Goal: Task Accomplishment & Management: Complete application form

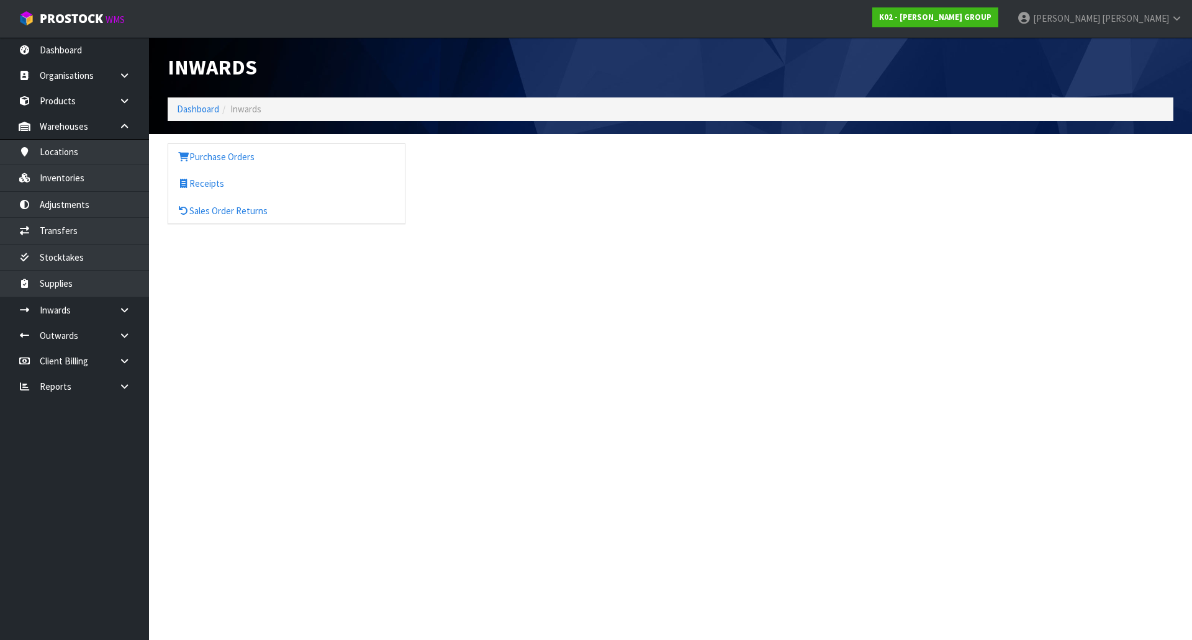
click at [0, 297] on link "Inwards" at bounding box center [74, 309] width 149 height 25
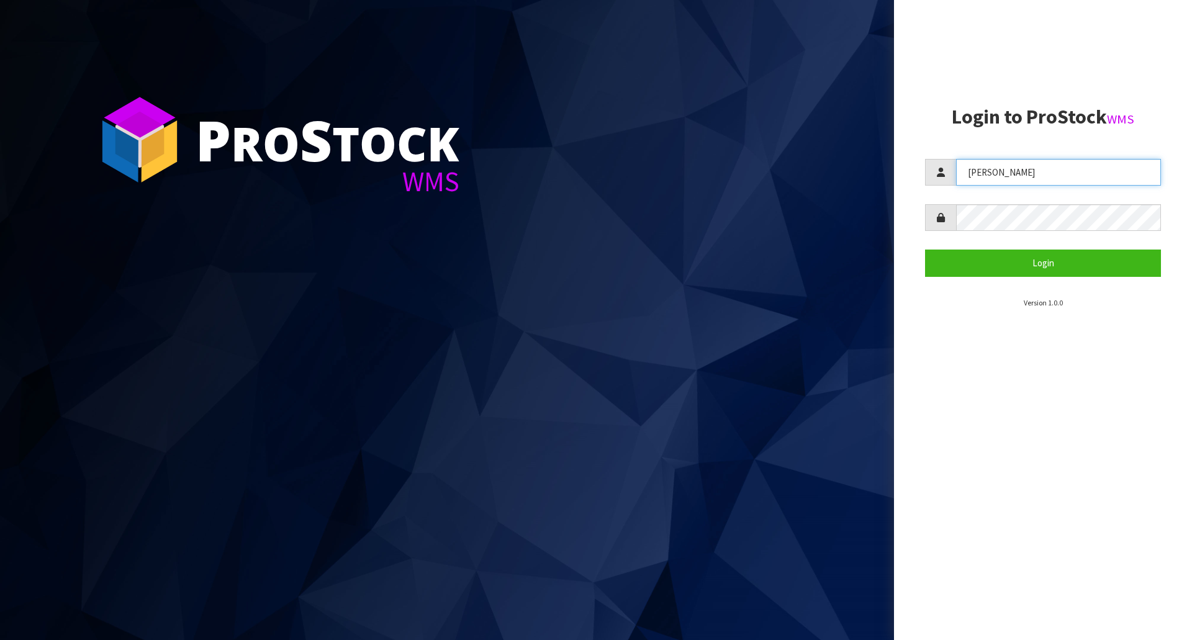
drag, startPoint x: 1070, startPoint y: 170, endPoint x: 918, endPoint y: 184, distance: 152.1
click at [918, 184] on aside "Login to ProStock WMS [GEOGRAPHIC_DATA] Login Version 1.0.0" at bounding box center [1043, 320] width 298 height 640
type input "MEENA"
click at [939, 215] on div at bounding box center [1043, 217] width 236 height 27
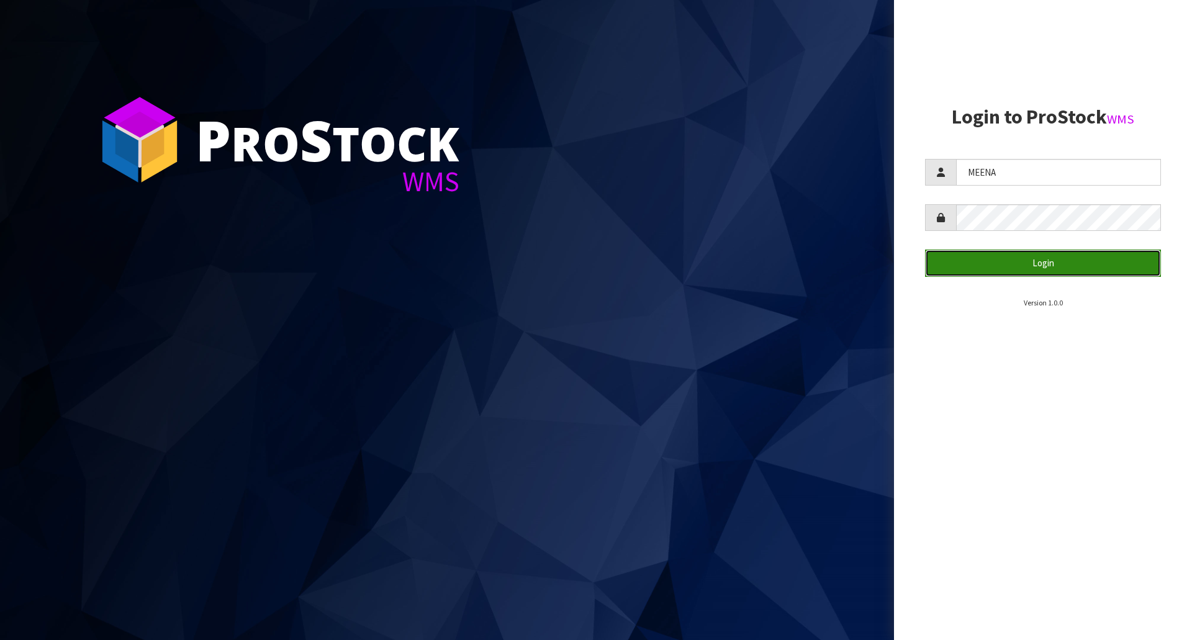
click at [963, 256] on button "Login" at bounding box center [1043, 263] width 236 height 27
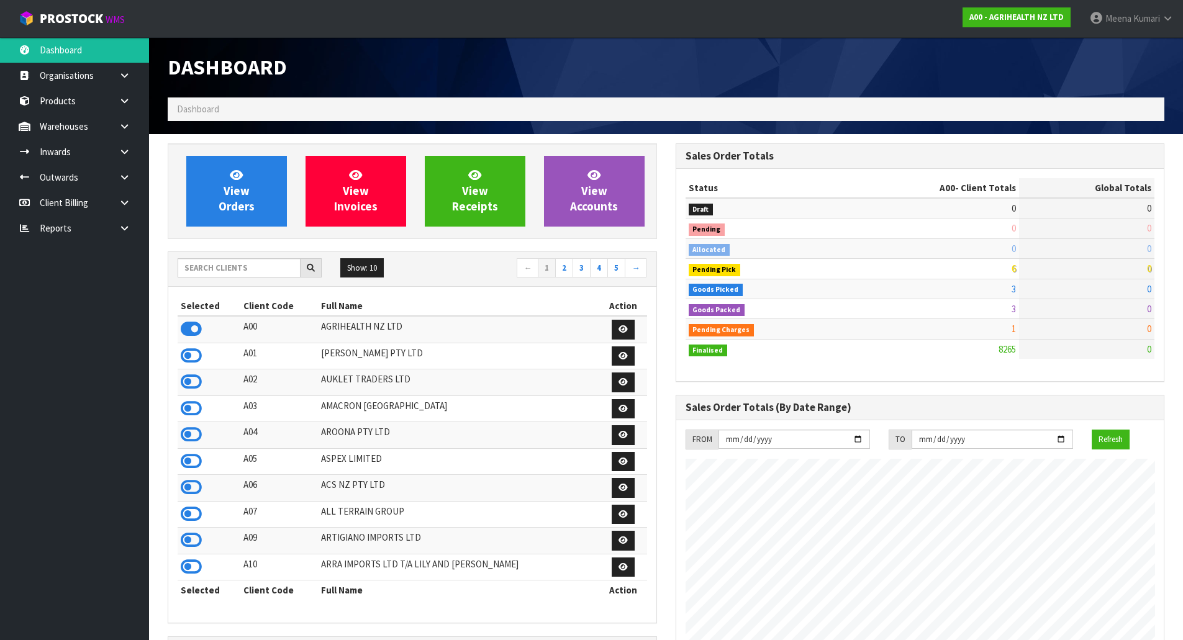
scroll to position [941, 507]
click at [275, 266] on input "text" at bounding box center [239, 267] width 123 height 19
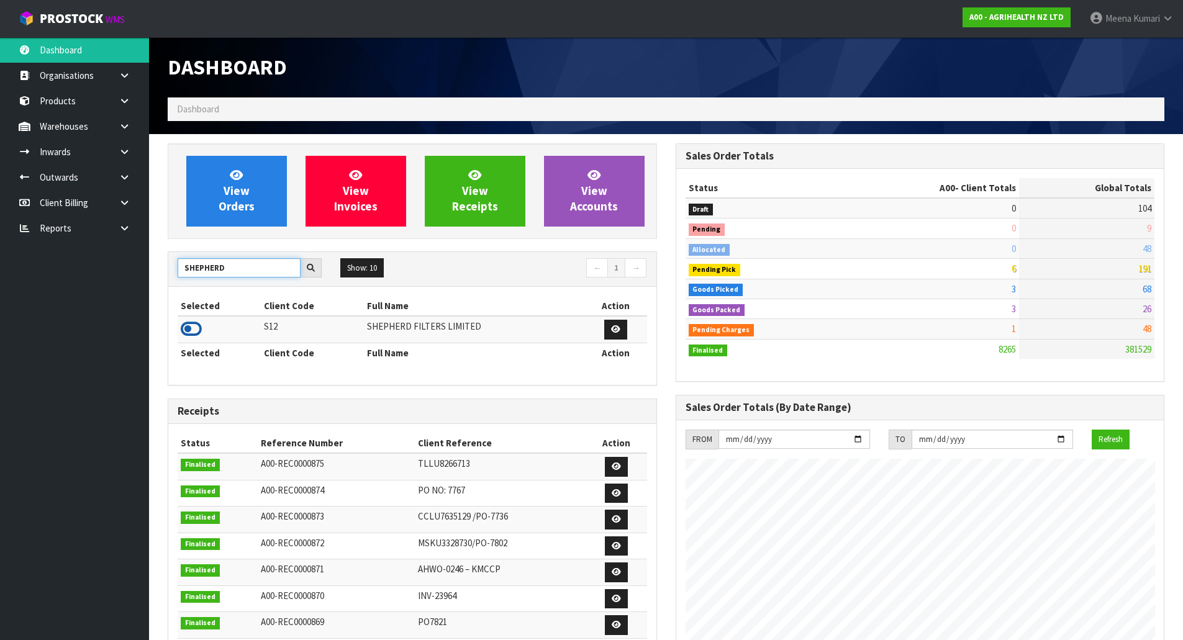
type input "SHEPHERD"
click at [187, 329] on icon at bounding box center [191, 329] width 21 height 19
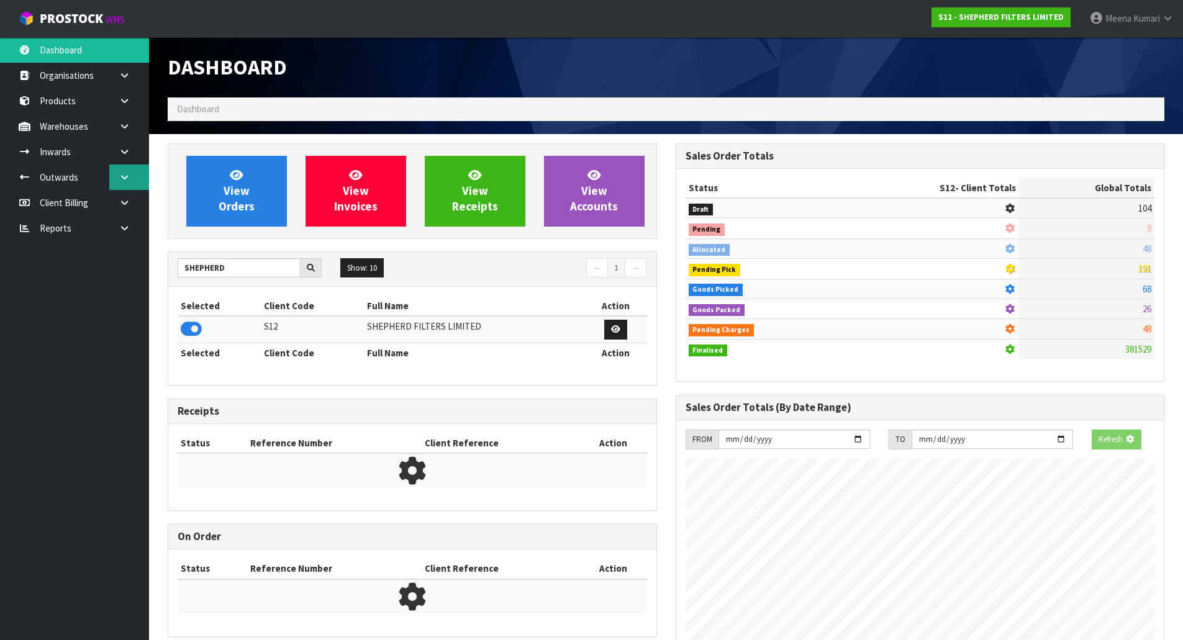
scroll to position [820, 507]
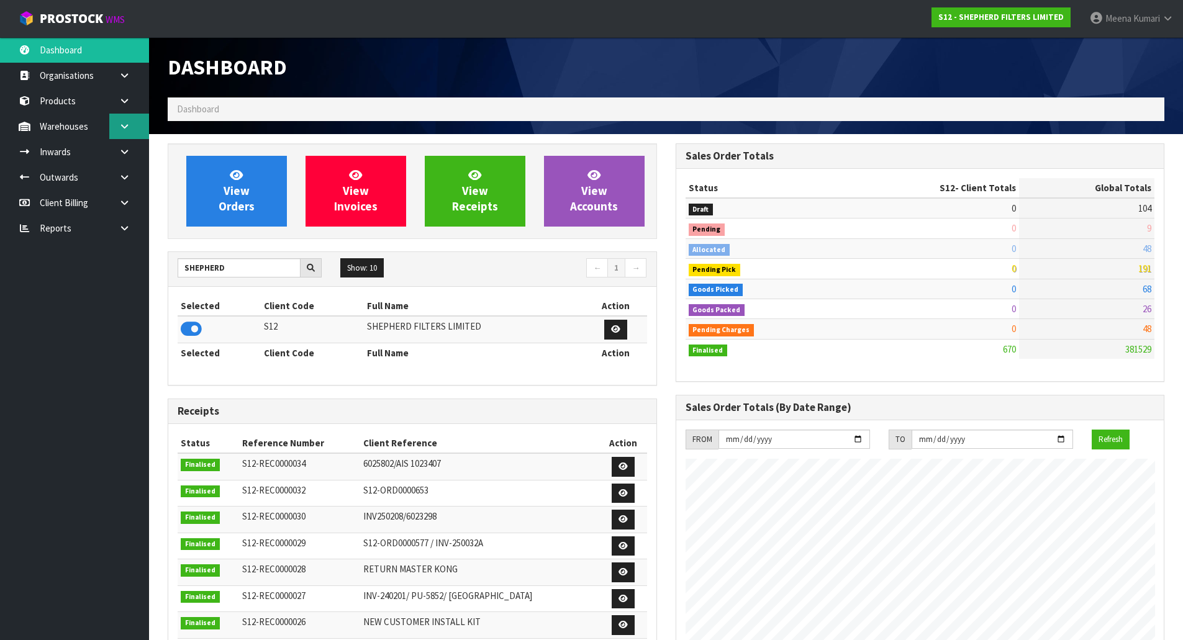
drag, startPoint x: 129, startPoint y: 128, endPoint x: 122, endPoint y: 136, distance: 10.6
click at [129, 128] on icon at bounding box center [125, 126] width 12 height 9
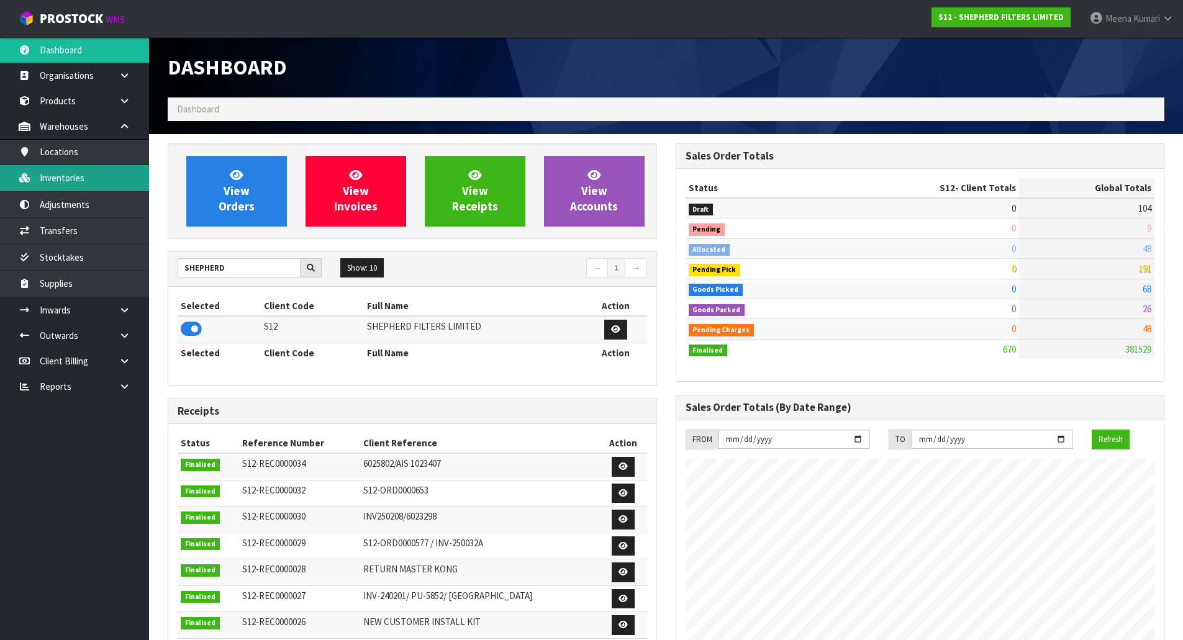
click at [106, 171] on link "Inventories" at bounding box center [74, 177] width 149 height 25
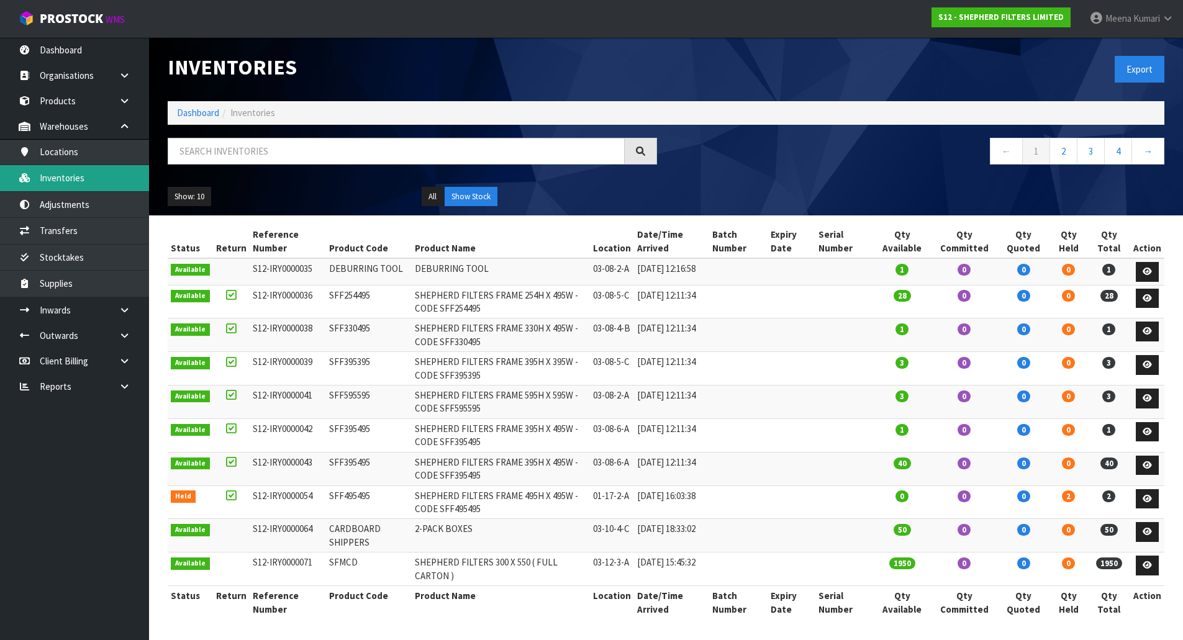
scroll to position [8, 0]
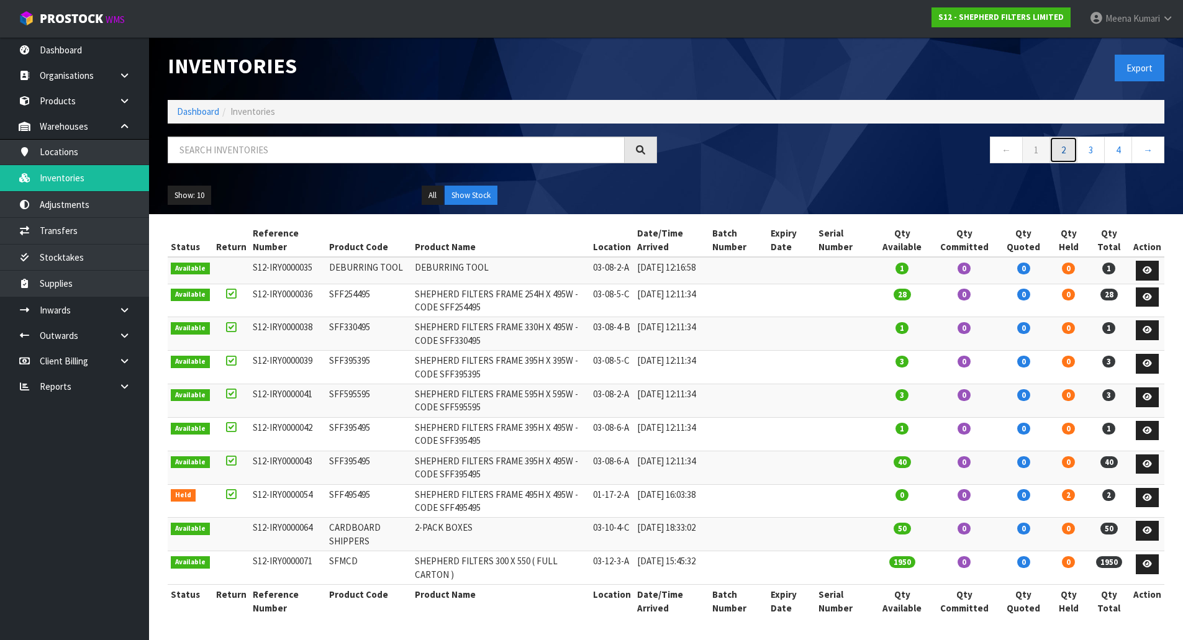
click at [1059, 143] on link "2" at bounding box center [1063, 150] width 28 height 27
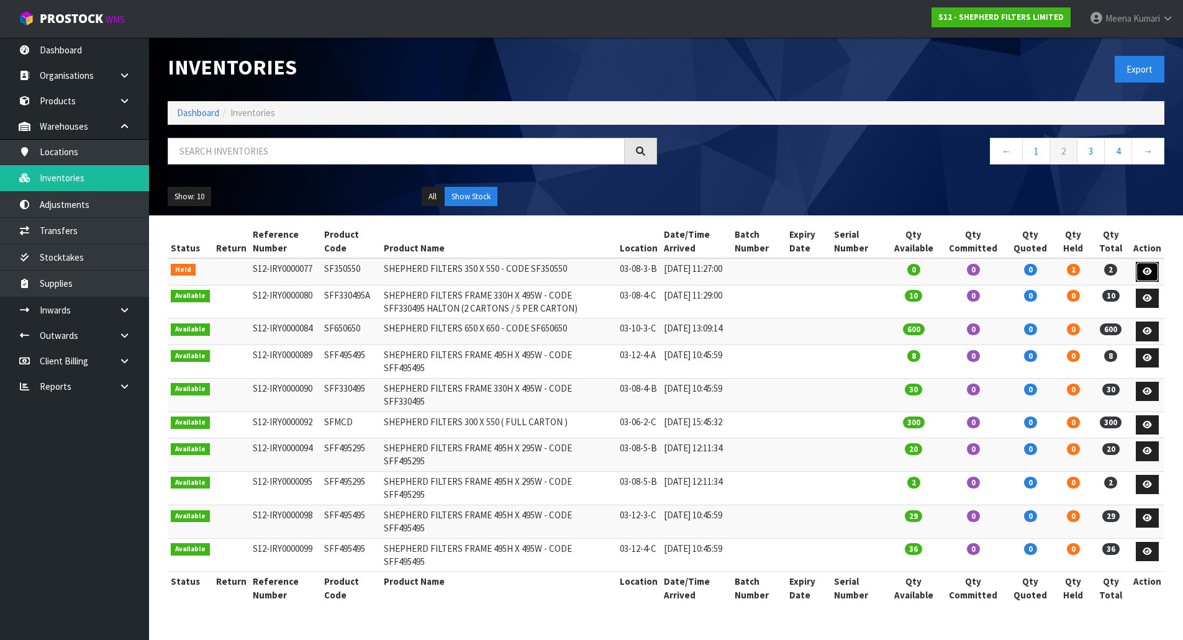
click at [1145, 269] on link at bounding box center [1147, 272] width 23 height 20
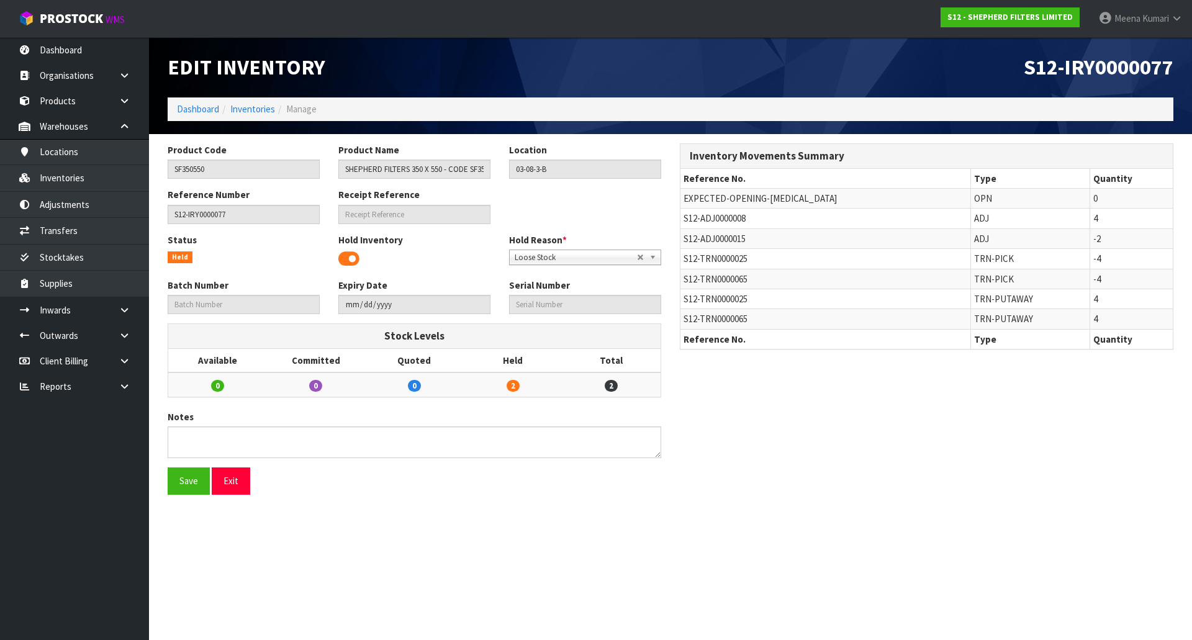
click at [253, 97] on div "Edit Inventory" at bounding box center [414, 67] width 512 height 60
click at [253, 109] on link "Inventories" at bounding box center [252, 109] width 45 height 12
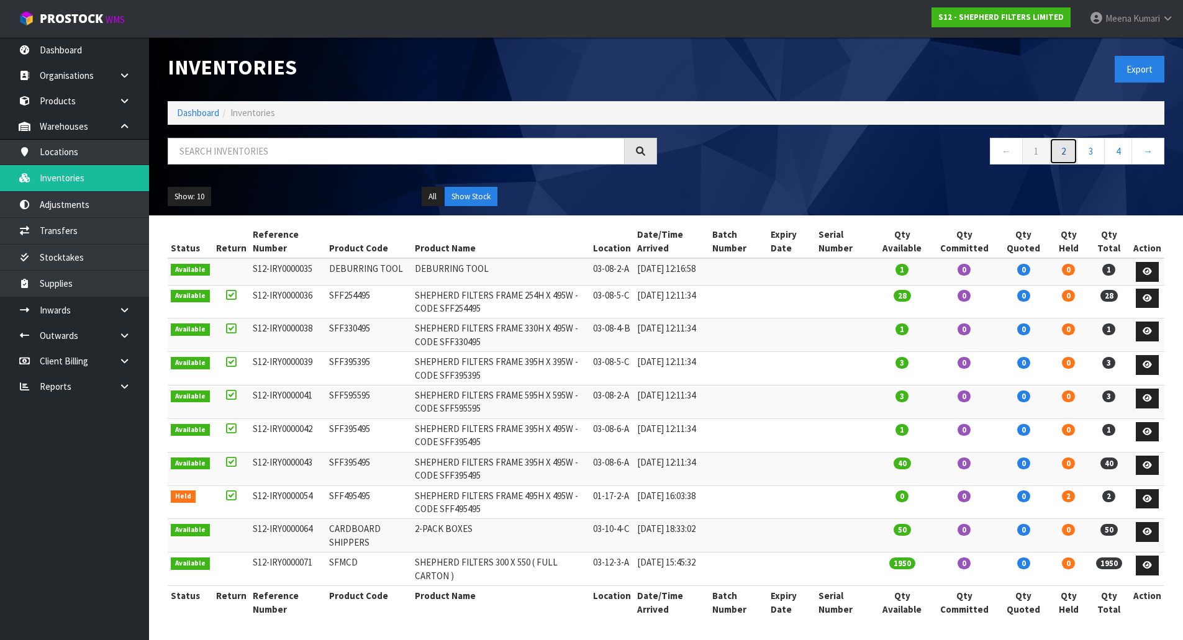
click at [1060, 149] on link "2" at bounding box center [1063, 151] width 28 height 27
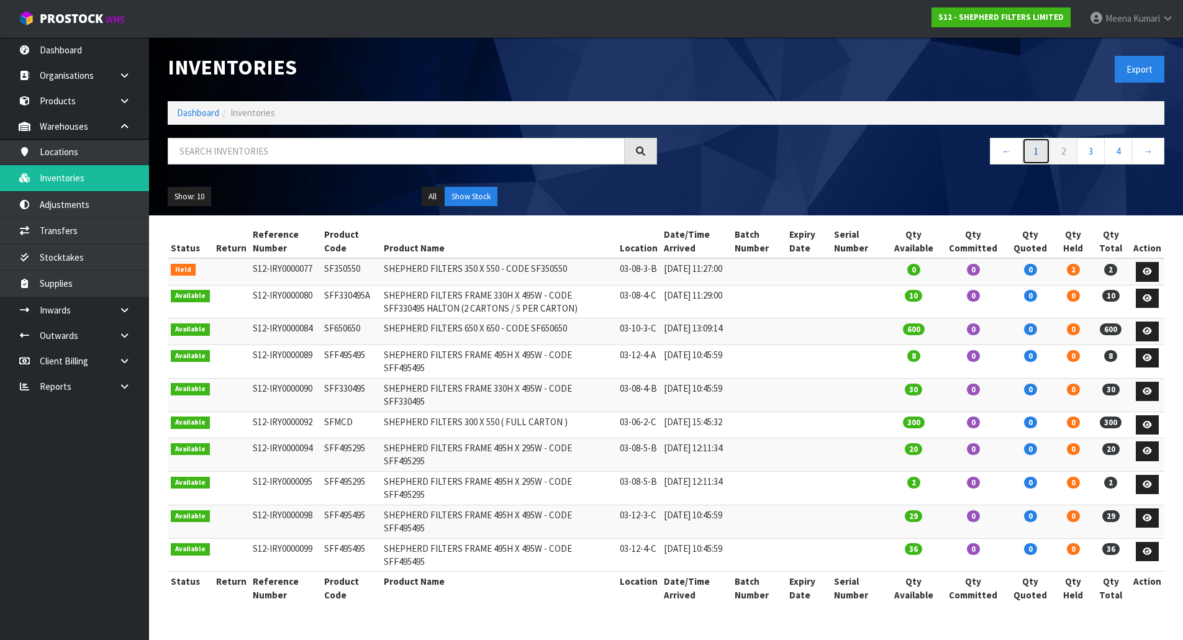
click at [1039, 150] on link "1" at bounding box center [1036, 151] width 28 height 27
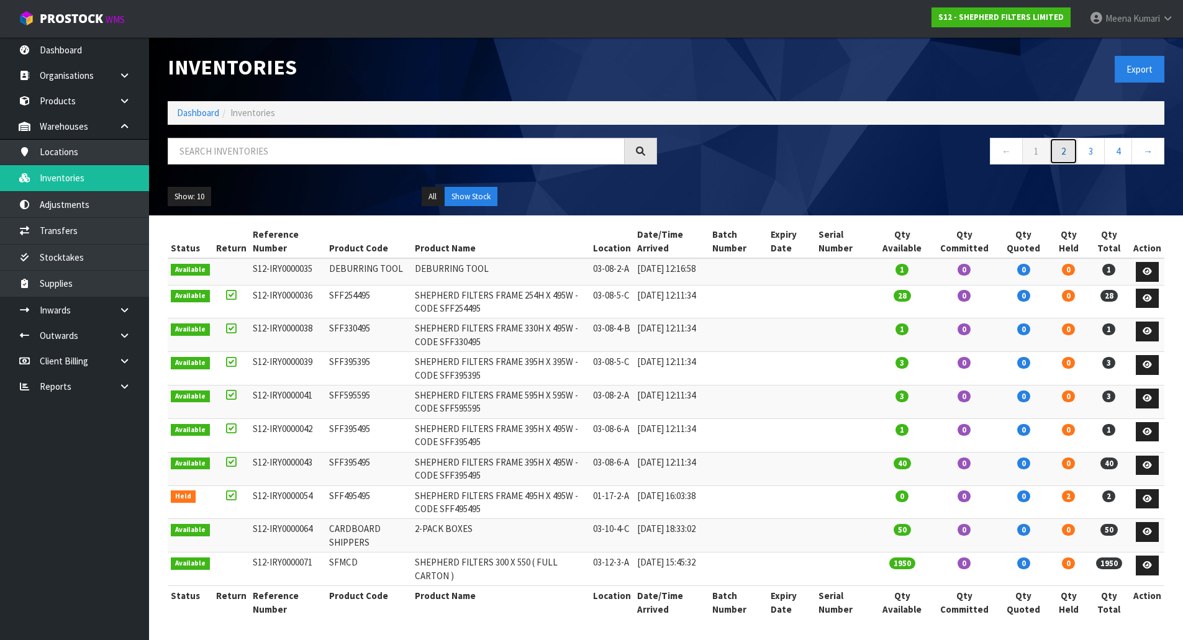
click at [1057, 153] on link "2" at bounding box center [1063, 151] width 28 height 27
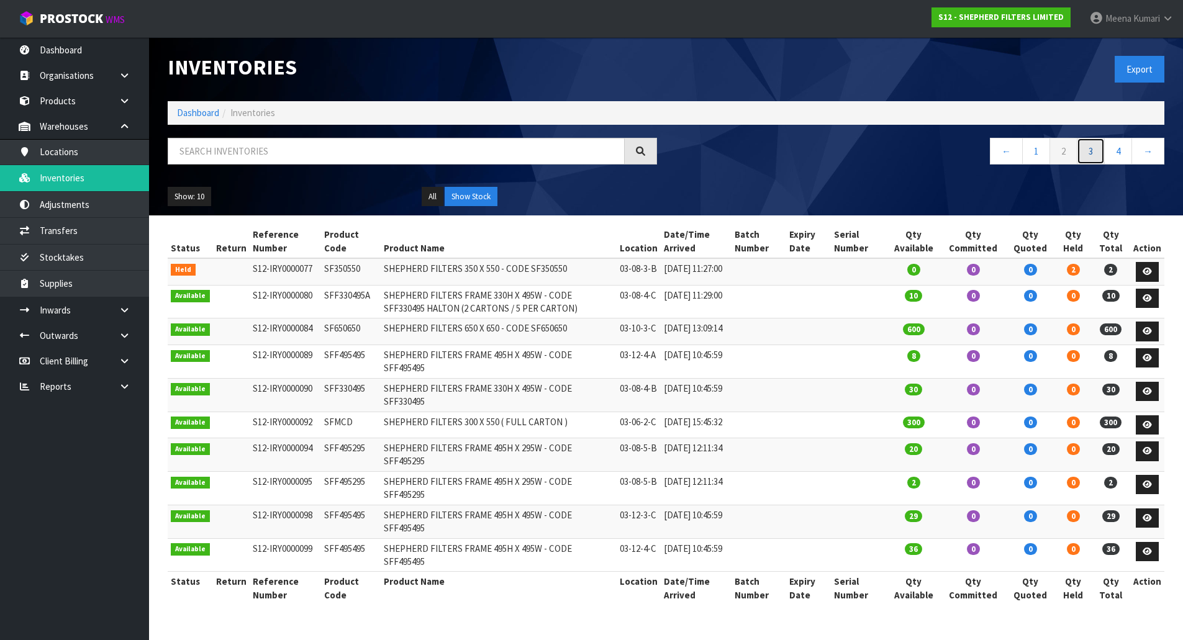
click at [1095, 151] on link "3" at bounding box center [1091, 151] width 28 height 27
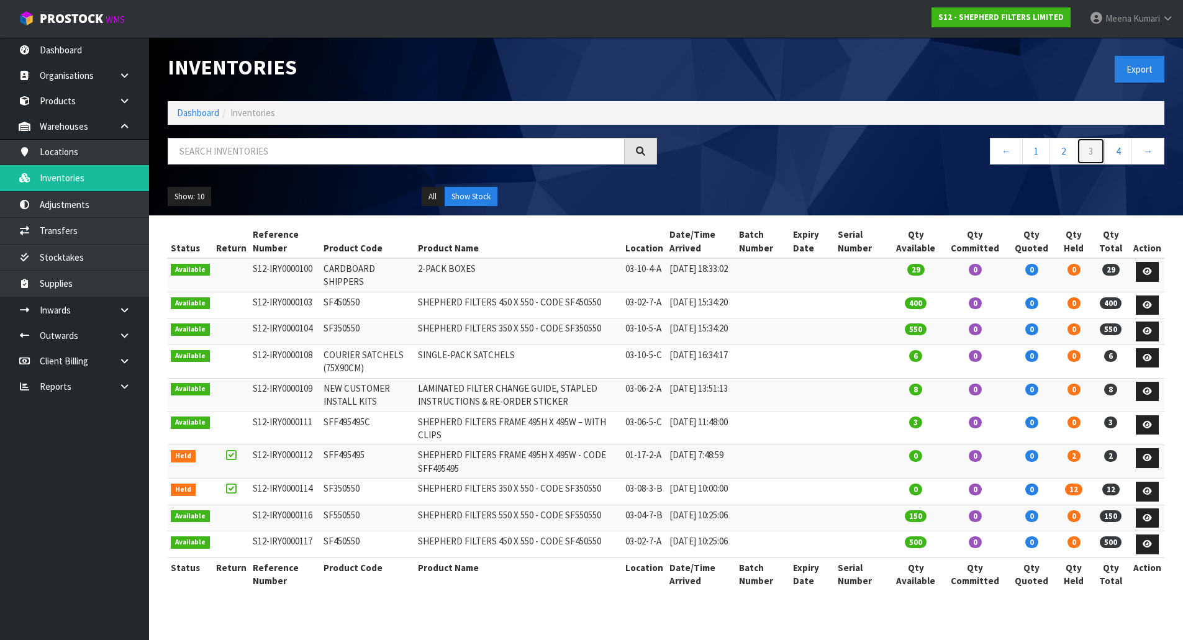
click at [1095, 155] on link "3" at bounding box center [1091, 151] width 28 height 27
click at [1106, 149] on link "4" at bounding box center [1118, 151] width 28 height 27
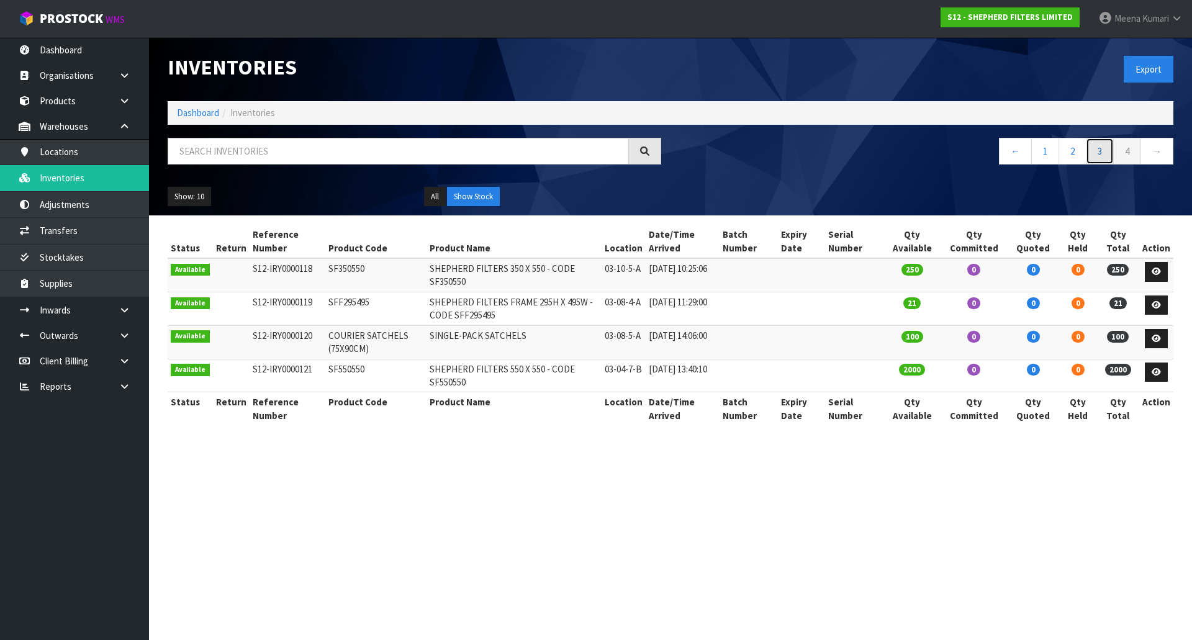
click at [1106, 149] on link "3" at bounding box center [1100, 151] width 28 height 27
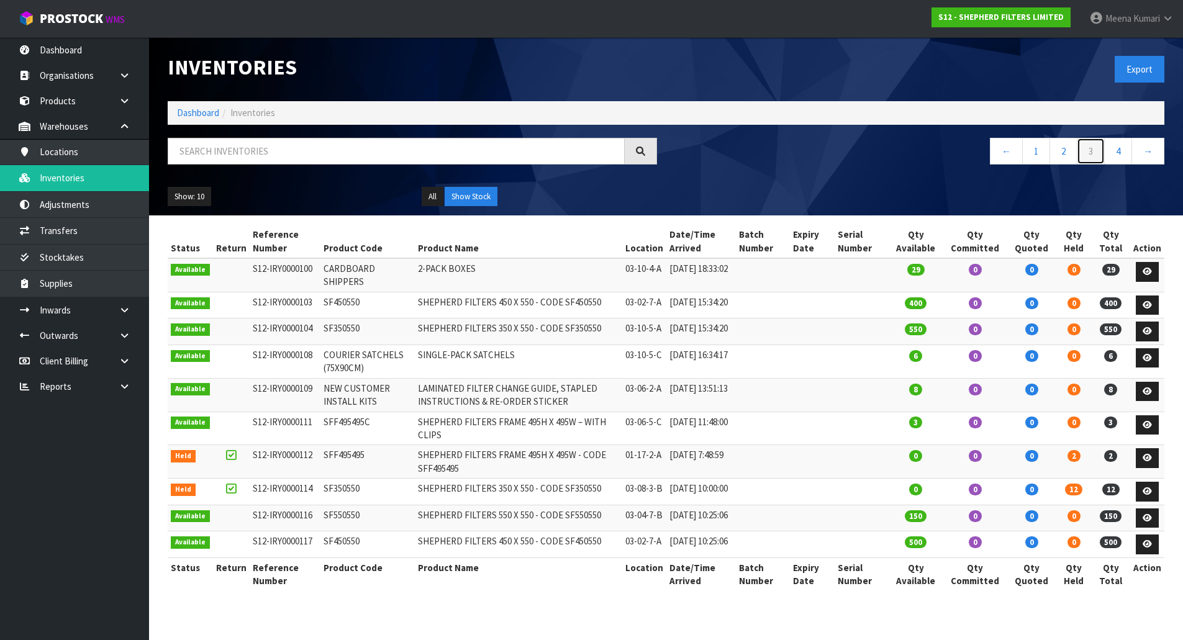
click at [1088, 152] on link "3" at bounding box center [1091, 151] width 28 height 27
click at [1116, 156] on link "4" at bounding box center [1118, 151] width 28 height 27
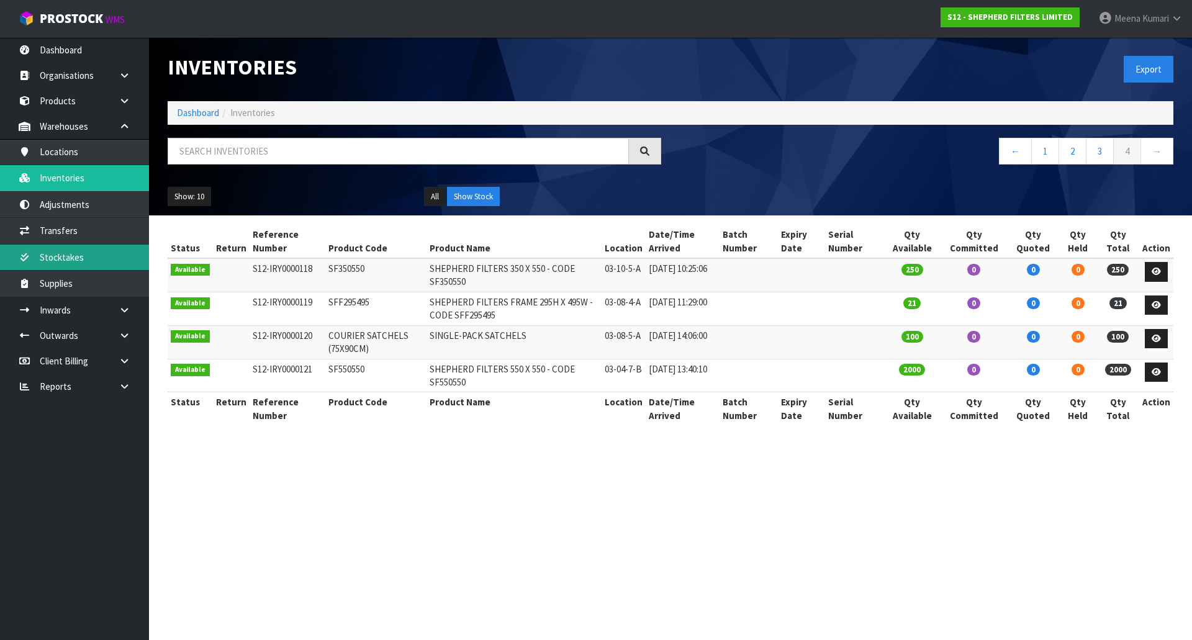
click at [103, 259] on link "Stocktakes" at bounding box center [74, 257] width 149 height 25
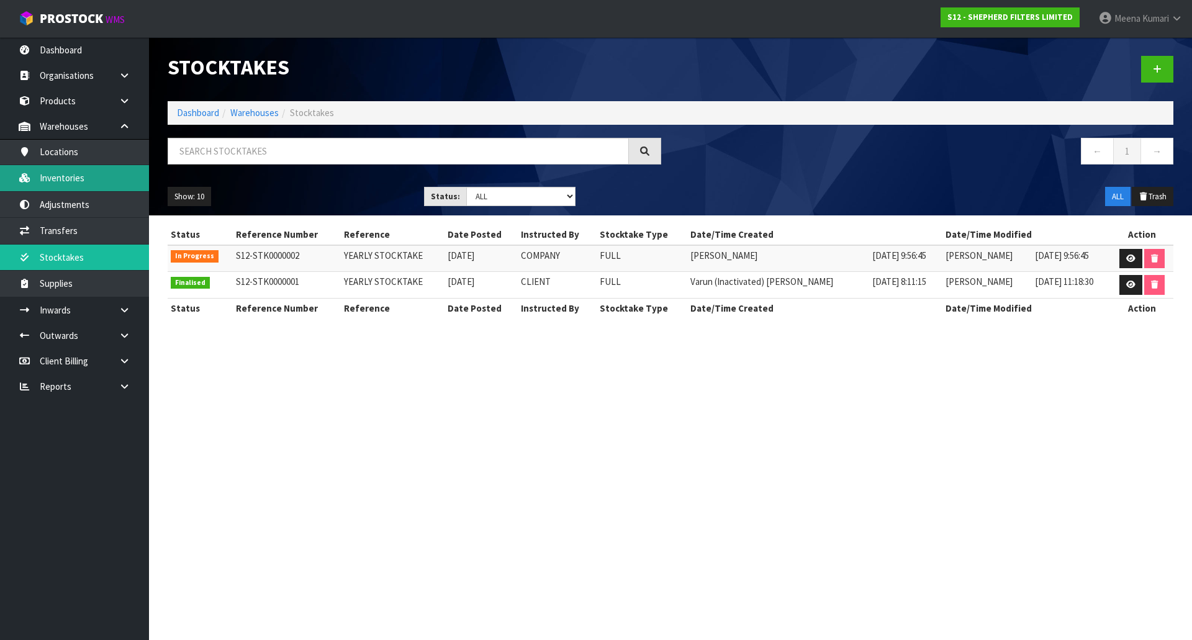
click at [93, 168] on link "Inventories" at bounding box center [74, 177] width 149 height 25
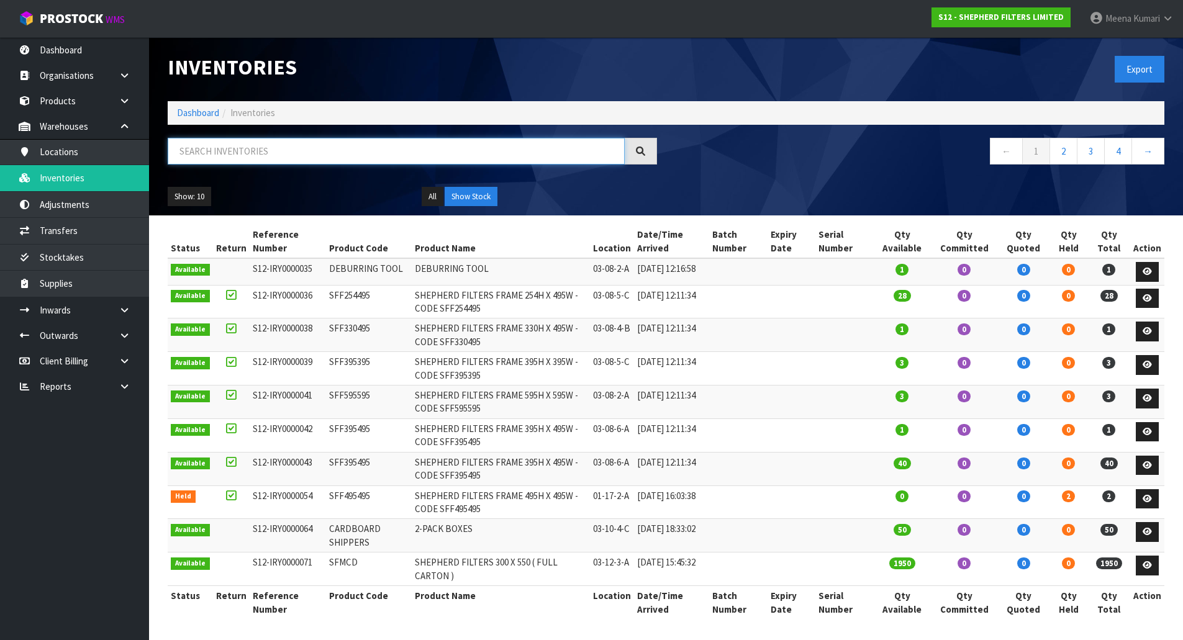
click at [290, 160] on input "text" at bounding box center [396, 151] width 457 height 27
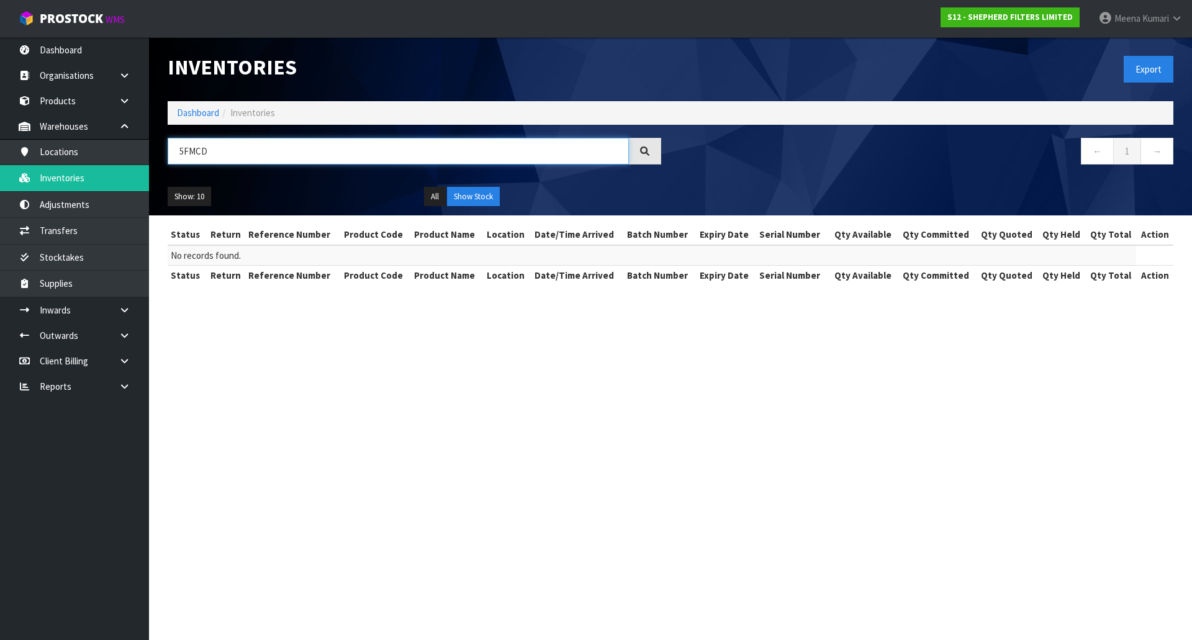
click at [228, 158] on input "5FMCD" at bounding box center [398, 151] width 461 height 27
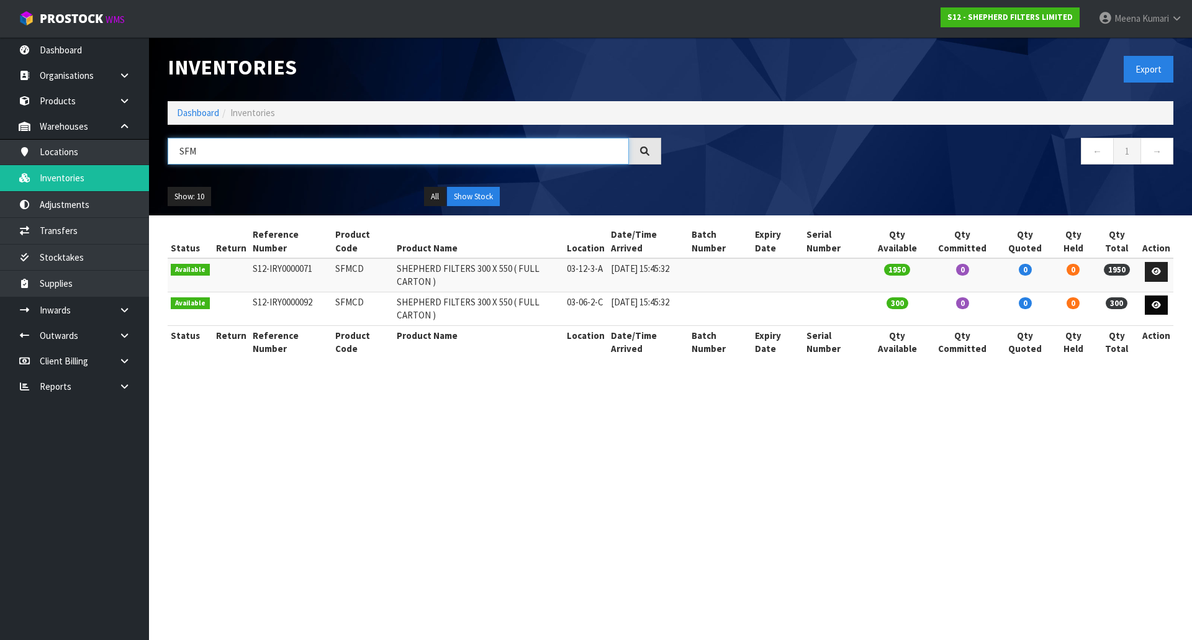
type input "SFM"
click at [1156, 310] on link at bounding box center [1156, 306] width 23 height 20
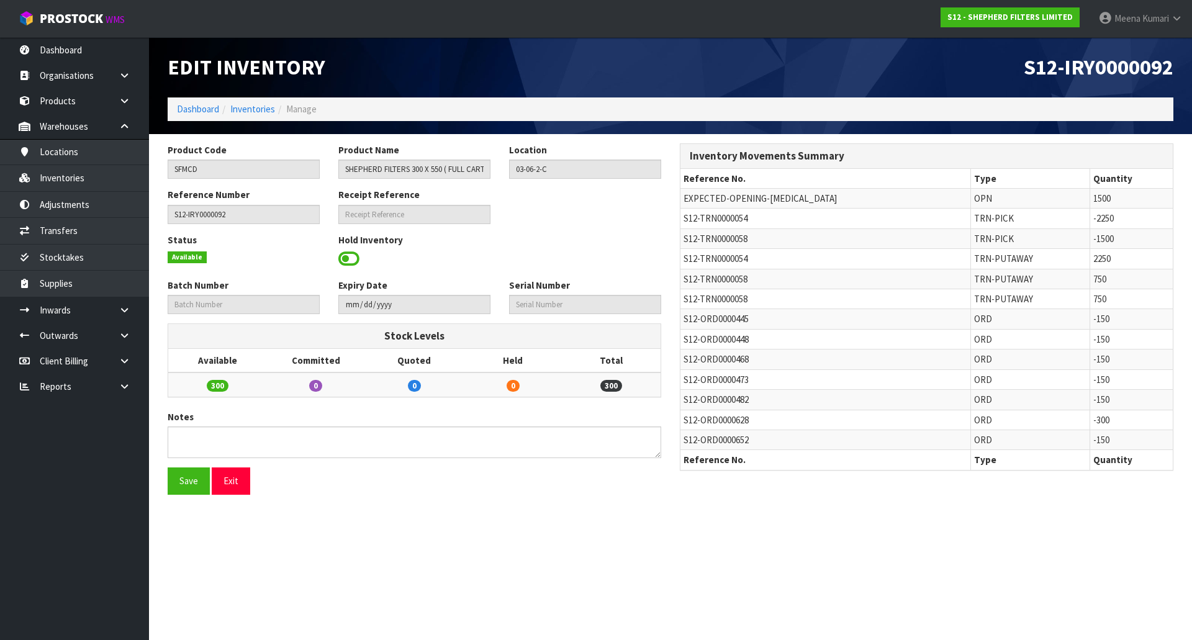
click at [260, 180] on div "Product Code SFMCD Product Name SHEPHERD FILTERS 300 X 550 ( FULL CARTON ) Loca…" at bounding box center [414, 165] width 512 height 45
click at [255, 173] on input "SFMCD" at bounding box center [244, 169] width 152 height 19
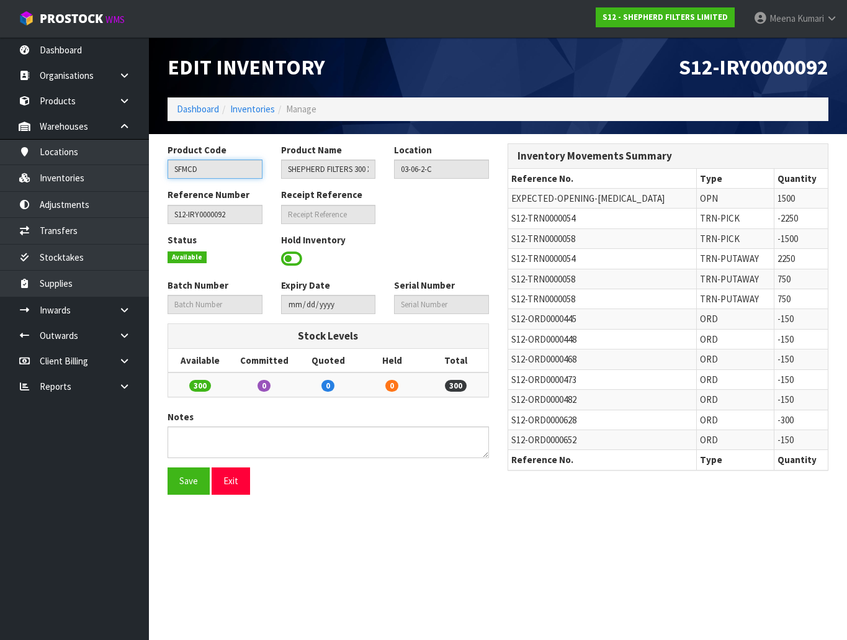
click at [212, 177] on input "SFMCD" at bounding box center [215, 169] width 95 height 19
drag, startPoint x: 662, startPoint y: 59, endPoint x: 655, endPoint y: 59, distance: 7.5
click at [662, 59] on h1 "S12-IRY0000092" at bounding box center [669, 67] width 322 height 23
click at [122, 339] on icon at bounding box center [125, 335] width 12 height 9
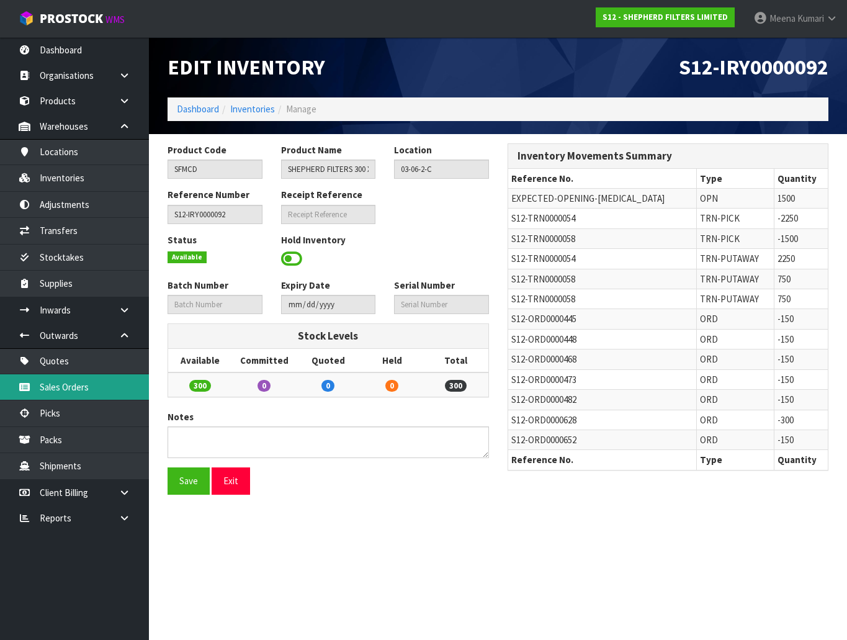
click at [120, 377] on link "Sales Orders" at bounding box center [74, 386] width 149 height 25
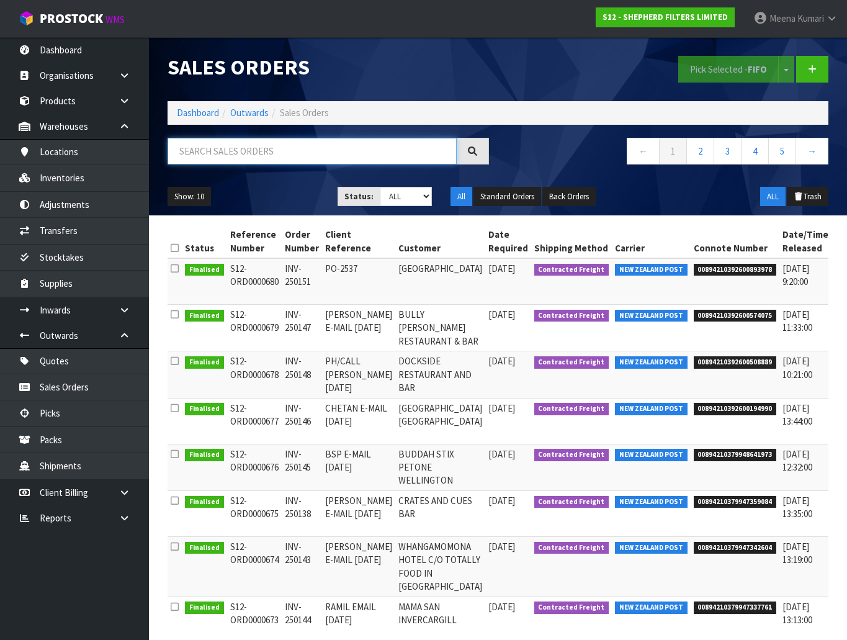
click at [315, 163] on input "text" at bounding box center [312, 151] width 289 height 27
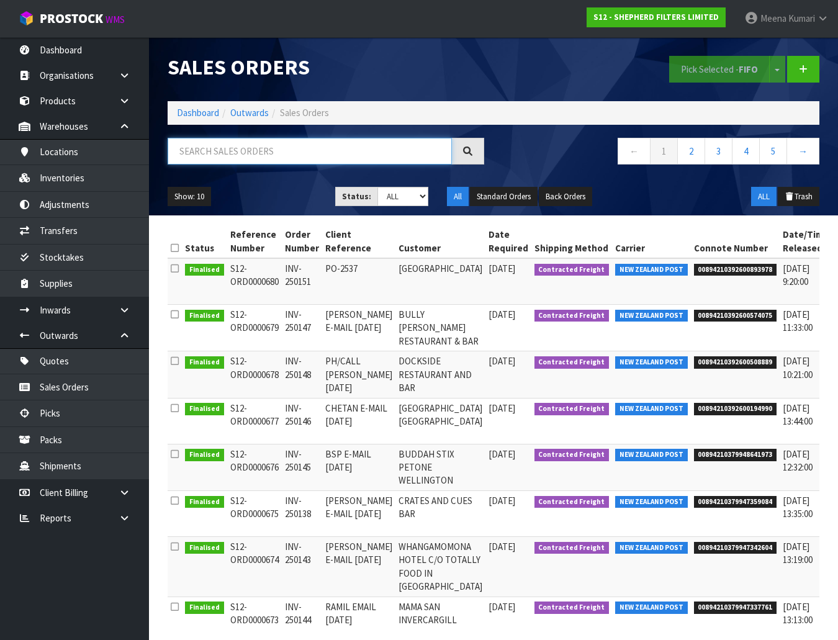
paste input "SFMCD"
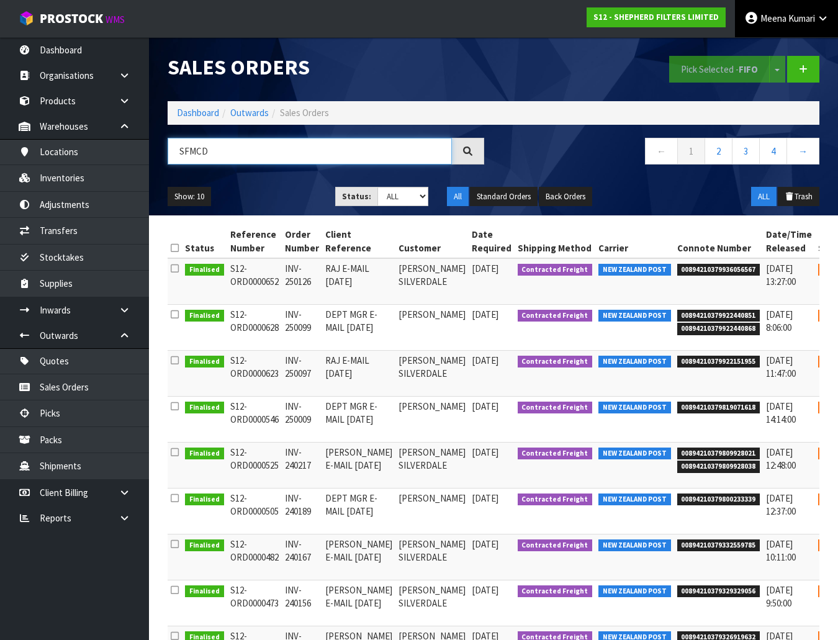
type input "SFMCD"
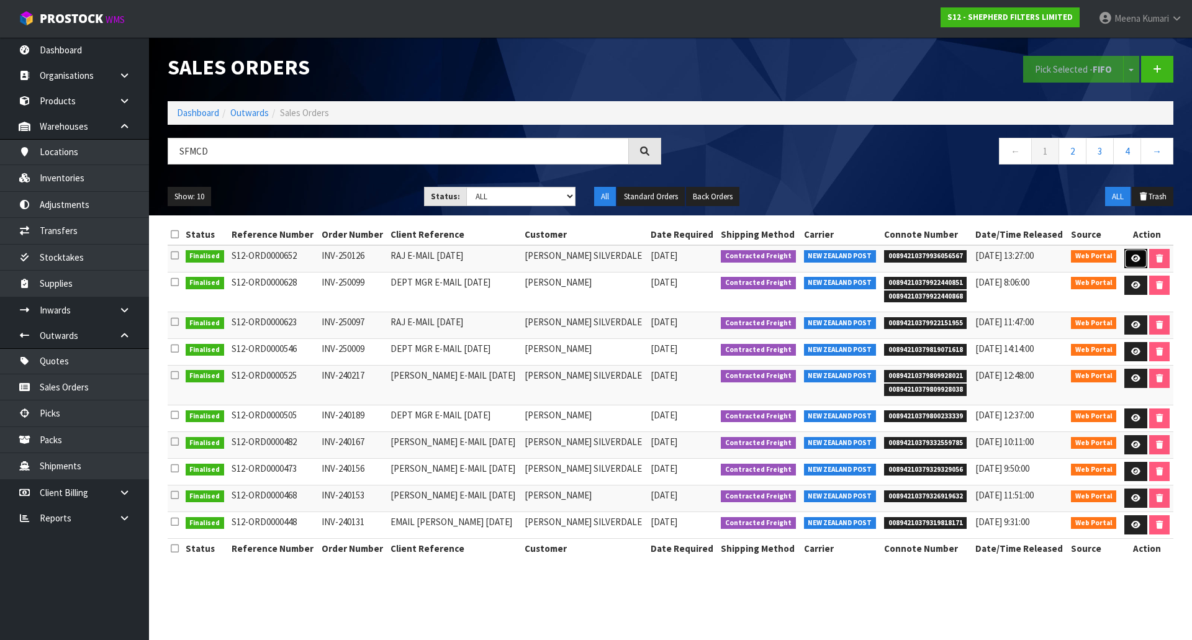
click at [1131, 258] on icon at bounding box center [1135, 259] width 9 height 8
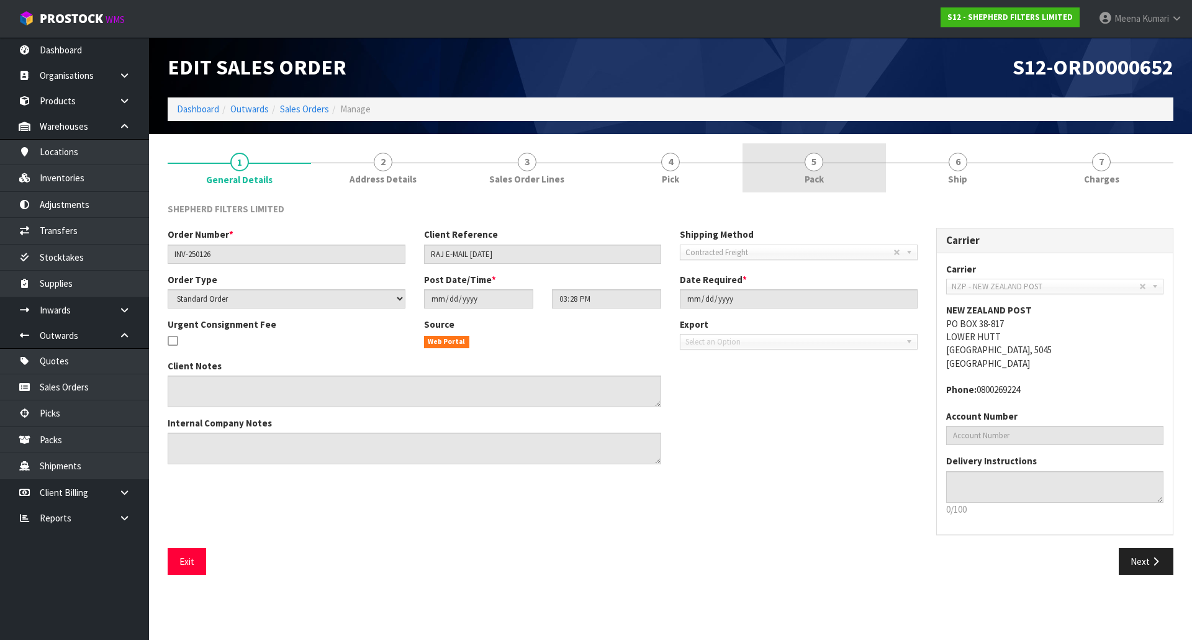
click at [816, 179] on span "Pack" at bounding box center [814, 179] width 19 height 13
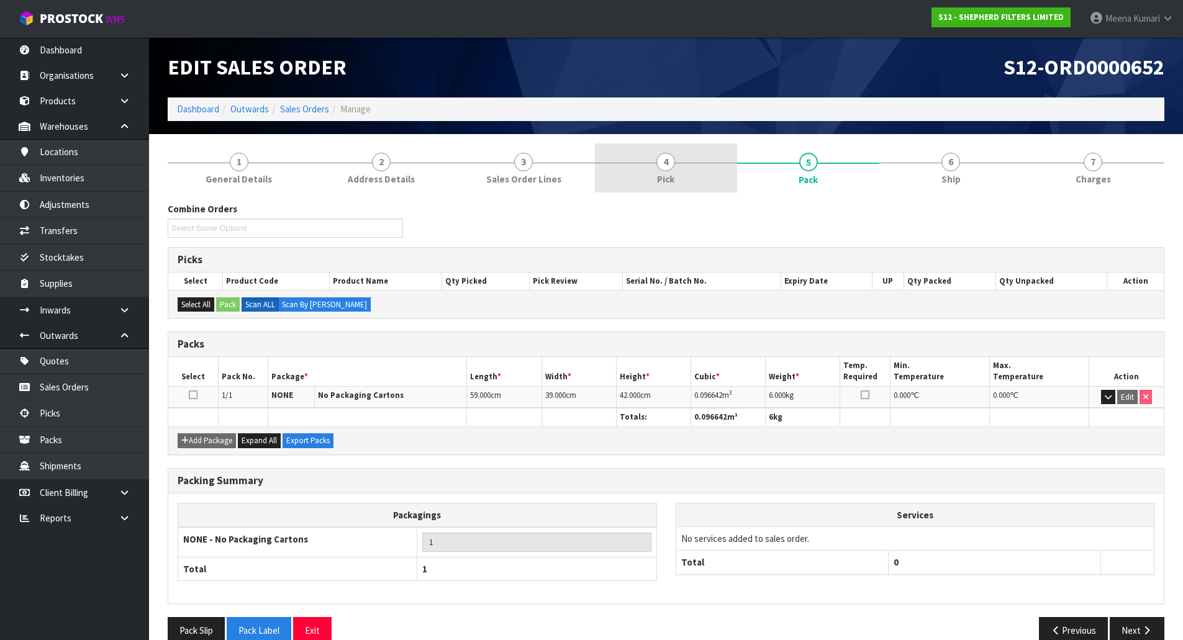
click at [705, 163] on link "4 Pick" at bounding box center [666, 167] width 142 height 49
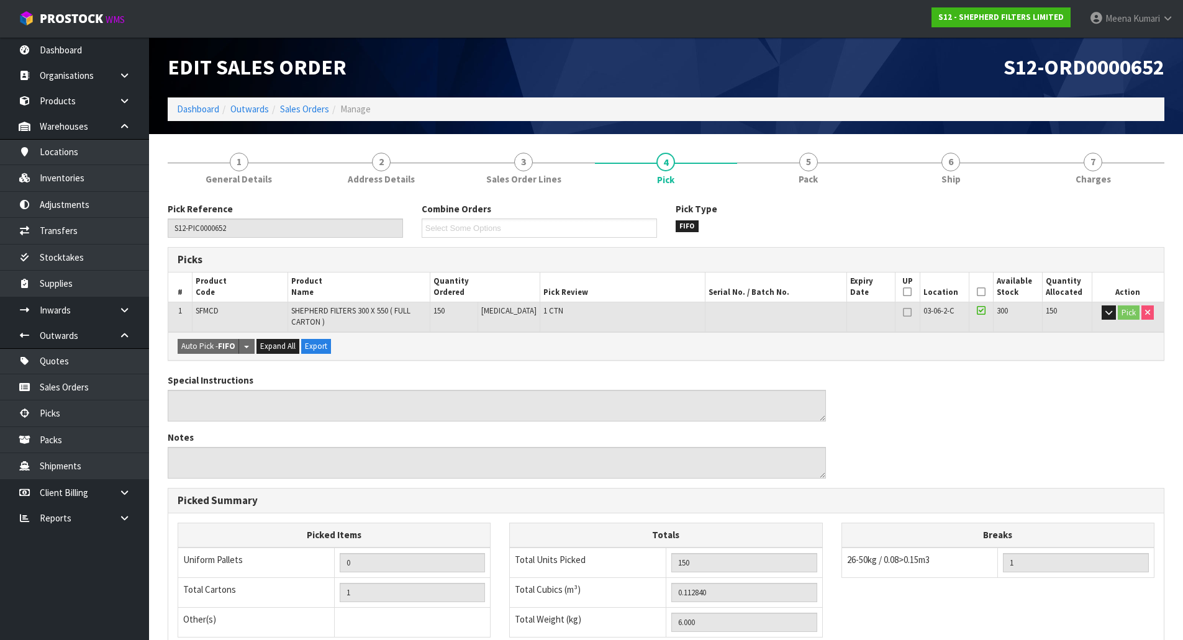
click at [210, 304] on td "SFMCD" at bounding box center [240, 317] width 96 height 30
copy span "SFMCD"
click at [111, 261] on link "Stocktakes" at bounding box center [74, 257] width 149 height 25
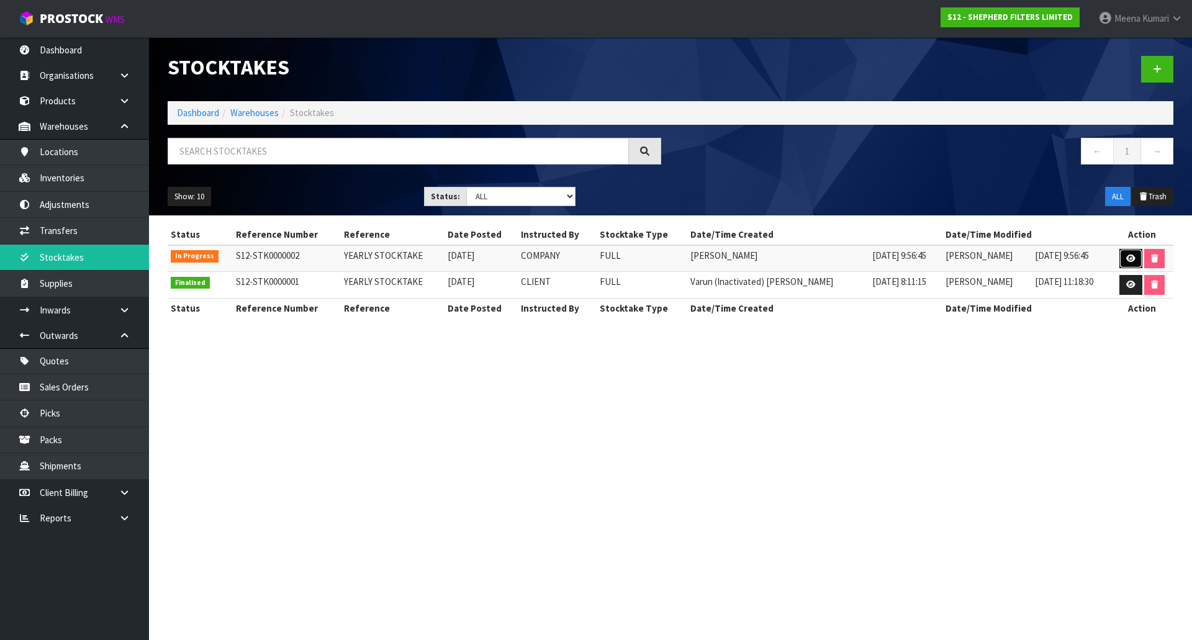
click at [1123, 256] on link at bounding box center [1130, 259] width 23 height 20
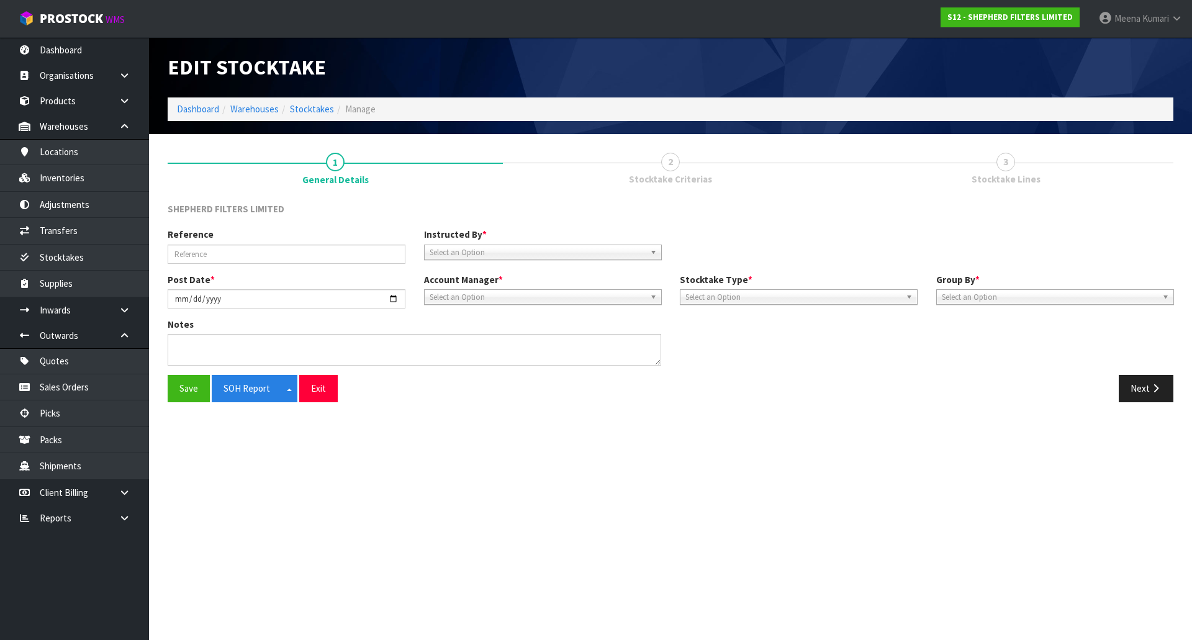
type input "YEARLY STOCKTAKE"
type input "[DATE]"
click at [1136, 389] on button "Next" at bounding box center [1146, 388] width 55 height 27
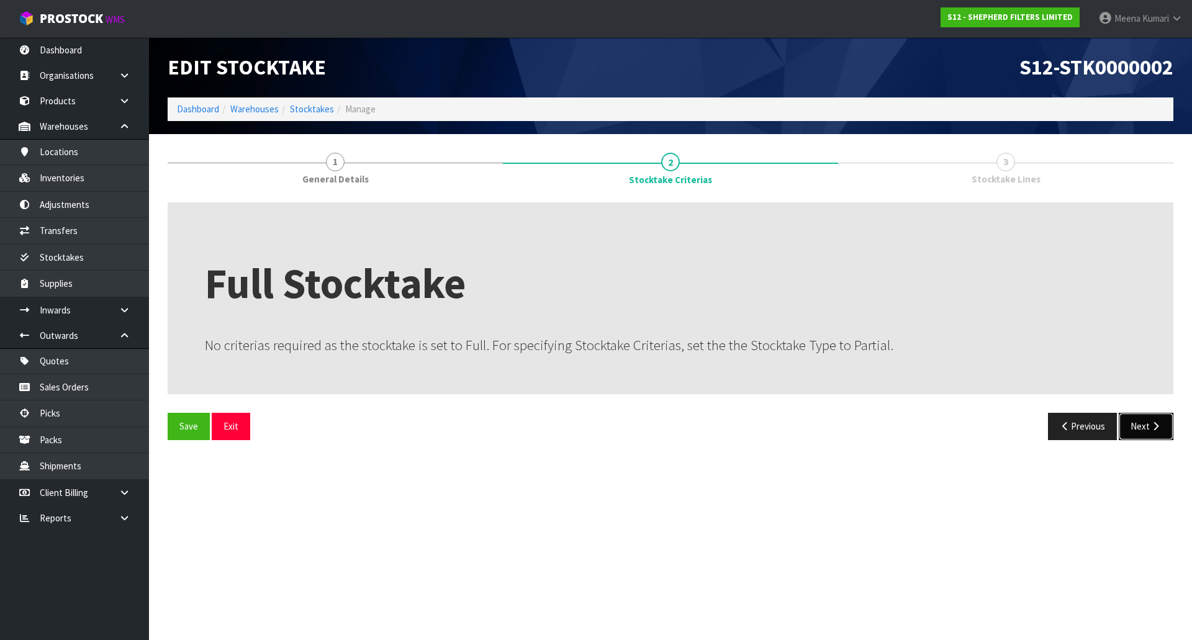
click at [1137, 422] on button "Next" at bounding box center [1146, 426] width 55 height 27
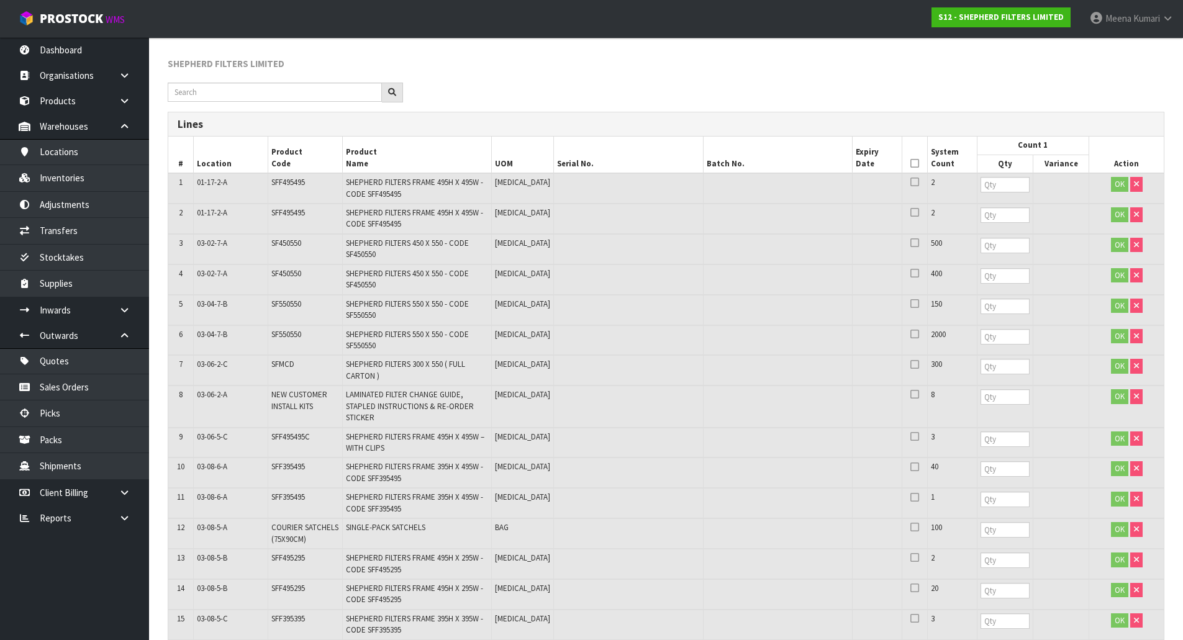
scroll to position [186, 0]
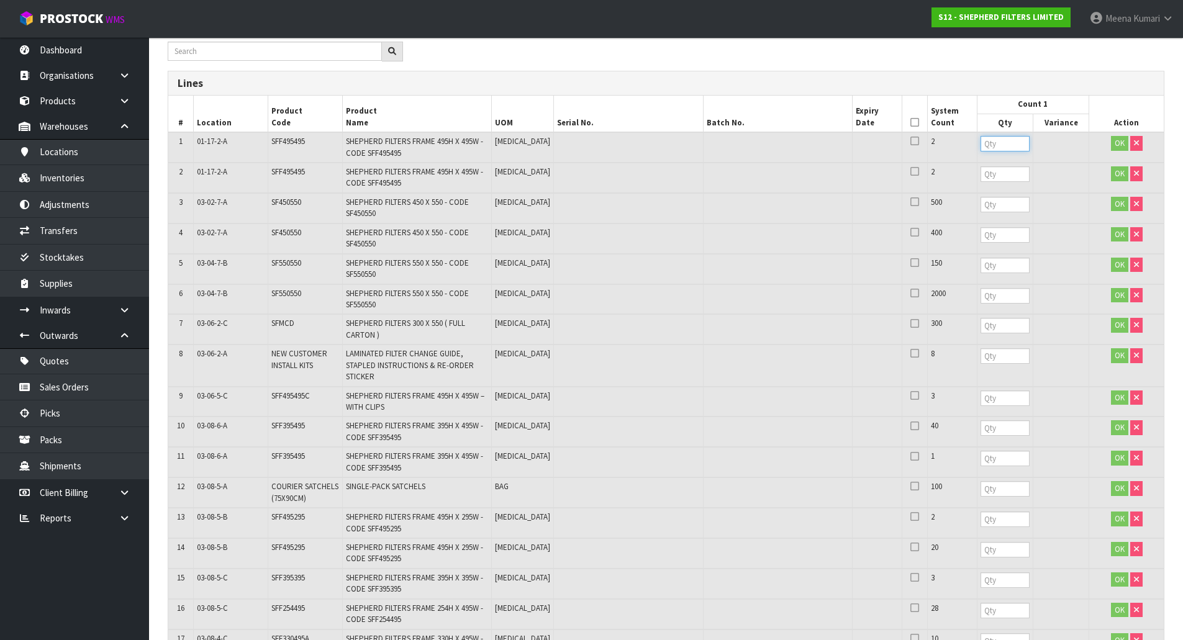
click at [980, 143] on input "number" at bounding box center [1004, 144] width 49 height 16
type input "2"
click at [980, 173] on input "number" at bounding box center [1004, 174] width 49 height 16
type input "2"
click at [980, 200] on input "number" at bounding box center [1004, 205] width 49 height 16
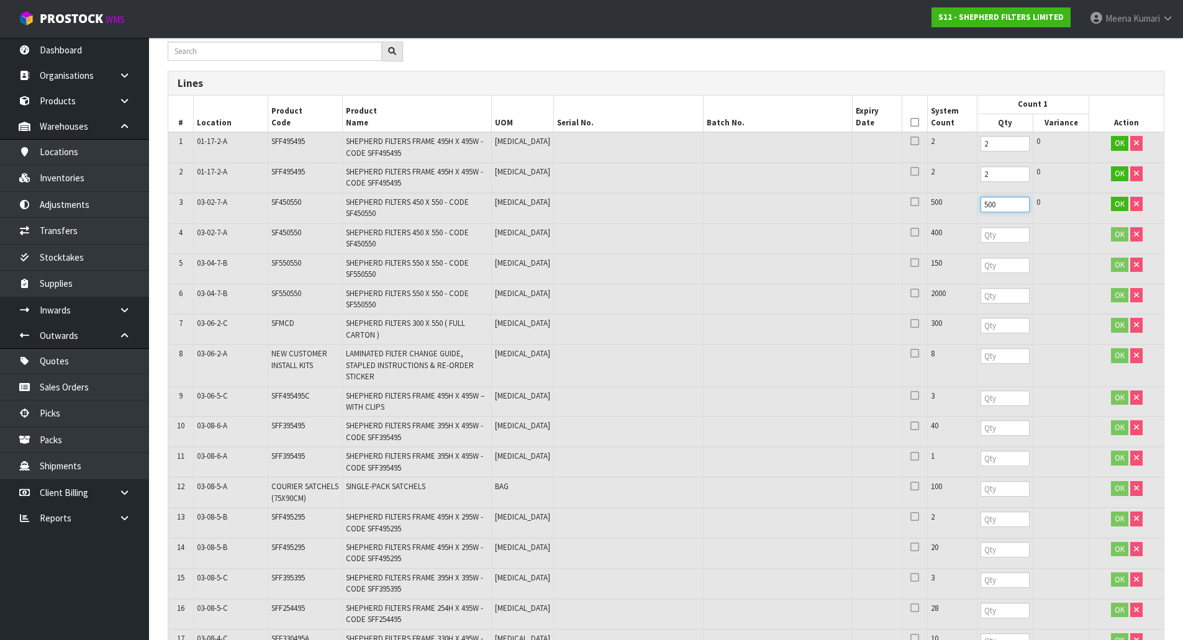
type input "500"
click at [980, 238] on input "number" at bounding box center [1004, 235] width 49 height 16
type input "400"
click at [980, 270] on input "number" at bounding box center [1004, 266] width 49 height 16
type input "150"
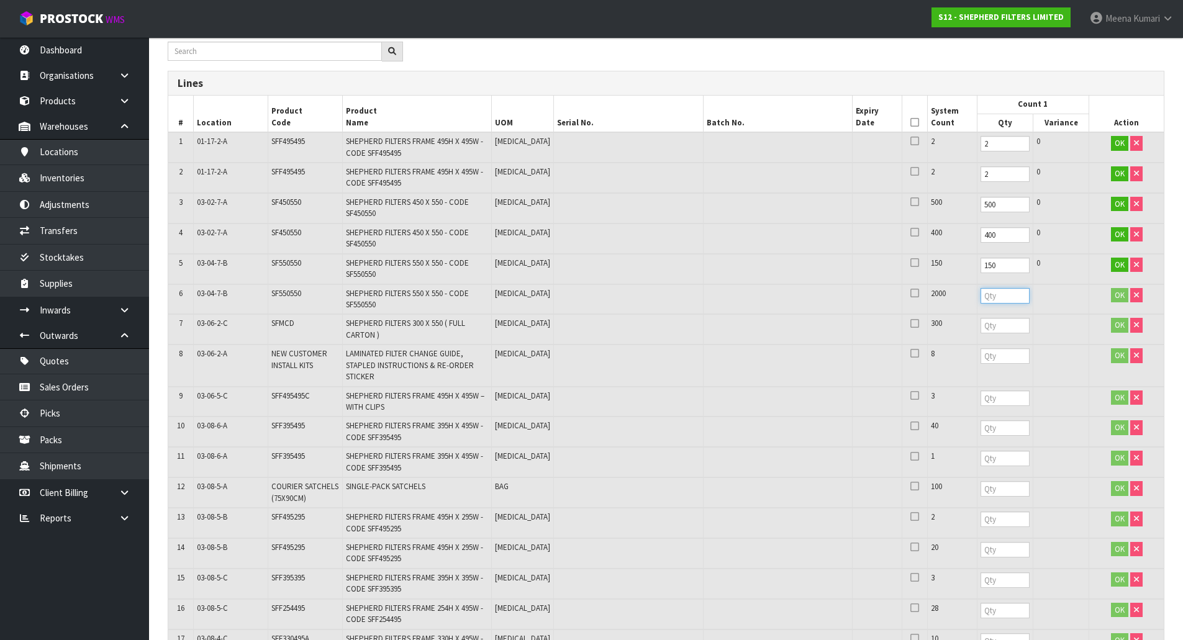
click at [980, 296] on input "number" at bounding box center [1004, 296] width 49 height 16
type input "2000"
click at [980, 326] on input "number" at bounding box center [1004, 326] width 49 height 16
type input "300"
click at [980, 350] on input "number" at bounding box center [1004, 356] width 49 height 16
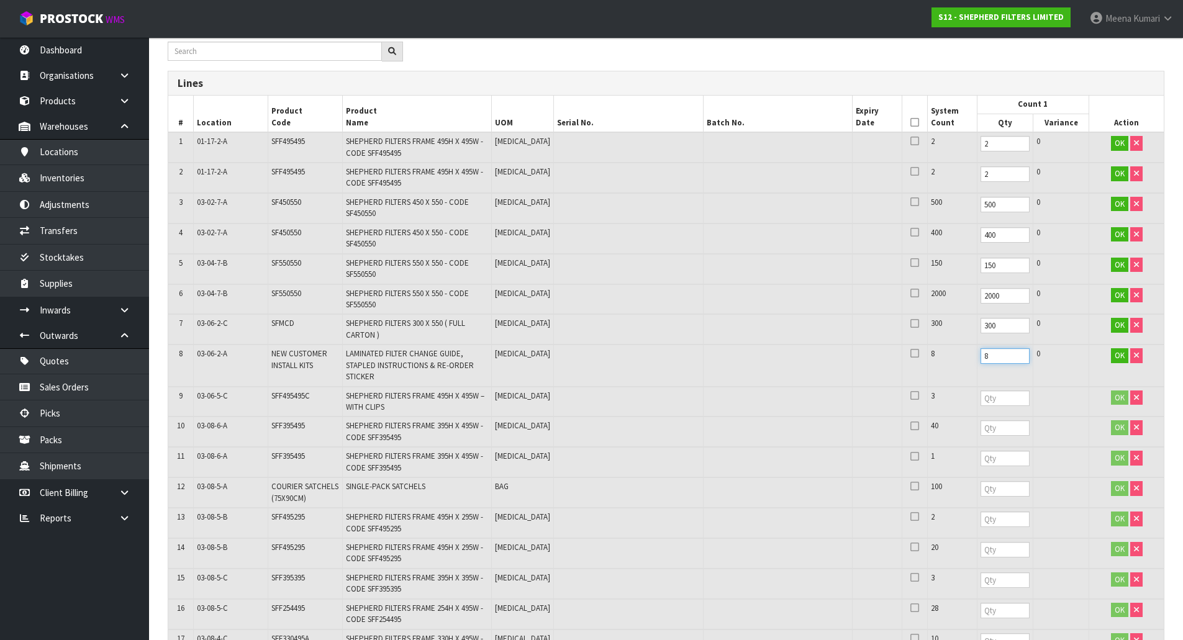
type input "8"
click at [980, 393] on input "number" at bounding box center [1004, 399] width 49 height 16
type input "3"
click at [980, 425] on input "number" at bounding box center [1004, 428] width 49 height 16
type input "40"
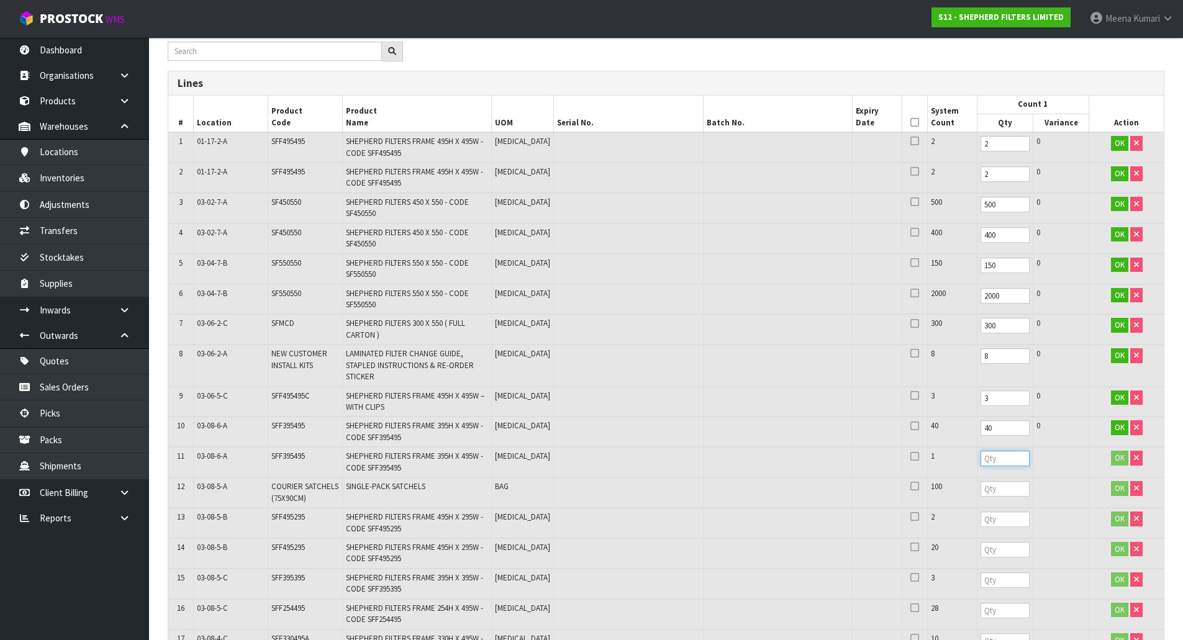
click at [980, 456] on input "number" at bounding box center [1004, 459] width 49 height 16
type input "1"
click at [980, 485] on input "number" at bounding box center [1004, 489] width 49 height 16
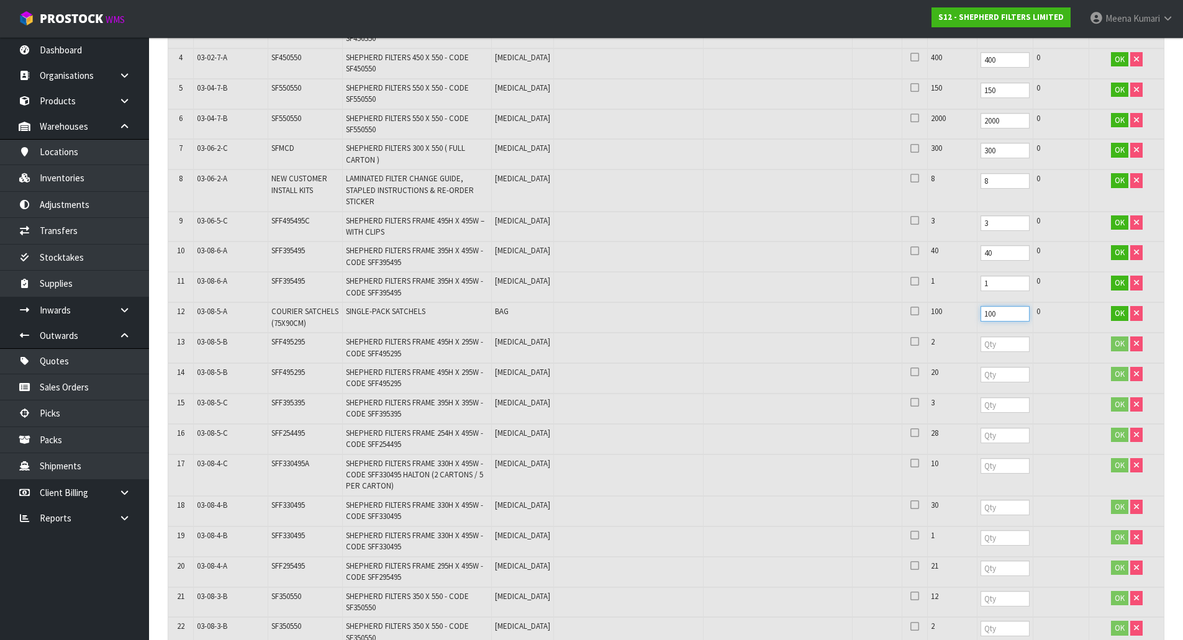
scroll to position [373, 0]
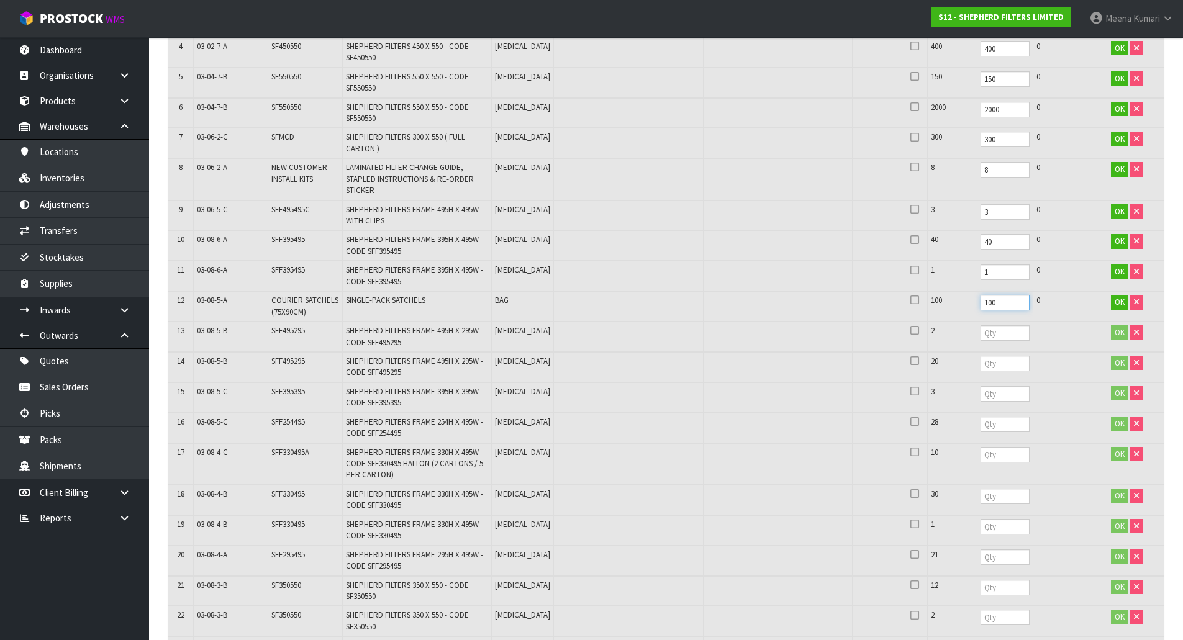
type input "100"
click at [980, 333] on input "number" at bounding box center [1004, 333] width 49 height 16
type input "2"
click at [980, 364] on input "number" at bounding box center [1004, 364] width 49 height 16
type input "20"
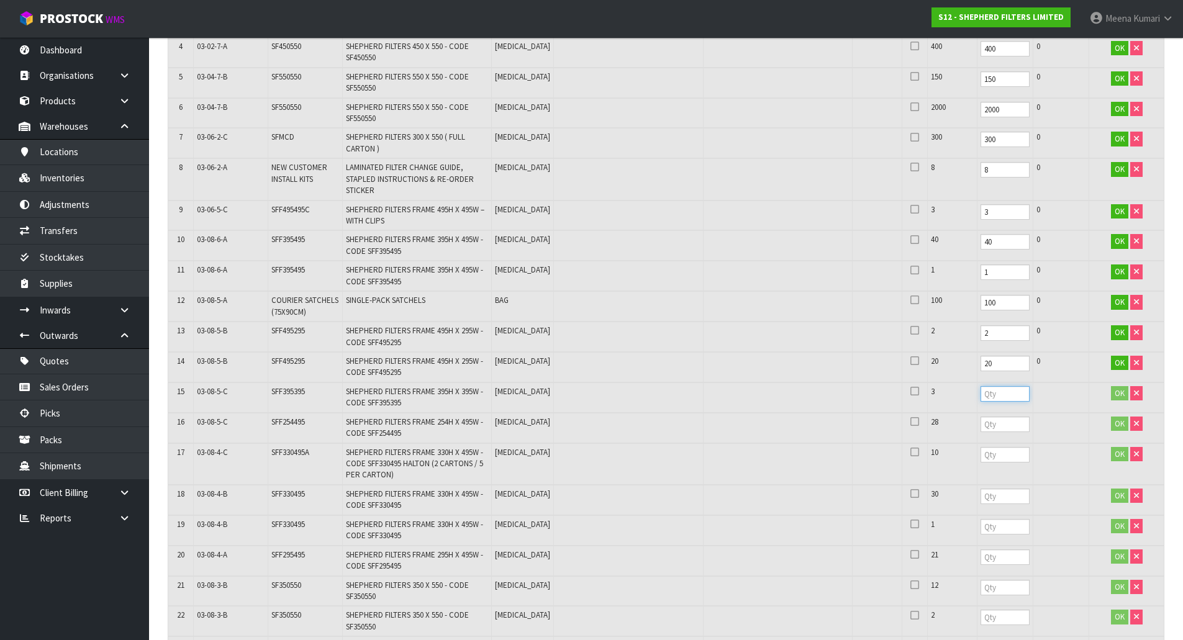
click at [980, 396] on input "number" at bounding box center [1004, 394] width 49 height 16
type input "3"
click at [980, 423] on input "number" at bounding box center [1004, 425] width 49 height 16
type input "28"
click at [980, 454] on input "number" at bounding box center [1004, 455] width 49 height 16
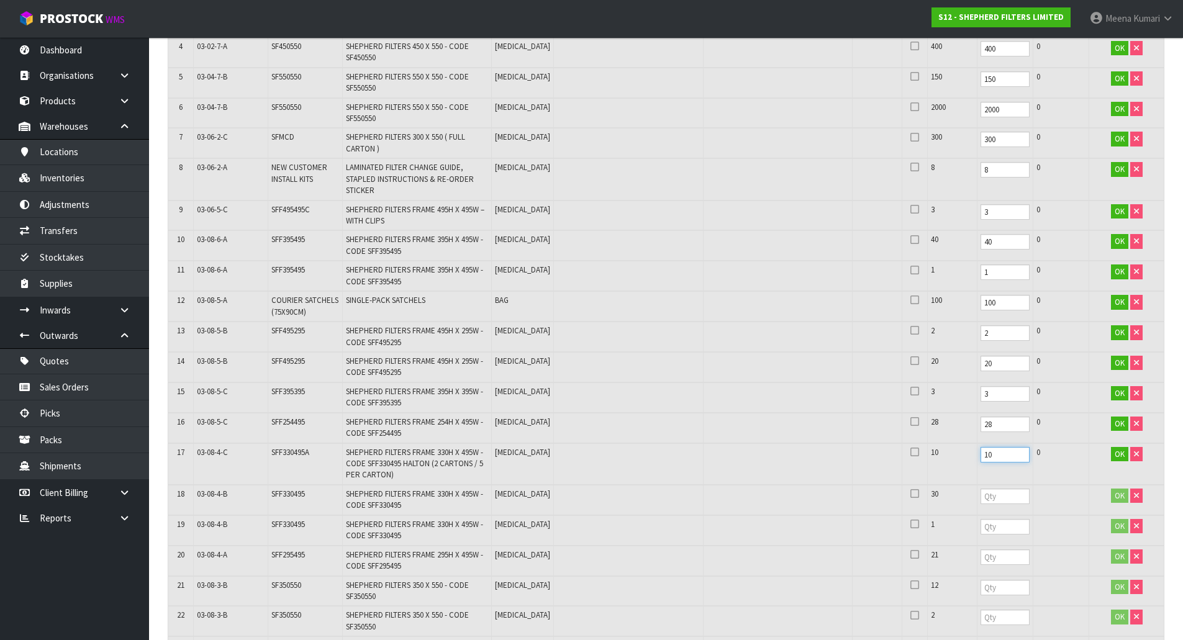
type input "10"
click at [980, 501] on input "number" at bounding box center [1004, 497] width 49 height 16
type input "30"
click at [980, 528] on input "number" at bounding box center [1004, 527] width 49 height 16
type input "1"
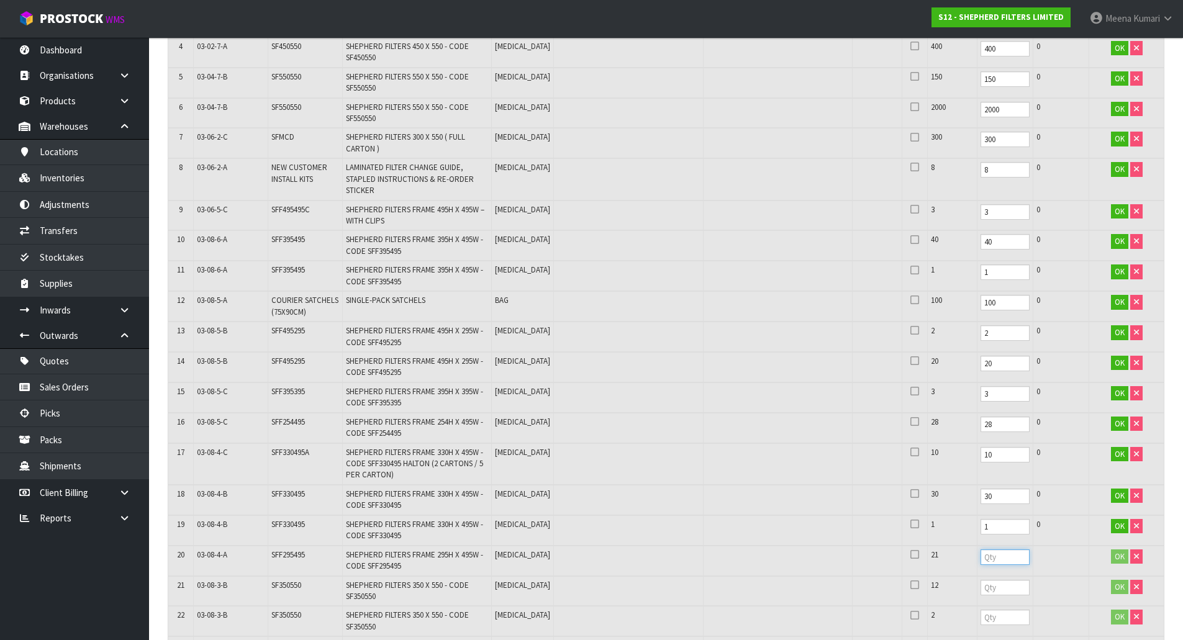
click at [980, 561] on input "number" at bounding box center [1004, 557] width 49 height 16
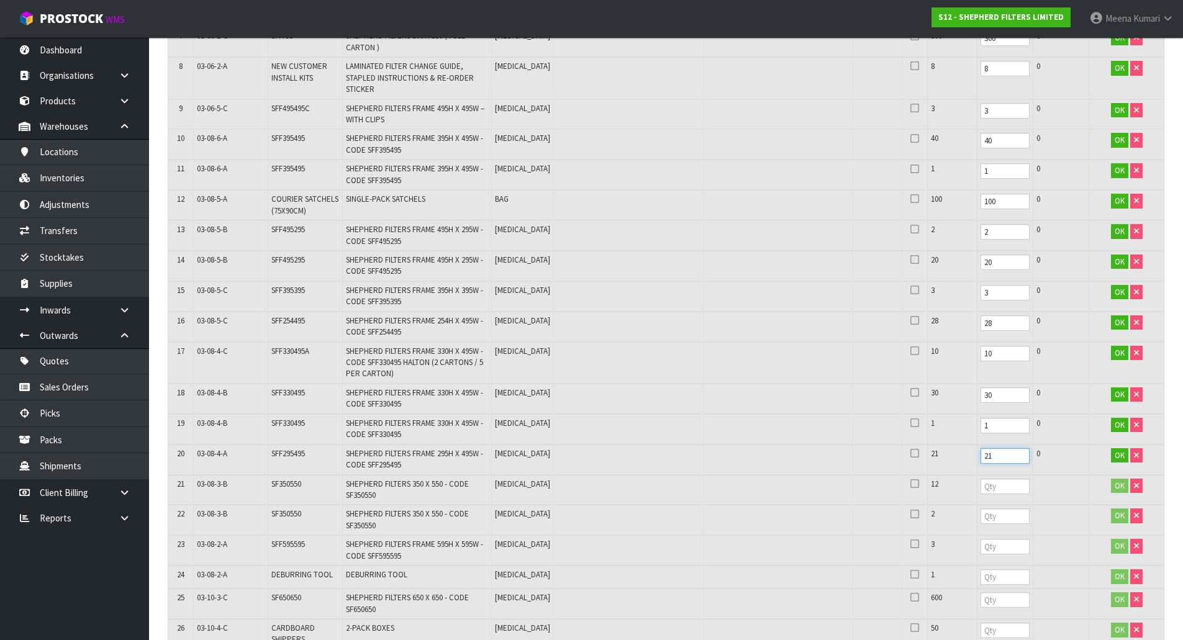
scroll to position [745, 0]
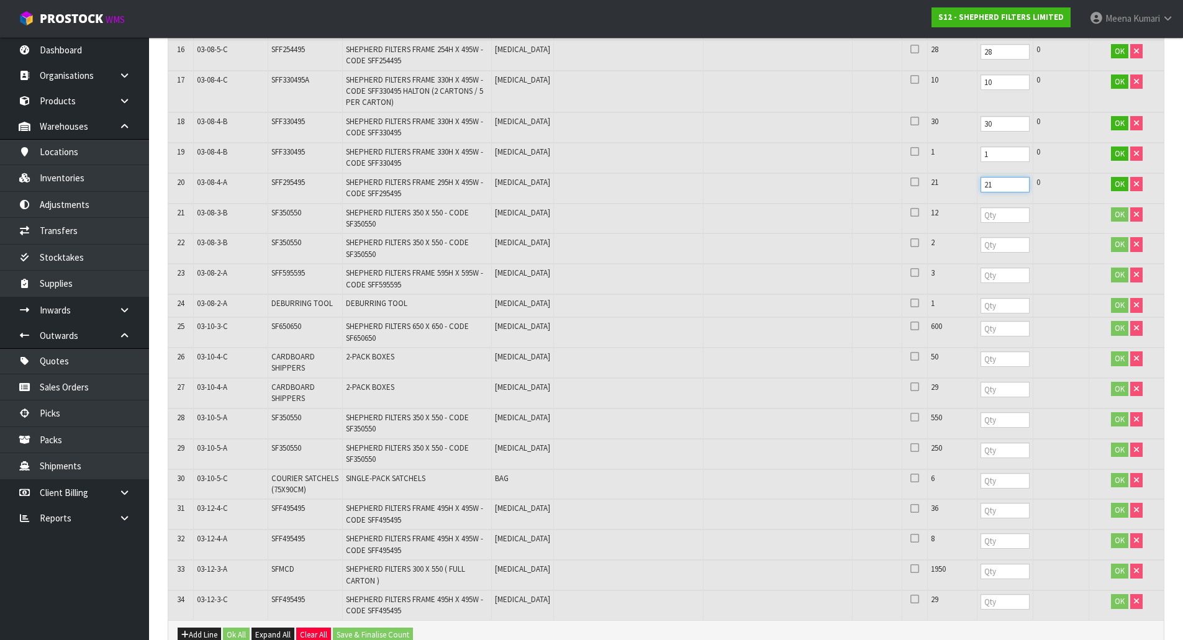
type input "21"
click at [980, 217] on input "number" at bounding box center [1004, 215] width 49 height 16
type input "12"
click at [980, 247] on input "number" at bounding box center [1004, 245] width 49 height 16
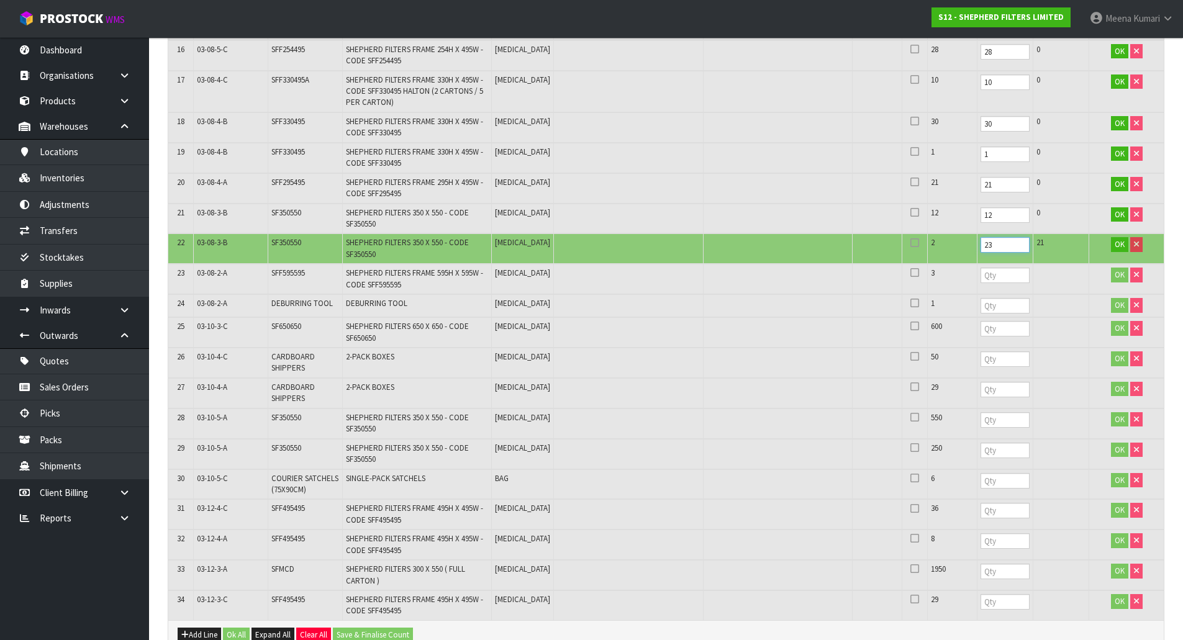
drag, startPoint x: 957, startPoint y: 245, endPoint x: 922, endPoint y: 250, distance: 35.7
click at [922, 250] on tr "22 03-08-3-B SF350550 SHEPHERD FILTERS 350 X 550 - CODE SF350550 PCE 2 23 21 OK" at bounding box center [665, 248] width 995 height 30
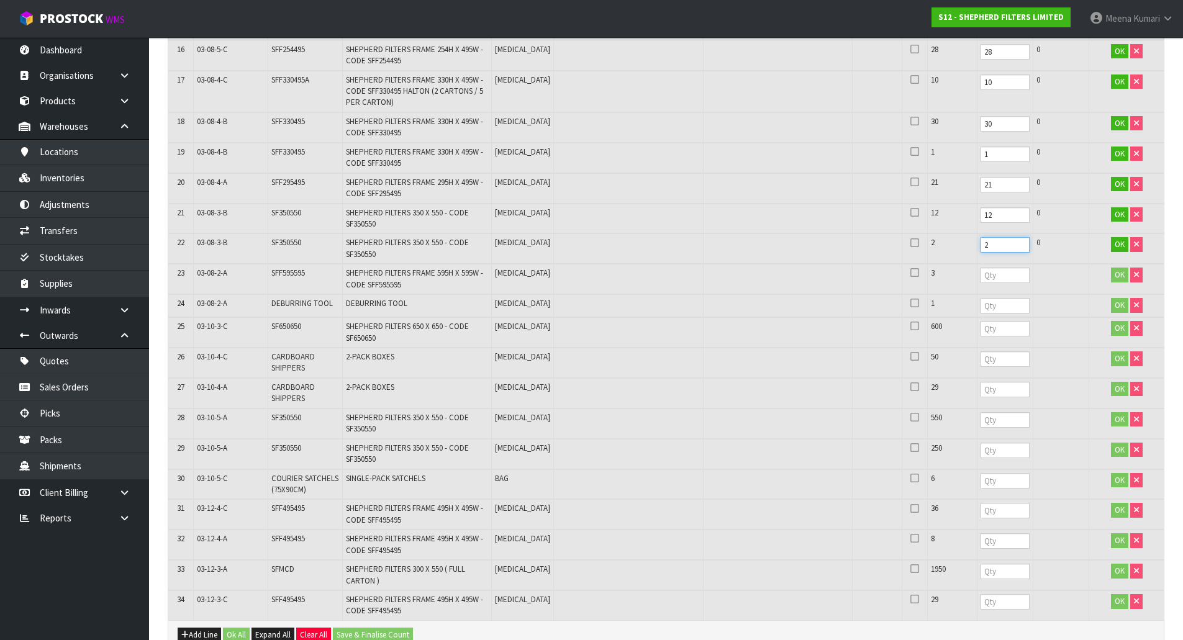
type input "2"
click at [980, 279] on input "number" at bounding box center [1004, 276] width 49 height 16
type input "3"
click at [980, 305] on input "number" at bounding box center [1004, 306] width 49 height 16
type input "1"
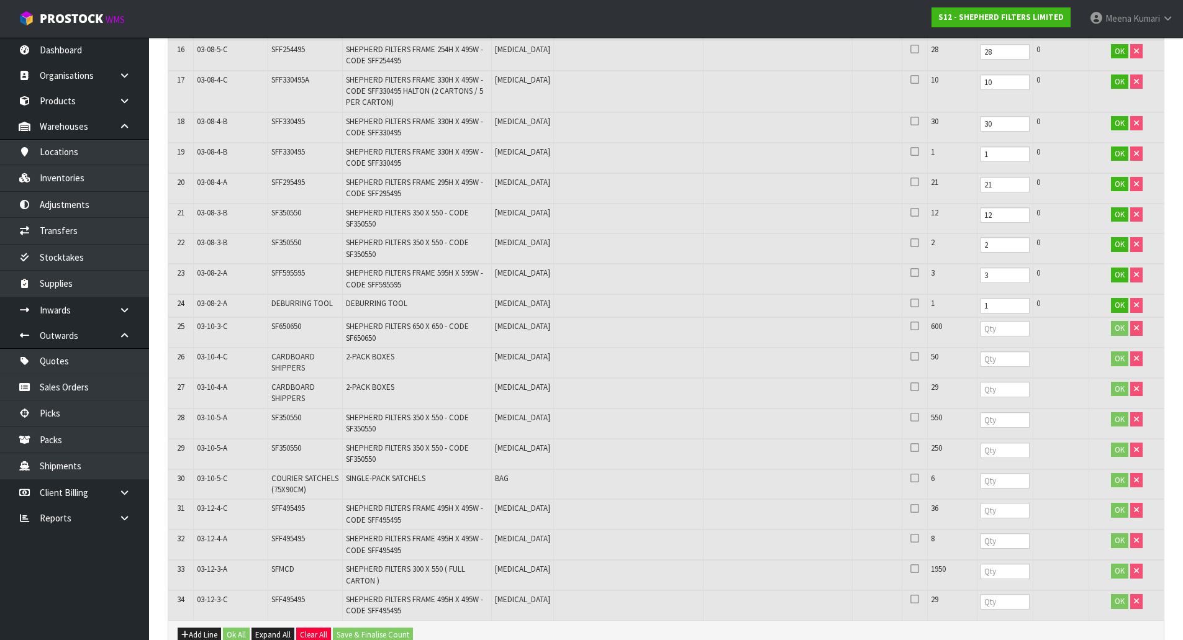
click at [977, 337] on td at bounding box center [1005, 332] width 56 height 30
click at [980, 323] on input "number" at bounding box center [1004, 329] width 49 height 16
type input "600"
click at [980, 359] on input "number" at bounding box center [1004, 359] width 49 height 16
type input "50"
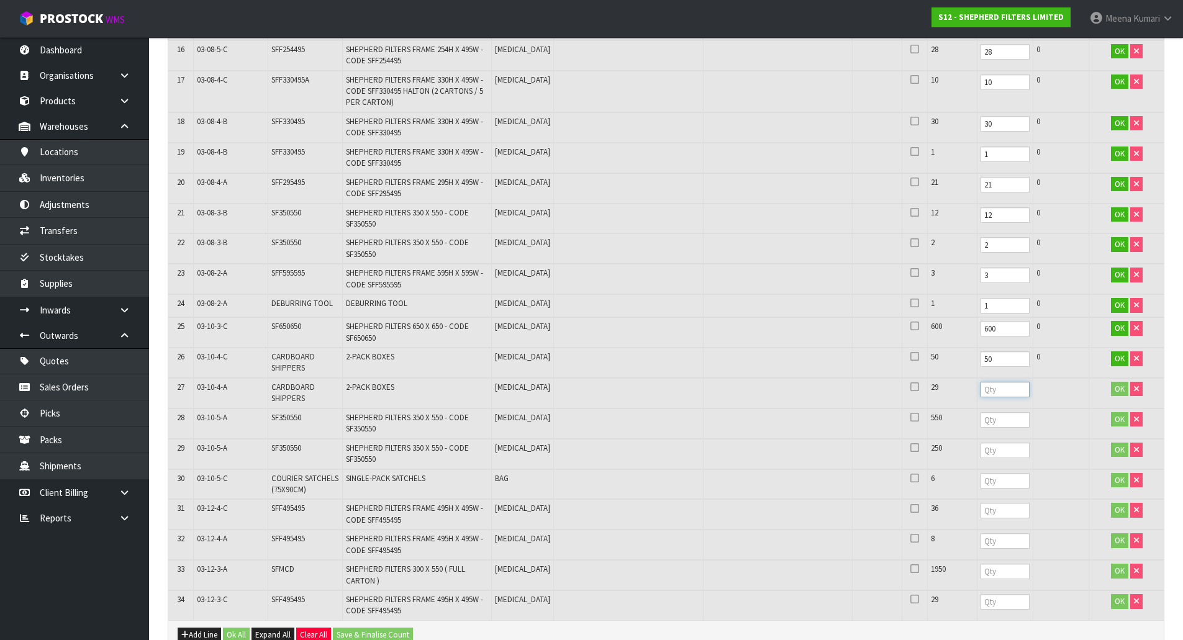
click at [980, 392] on input "number" at bounding box center [1004, 390] width 49 height 16
type input "29"
click at [980, 421] on input "number" at bounding box center [1004, 420] width 49 height 16
type input "550"
click at [980, 455] on input "number" at bounding box center [1004, 451] width 49 height 16
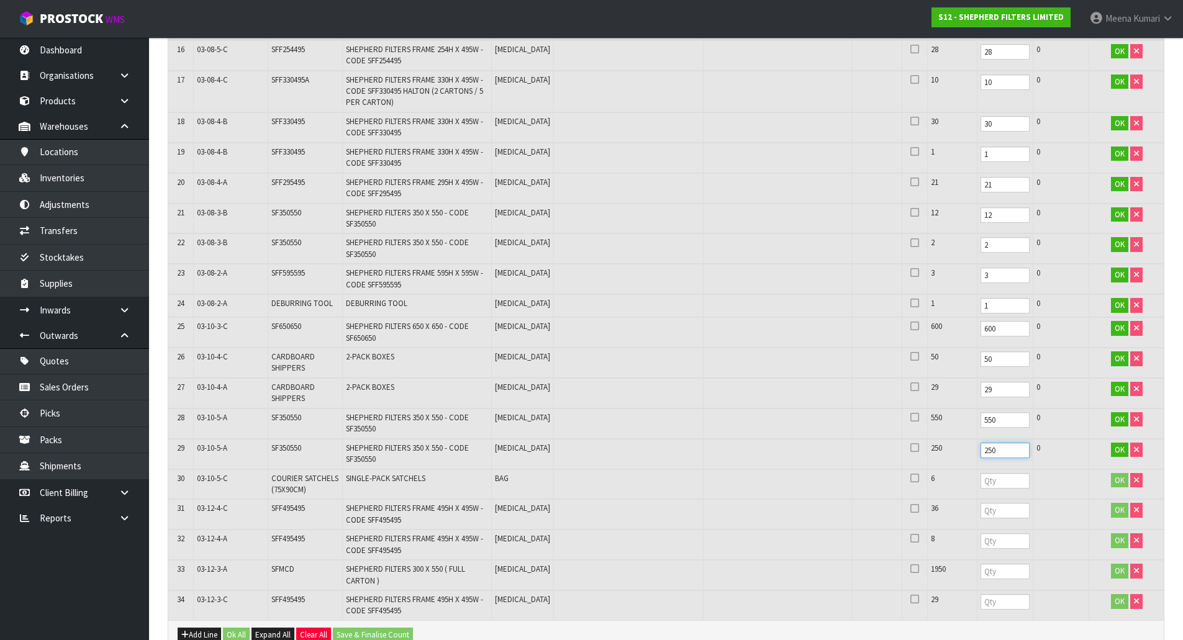
type input "250"
click at [980, 475] on input "number" at bounding box center [1004, 481] width 49 height 16
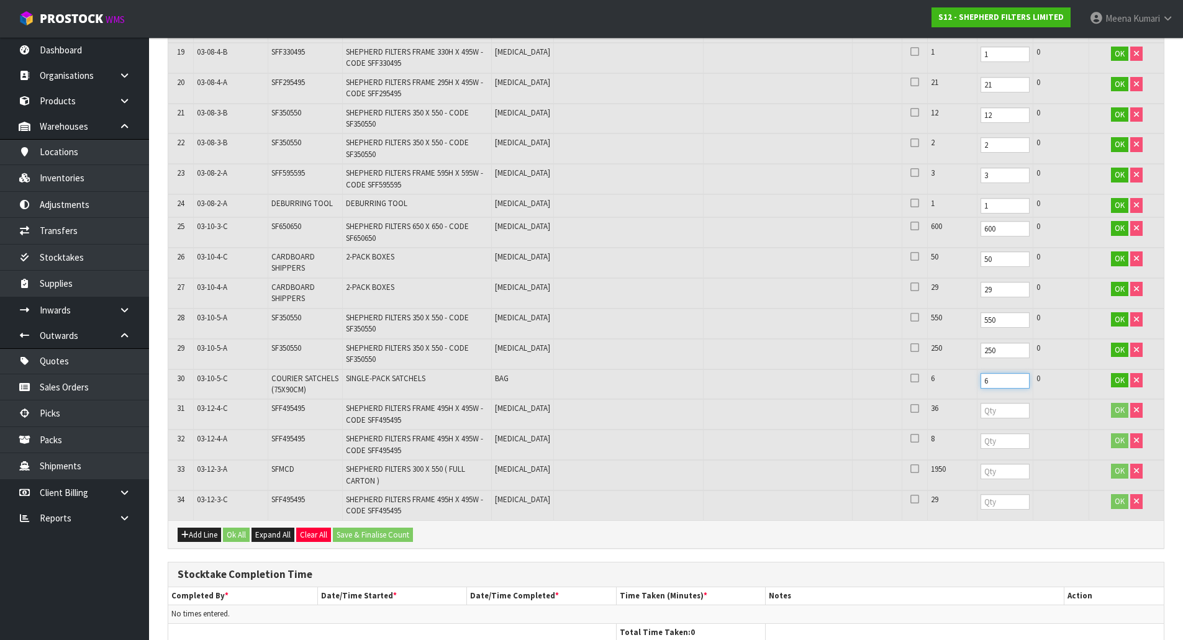
scroll to position [934, 0]
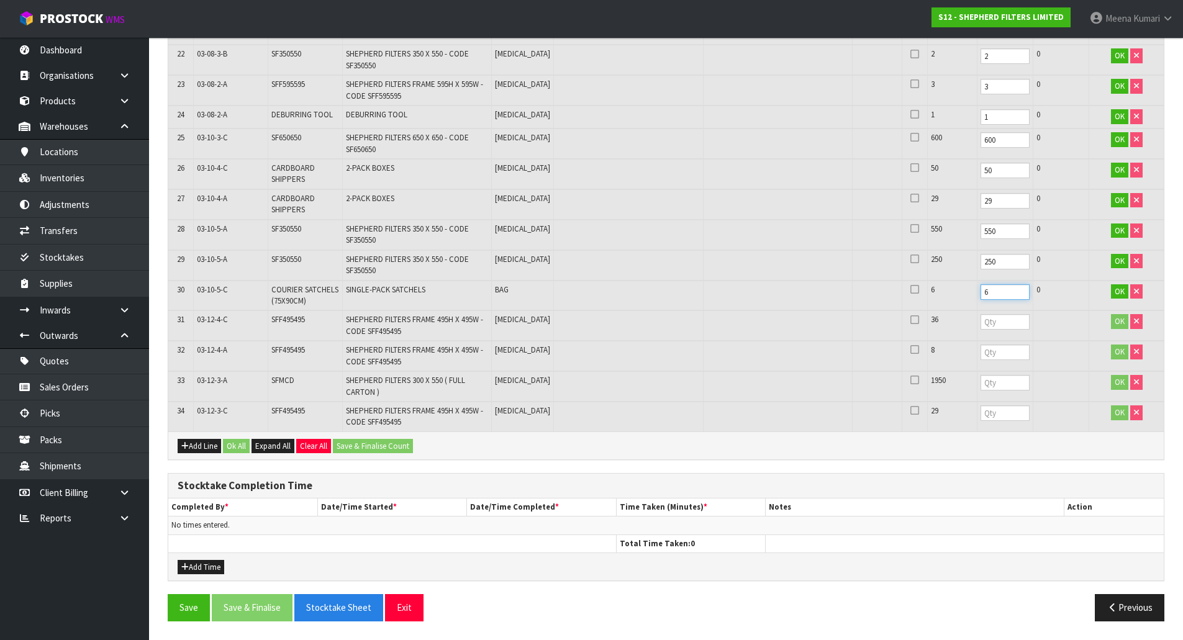
type input "6"
click at [980, 318] on input "number" at bounding box center [1004, 322] width 49 height 16
type input "36"
click at [980, 354] on input "number" at bounding box center [1004, 353] width 49 height 16
type input "8"
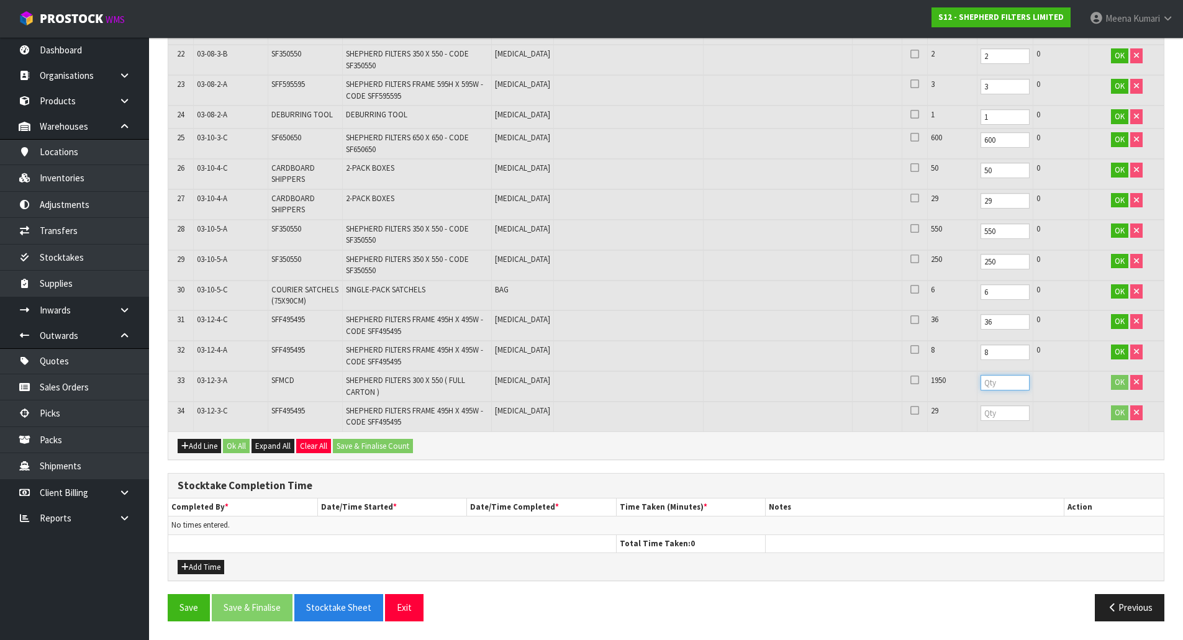
click at [980, 389] on input "number" at bounding box center [1004, 383] width 49 height 16
type input "1950"
click at [980, 415] on input "number" at bounding box center [1004, 413] width 49 height 16
type input "29"
click at [240, 445] on button "Ok All" at bounding box center [236, 446] width 27 height 15
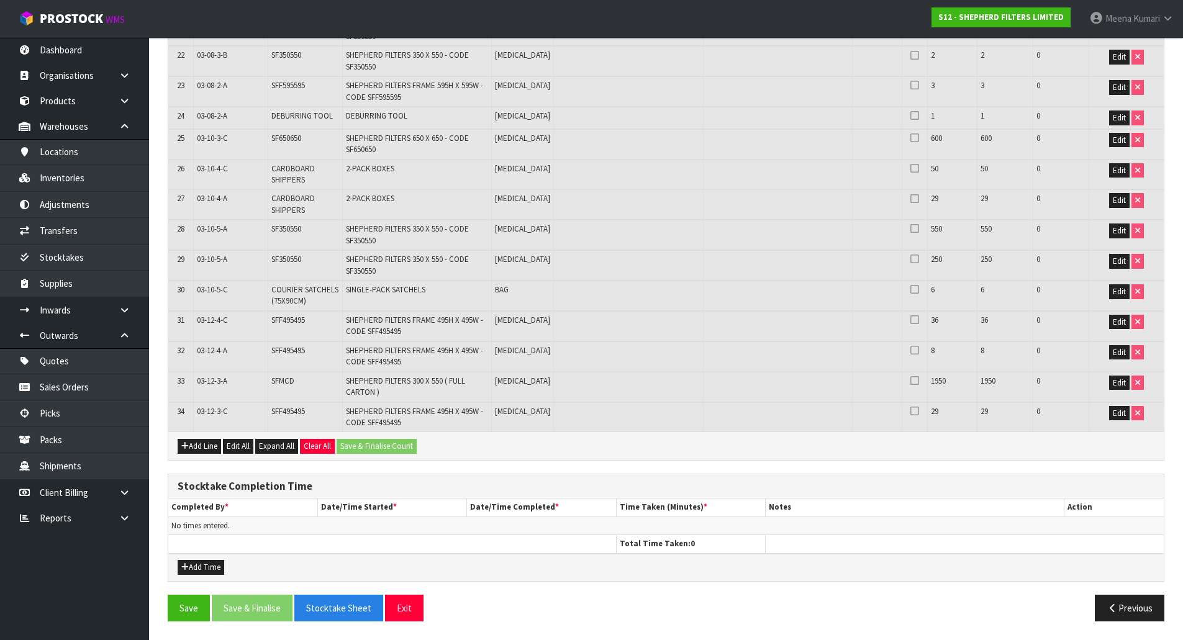
scroll to position [933, 0]
click at [184, 611] on button "Save" at bounding box center [189, 608] width 42 height 27
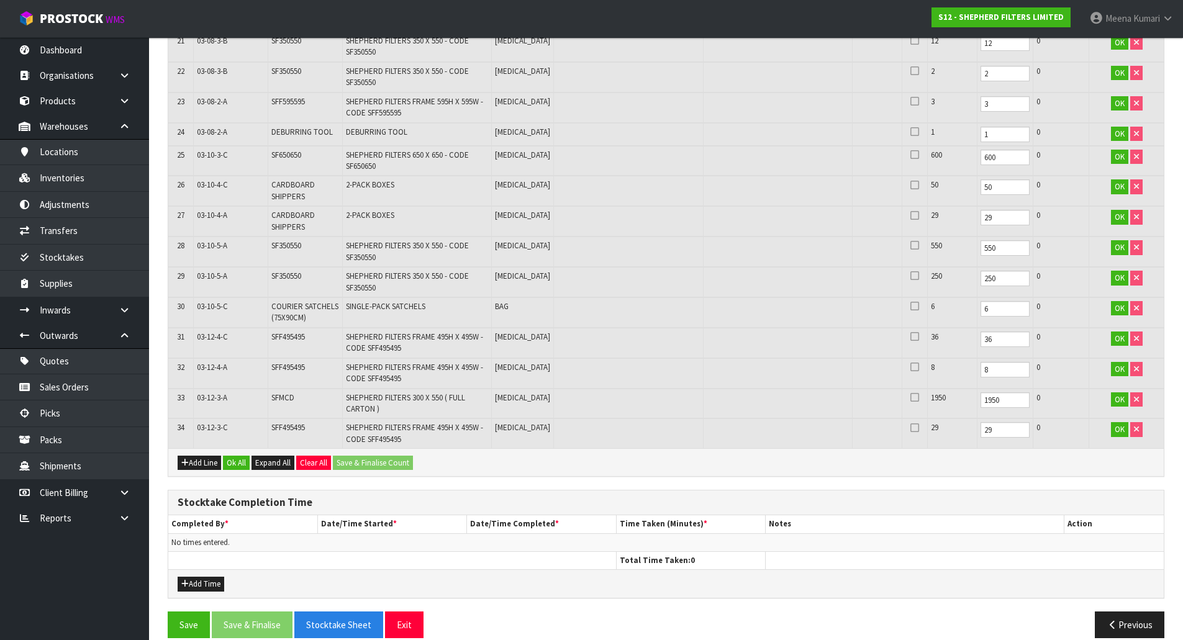
scroll to position [978, 0]
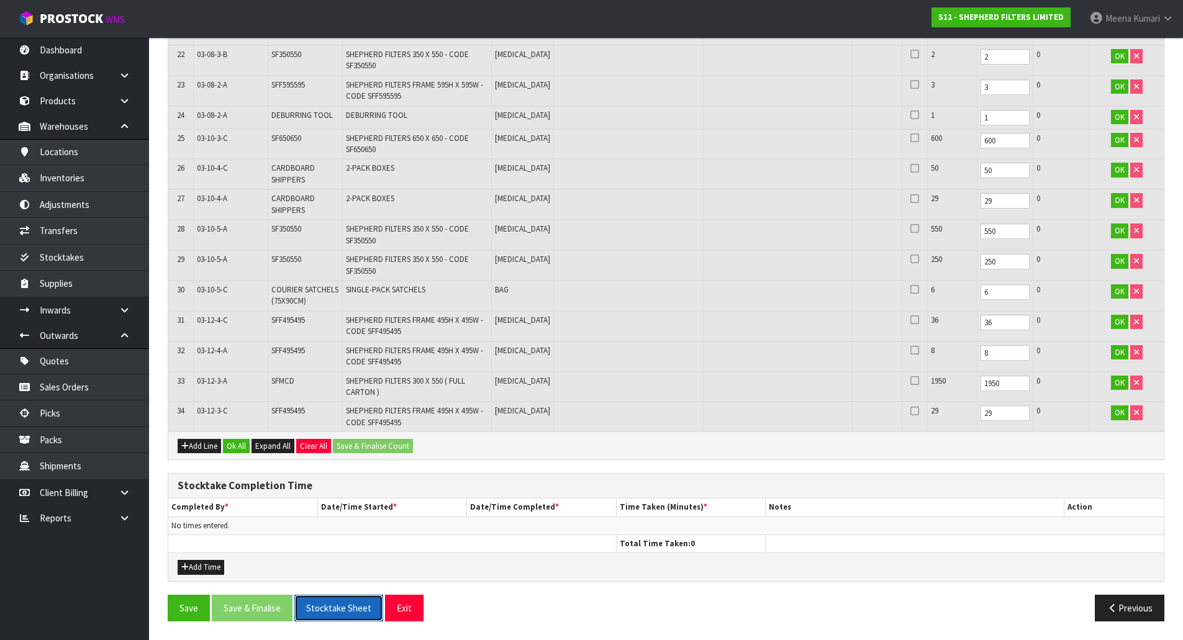
click at [359, 610] on button "Stocktake Sheet" at bounding box center [338, 608] width 89 height 27
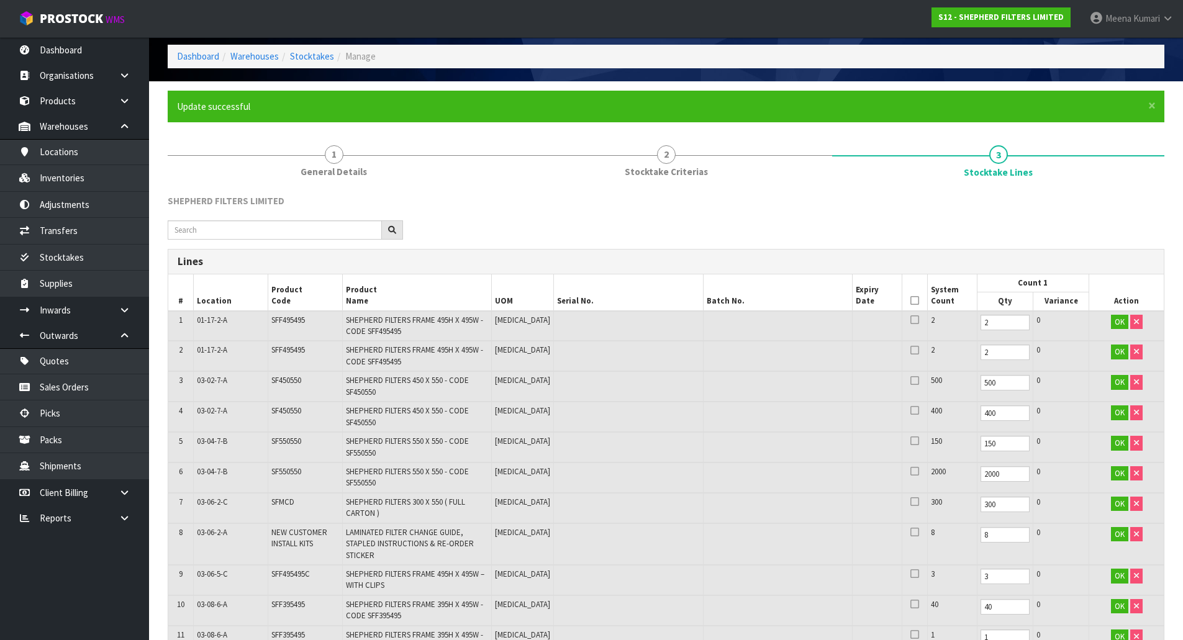
scroll to position [428, 0]
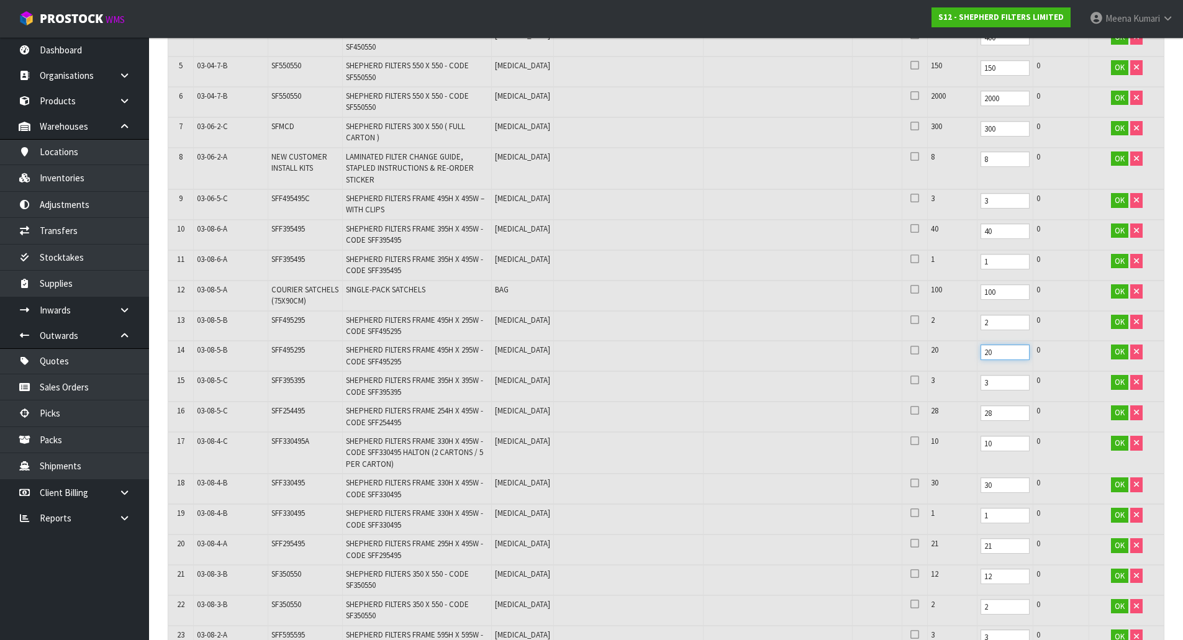
drag, startPoint x: 964, startPoint y: 350, endPoint x: 928, endPoint y: 354, distance: 36.3
click at [928, 354] on tr "14 03-08-5-B SFF495295 SHEPHERD FILTERS FRAME 495H X 295W - CODE SFF495295 PCE …" at bounding box center [665, 356] width 995 height 30
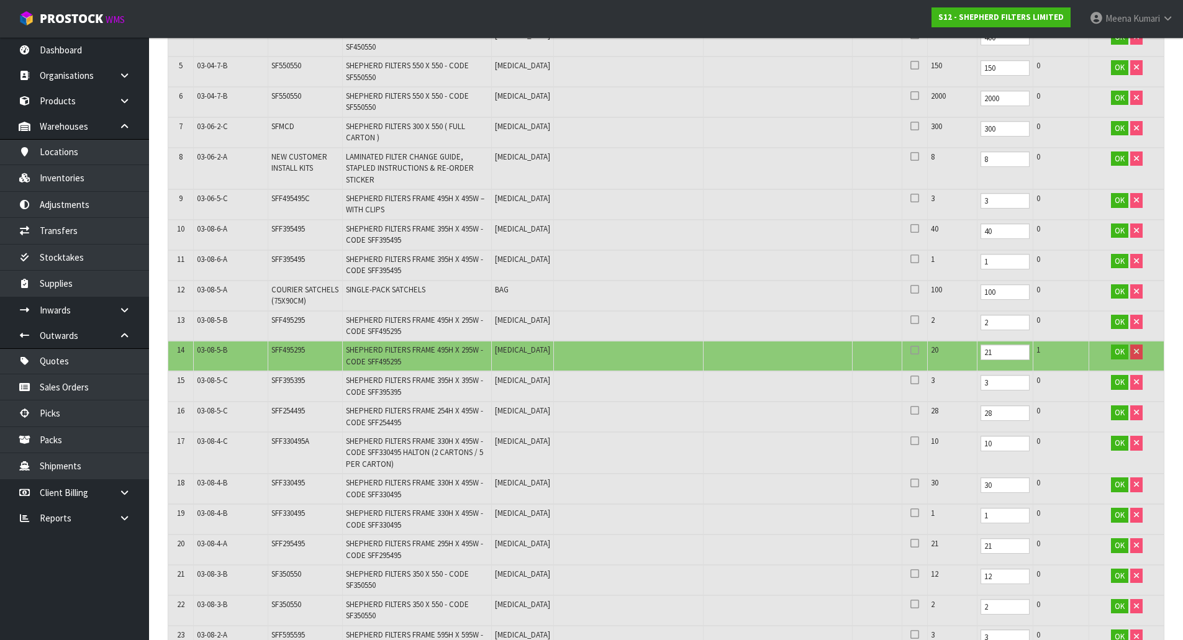
click at [293, 323] on span "SFF495295" at bounding box center [288, 320] width 34 height 11
copy span "SFF495295"
click at [980, 358] on input "21" at bounding box center [1004, 353] width 49 height 16
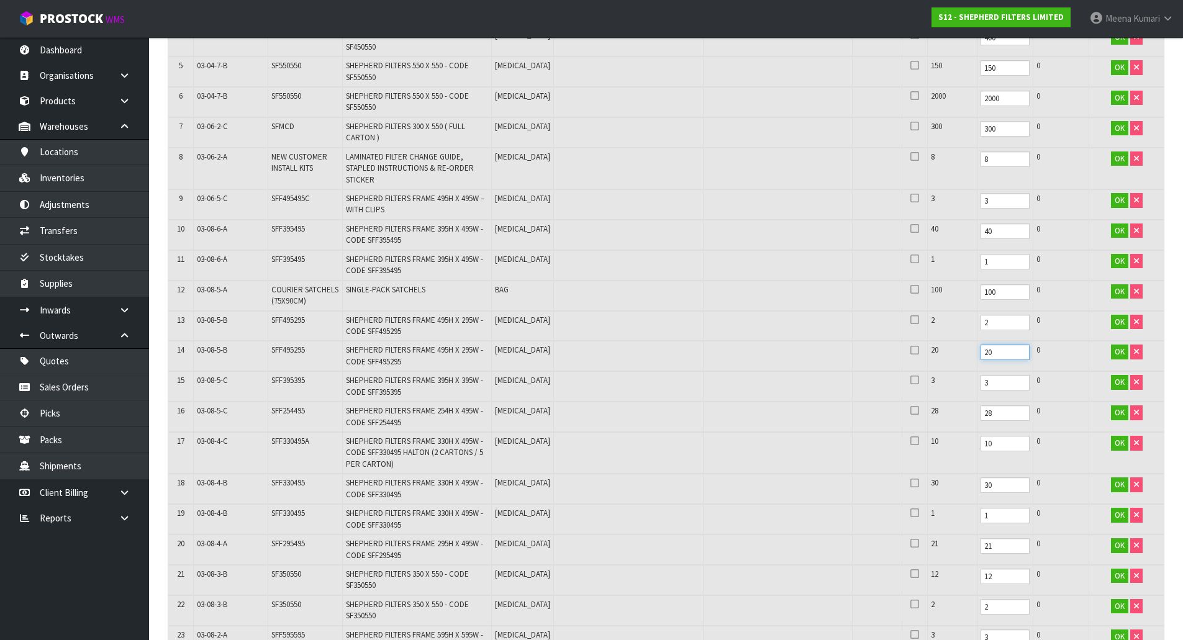
type input "20"
click at [296, 358] on td "SFF495295" at bounding box center [305, 356] width 75 height 30
copy tr "SFF495295"
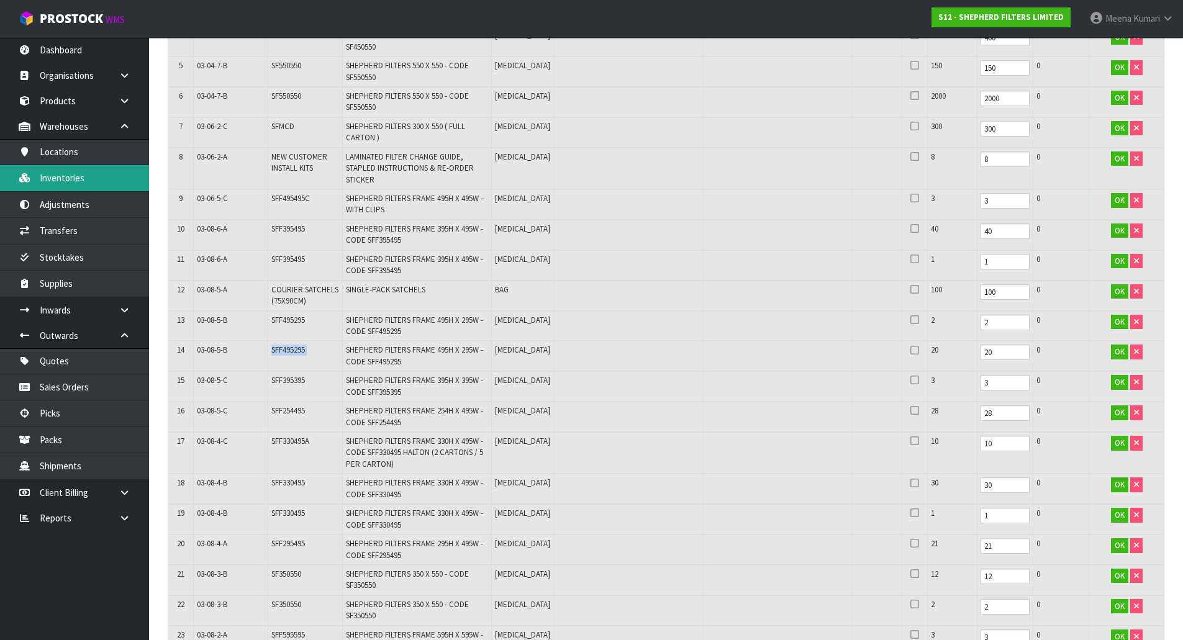
click at [120, 179] on link "Inventories" at bounding box center [74, 177] width 149 height 25
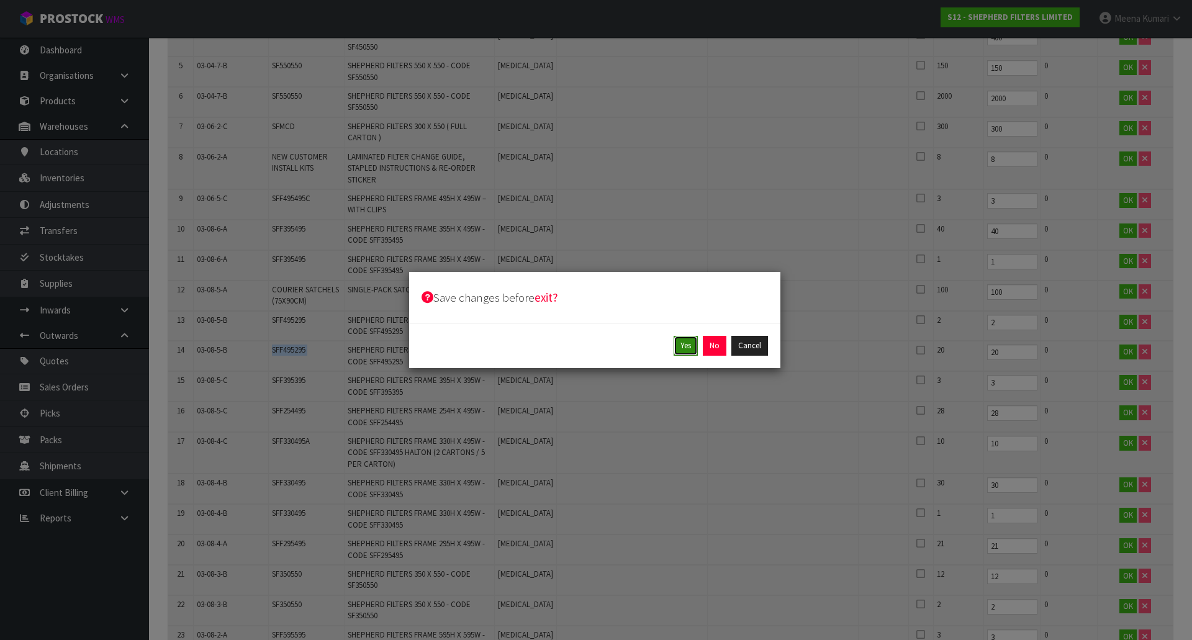
click at [677, 342] on button "Yes" at bounding box center [686, 346] width 24 height 20
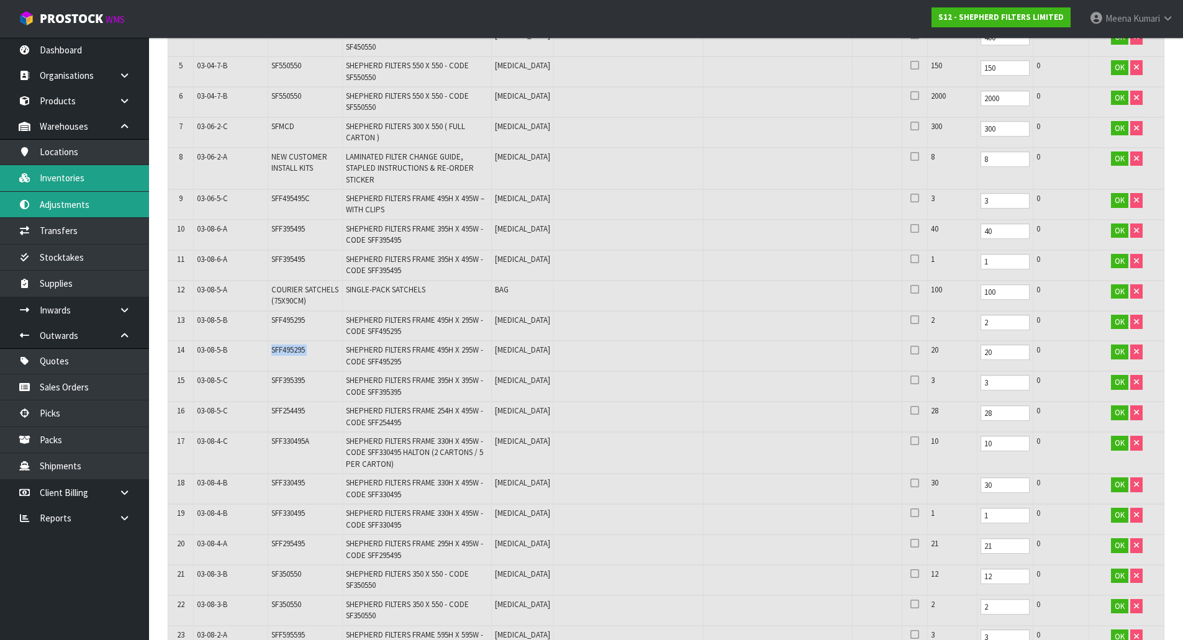
scroll to position [0, 0]
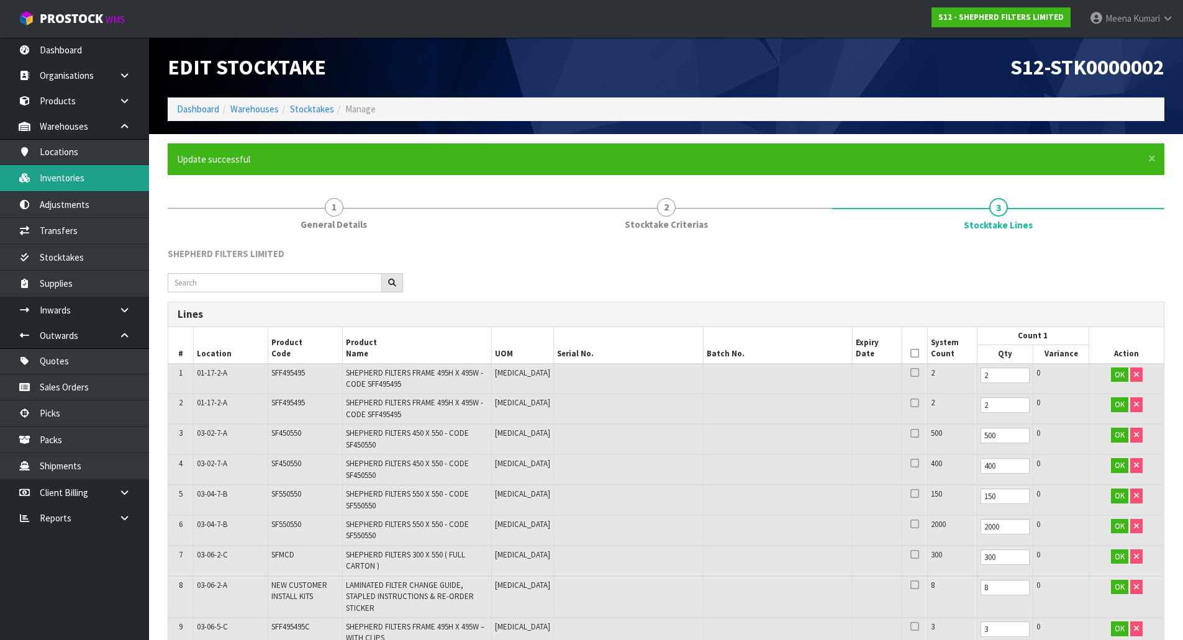
click at [92, 186] on link "Inventories" at bounding box center [74, 177] width 149 height 25
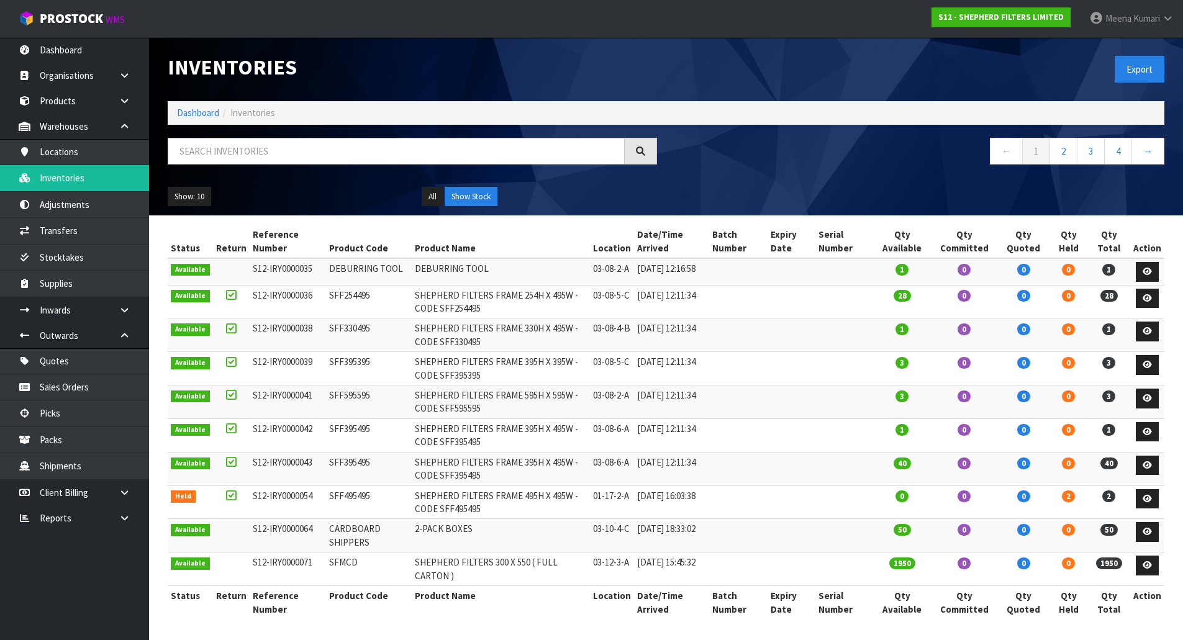
drag, startPoint x: 318, startPoint y: 168, endPoint x: 318, endPoint y: 158, distance: 9.3
click at [318, 166] on div at bounding box center [412, 156] width 508 height 36
click at [318, 158] on input "text" at bounding box center [396, 151] width 457 height 27
paste input "SFF495295"
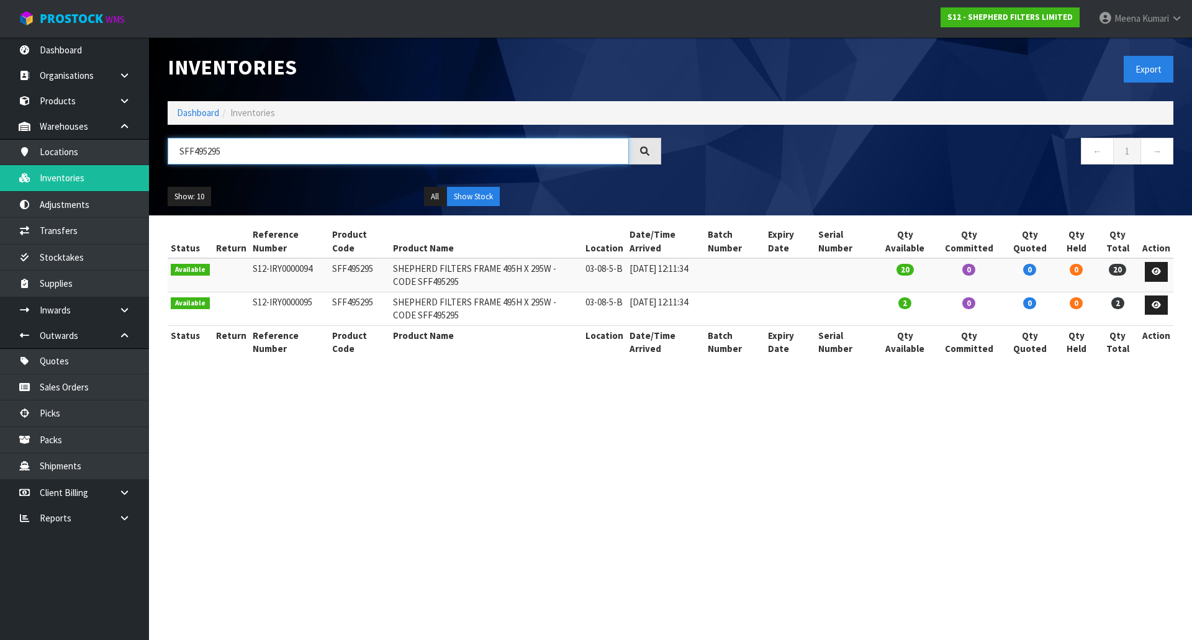
type input "SFF495295"
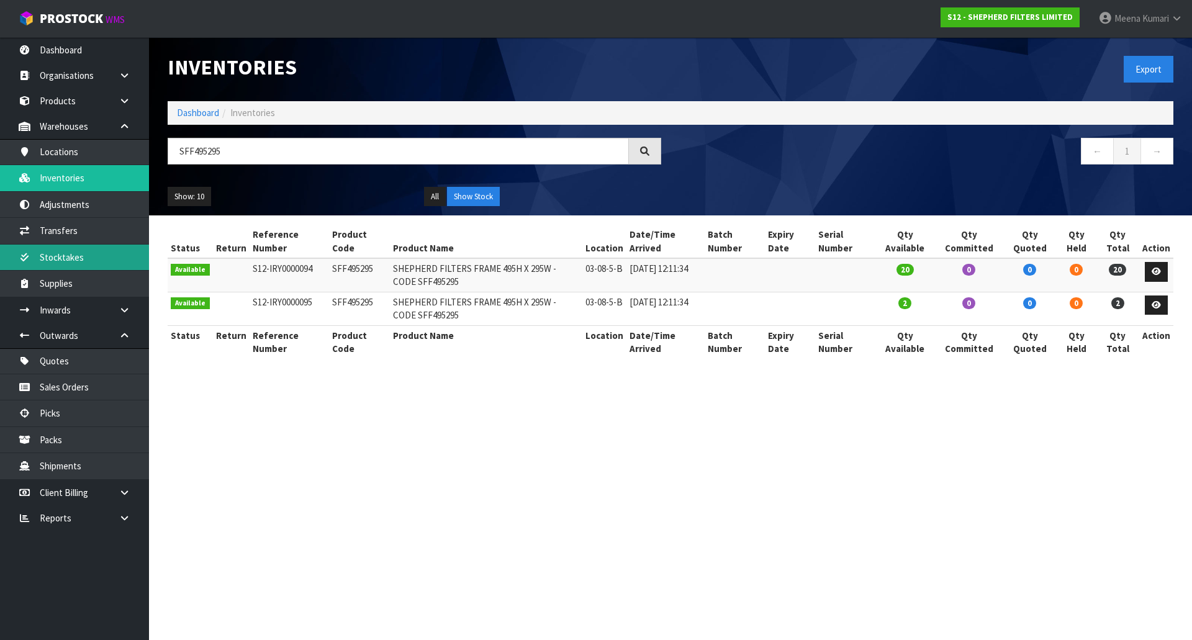
click at [116, 254] on link "Stocktakes" at bounding box center [74, 257] width 149 height 25
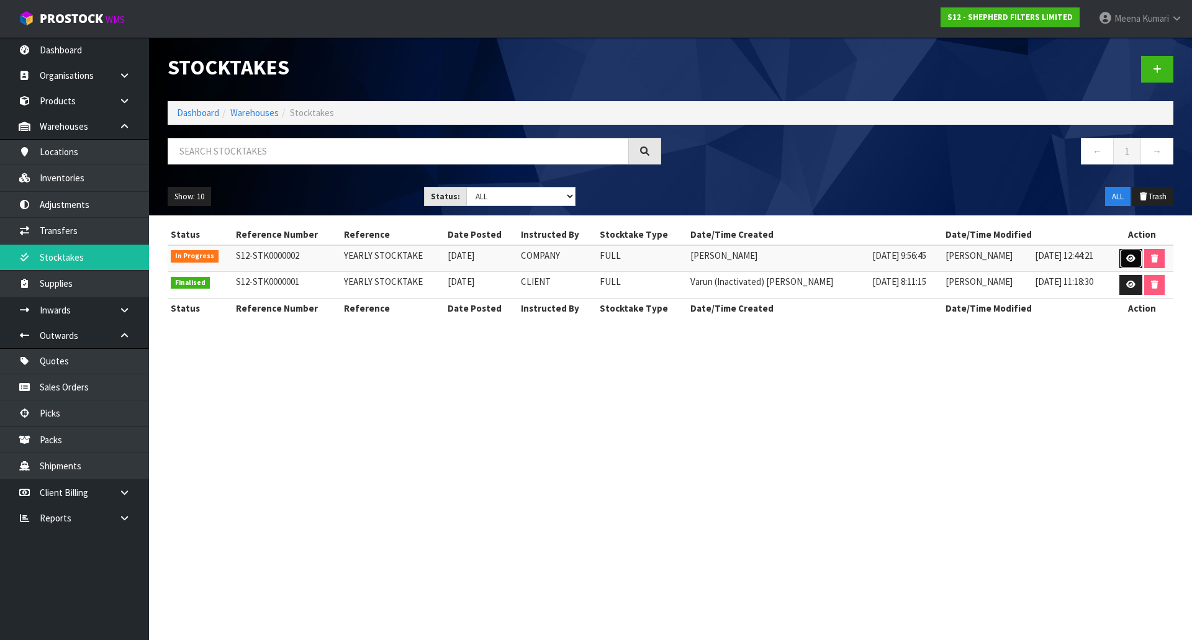
click at [1130, 255] on icon at bounding box center [1130, 259] width 9 height 8
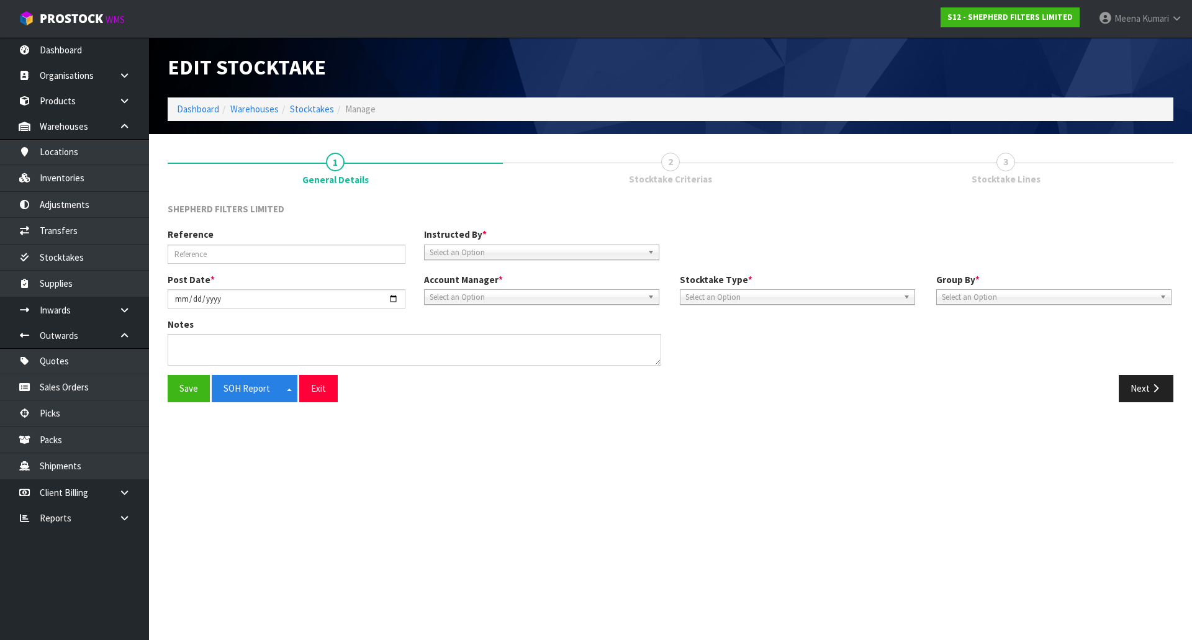
type input "YEARLY STOCKTAKE"
type input "2025-09-17"
click at [1150, 392] on icon "button" at bounding box center [1156, 388] width 12 height 9
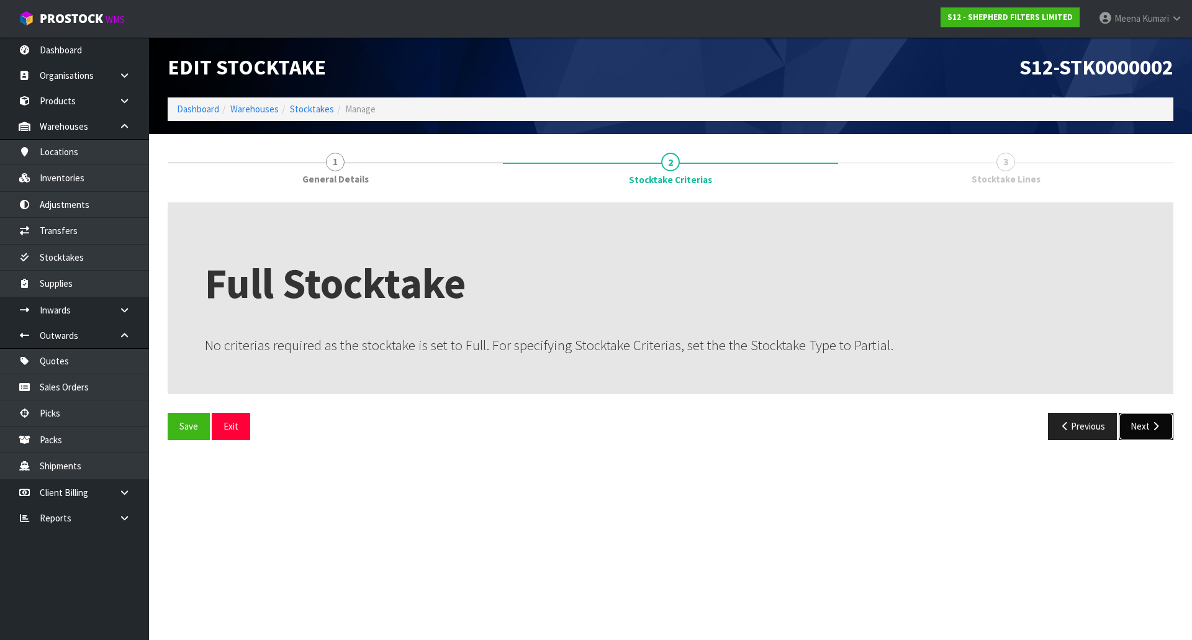
click at [1147, 432] on button "Next" at bounding box center [1146, 426] width 55 height 27
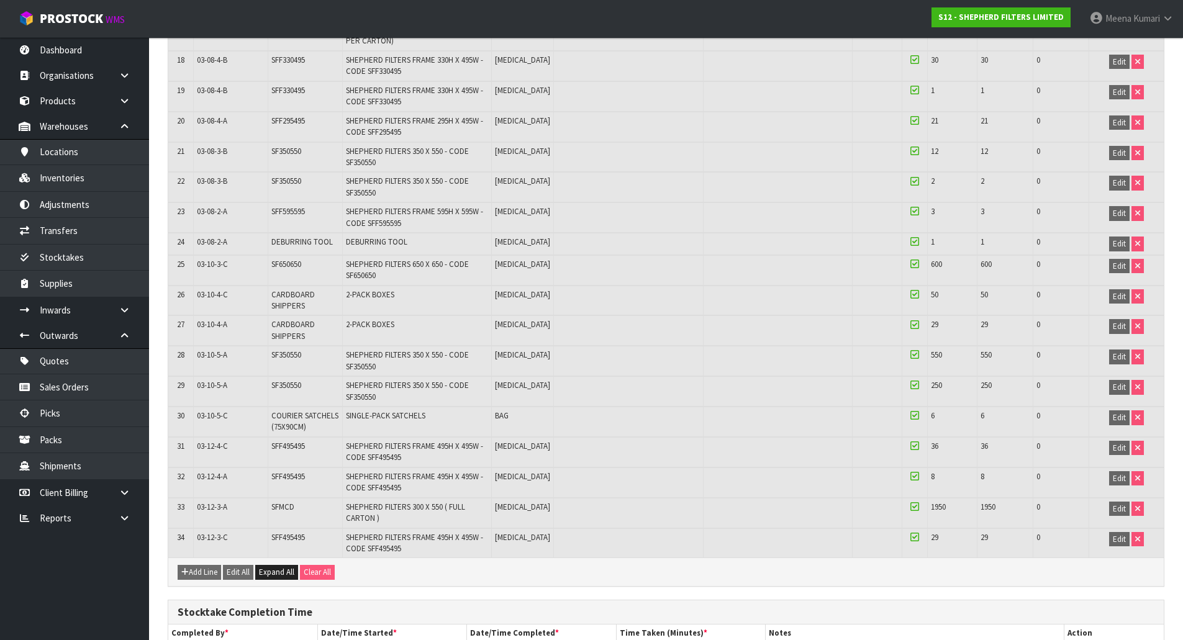
scroll to position [941, 0]
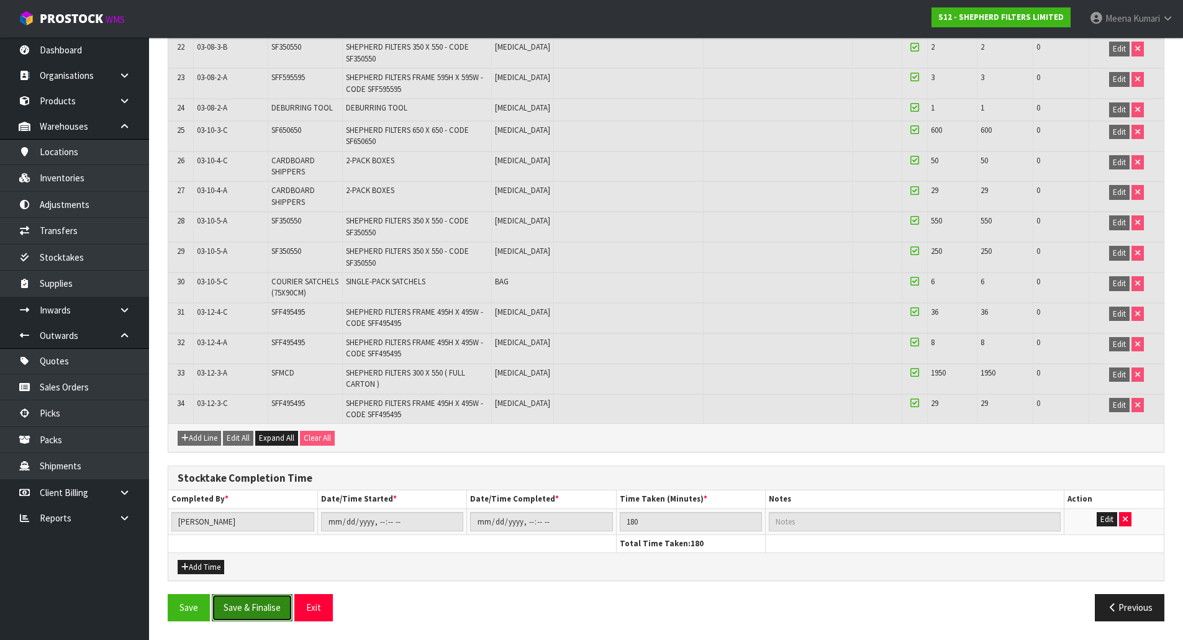
click at [275, 605] on button "Save & Finalise" at bounding box center [252, 607] width 81 height 27
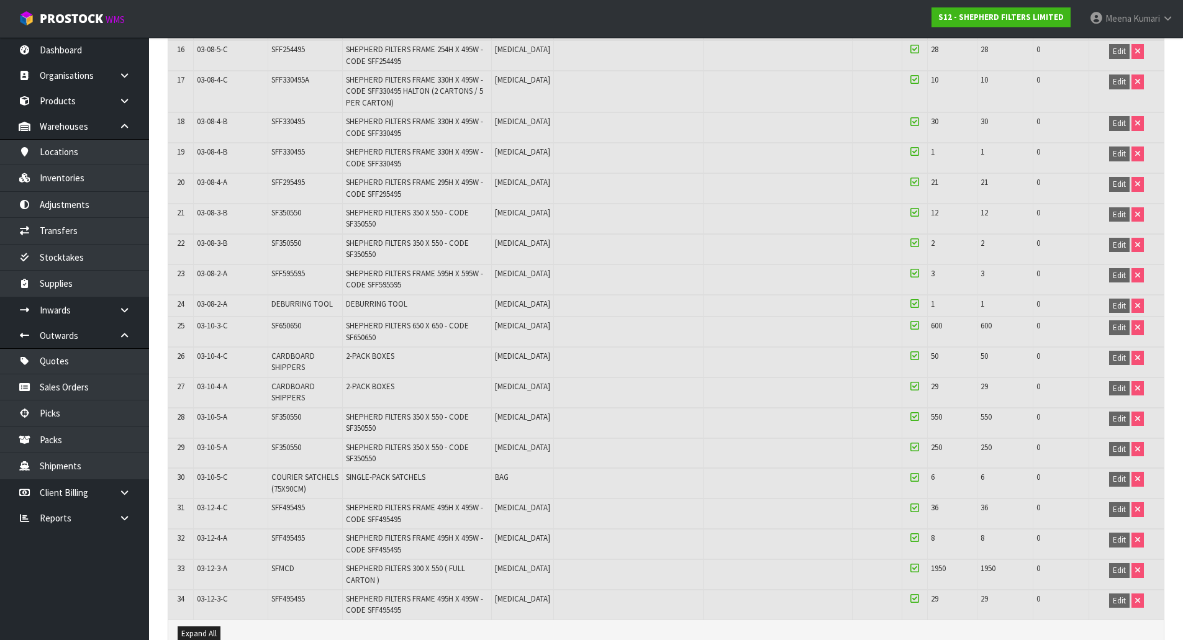
scroll to position [957, 0]
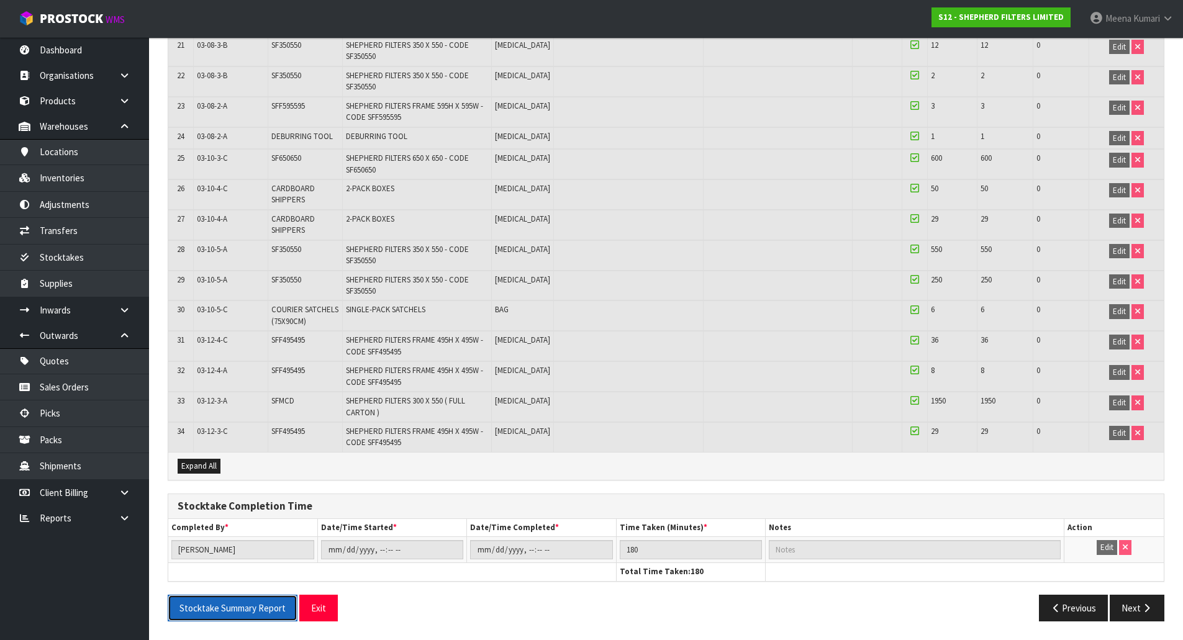
click at [209, 603] on button "Stocktake Summary Report" at bounding box center [233, 608] width 130 height 27
click at [121, 508] on link at bounding box center [129, 517] width 40 height 25
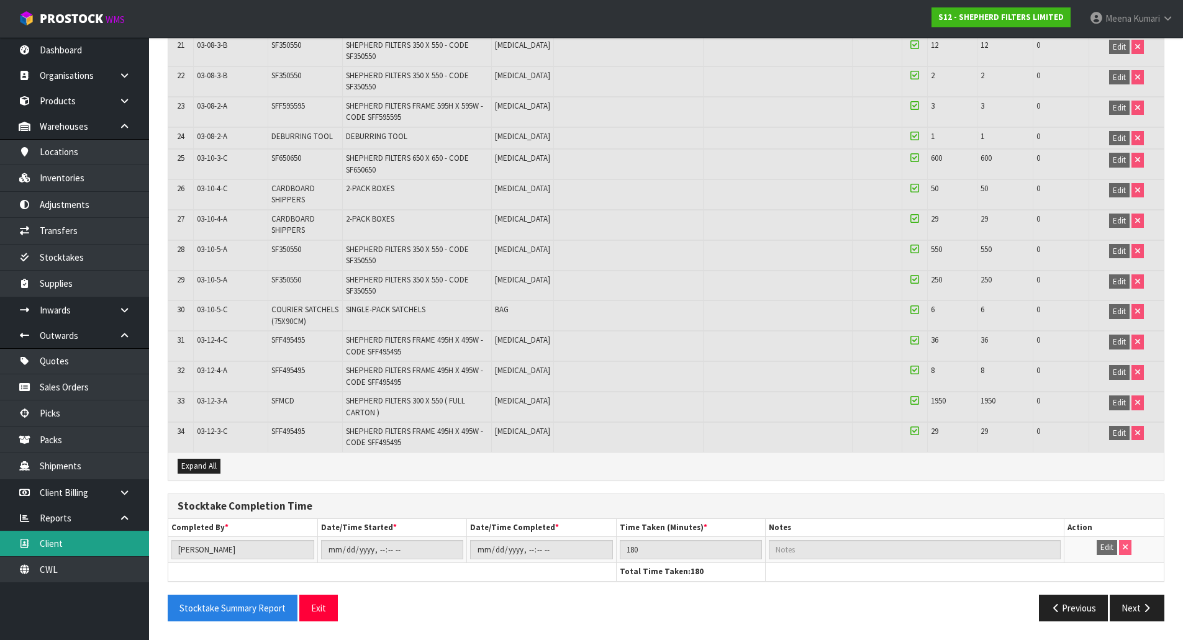
click at [107, 552] on link "Client" at bounding box center [74, 543] width 149 height 25
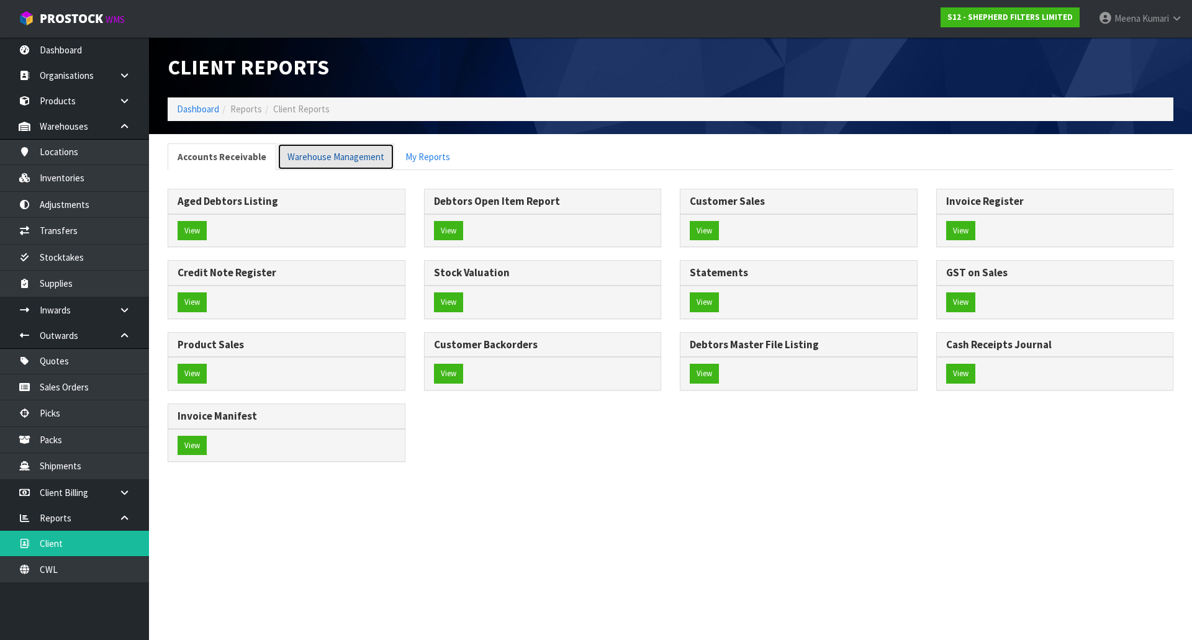
click at [330, 156] on link "Warehouse Management" at bounding box center [336, 156] width 117 height 27
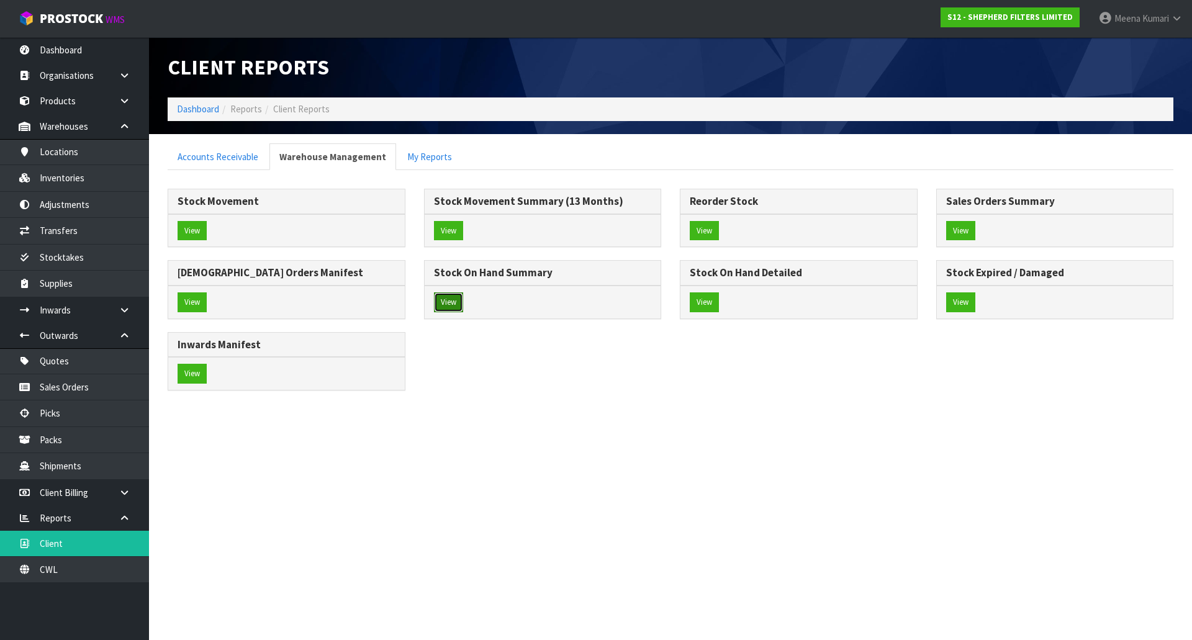
click at [445, 305] on button "View" at bounding box center [448, 302] width 29 height 20
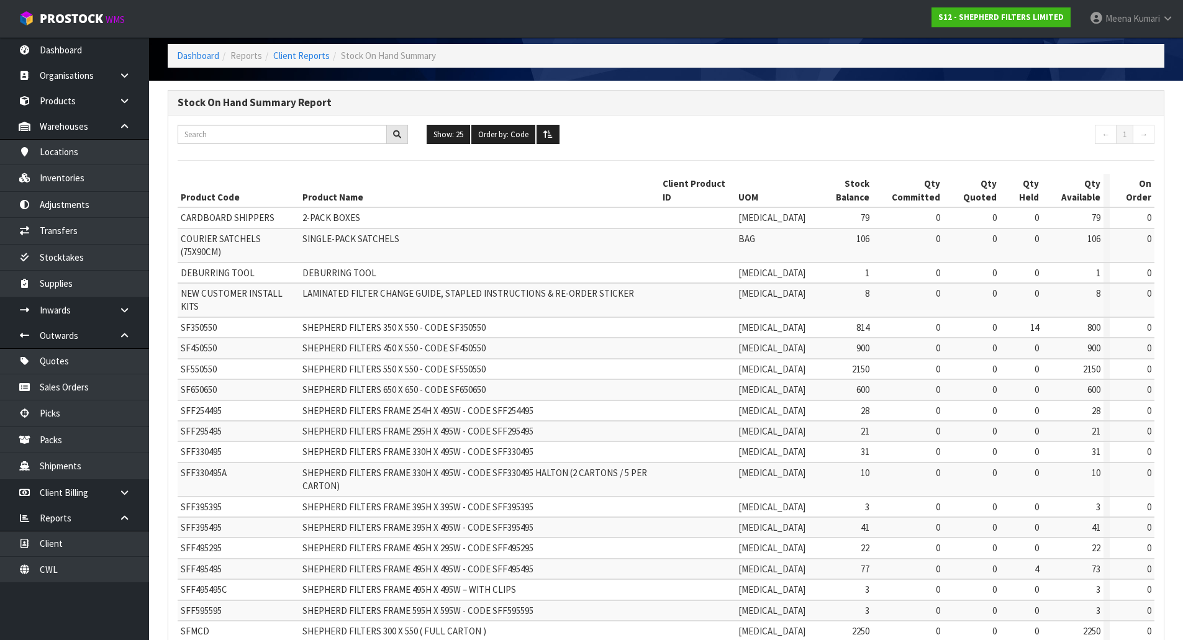
scroll to position [99, 0]
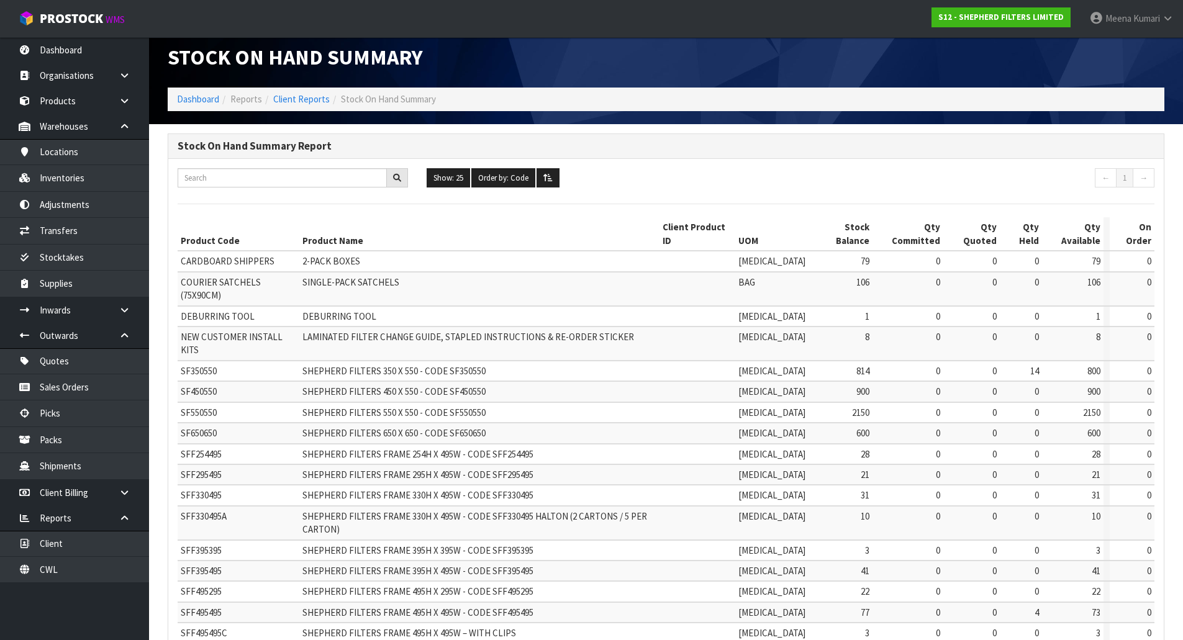
scroll to position [0, 0]
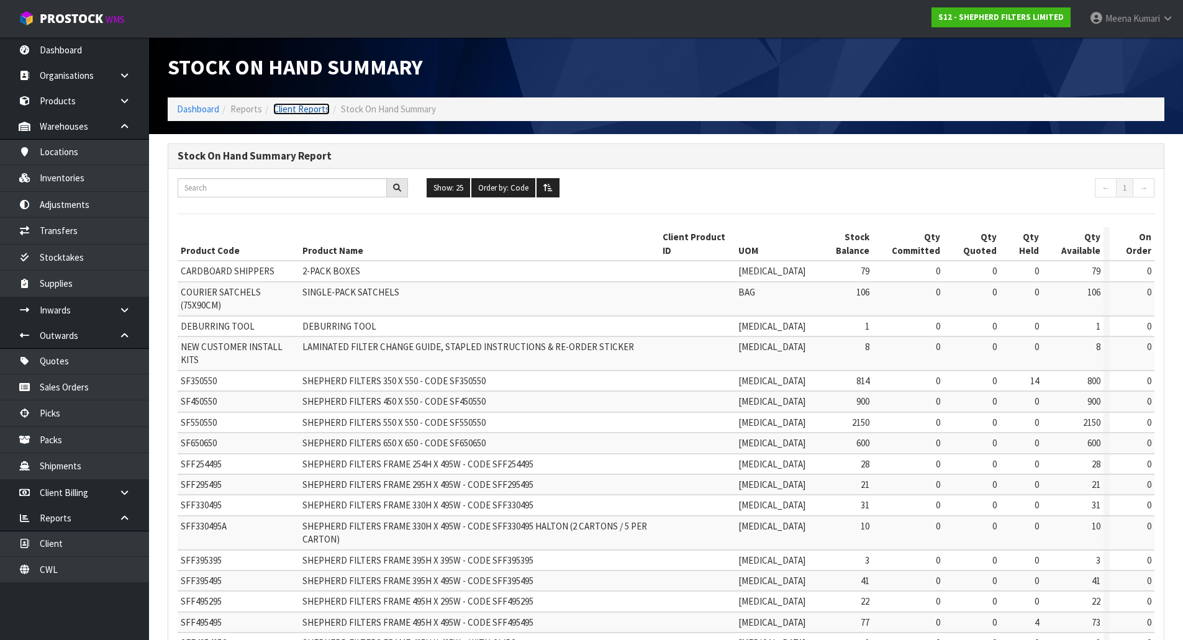
click at [302, 110] on link "Client Reports" at bounding box center [301, 109] width 56 height 12
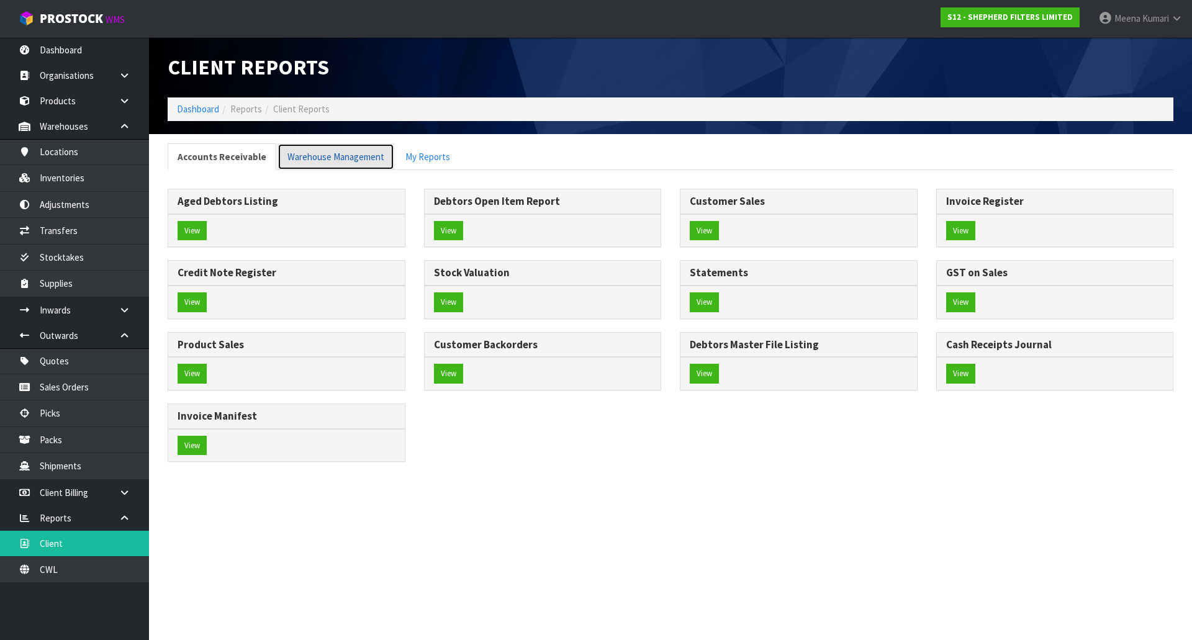
click at [351, 153] on link "Warehouse Management" at bounding box center [336, 156] width 117 height 27
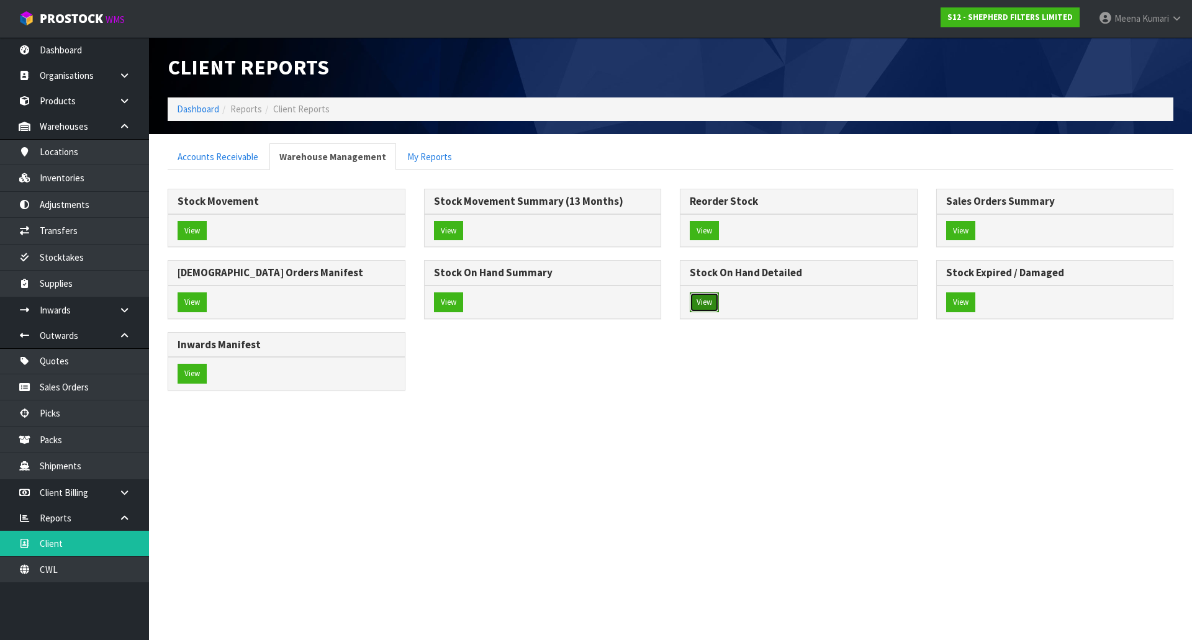
click at [703, 302] on button "View" at bounding box center [704, 302] width 29 height 20
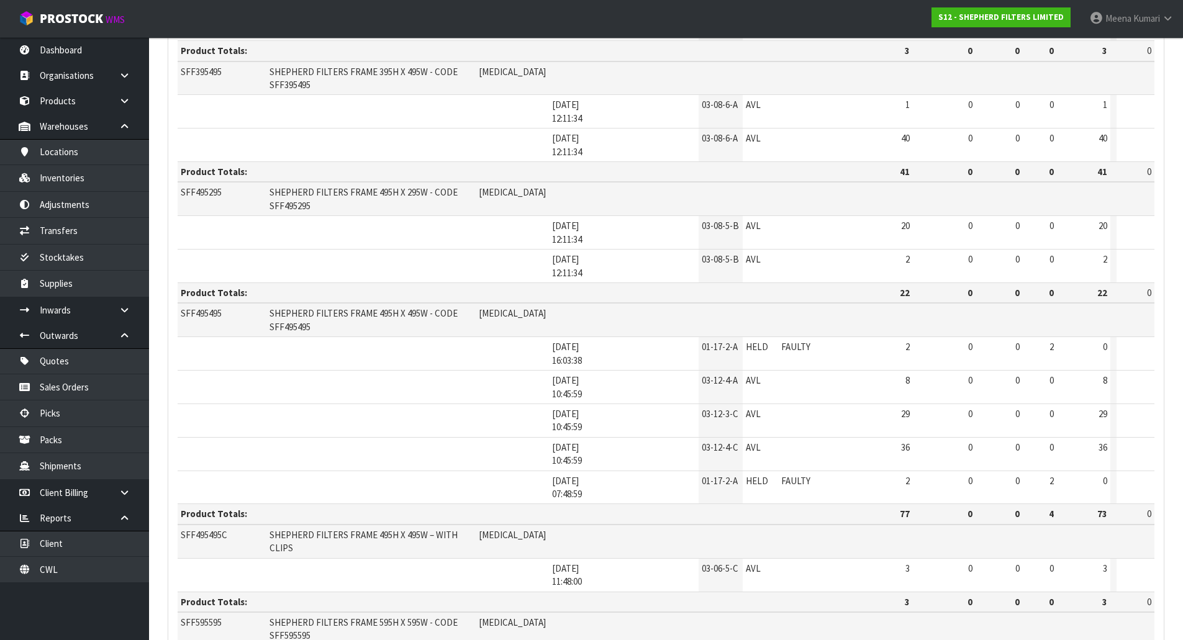
scroll to position [1700, 0]
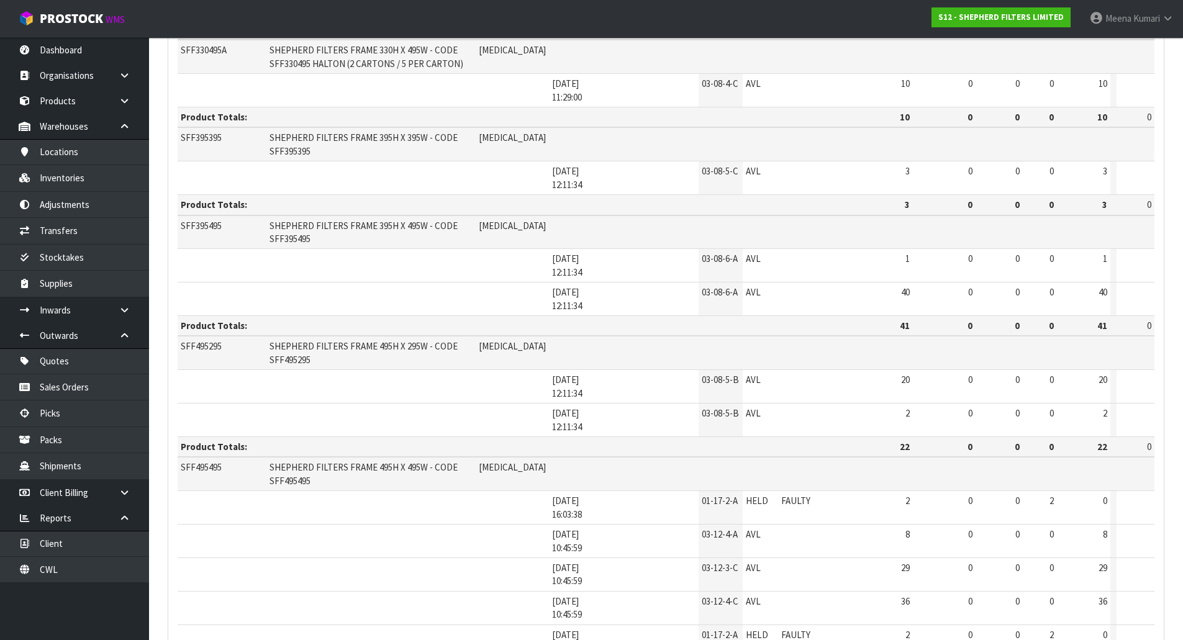
scroll to position [1390, 0]
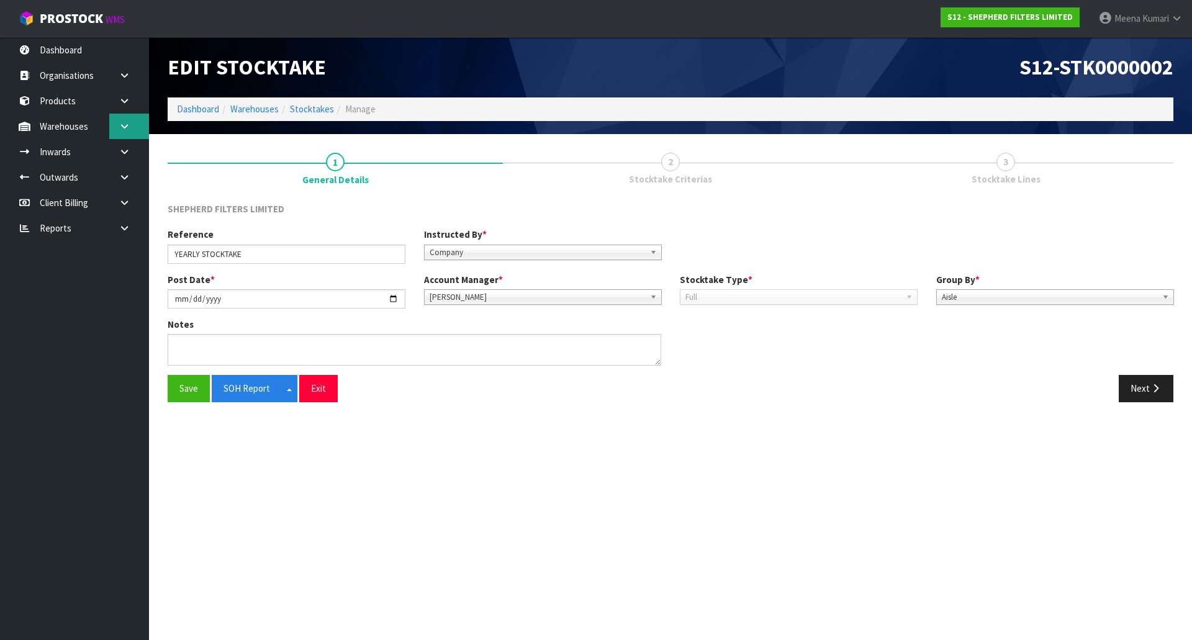
click at [141, 133] on link at bounding box center [129, 126] width 40 height 25
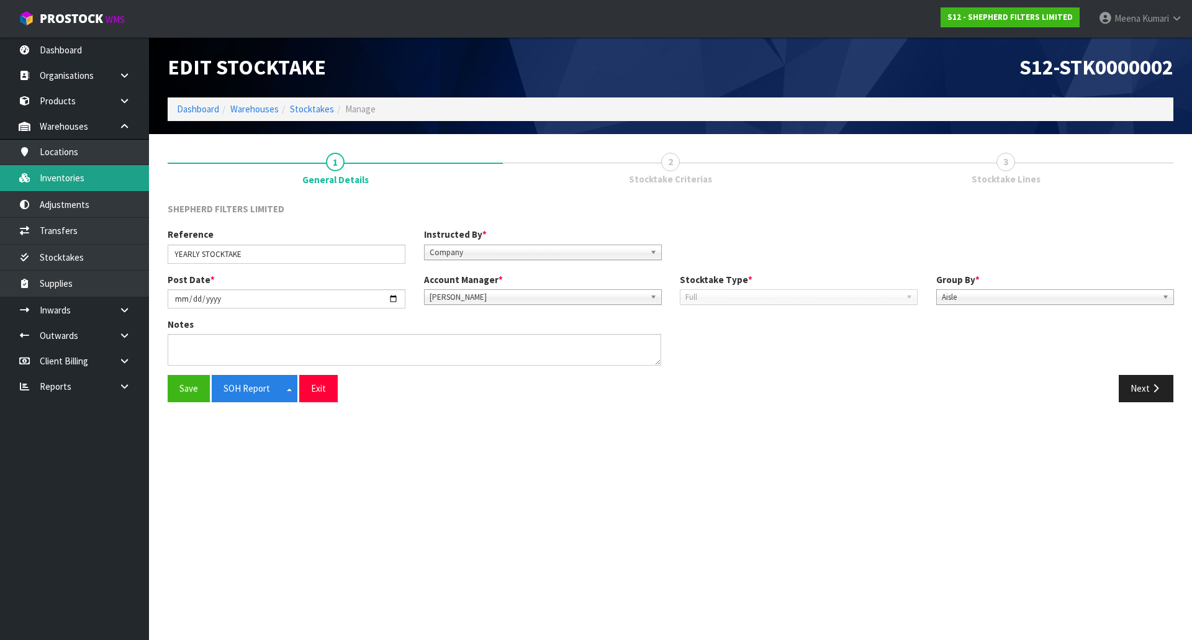
click at [131, 171] on link "Inventories" at bounding box center [74, 177] width 149 height 25
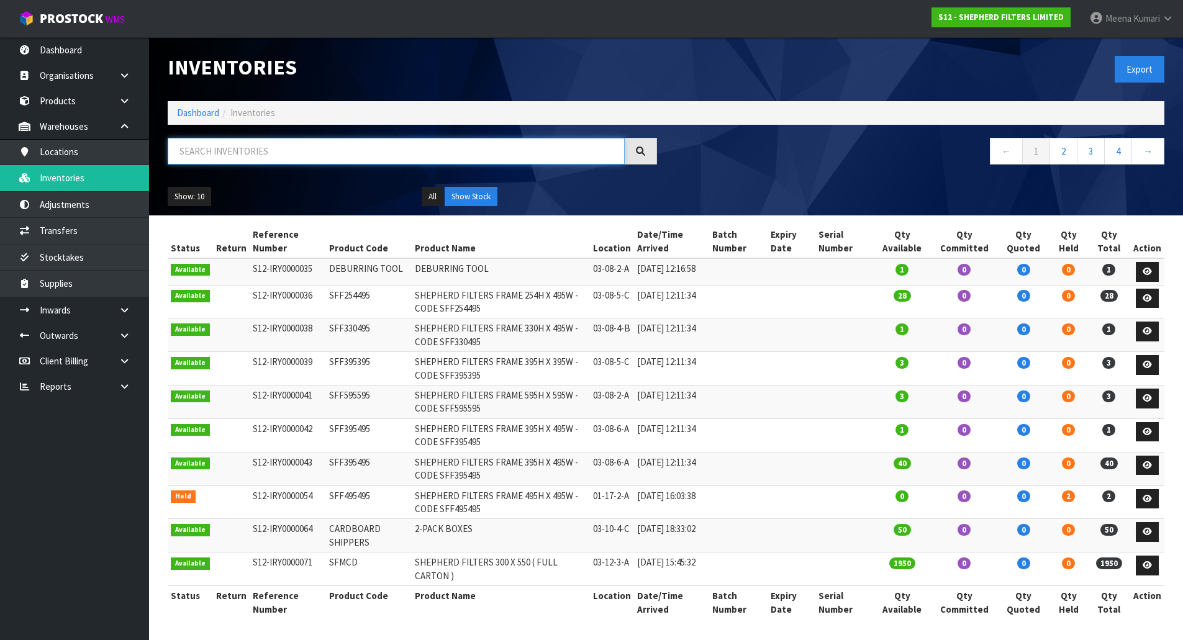
click at [237, 163] on input "text" at bounding box center [396, 151] width 457 height 27
paste input "SFF495295"
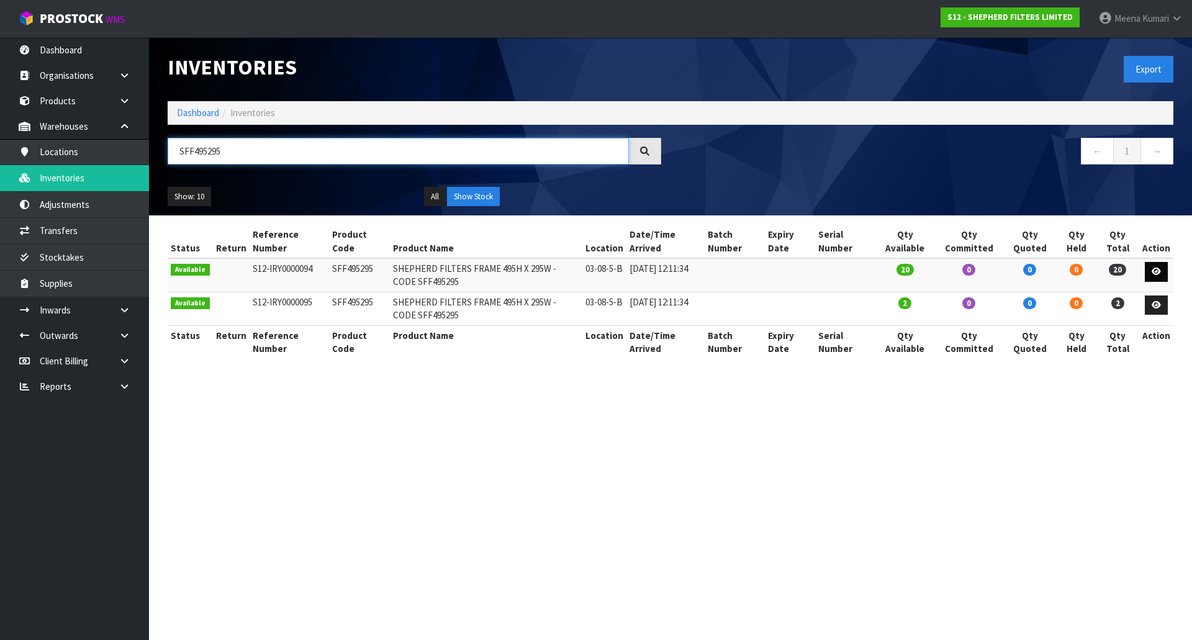
type input "SFF495295"
click at [1153, 269] on icon at bounding box center [1156, 272] width 9 height 8
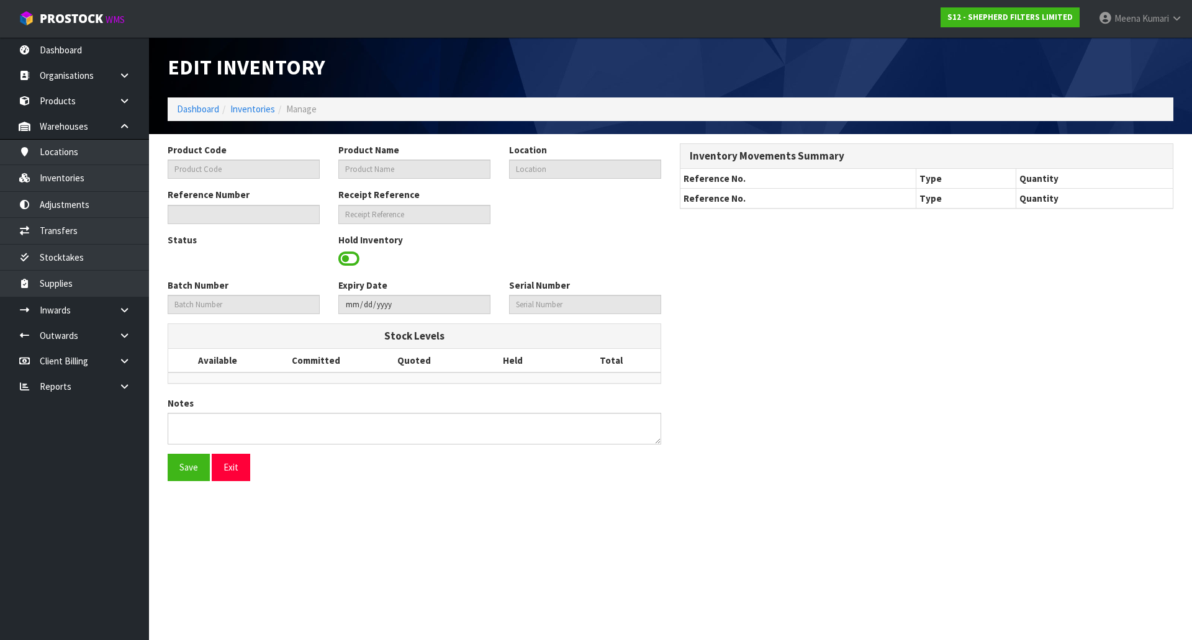
type input "SFF495295"
type input "SHEPHERD FILTERS FRAME 495H X 295W - CODE SFF495295"
type input "03-08-5-B"
type input "S12-IRY0000094"
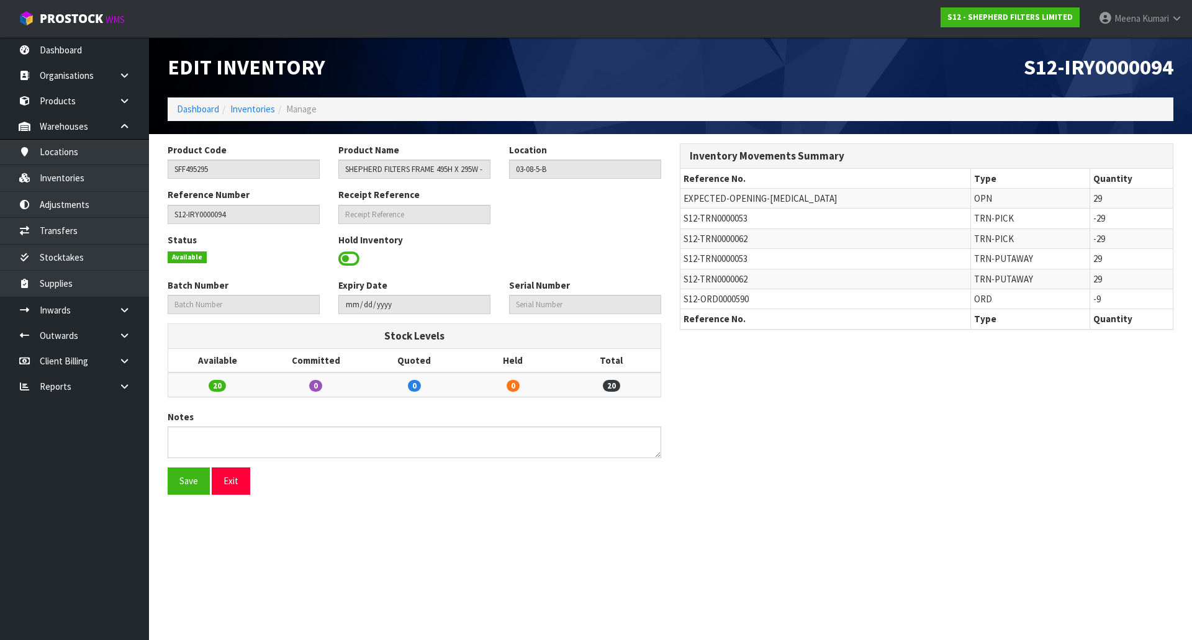
click at [727, 279] on span "S12-TRN0000062" at bounding box center [716, 279] width 64 height 12
copy tr "S12-TRN0000062"
click at [212, 163] on input "SFF495295" at bounding box center [244, 169] width 152 height 19
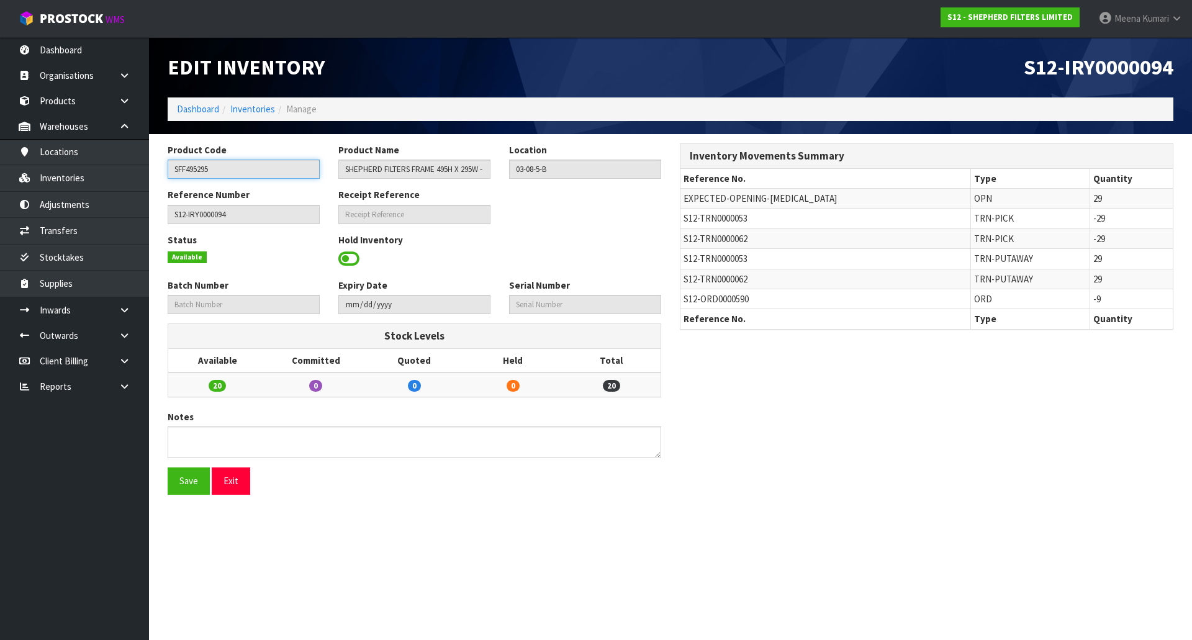
click at [212, 163] on input "SFF495295" at bounding box center [244, 169] width 152 height 19
click at [251, 104] on link "Inventories" at bounding box center [252, 109] width 45 height 12
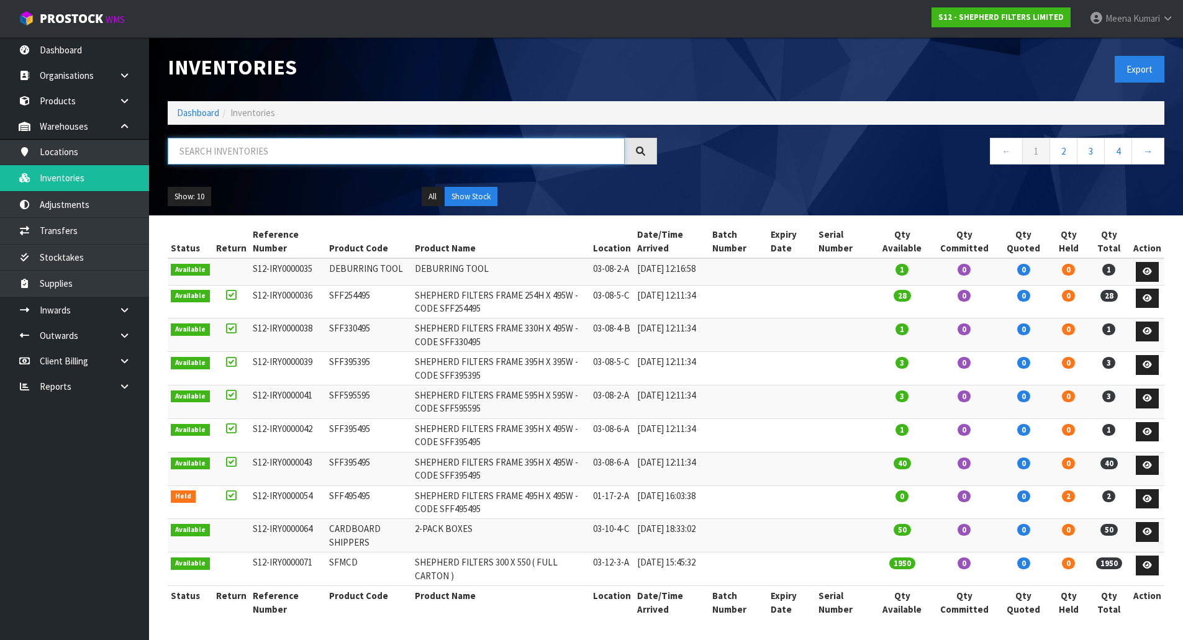
click at [268, 161] on input "text" at bounding box center [396, 151] width 457 height 27
paste input "SFF495295"
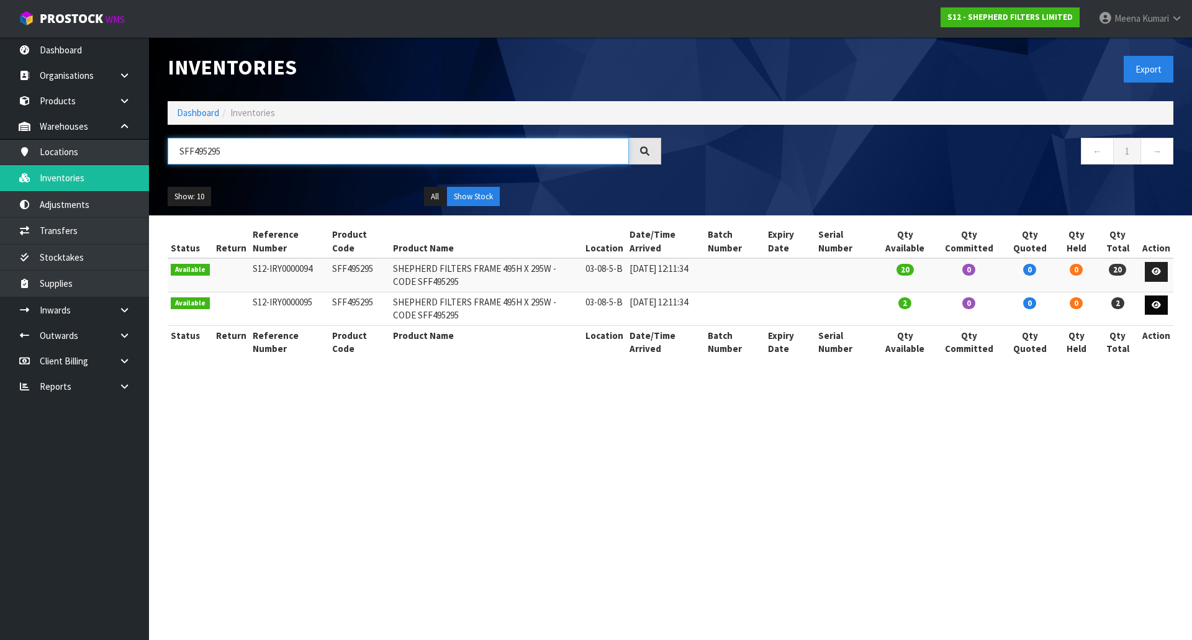
type input "SFF495295"
click at [1156, 305] on icon at bounding box center [1156, 305] width 9 height 8
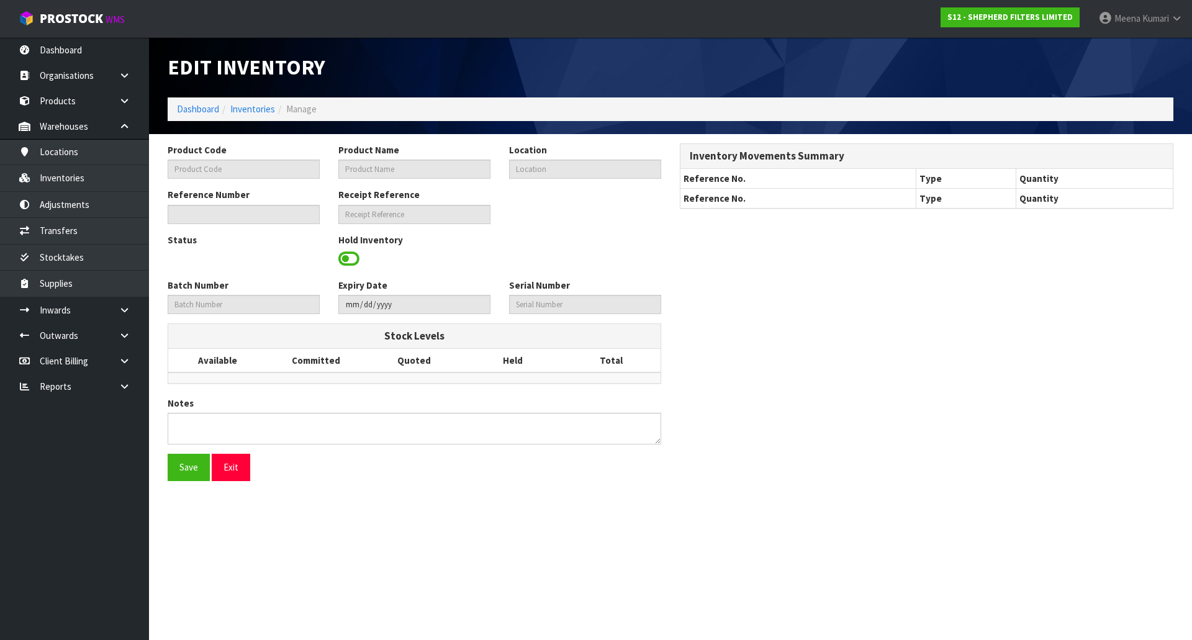
type input "SFF495295"
type input "SHEPHERD FILTERS FRAME 495H X 295W - CODE SFF495295"
type input "03-08-5-B"
type input "S12-IRY0000095"
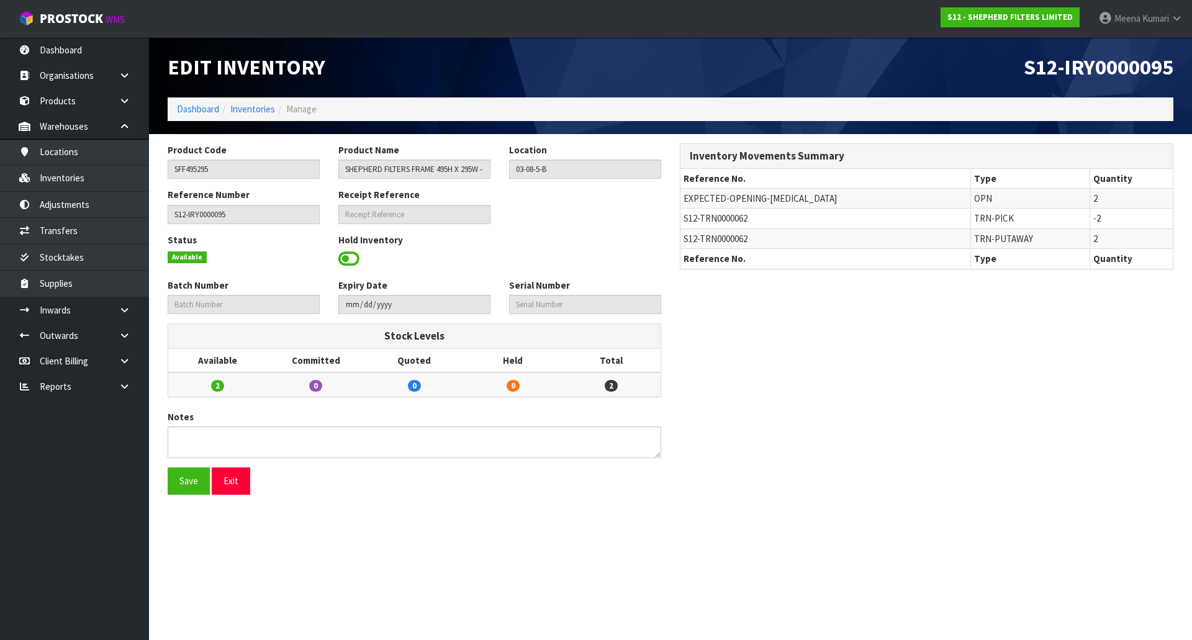
click at [700, 245] on td "S12-TRN0000062" at bounding box center [825, 238] width 290 height 20
copy tr "S12-TRN0000062"
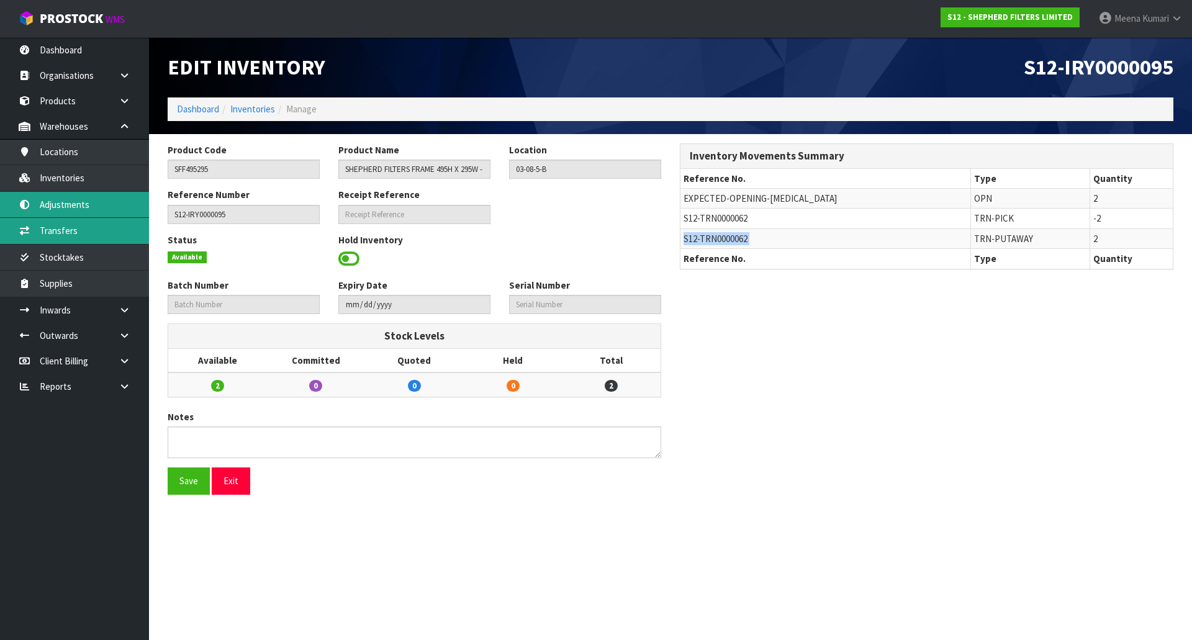
drag, startPoint x: 99, startPoint y: 220, endPoint x: 145, endPoint y: 210, distance: 47.1
click at [99, 220] on link "Transfers" at bounding box center [74, 230] width 149 height 25
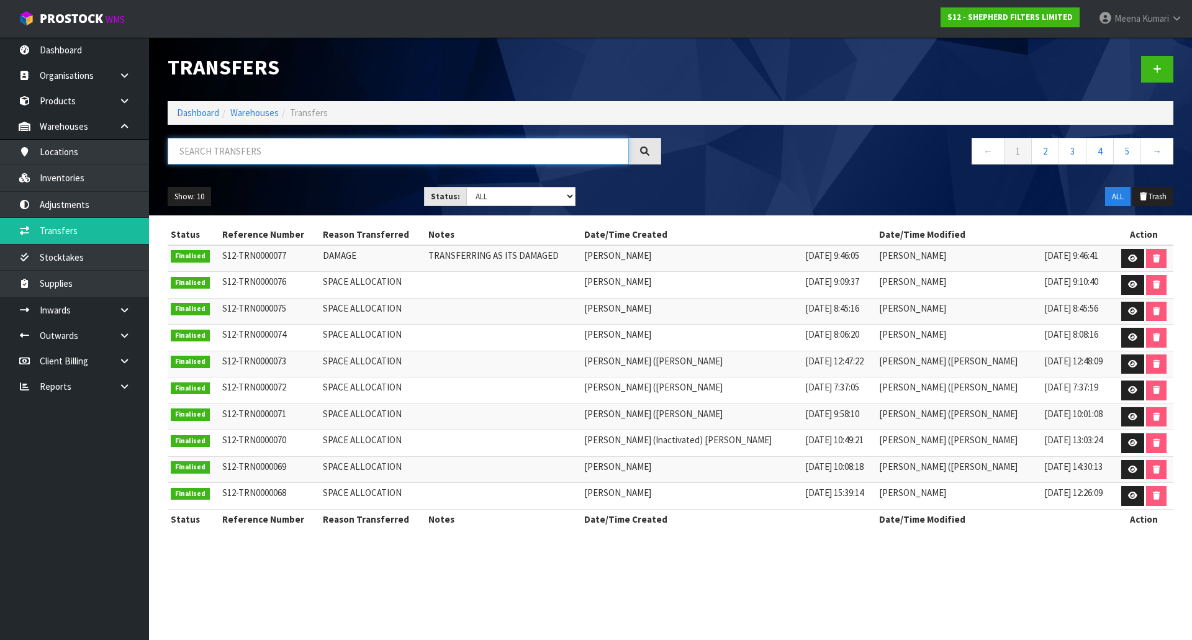
click at [286, 152] on input "text" at bounding box center [398, 151] width 461 height 27
paste input "S12-TRN0000062"
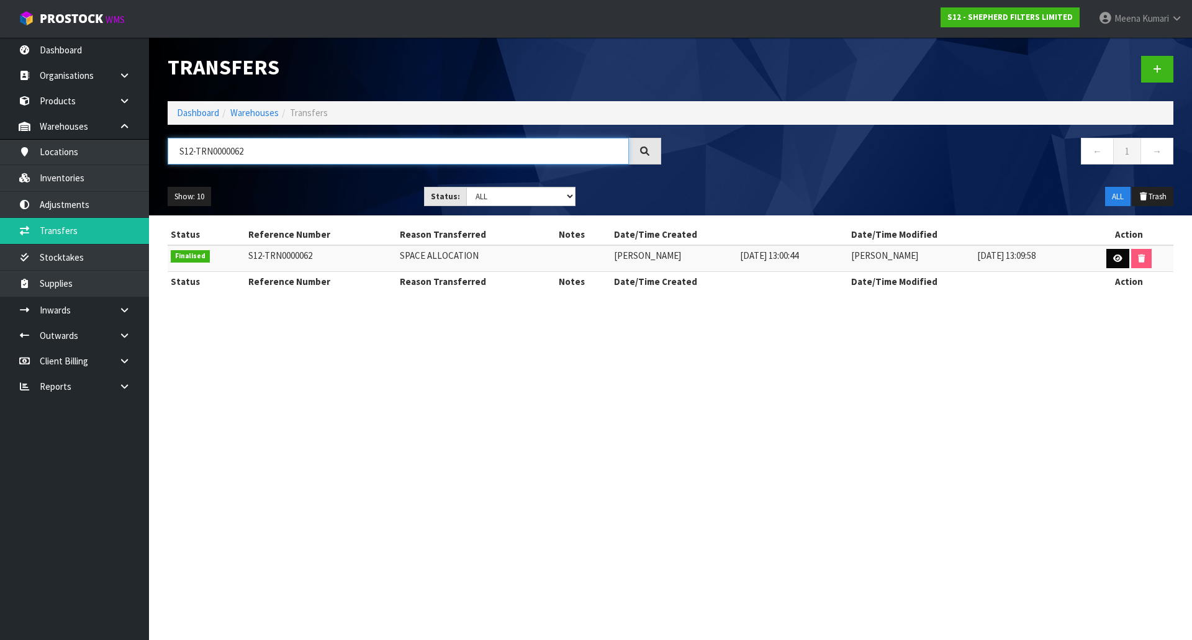
type input "S12-TRN0000062"
click at [1119, 257] on icon at bounding box center [1117, 259] width 9 height 8
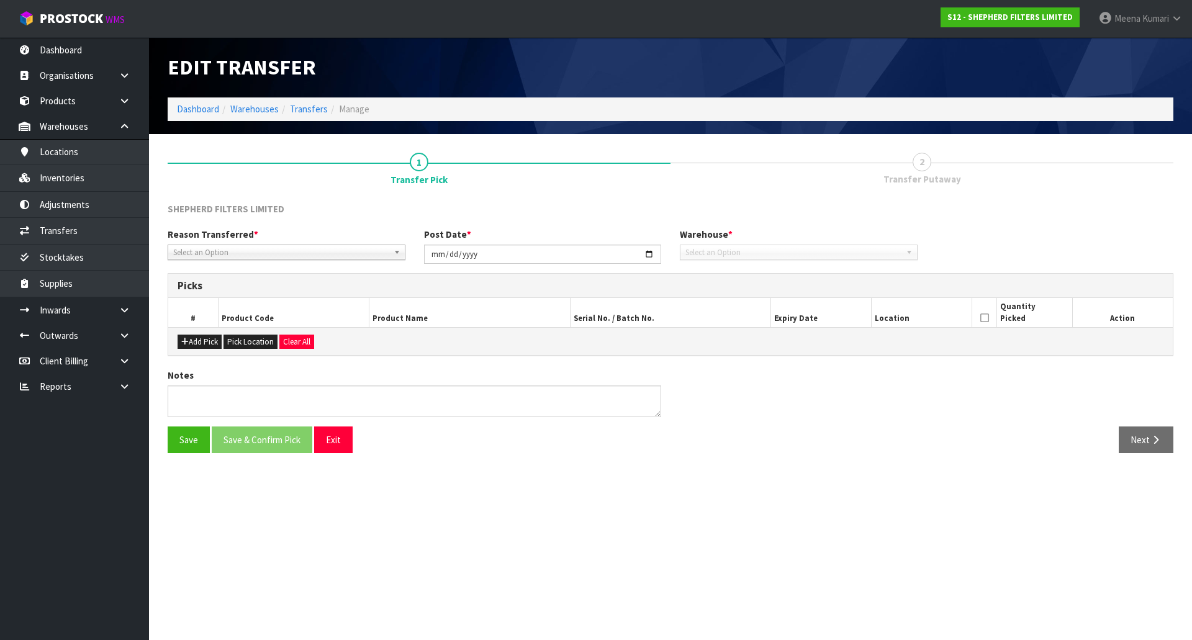
type input "[DATE]"
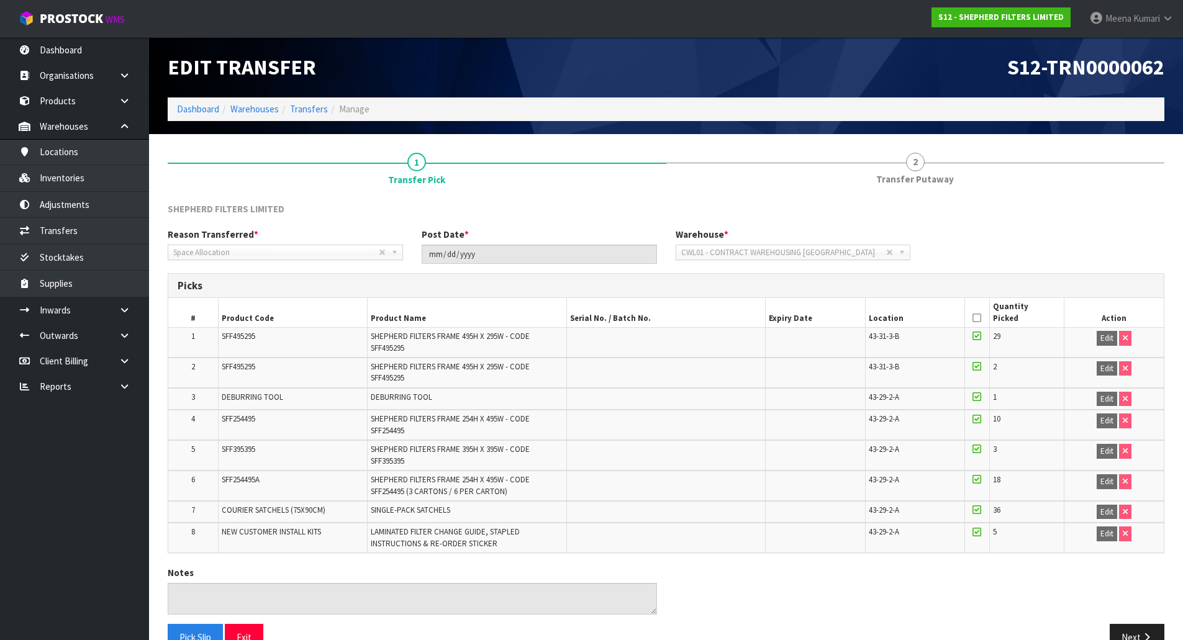
click at [258, 375] on td "SFF495295" at bounding box center [292, 373] width 149 height 30
click at [257, 372] on td "SFF495295" at bounding box center [292, 373] width 149 height 30
click at [251, 361] on span "SFF495295" at bounding box center [239, 366] width 34 height 11
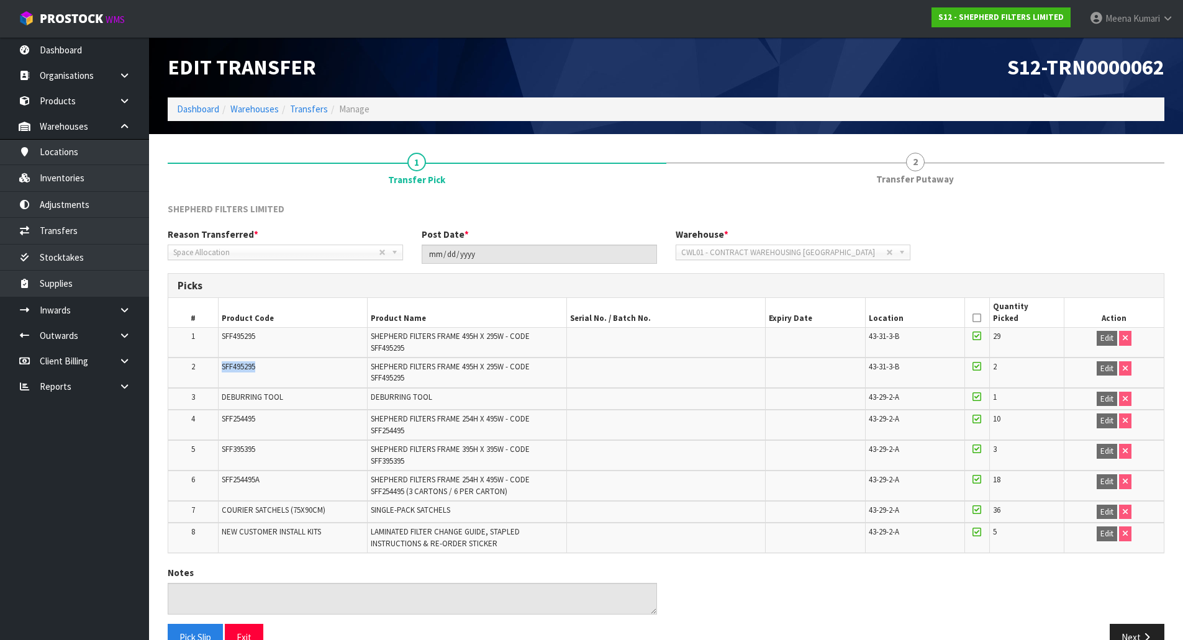
click at [251, 361] on span "SFF495295" at bounding box center [239, 366] width 34 height 11
click at [87, 231] on link "Transfers" at bounding box center [74, 230] width 149 height 25
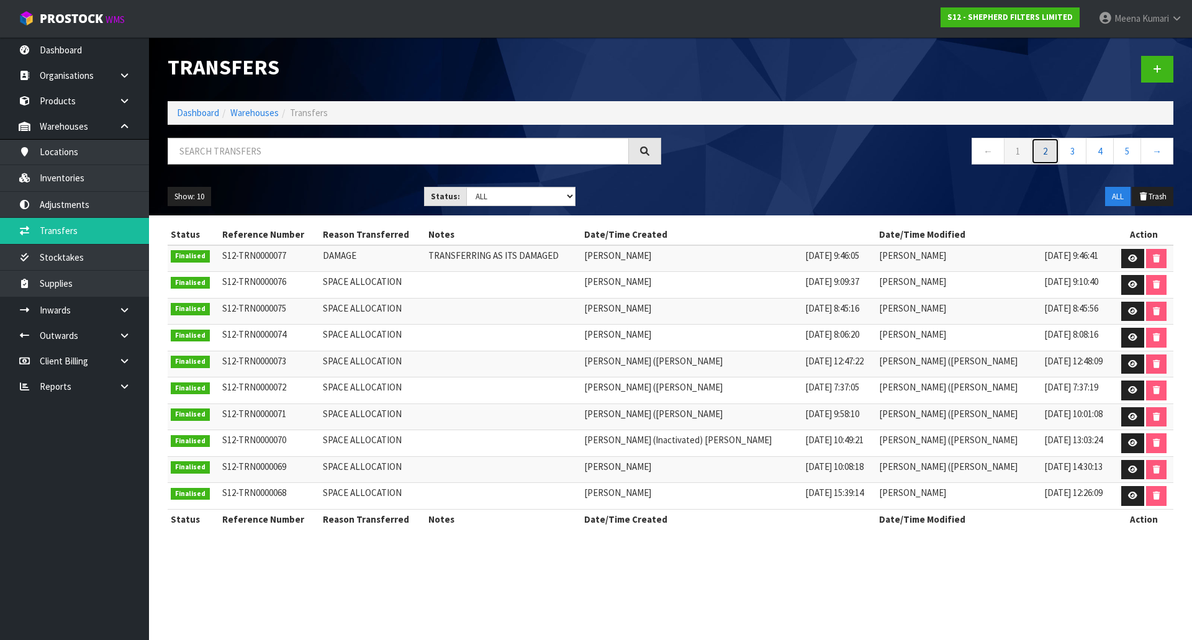
click at [1044, 154] on link "2" at bounding box center [1045, 151] width 28 height 27
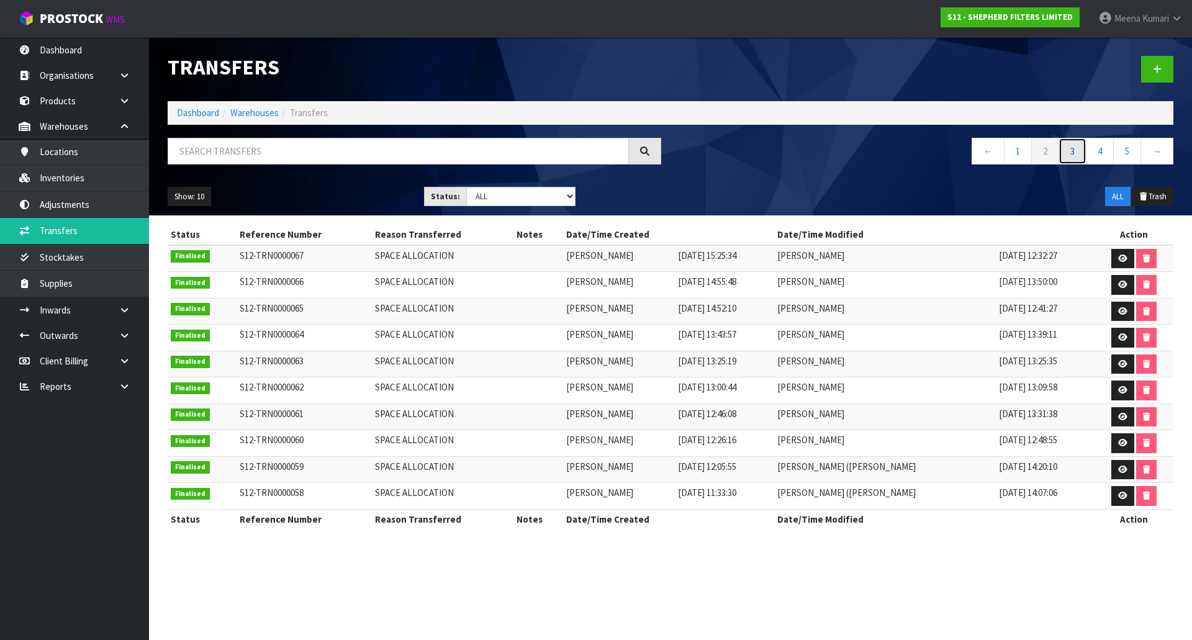
click at [1061, 152] on link "3" at bounding box center [1073, 151] width 28 height 27
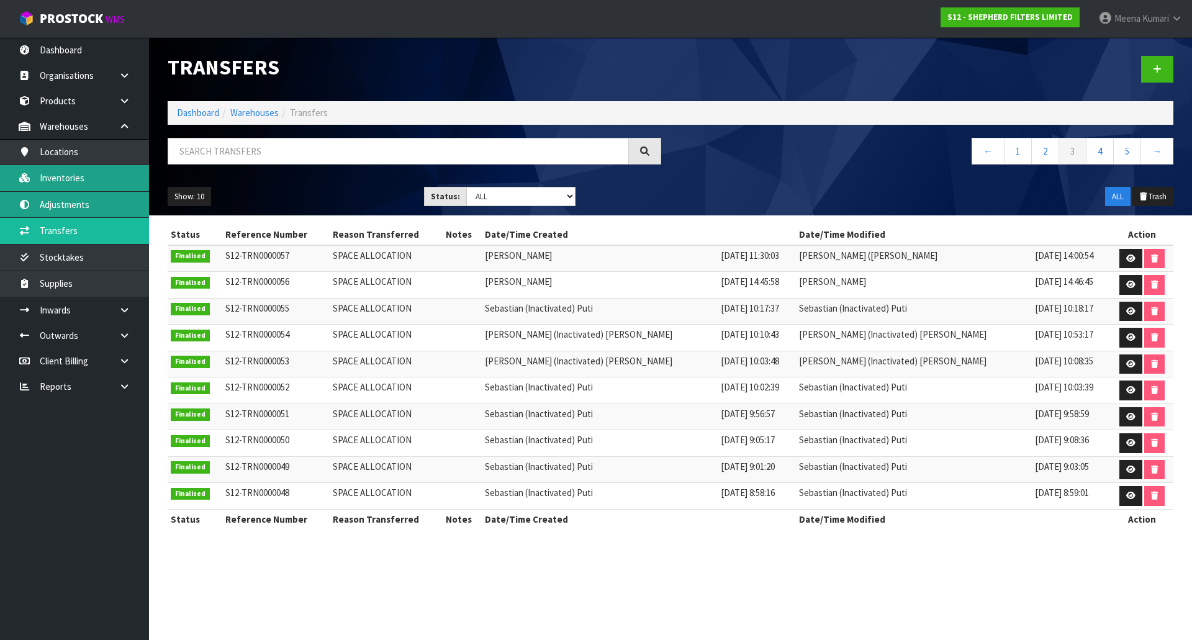
drag, startPoint x: 72, startPoint y: 196, endPoint x: 83, endPoint y: 191, distance: 11.7
click at [73, 195] on link "Adjustments" at bounding box center [74, 204] width 149 height 25
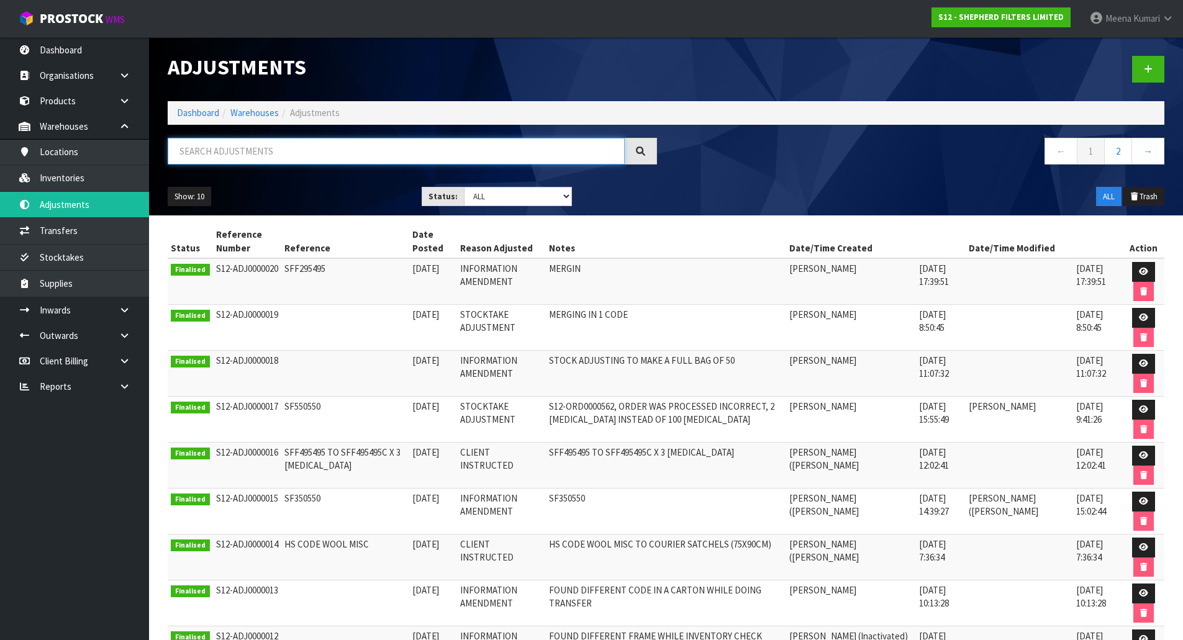
click at [242, 160] on input "text" at bounding box center [396, 151] width 457 height 27
paste input "SFF495295"
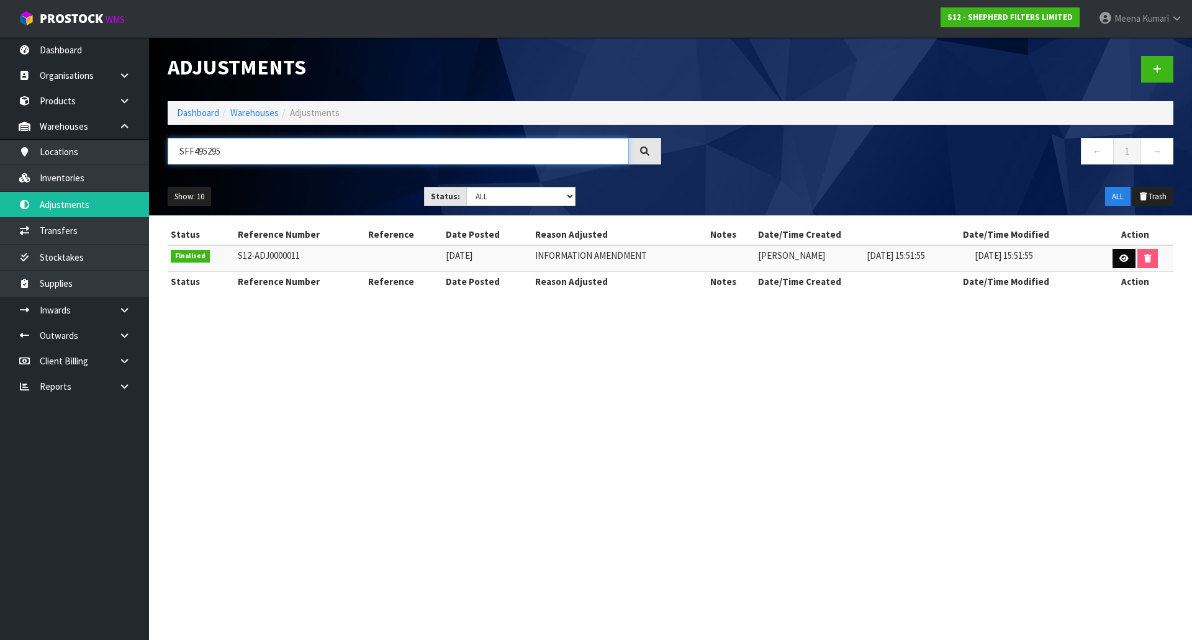
type input "SFF495295"
click at [1127, 261] on link at bounding box center [1124, 259] width 23 height 20
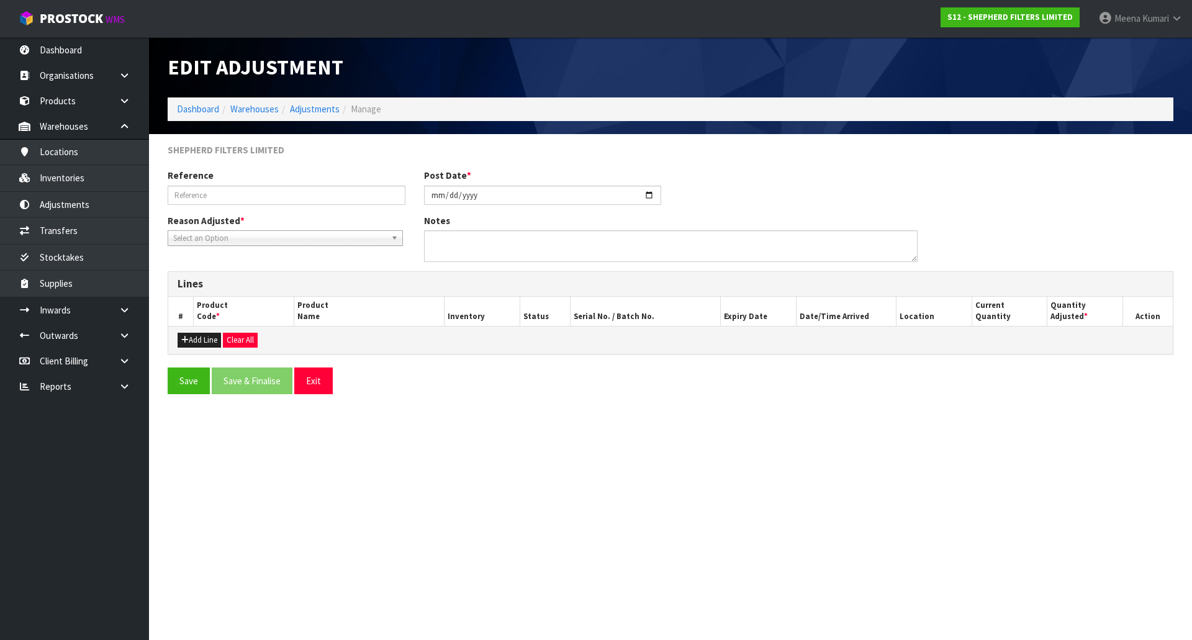
type input "2024-09-18"
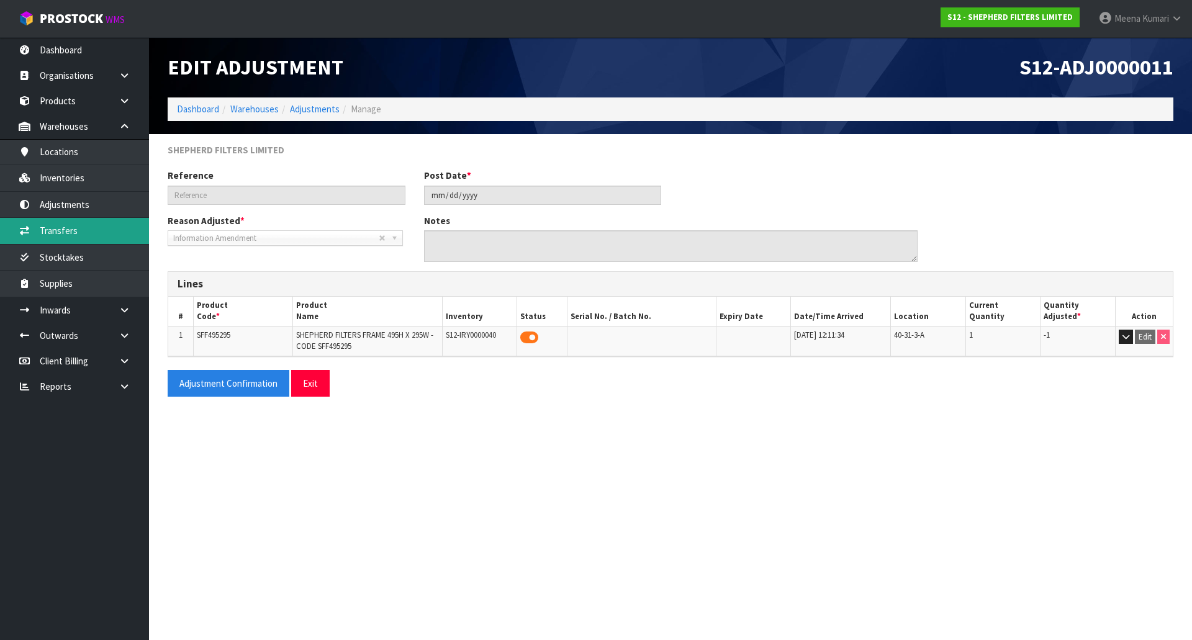
click at [95, 222] on link "Transfers" at bounding box center [74, 230] width 149 height 25
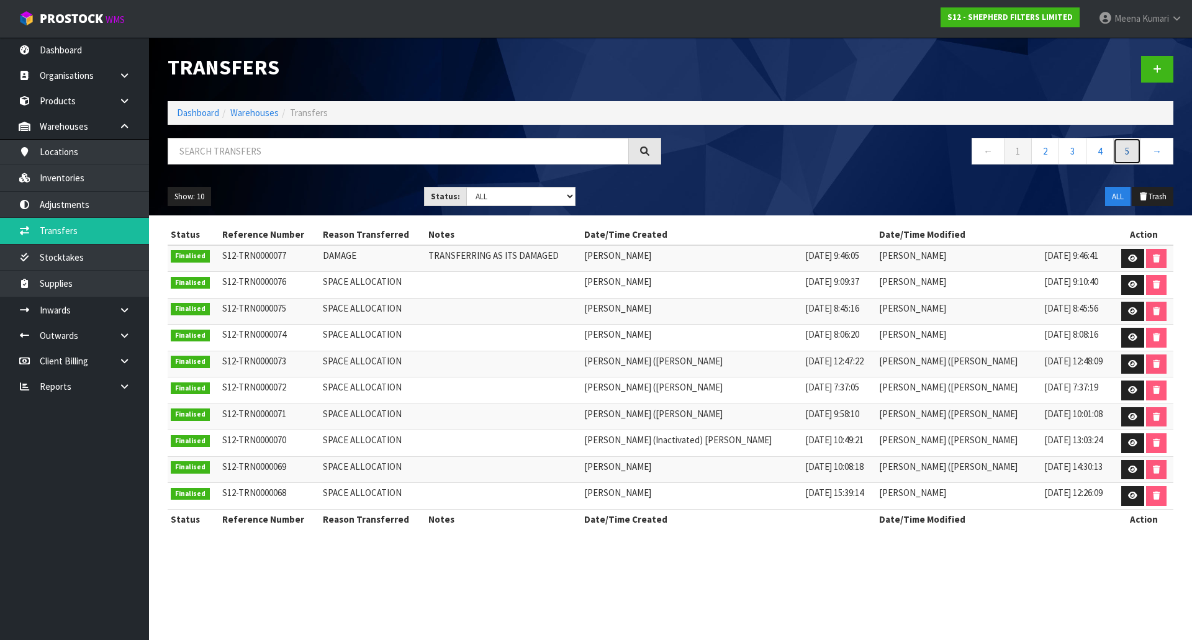
click at [1127, 153] on link "5" at bounding box center [1127, 151] width 28 height 27
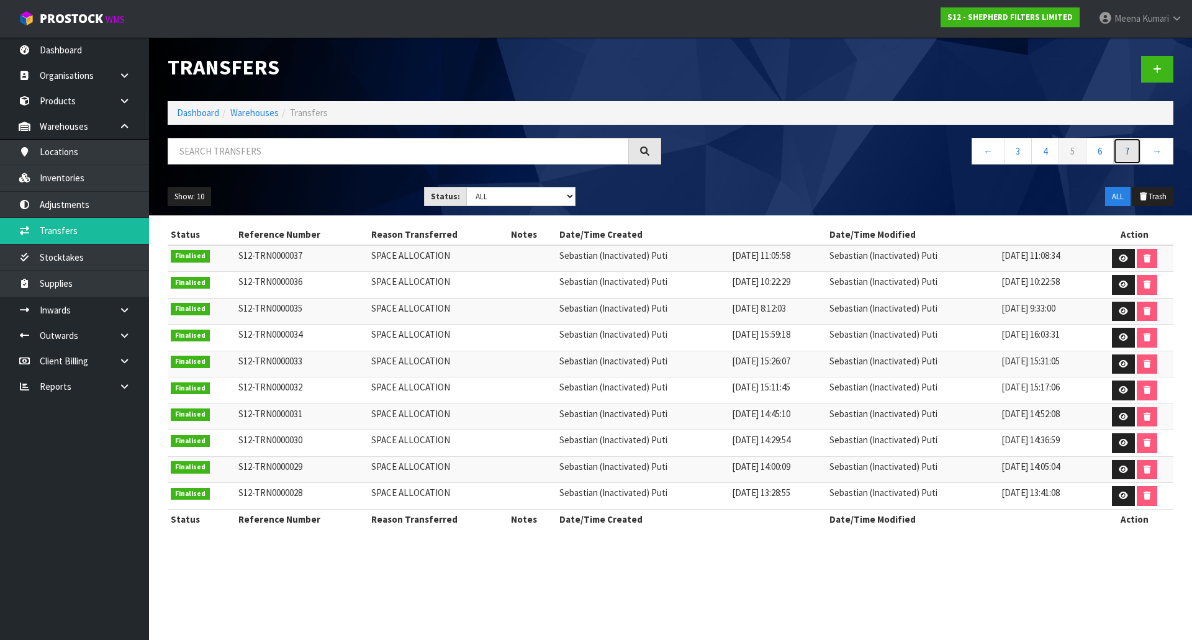
click at [1127, 152] on link "7" at bounding box center [1127, 151] width 28 height 27
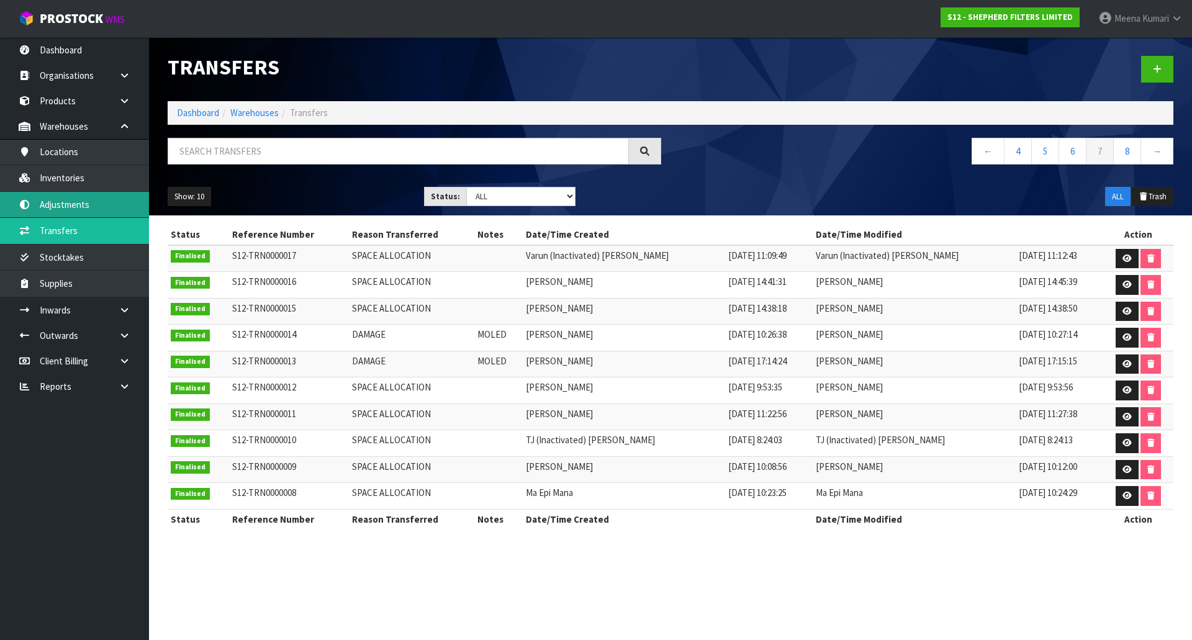
click at [78, 192] on link "Adjustments" at bounding box center [74, 204] width 149 height 25
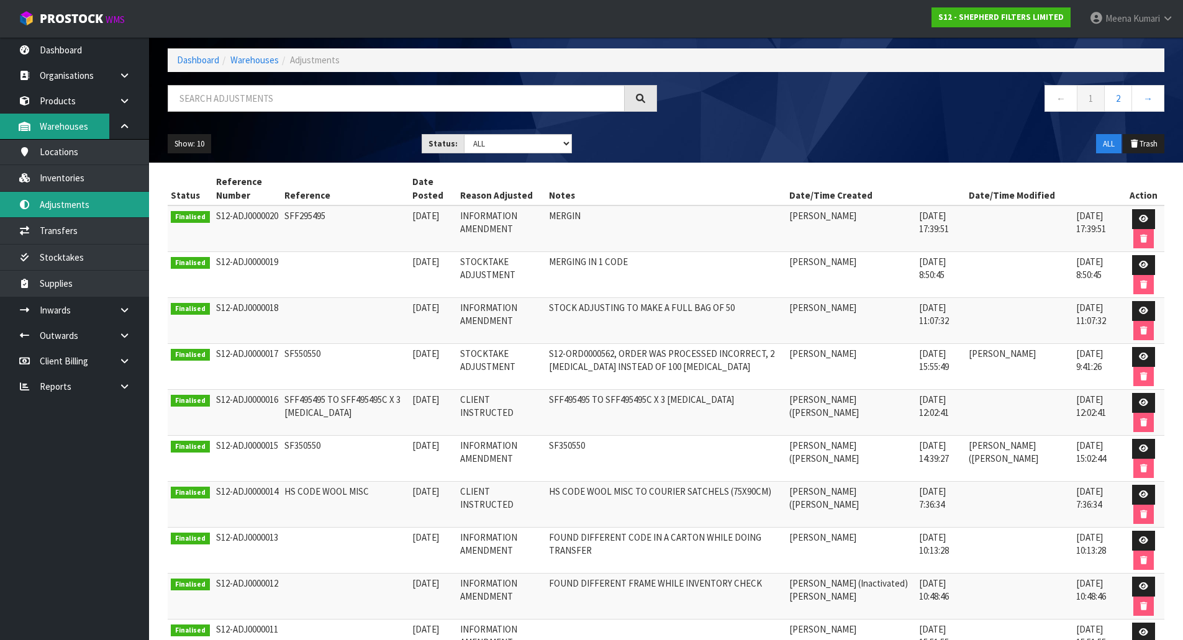
scroll to position [124, 0]
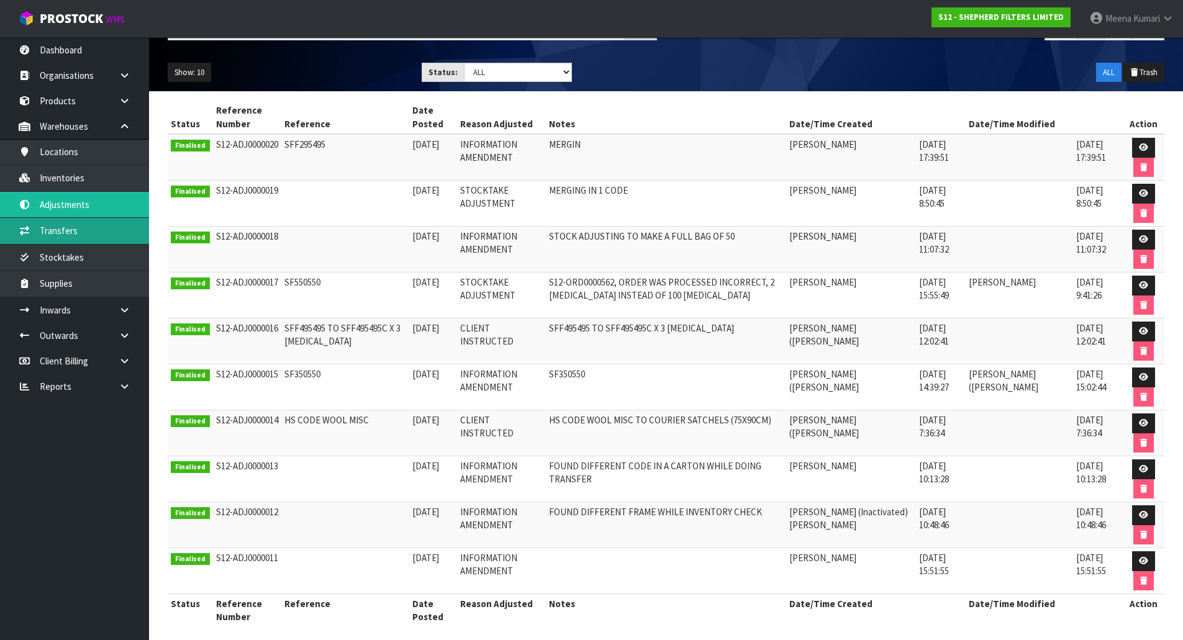
click at [83, 237] on link "Transfers" at bounding box center [74, 230] width 149 height 25
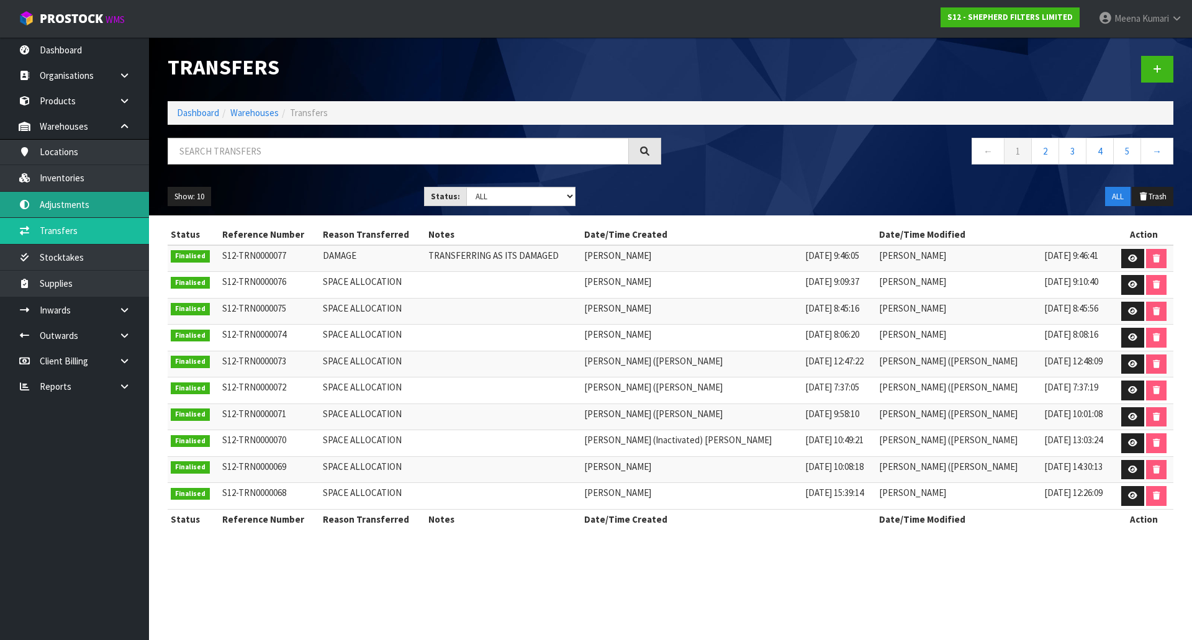
click at [84, 212] on link "Adjustments" at bounding box center [74, 204] width 149 height 25
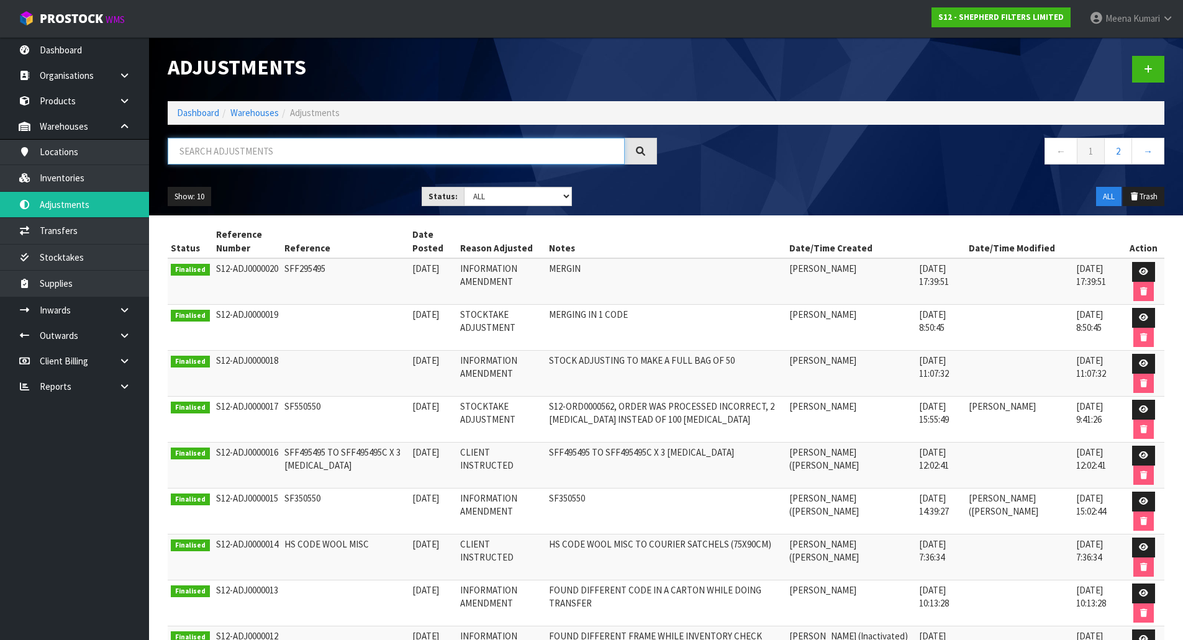
click at [302, 148] on input "text" at bounding box center [396, 151] width 457 height 27
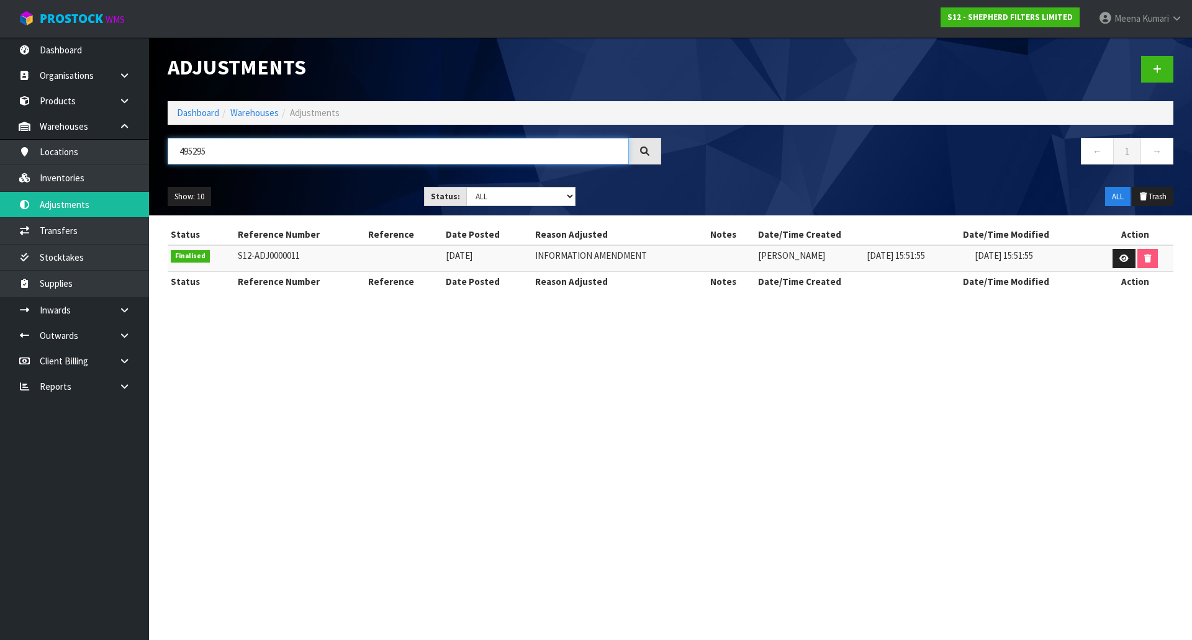
type input "495295"
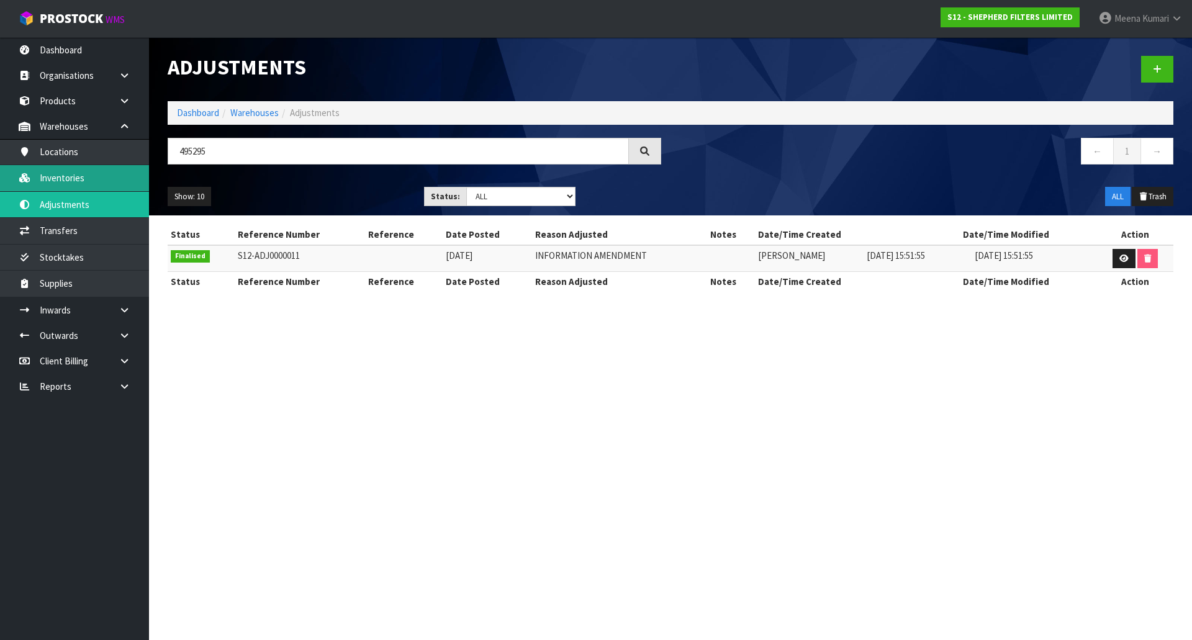
click at [108, 169] on link "Inventories" at bounding box center [74, 177] width 149 height 25
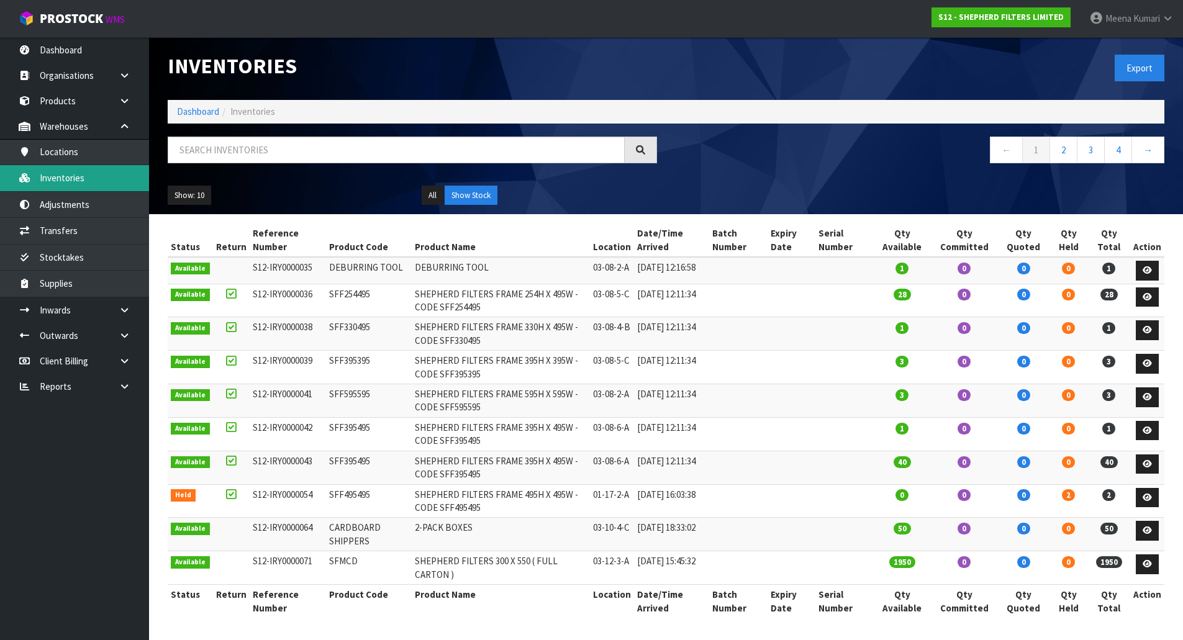
scroll to position [8, 0]
click at [339, 495] on td "SFF495495" at bounding box center [369, 501] width 86 height 34
copy td "SFF495495"
click at [370, 137] on input "text" at bounding box center [396, 150] width 457 height 27
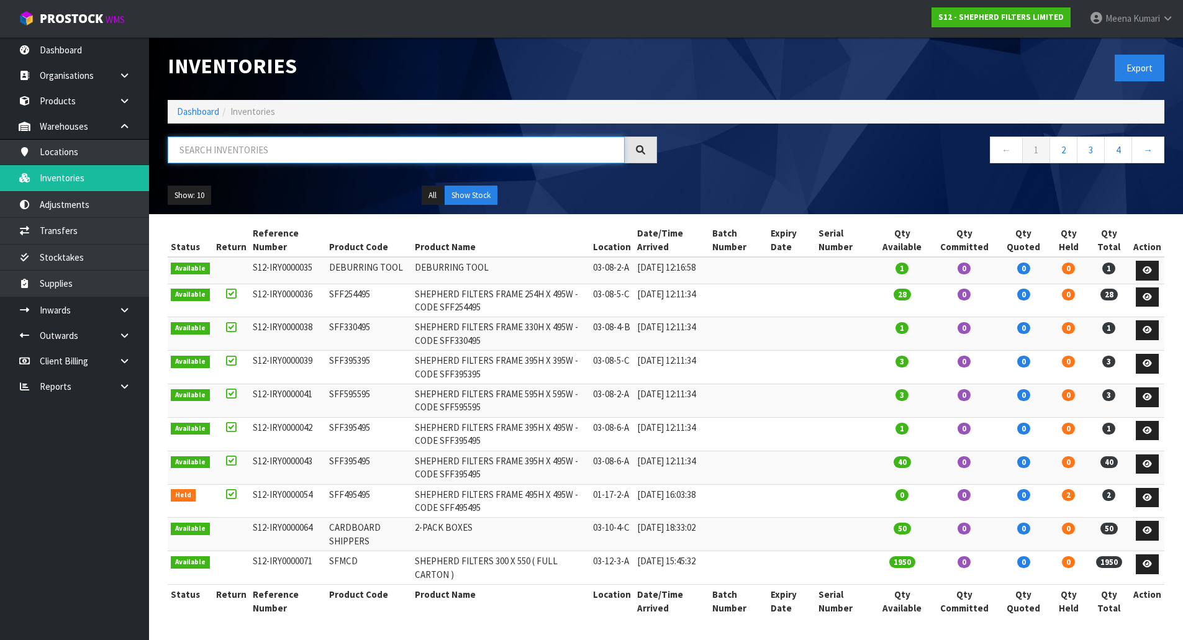
paste input "SFF495495"
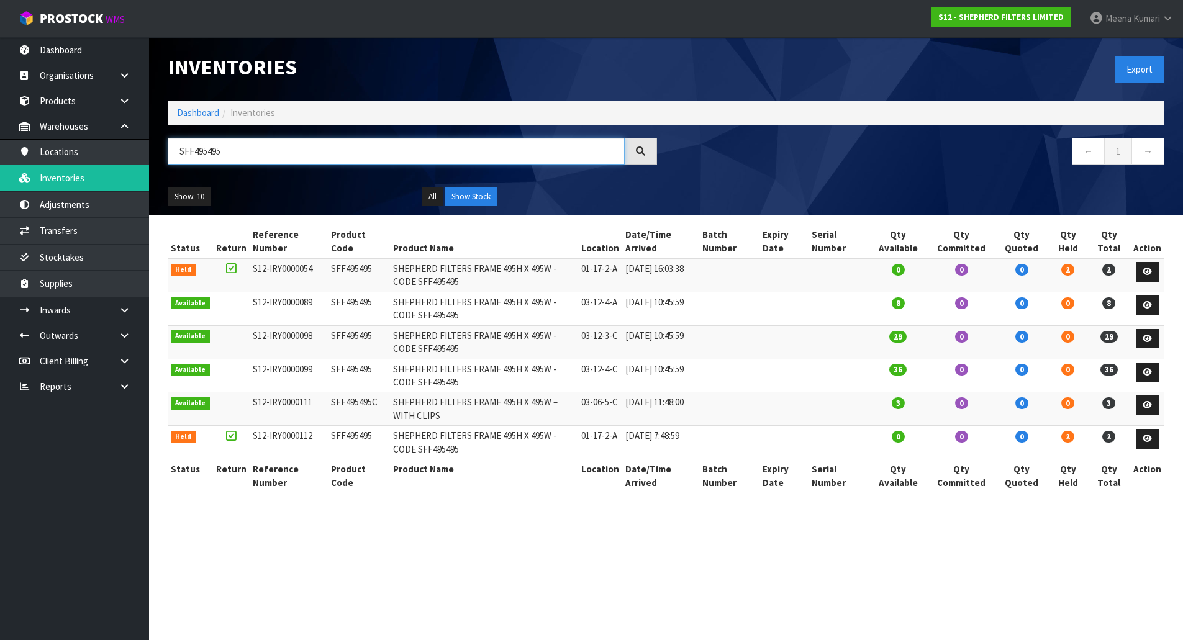
scroll to position [0, 0]
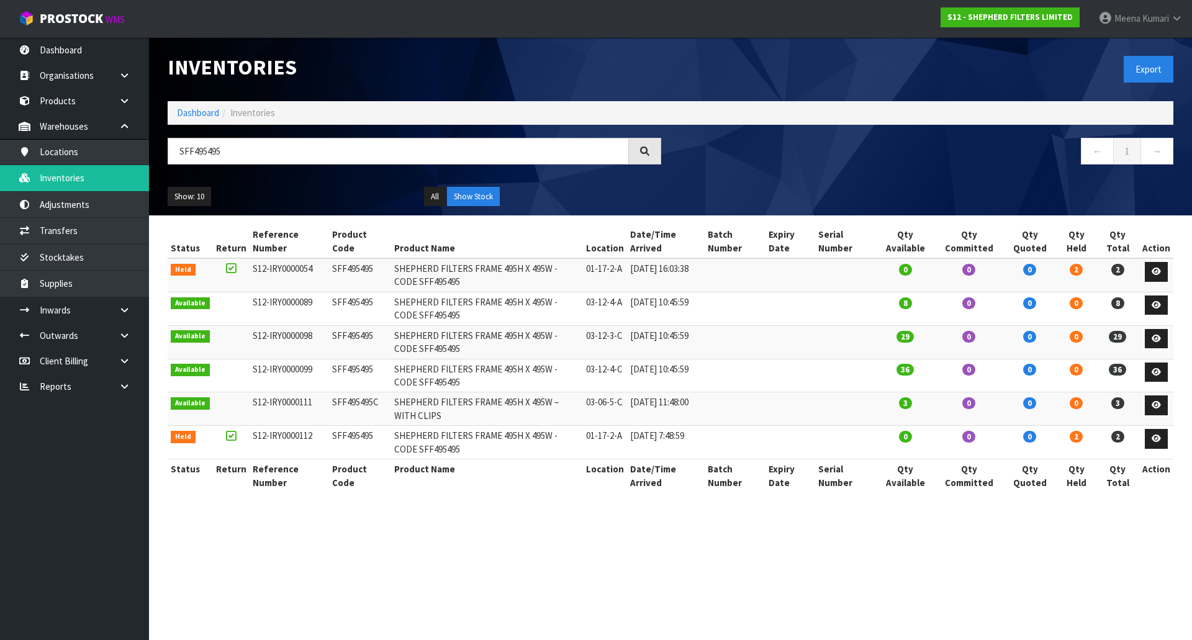
click at [257, 118] on span "Inventories" at bounding box center [252, 113] width 45 height 12
click at [371, 163] on input "SFF495495" at bounding box center [398, 151] width 461 height 27
type input "S"
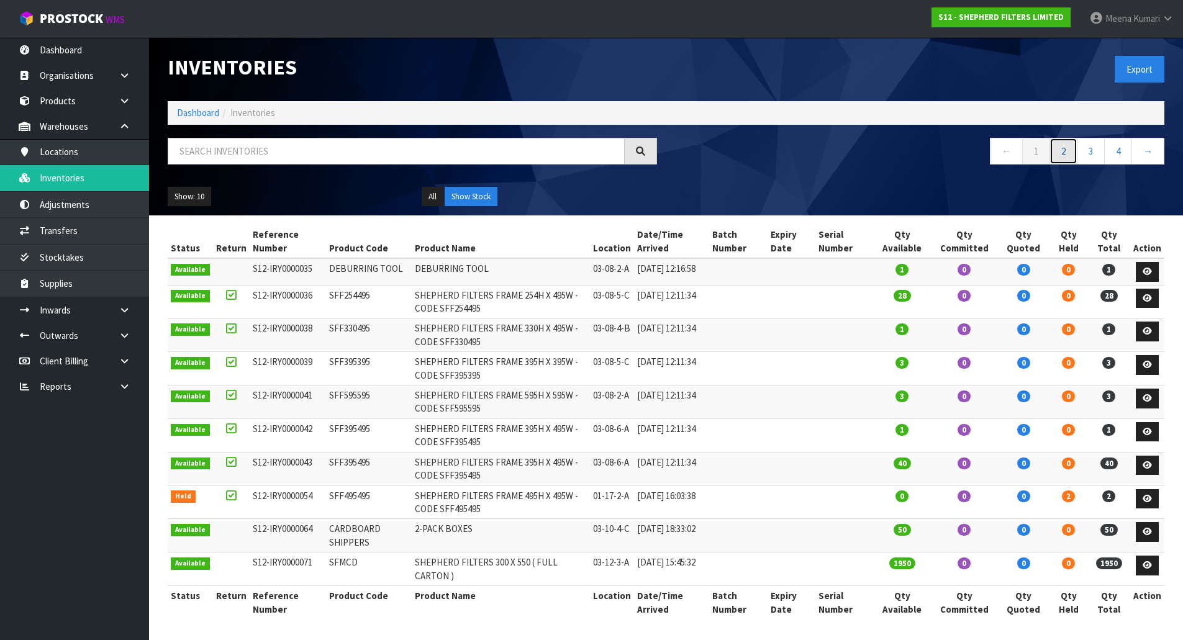
click at [1062, 149] on link "2" at bounding box center [1063, 151] width 28 height 27
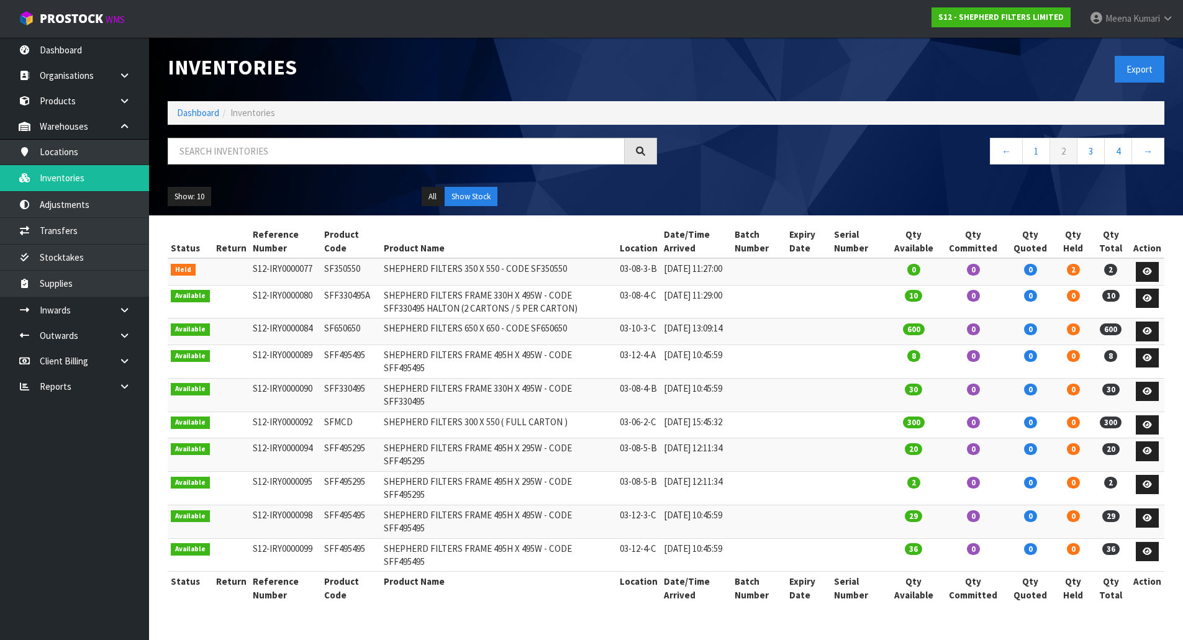
click at [353, 271] on td "SF350550" at bounding box center [350, 271] width 59 height 27
copy td "SF350550"
click at [286, 167] on div at bounding box center [412, 156] width 508 height 36
click at [286, 156] on input "text" at bounding box center [396, 151] width 457 height 27
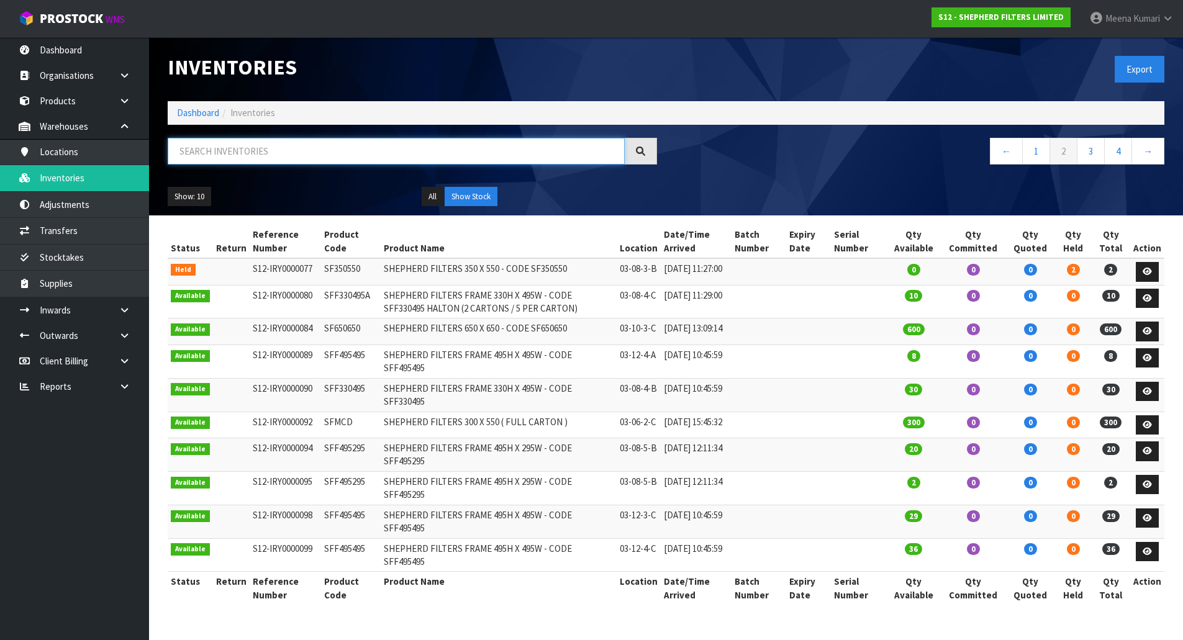
paste input "SF350550"
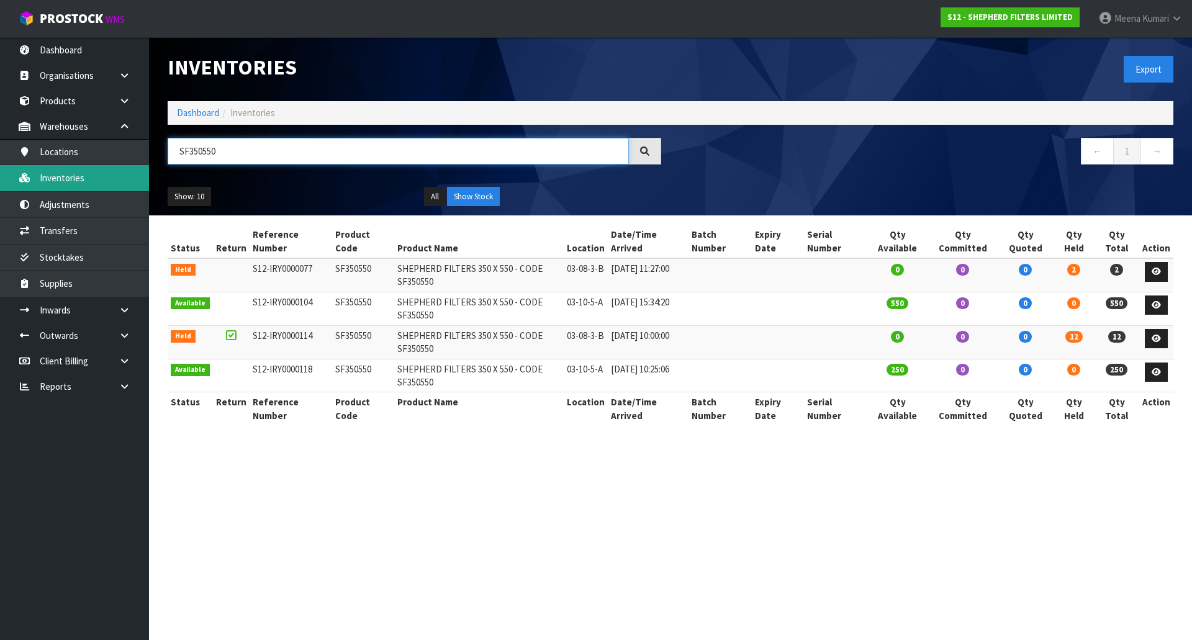
type input "SF350550"
click at [354, 274] on td "SF350550" at bounding box center [363, 275] width 62 height 34
click at [353, 274] on td "SF350550" at bounding box center [363, 275] width 62 height 34
copy td "SF350550"
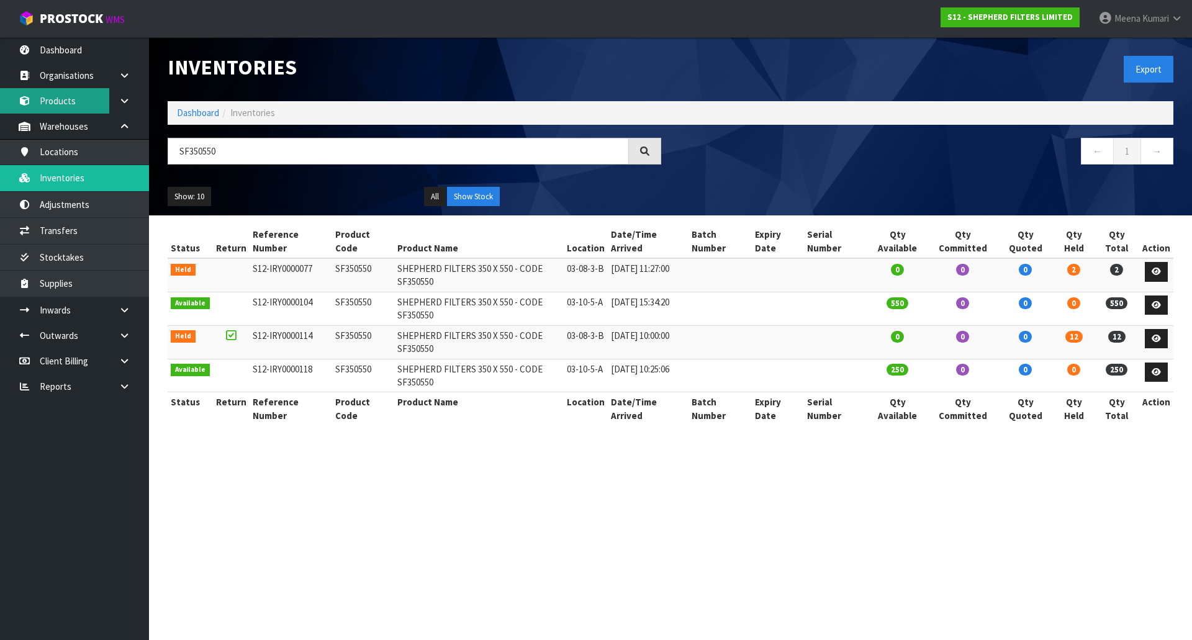
click at [86, 100] on link "Products" at bounding box center [74, 100] width 149 height 25
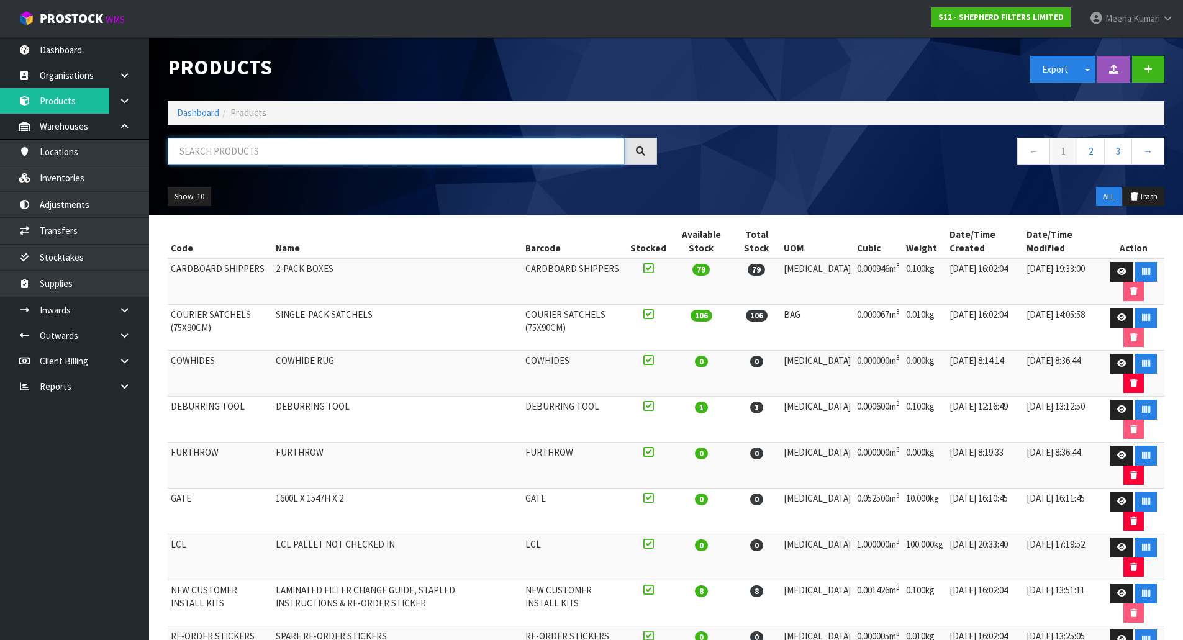
click at [320, 163] on input "text" at bounding box center [396, 151] width 457 height 27
paste input "SF350550"
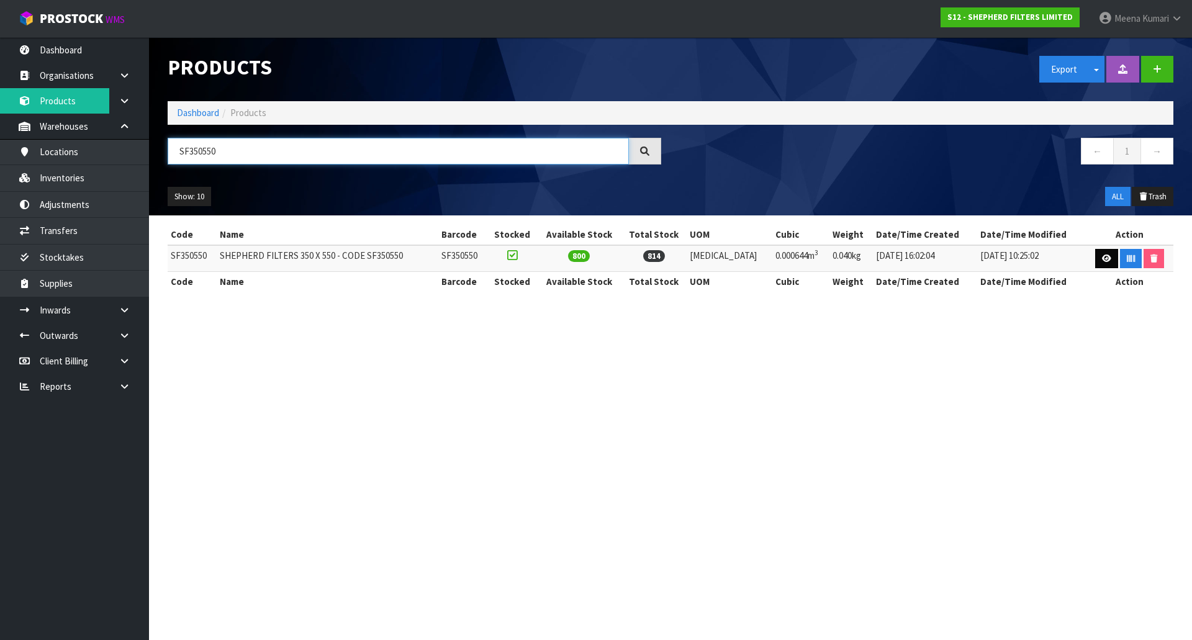
type input "SF350550"
click at [1108, 260] on link at bounding box center [1106, 259] width 23 height 20
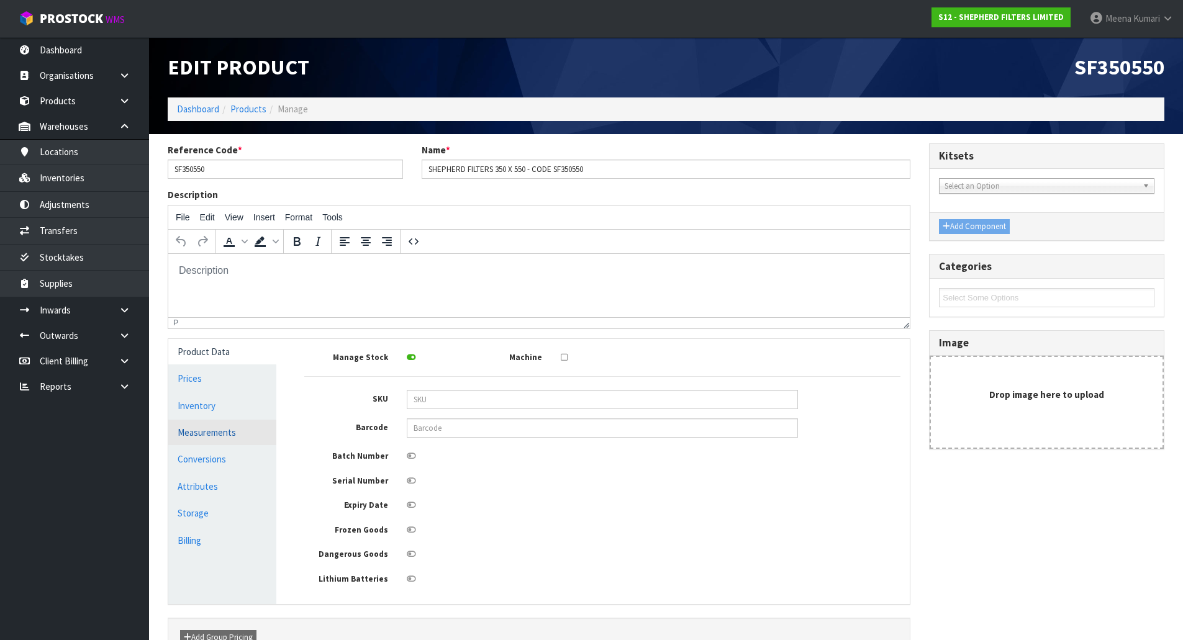
click at [242, 445] on link "Measurements" at bounding box center [222, 432] width 108 height 25
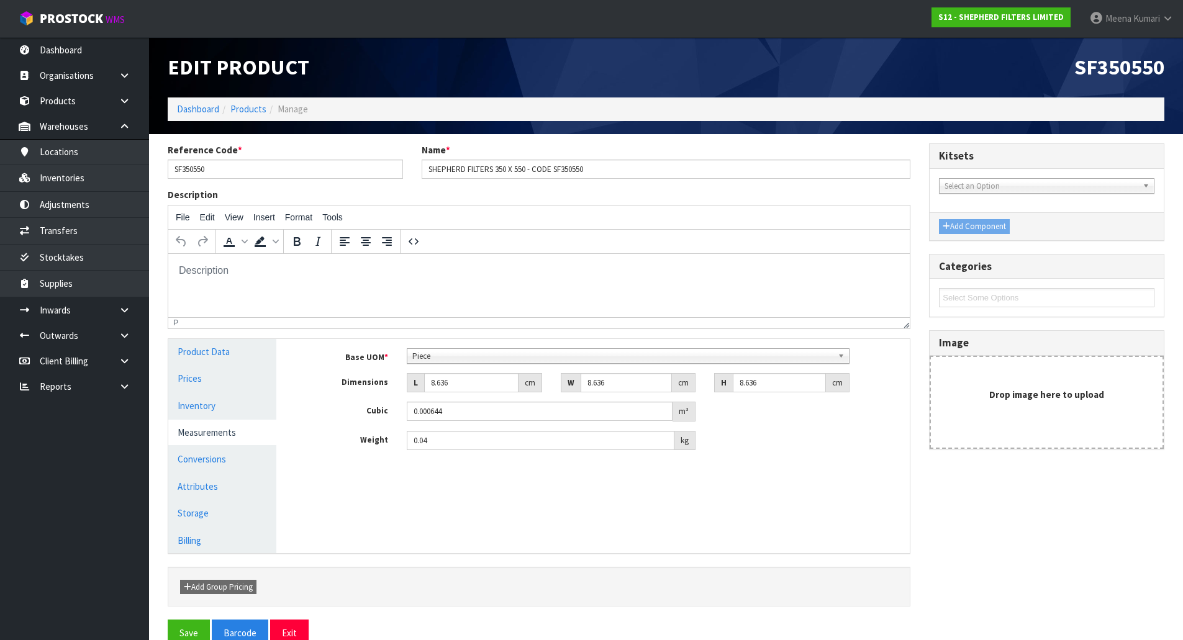
click at [233, 435] on link "Measurements" at bounding box center [222, 432] width 108 height 25
click at [222, 463] on link "Conversions" at bounding box center [222, 458] width 108 height 25
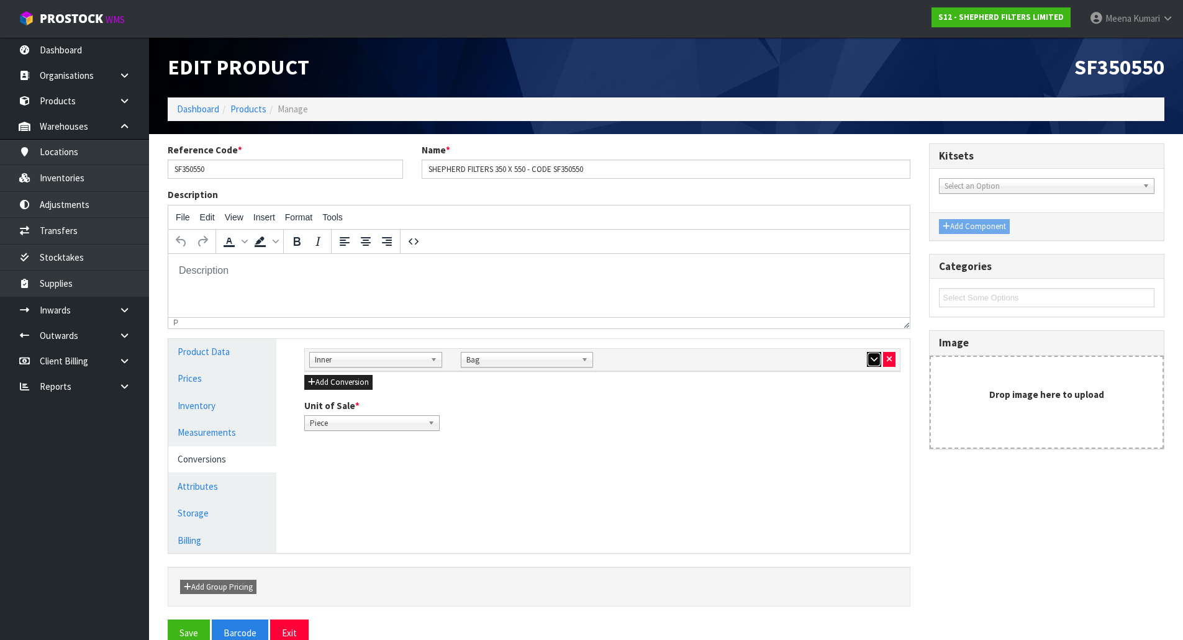
click at [870, 361] on icon "button" at bounding box center [873, 359] width 7 height 8
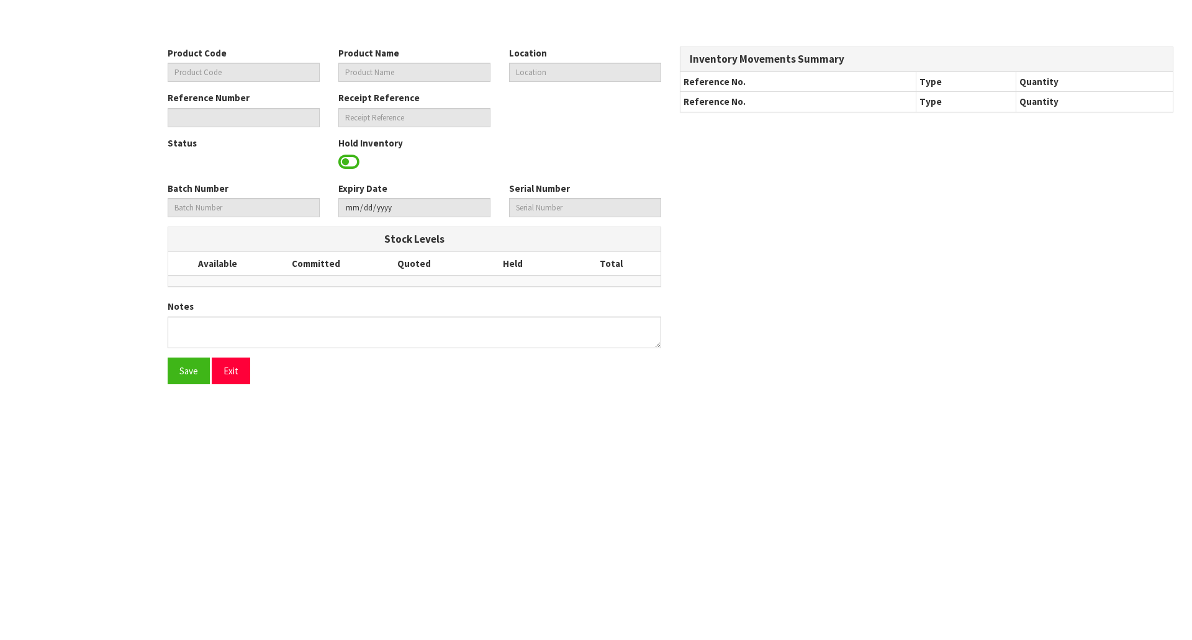
type input "SFF495295"
type input "SHEPHERD FILTERS FRAME 495H X 295W - CODE SFF495295"
type input "03-08-5-B"
type input "S12-IRY0000094"
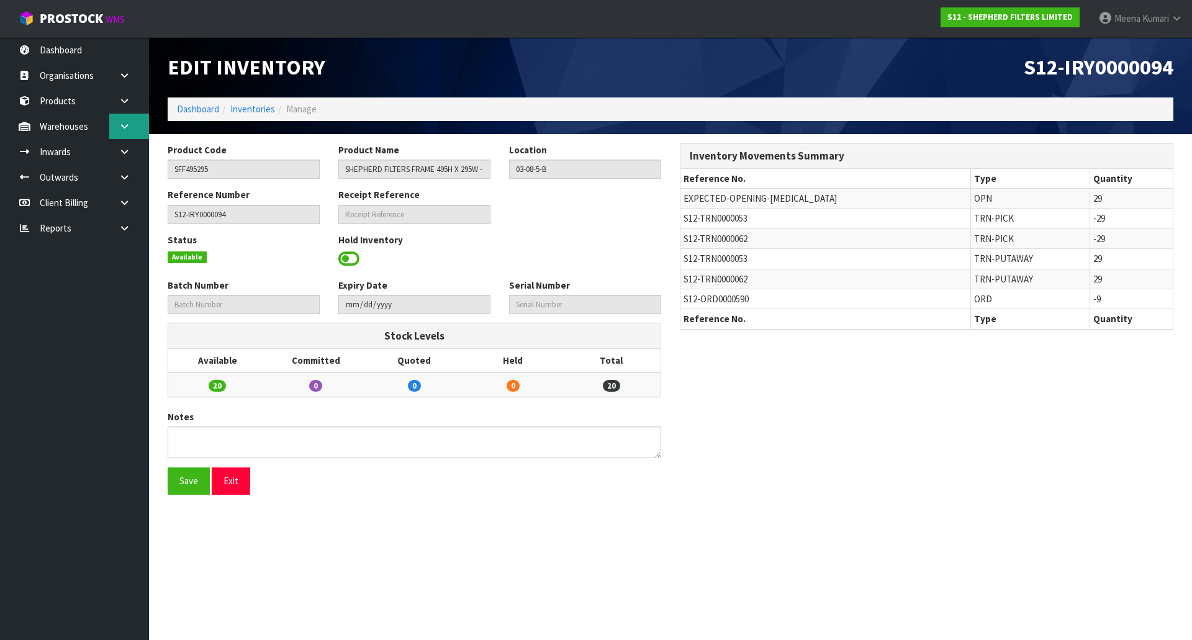
click at [115, 132] on link at bounding box center [129, 126] width 40 height 25
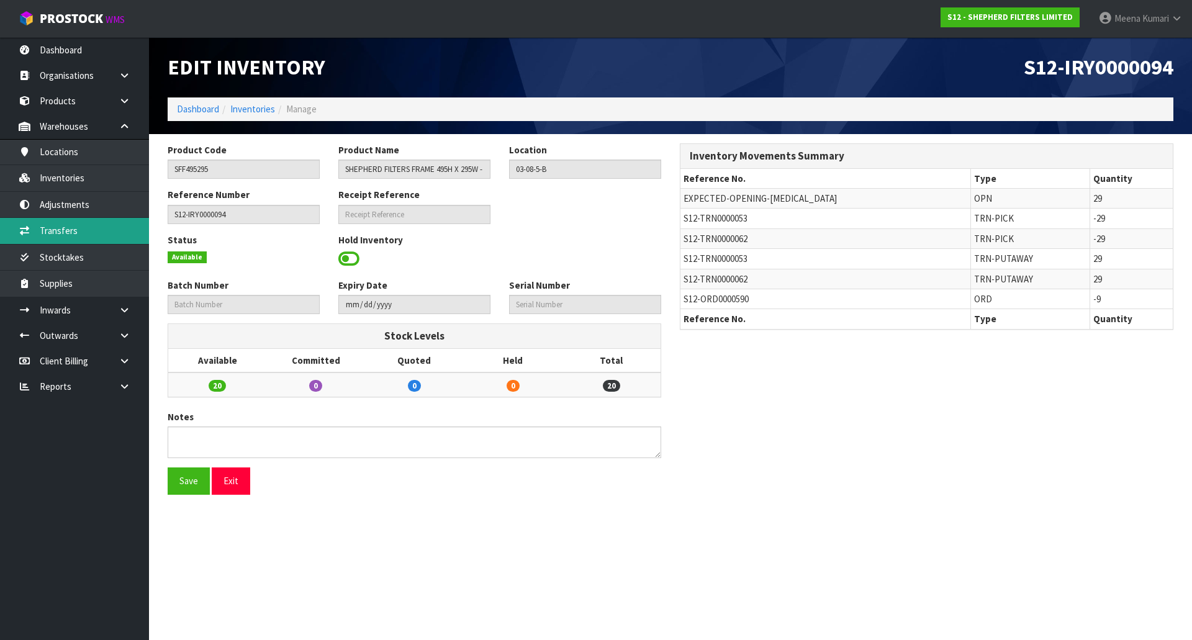
click at [105, 223] on link "Transfers" at bounding box center [74, 230] width 149 height 25
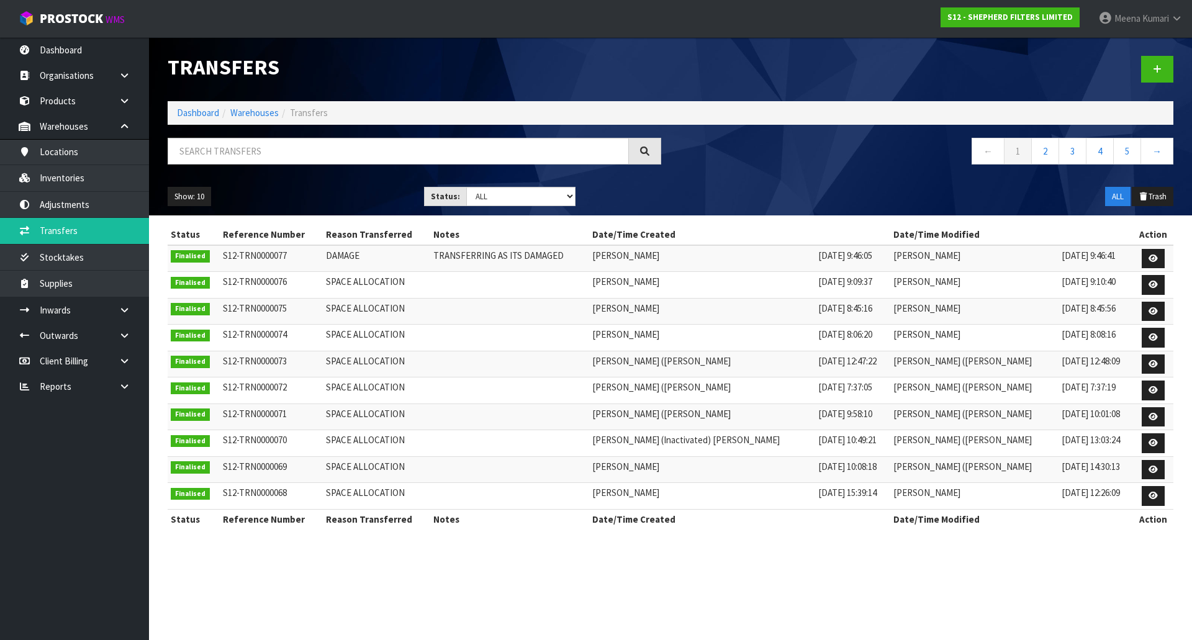
click at [291, 166] on div at bounding box center [414, 156] width 512 height 36
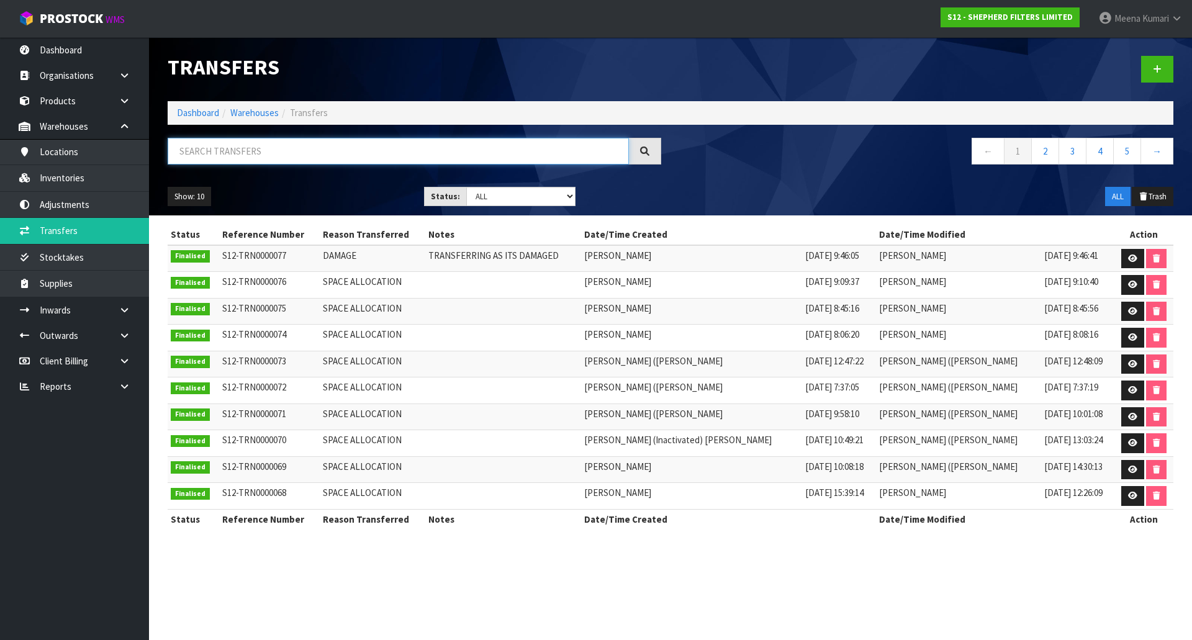
click at [292, 153] on input "text" at bounding box center [398, 151] width 461 height 27
paste input "S12-TRN0000062"
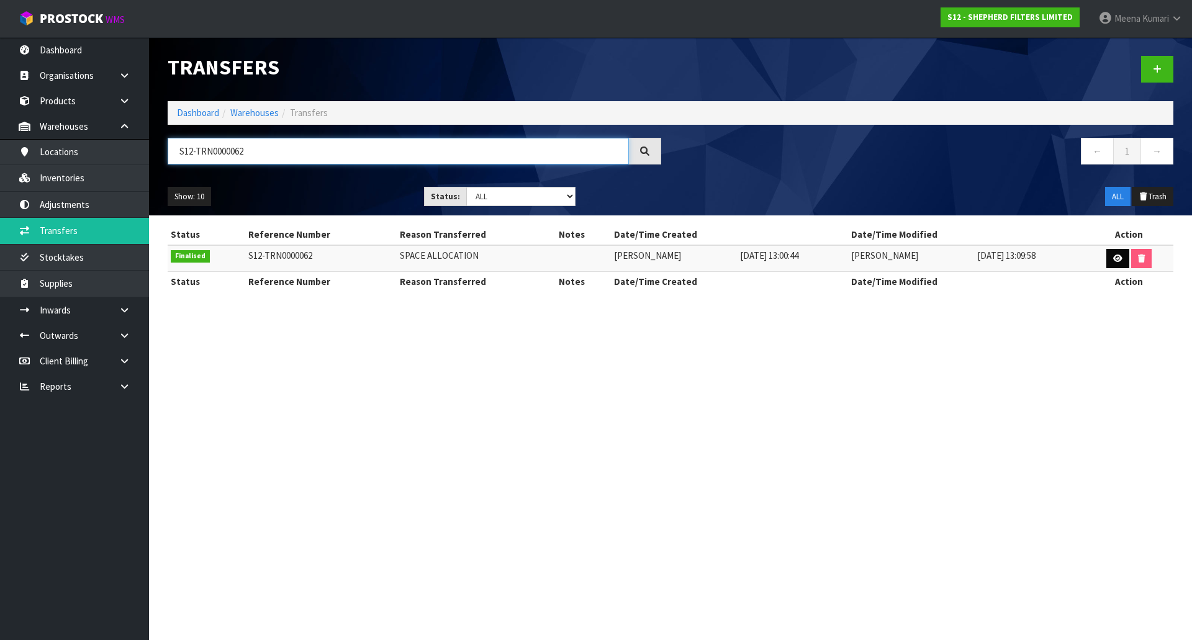
type input "S12-TRN0000062"
click at [1113, 256] on link at bounding box center [1117, 259] width 23 height 20
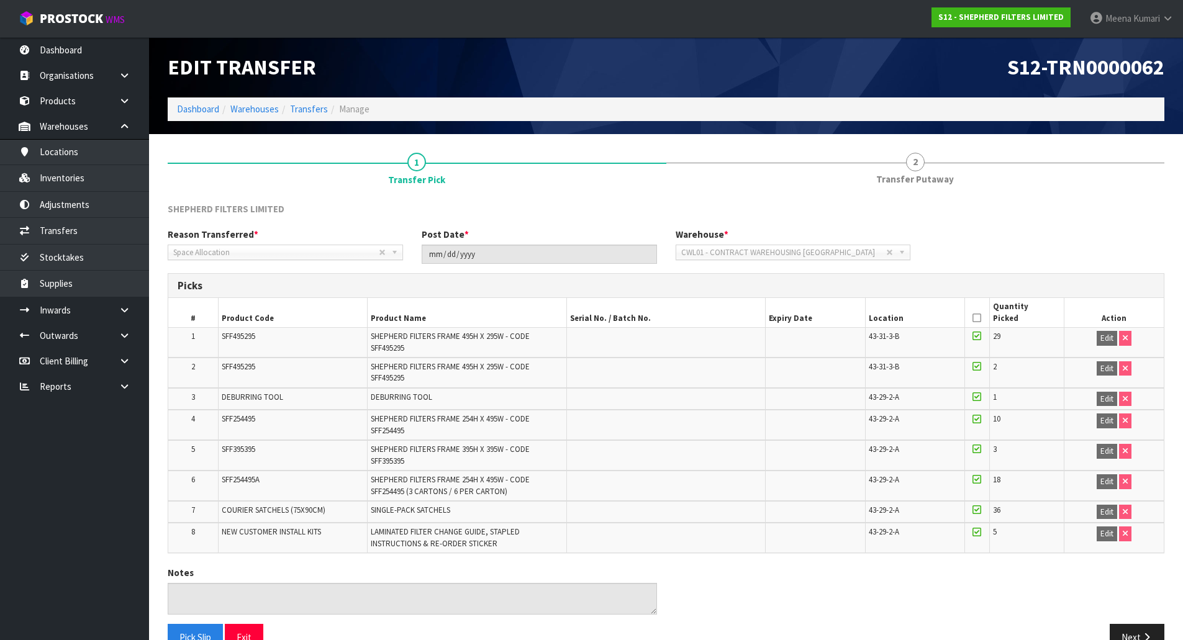
click at [263, 343] on td "SFF495295" at bounding box center [292, 343] width 149 height 30
click at [256, 337] on td "SFF495295" at bounding box center [292, 343] width 149 height 30
click at [255, 337] on span "SFF495295" at bounding box center [239, 336] width 34 height 11
drag, startPoint x: 259, startPoint y: 330, endPoint x: 250, endPoint y: 329, distance: 9.4
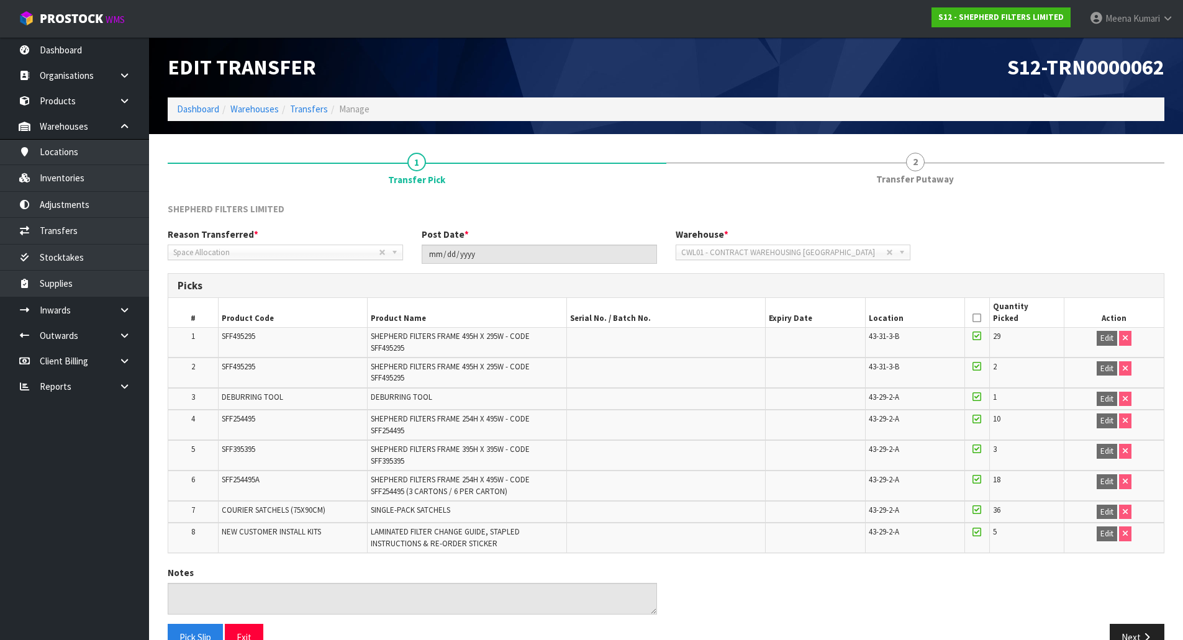
click at [256, 329] on td "SFF495295" at bounding box center [292, 343] width 149 height 30
click at [242, 330] on td "SFF495295" at bounding box center [292, 343] width 149 height 30
copy span "SFF495295"
click at [133, 250] on link "Stocktakes" at bounding box center [74, 257] width 149 height 25
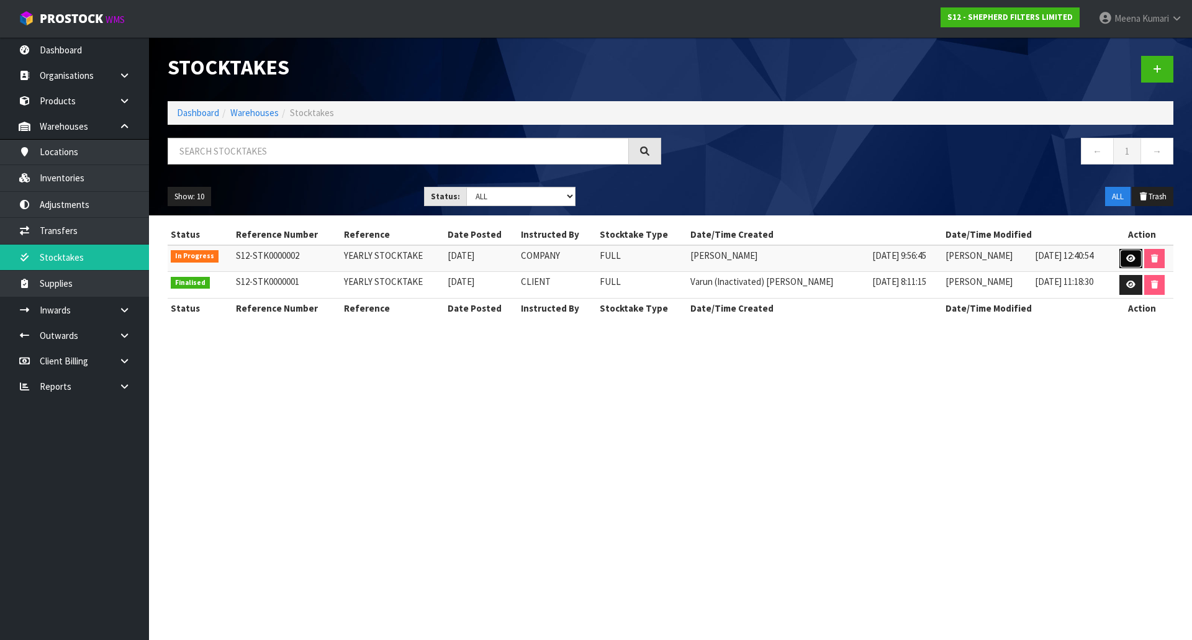
click at [1127, 261] on icon at bounding box center [1130, 259] width 9 height 8
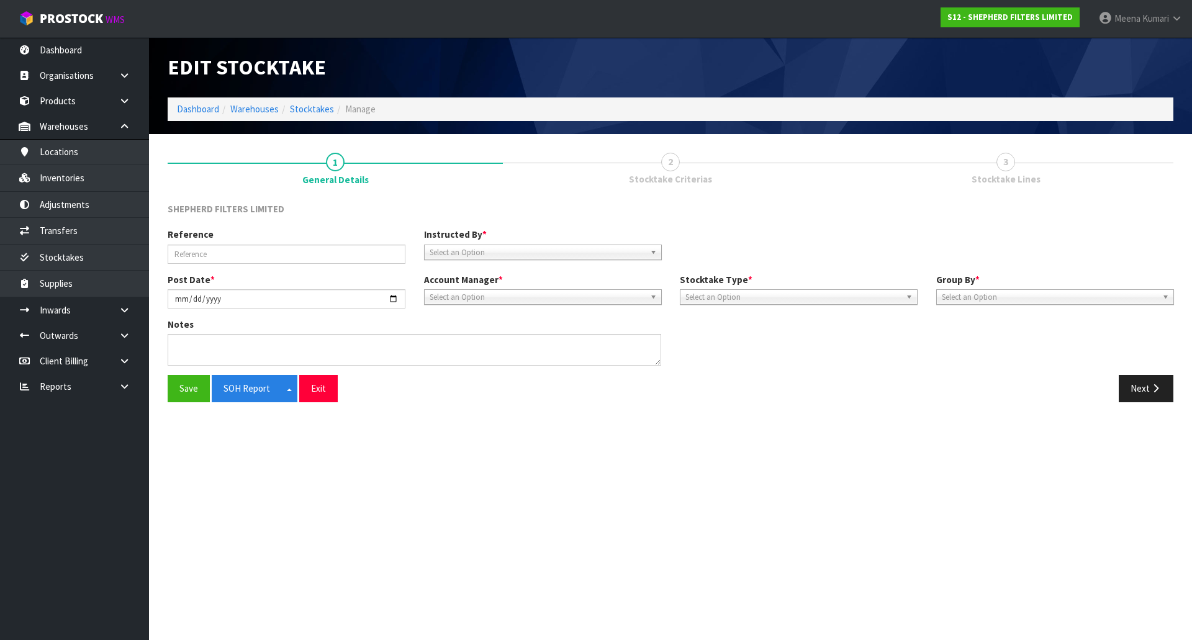
type input "YEARLY STOCKTAKE"
type input "2025-09-17"
click at [1147, 382] on button "Next" at bounding box center [1146, 388] width 55 height 27
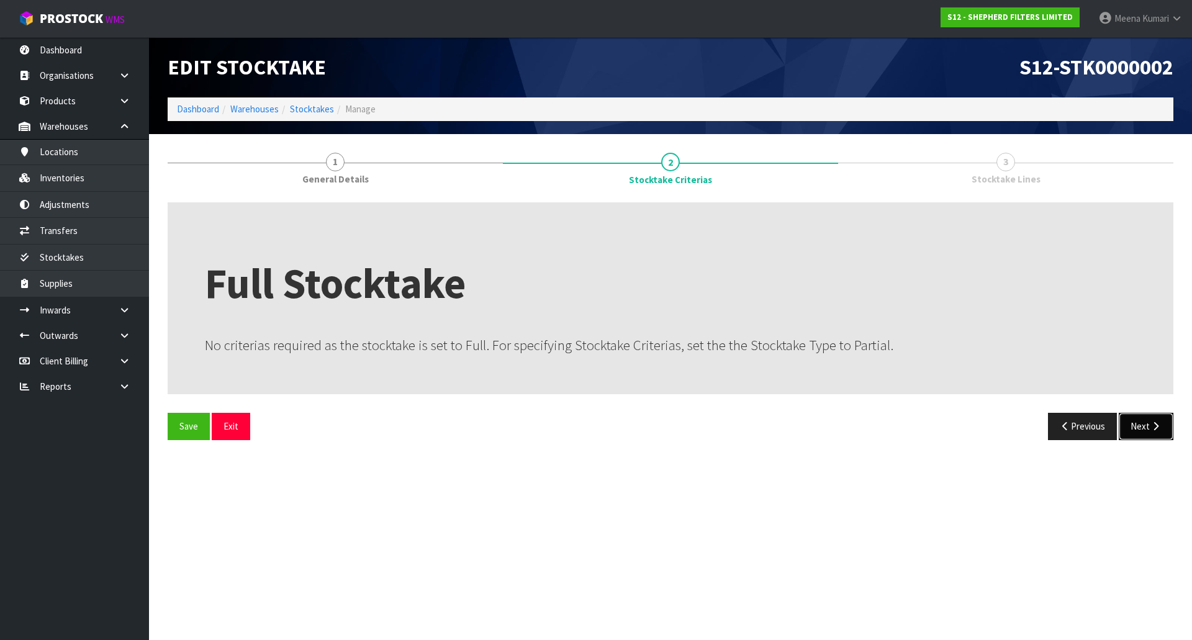
click at [1157, 427] on icon "button" at bounding box center [1156, 426] width 12 height 9
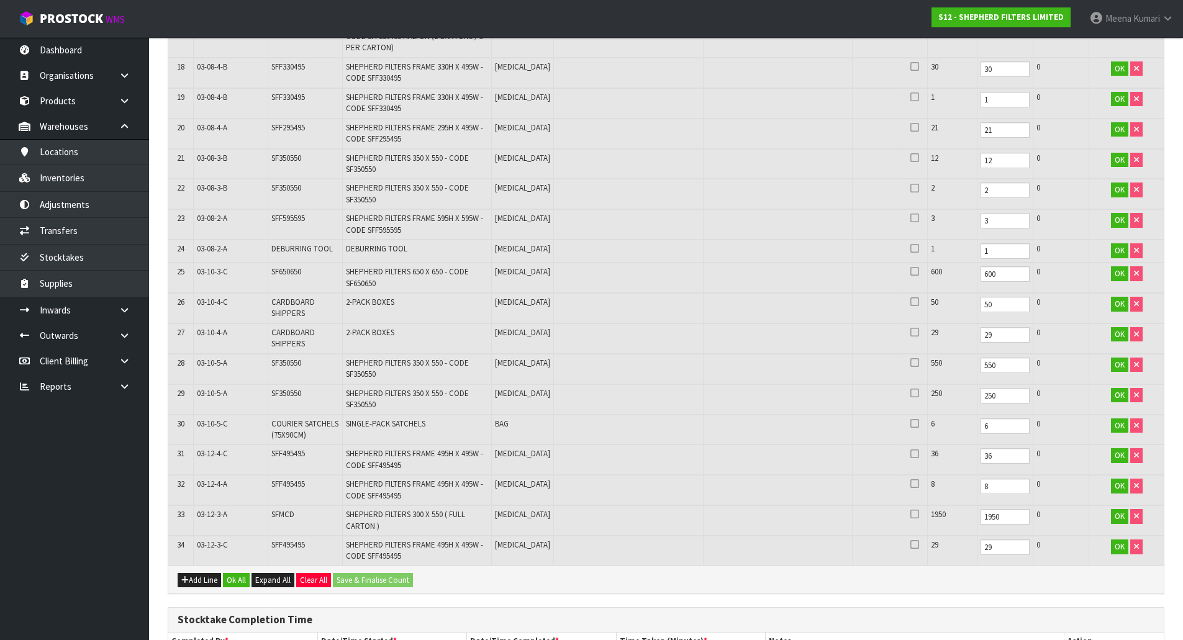
scroll to position [934, 0]
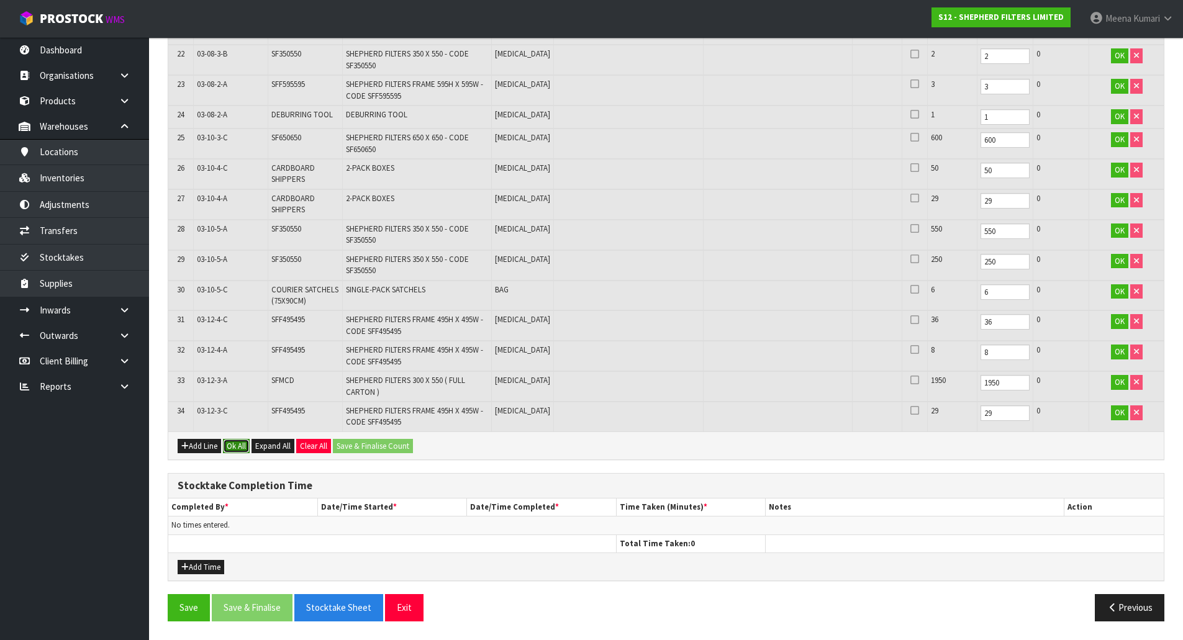
click at [244, 445] on button "Ok All" at bounding box center [236, 446] width 27 height 15
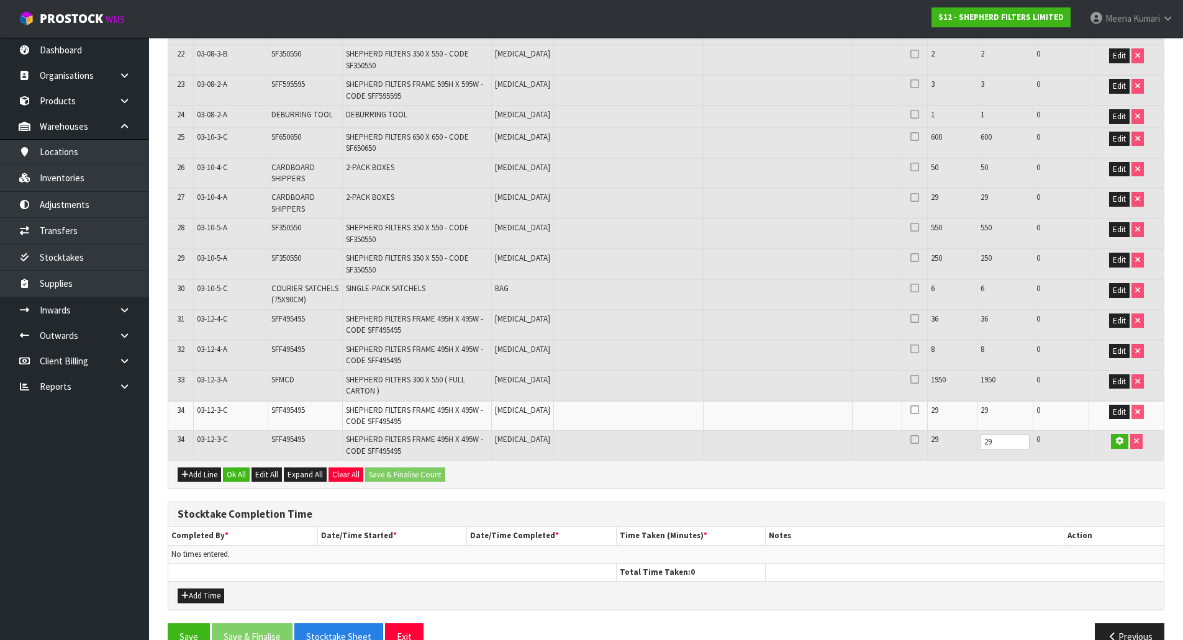
scroll to position [933, 0]
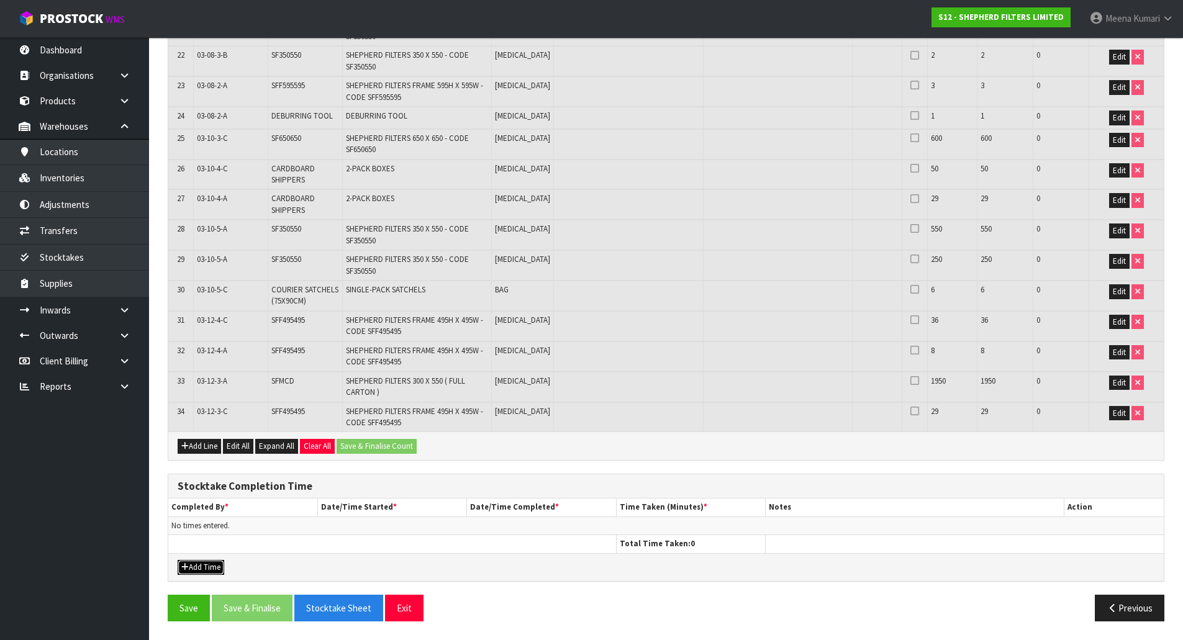
click at [203, 572] on button "Add Time" at bounding box center [201, 567] width 47 height 15
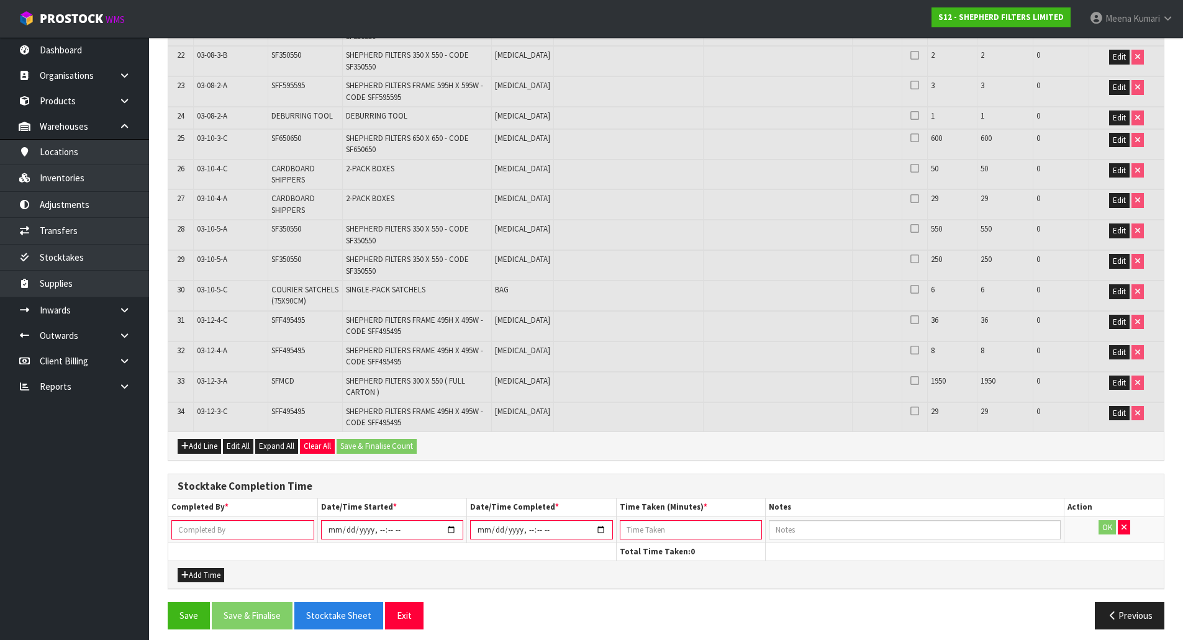
click at [211, 529] on input "text" at bounding box center [242, 529] width 143 height 19
type input "MEENA KUMARI"
click at [458, 530] on input "datetime-local" at bounding box center [392, 529] width 142 height 19
click at [454, 531] on input "datetime-local" at bounding box center [392, 529] width 142 height 19
click at [374, 530] on input "datetime-local" at bounding box center [392, 529] width 142 height 19
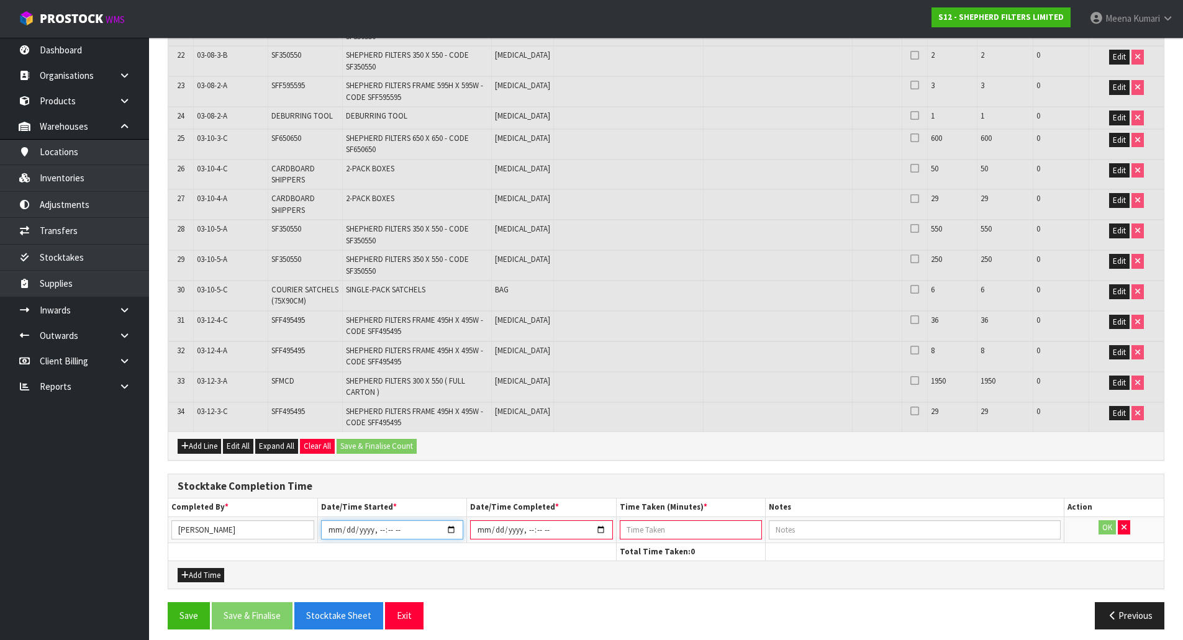
type input "2025-09-17T10:00"
click at [596, 530] on input "datetime-local" at bounding box center [541, 529] width 142 height 19
type input "2025-09-17T12:42"
click at [653, 538] on input "number" at bounding box center [691, 529] width 142 height 19
type input "180"
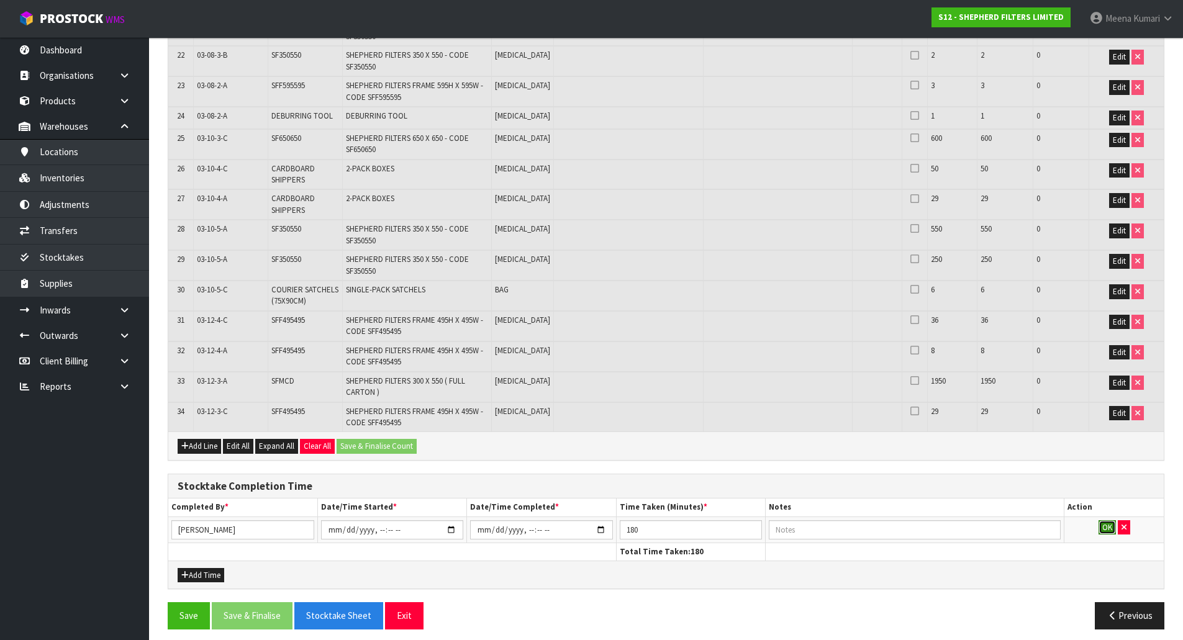
click at [1101, 528] on button "OK" at bounding box center [1106, 527] width 17 height 15
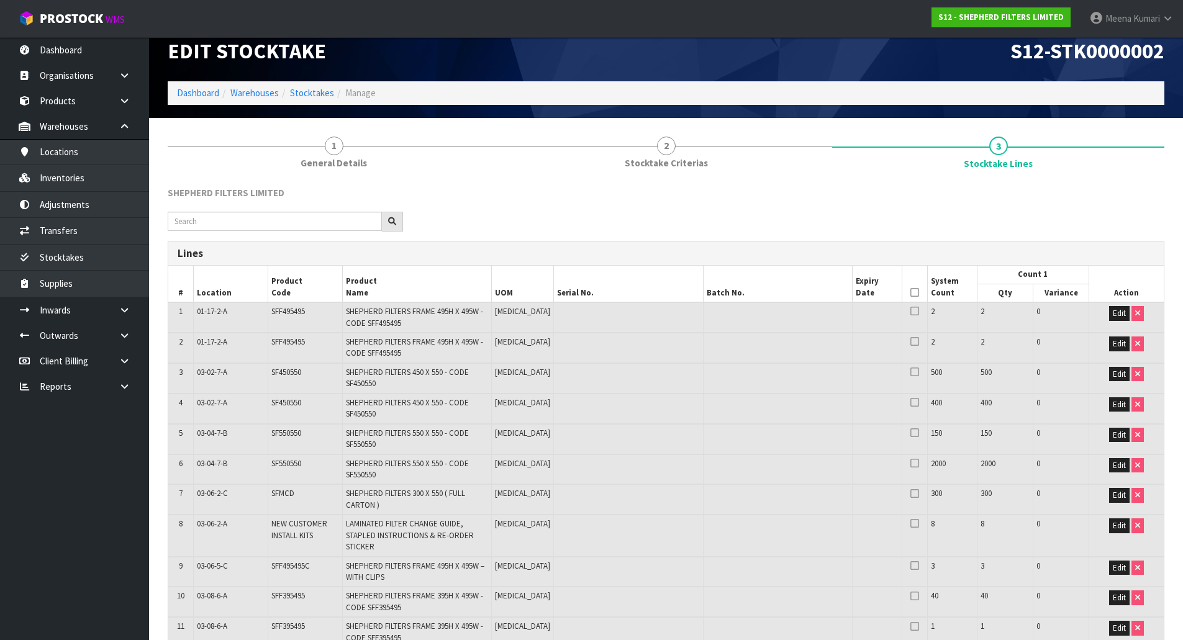
scroll to position [1, 0]
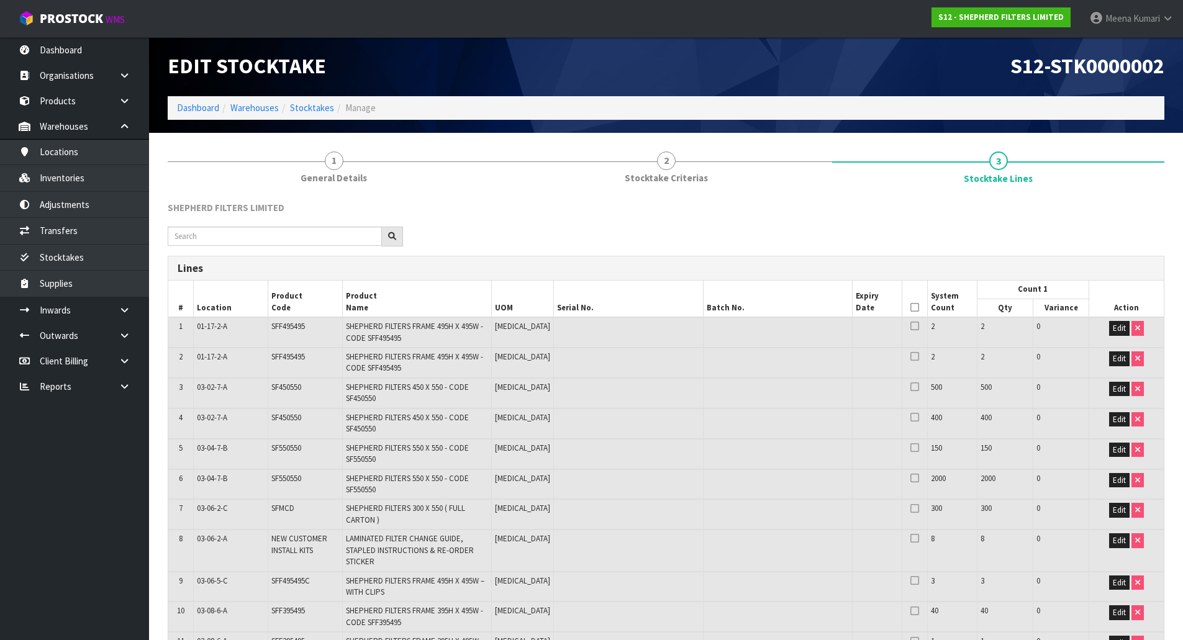
click at [910, 307] on icon at bounding box center [914, 307] width 9 height 1
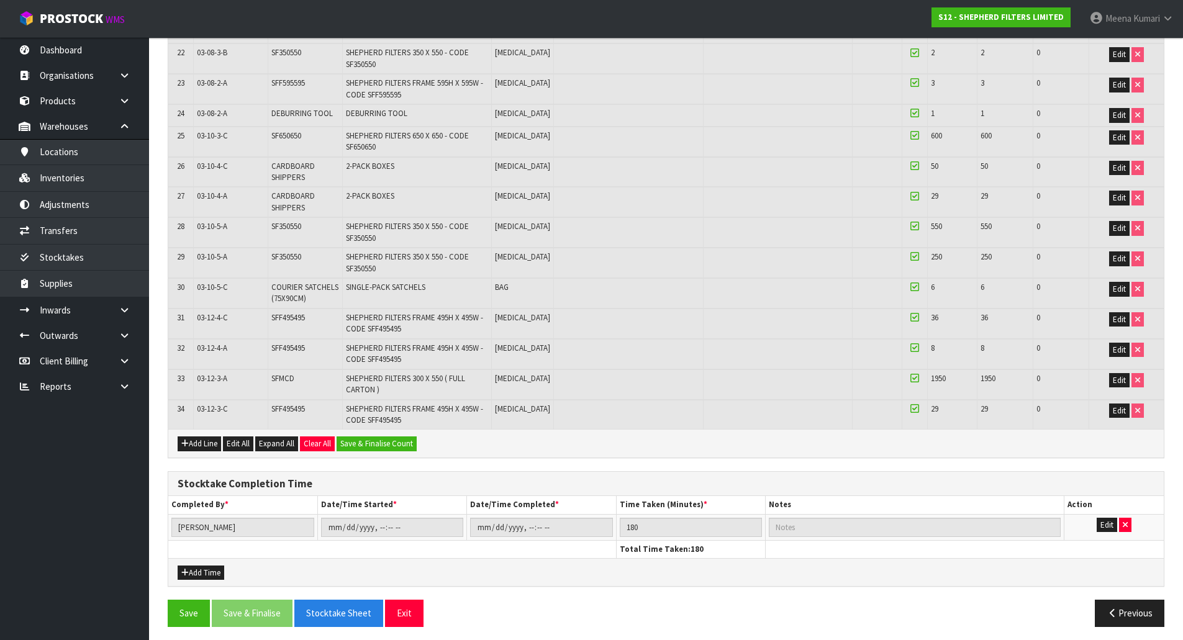
scroll to position [941, 0]
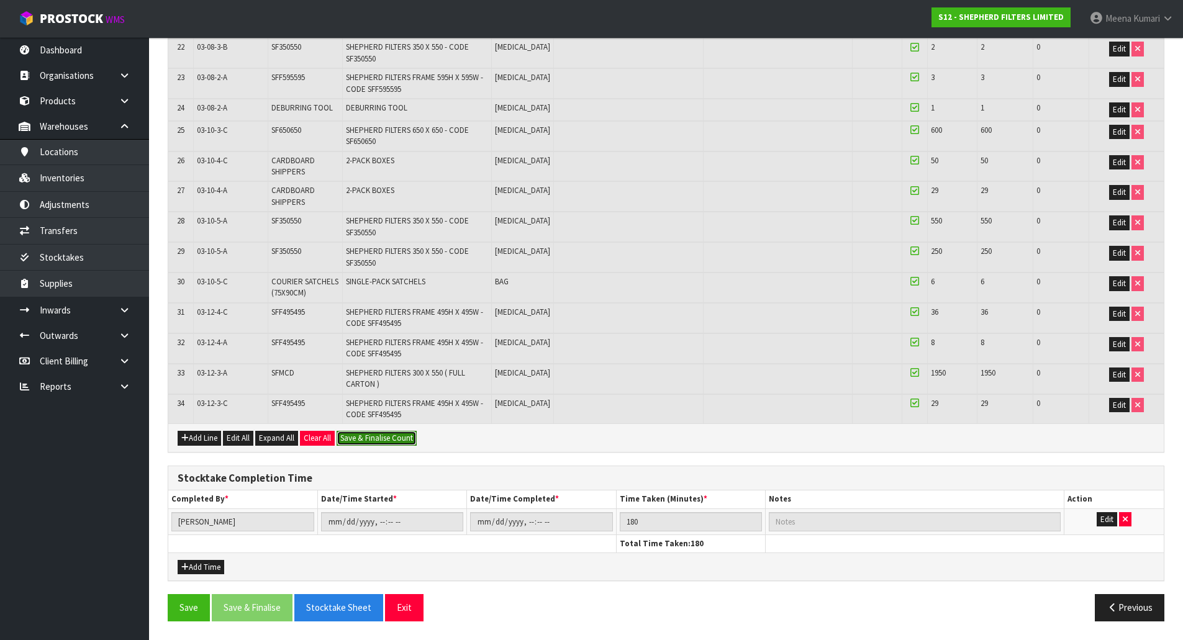
click at [362, 443] on button "Save & Finalise Count" at bounding box center [376, 438] width 80 height 15
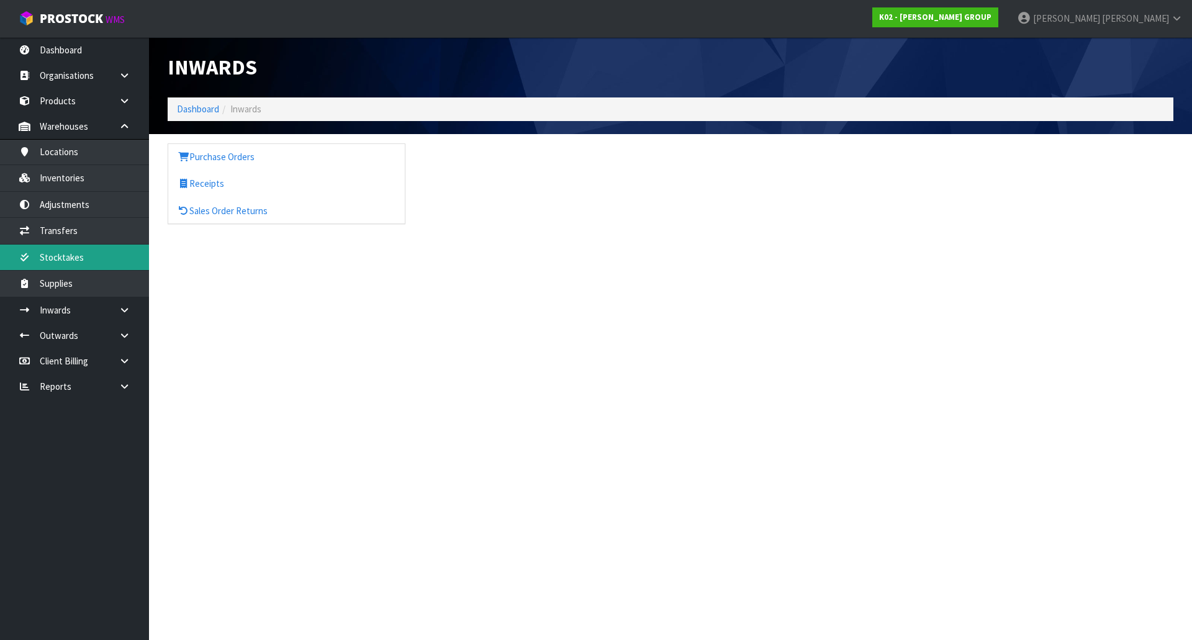
click at [111, 258] on link "Stocktakes" at bounding box center [74, 257] width 149 height 25
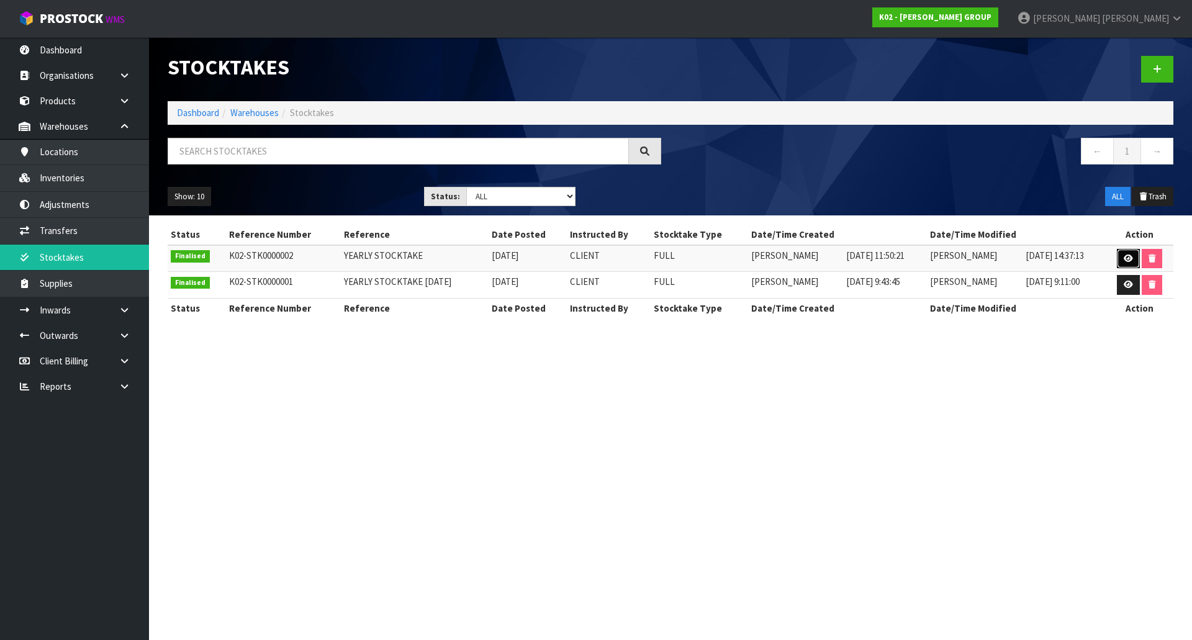
click at [1132, 258] on icon at bounding box center [1128, 259] width 9 height 8
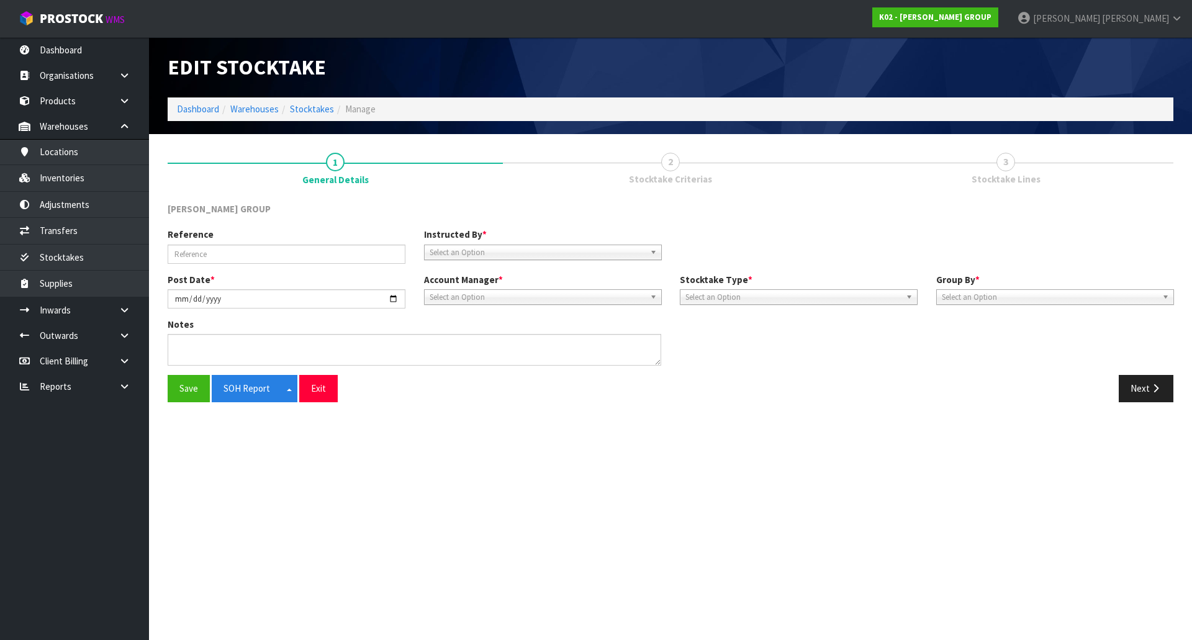
type input "YEARLY STOCKTAKE"
type input "2025-05-05"
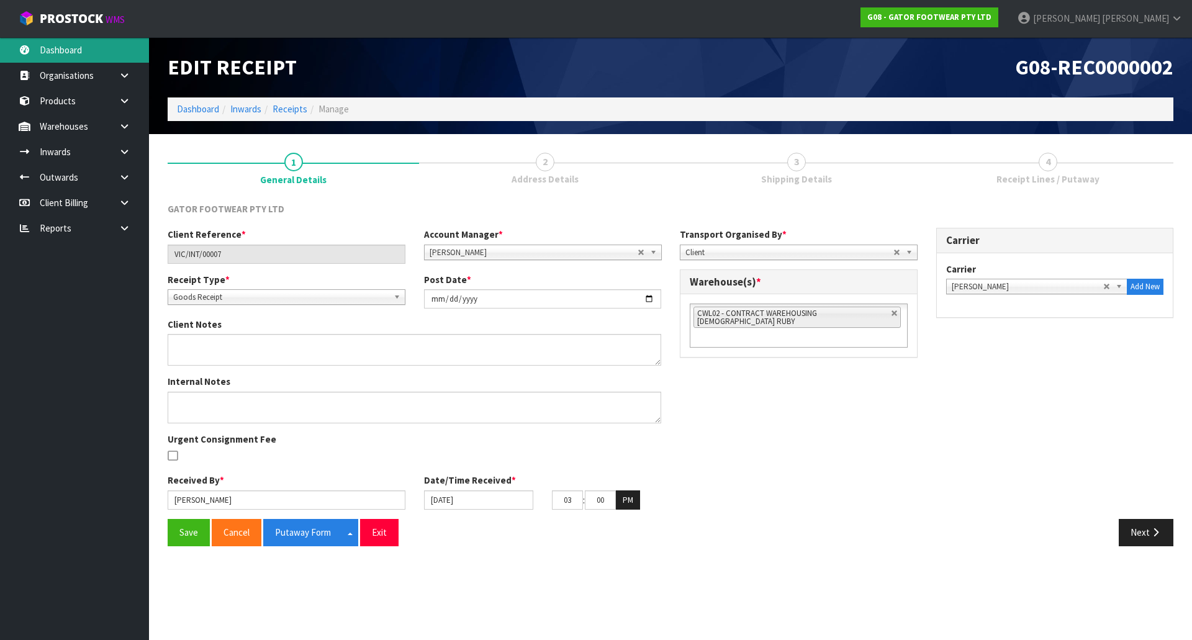
click at [79, 42] on link "Dashboard" at bounding box center [74, 49] width 149 height 25
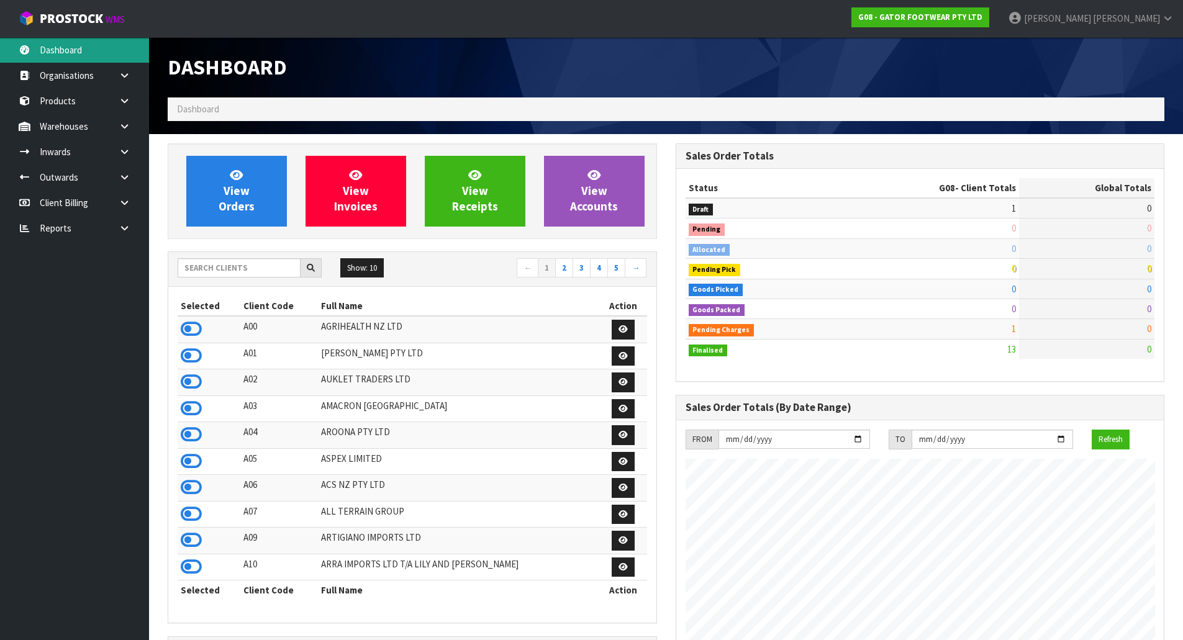
scroll to position [866, 507]
click at [238, 271] on input "text" at bounding box center [239, 267] width 123 height 19
type input "V"
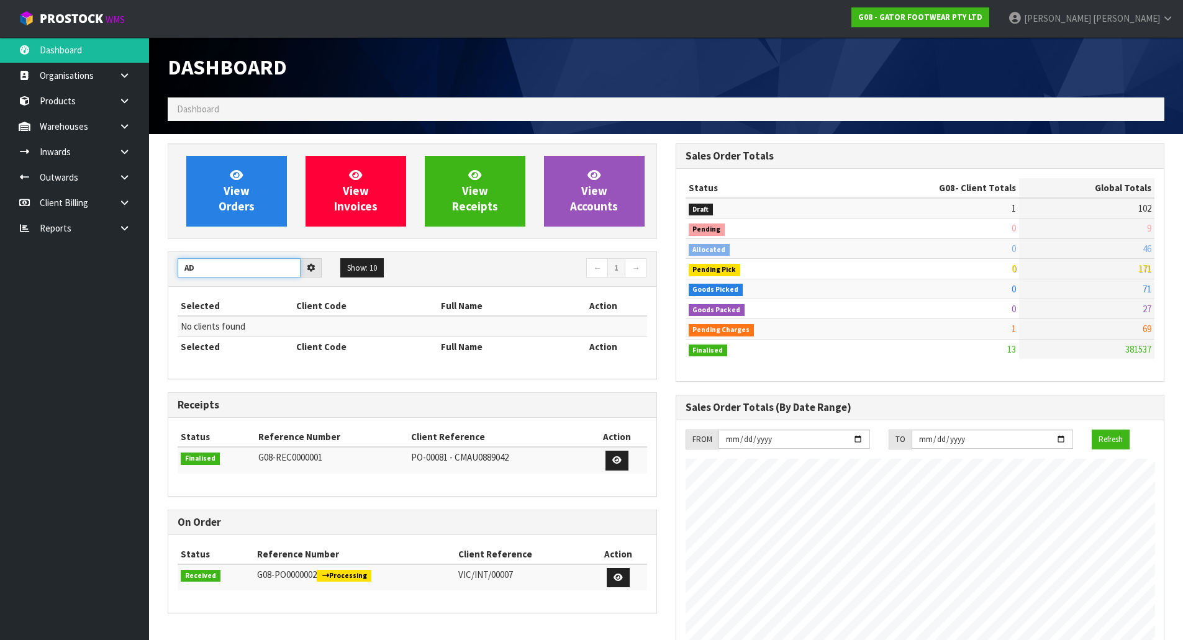
type input "A"
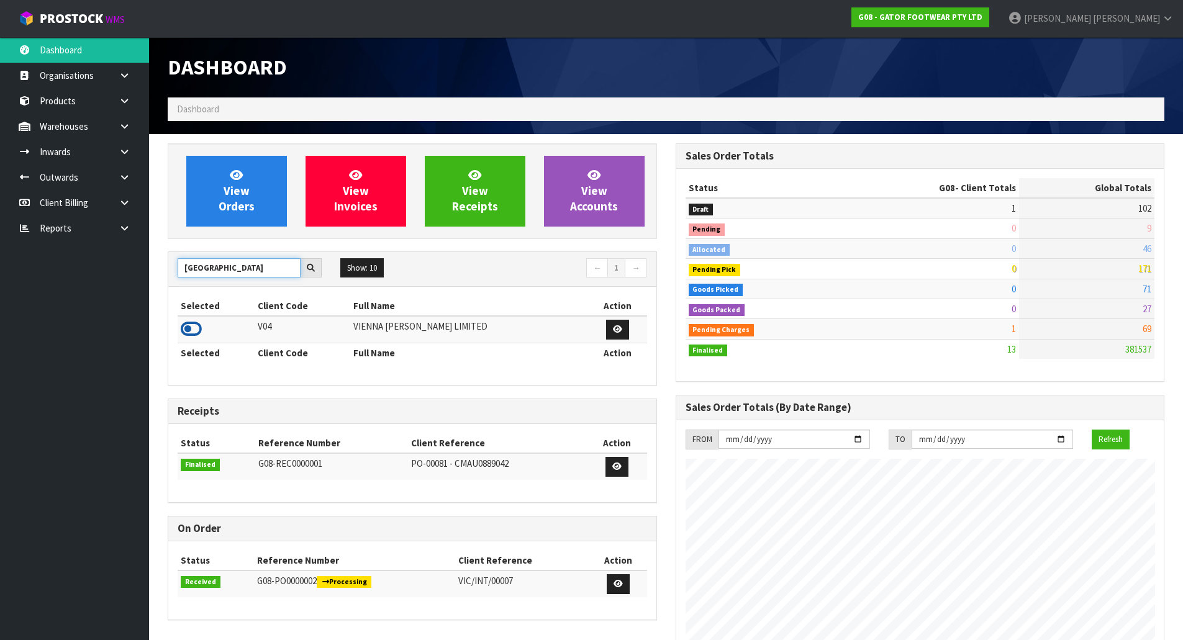
type input "[GEOGRAPHIC_DATA]"
click at [198, 320] on icon at bounding box center [191, 329] width 21 height 19
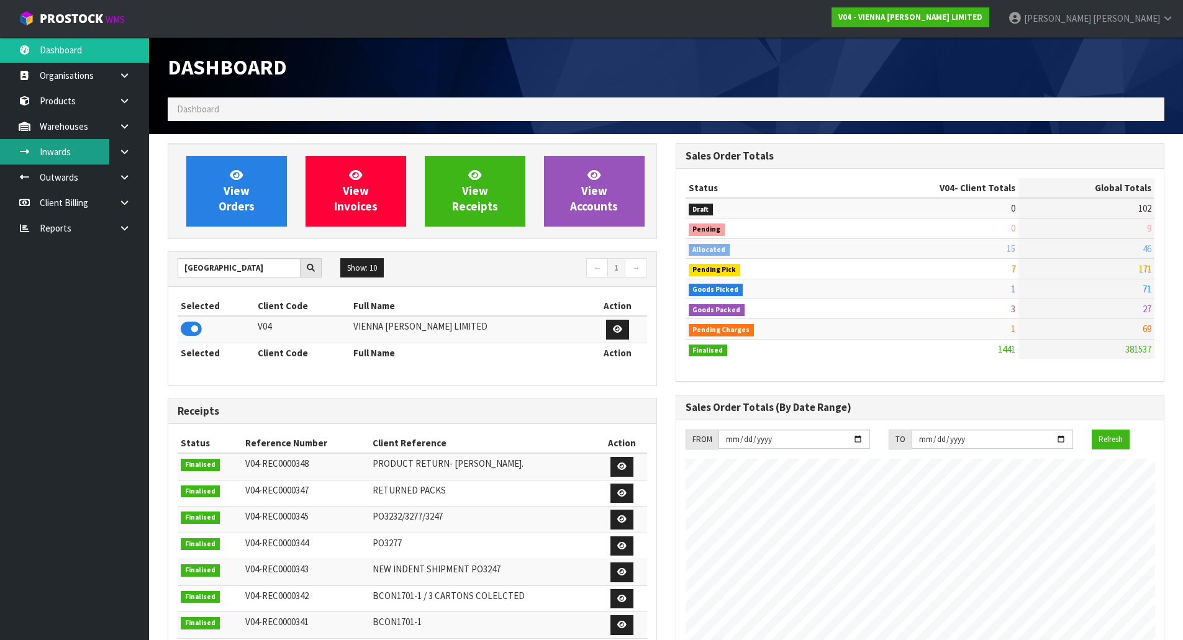
scroll to position [941, 507]
click at [115, 128] on link at bounding box center [129, 126] width 40 height 25
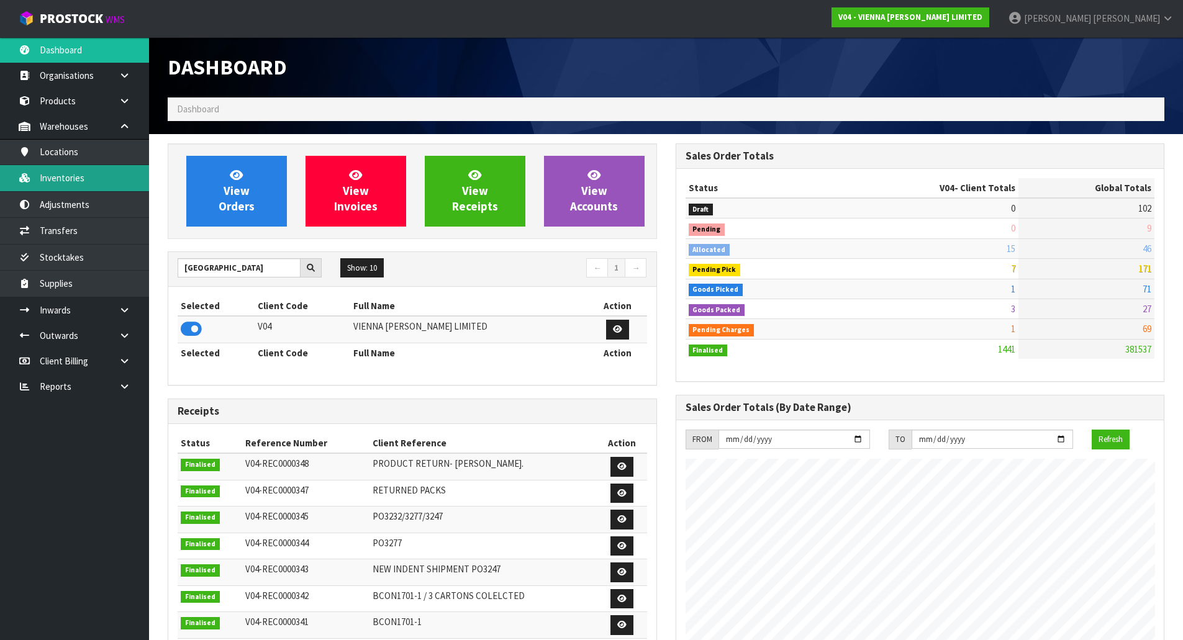
click at [73, 178] on link "Inventories" at bounding box center [74, 177] width 149 height 25
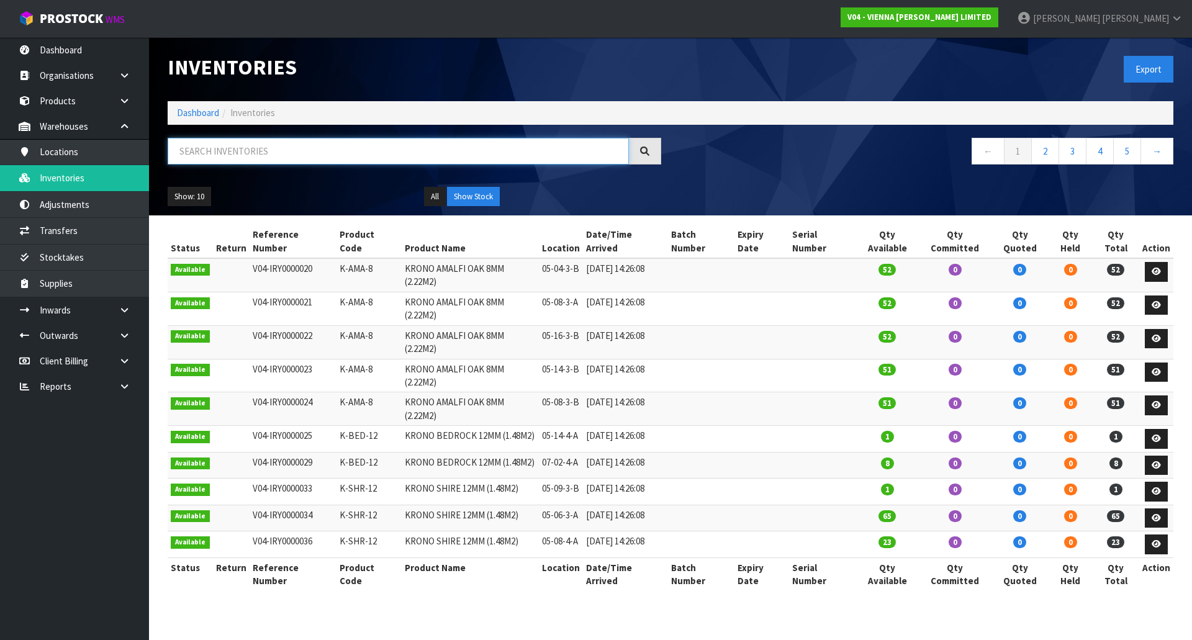
click at [336, 151] on input "text" at bounding box center [398, 151] width 461 height 27
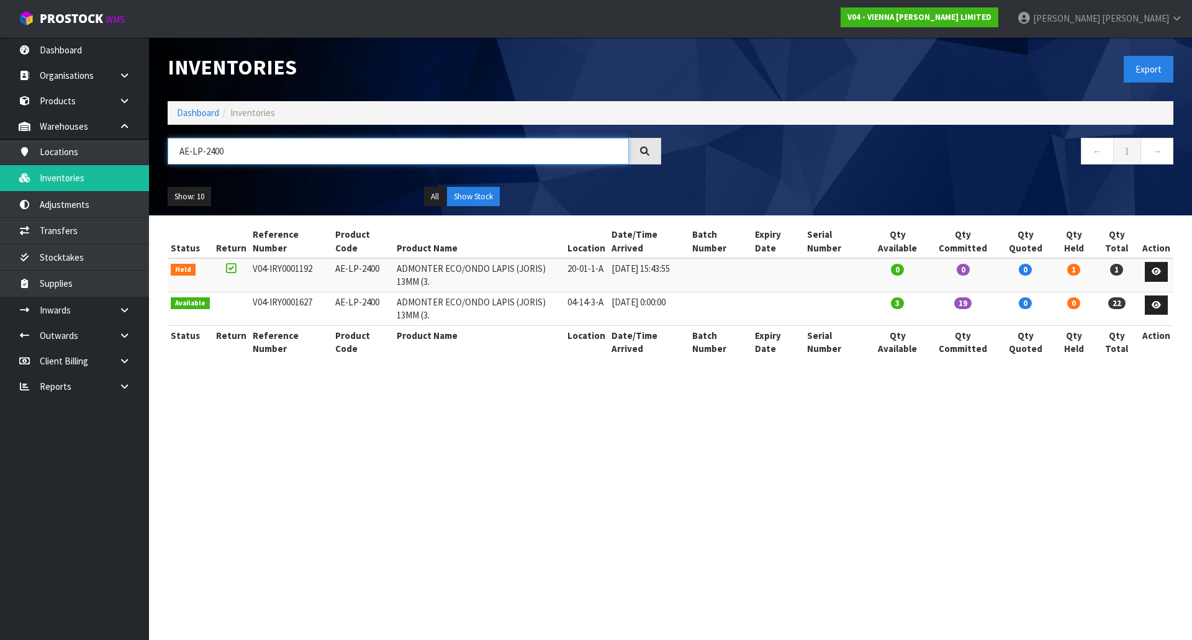
type input "AE-LP-2400"
click at [925, 318] on td "3" at bounding box center [897, 309] width 61 height 34
click at [1153, 305] on icon at bounding box center [1156, 305] width 9 height 8
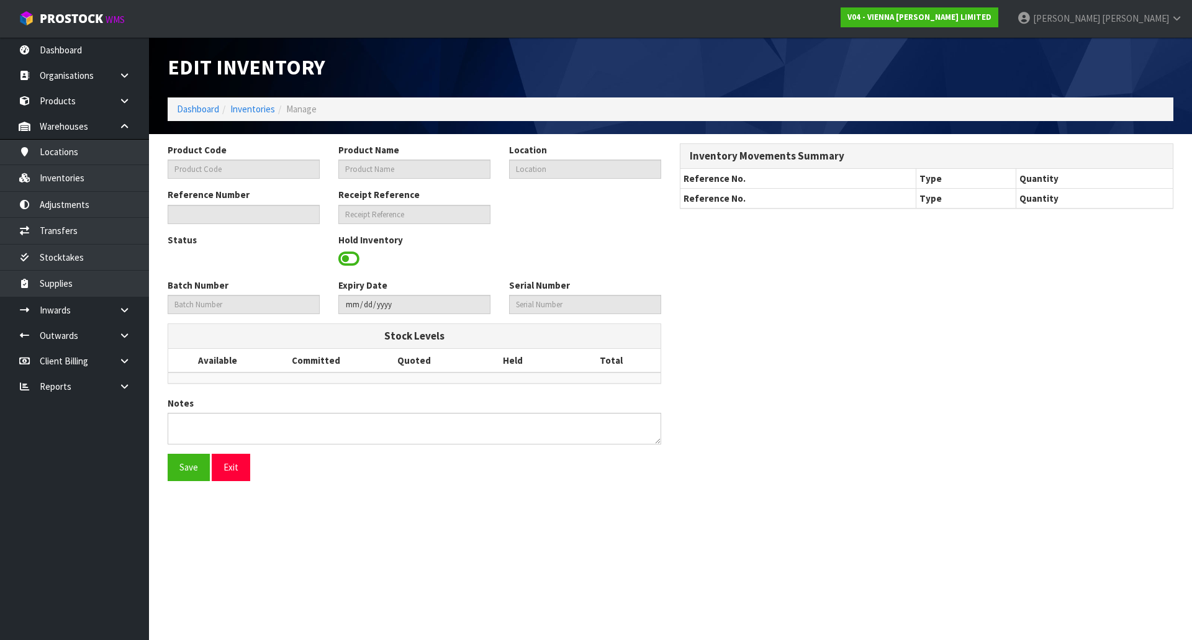
type input "AE-LP-2400"
type input "ADMONTER ECO/ONDO LAPIS (JORIS) 13MM (3."
type input "04-14-3-A"
type input "V04-IRY0001627"
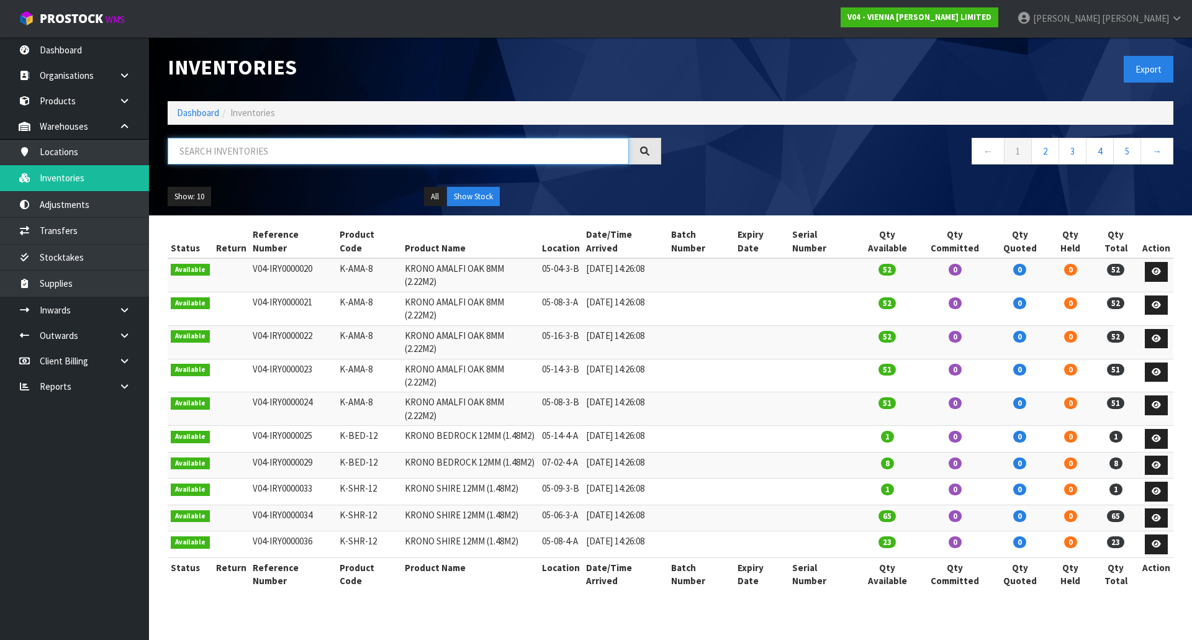
click at [353, 145] on input "text" at bounding box center [398, 151] width 461 height 27
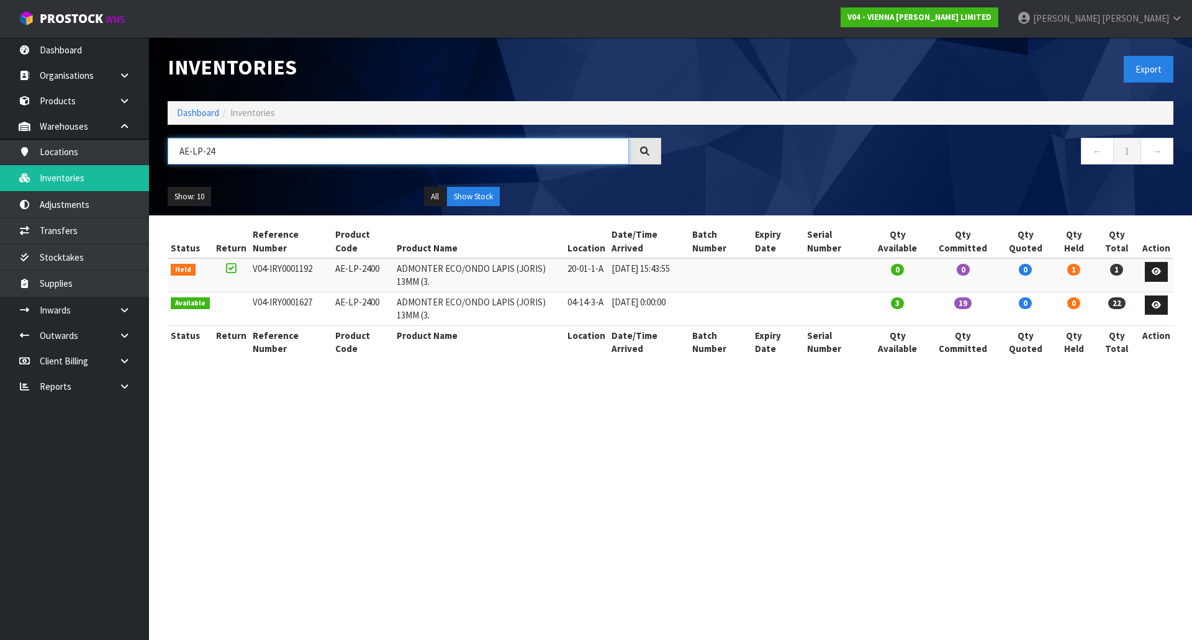
type input "AE-LP-24"
drag, startPoint x: 329, startPoint y: 269, endPoint x: 376, endPoint y: 271, distance: 46.6
click at [376, 271] on td "AE-LP-2400" at bounding box center [362, 275] width 61 height 34
copy td "AE-LP-2400"
click at [1152, 270] on link at bounding box center [1156, 272] width 23 height 20
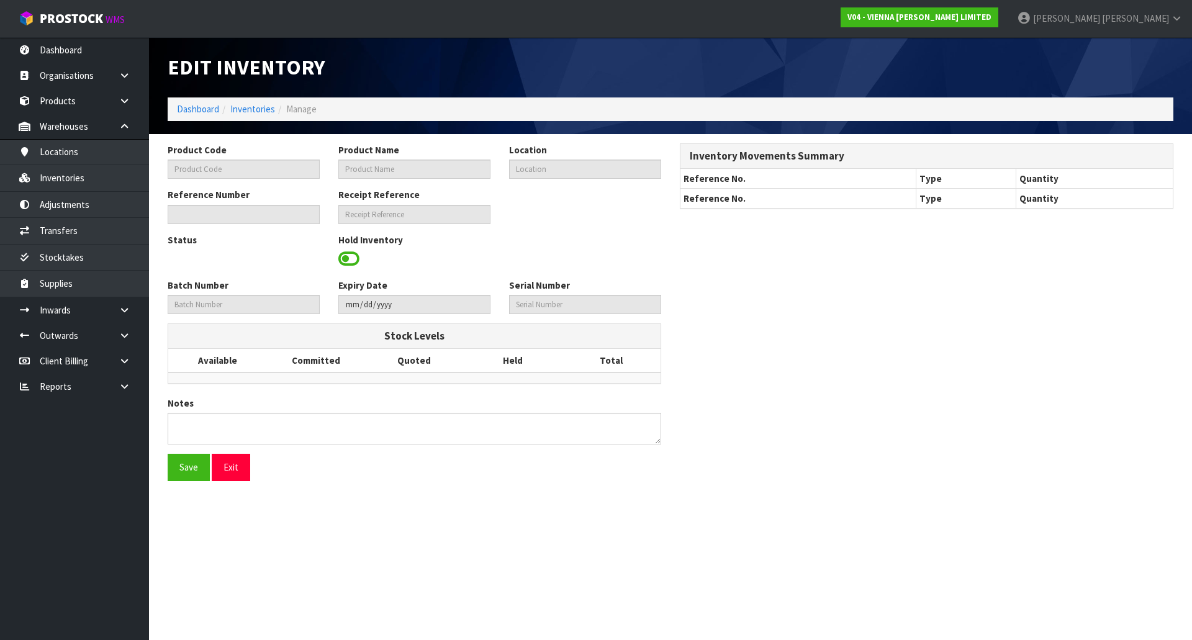
type input "AE-LP-2400"
type input "ADMONTER ECO/ONDO LAPIS (JORIS) 13MM (3."
type input "20-01-1-A"
type input "V04-IRY0001192"
type input "V04-REC0000205"
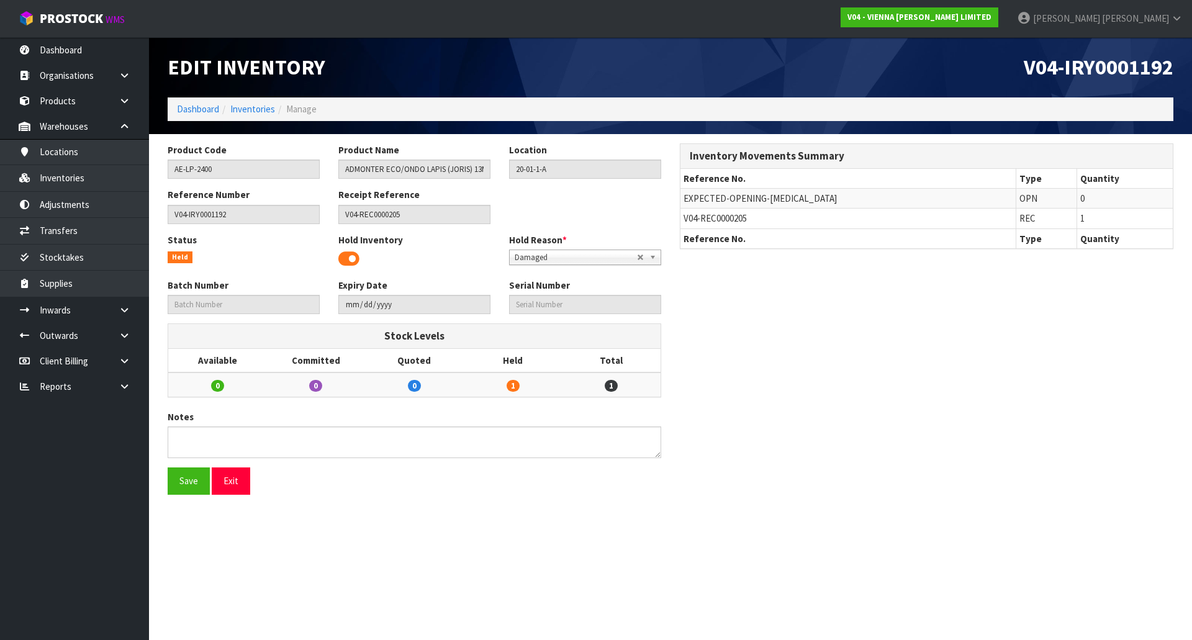
click at [959, 306] on div "Product Code AE-LP-2400 Product Name ADMONTER ECO/ONDO LAPIS (JORIS) 13MM (3. L…" at bounding box center [670, 323] width 1024 height 361
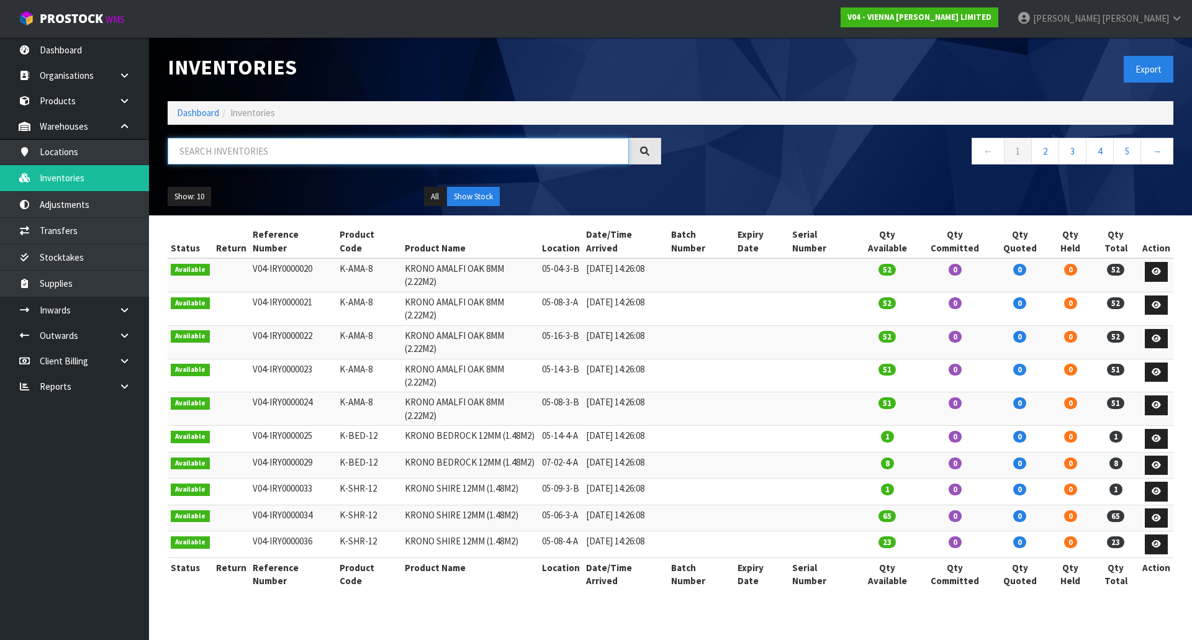
click at [236, 158] on input "text" at bounding box center [398, 151] width 461 height 27
click at [415, 143] on input "text" at bounding box center [398, 151] width 461 height 27
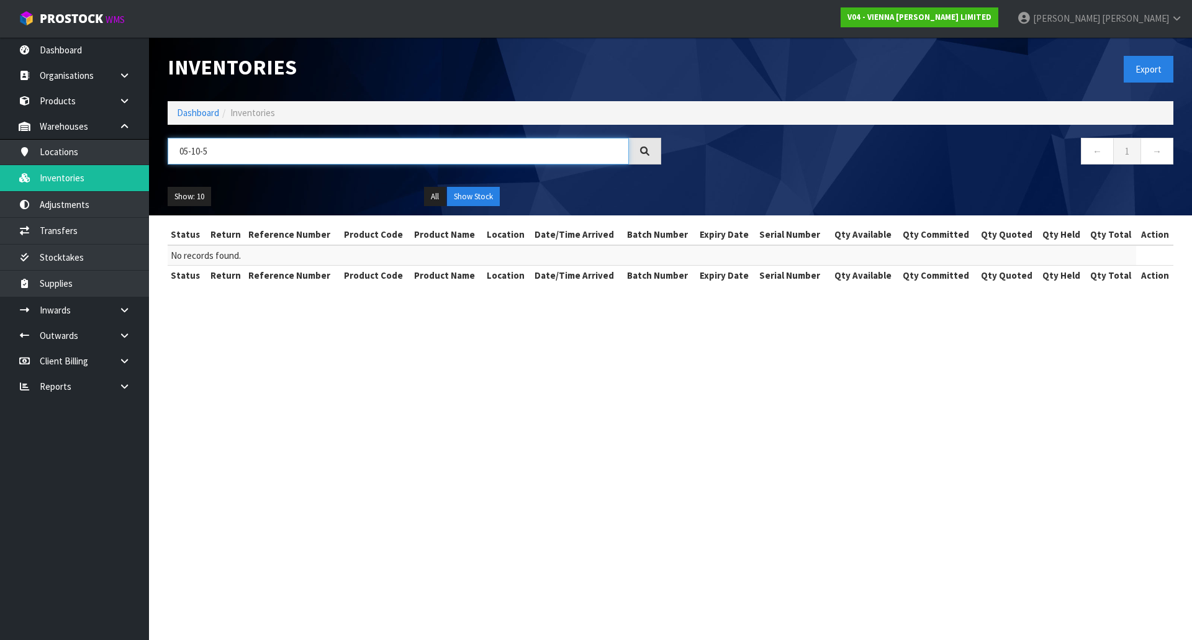
type input "05-10-5"
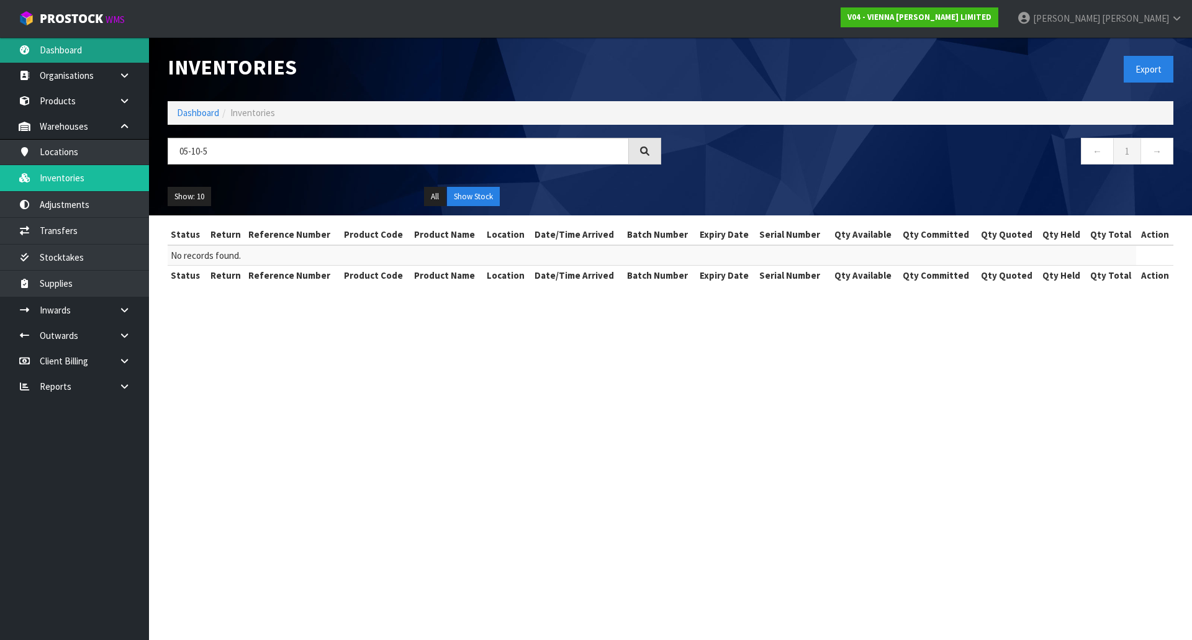
click at [111, 50] on link "Dashboard" at bounding box center [74, 49] width 149 height 25
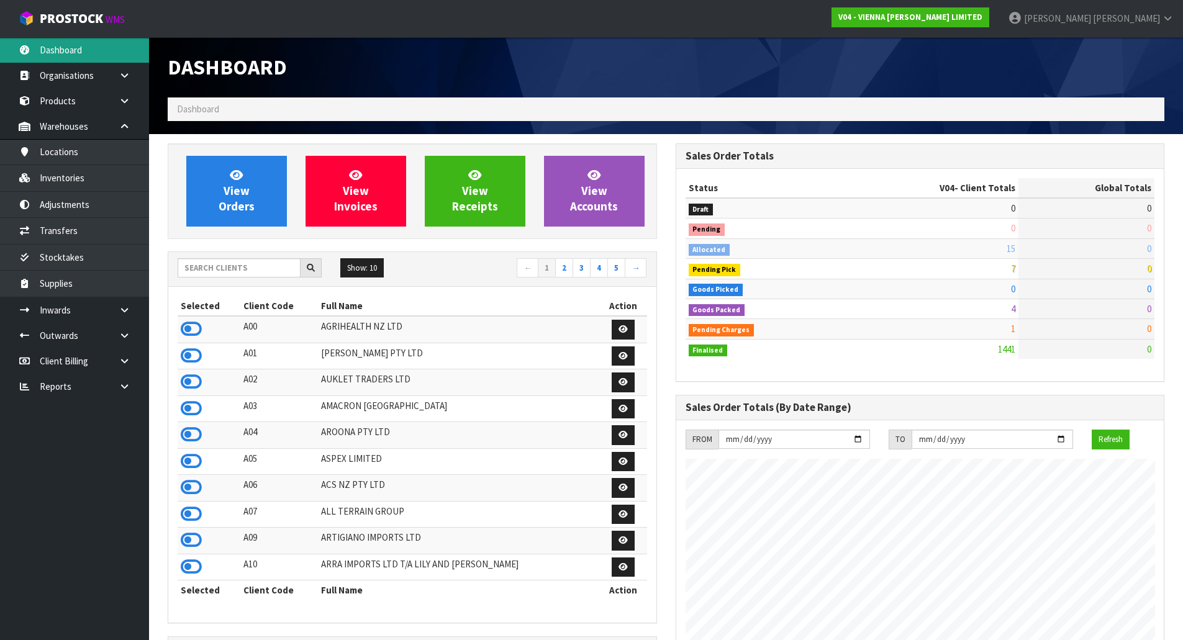
scroll to position [941, 507]
click at [264, 273] on input "text" at bounding box center [239, 267] width 123 height 19
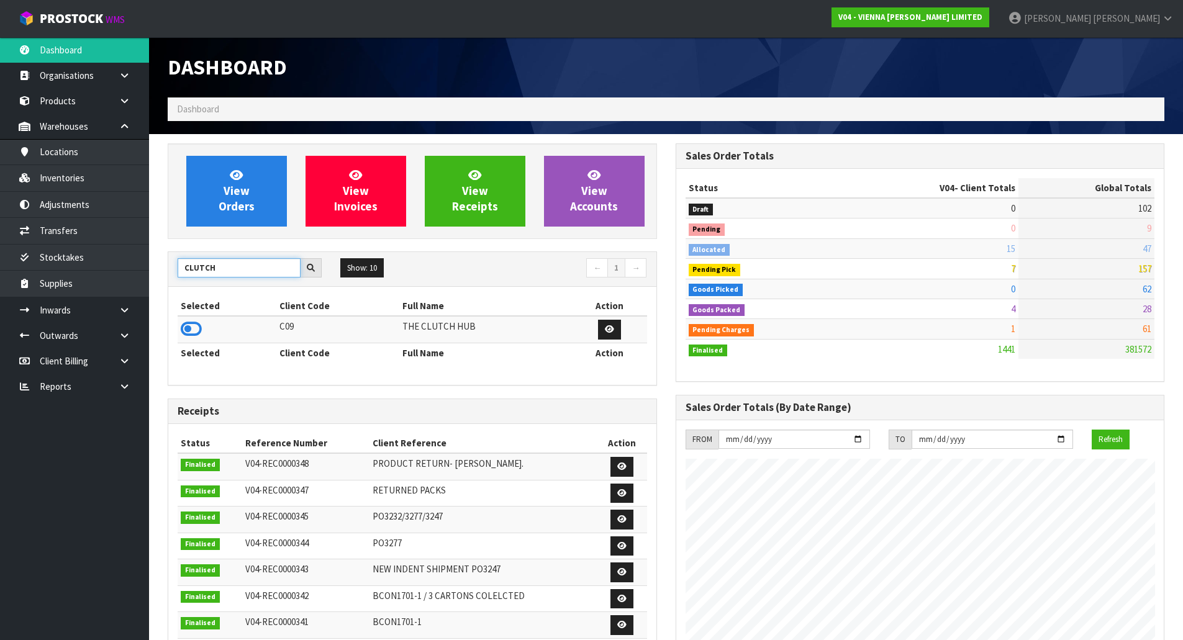
type input "CLUTCH"
click at [170, 319] on div "Selected Client Code Full Name Action C09 THE CLUTCH HUB Selected Client Code F…" at bounding box center [412, 336] width 488 height 98
click at [187, 325] on icon at bounding box center [191, 329] width 21 height 19
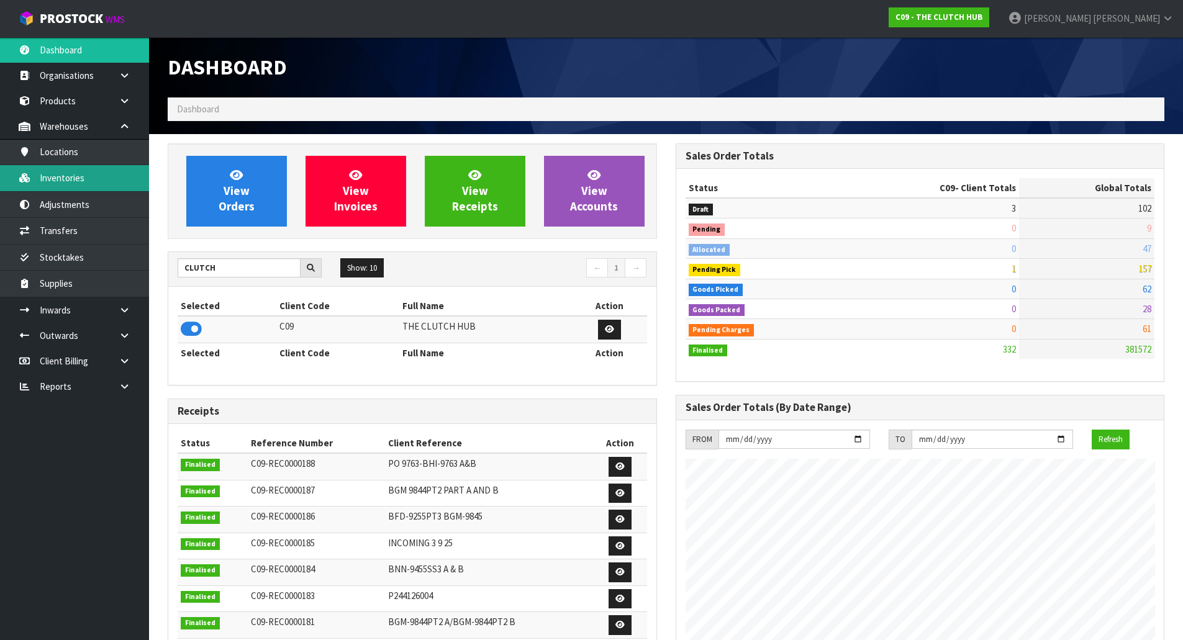
click at [79, 181] on link "Inventories" at bounding box center [74, 177] width 149 height 25
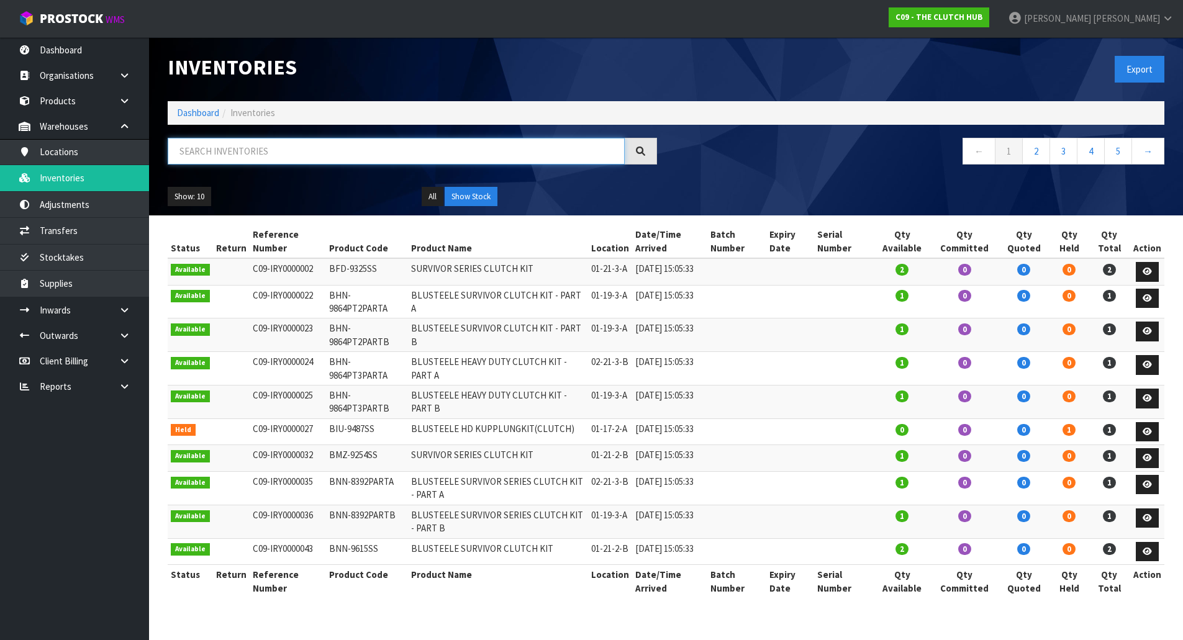
click at [215, 154] on input "text" at bounding box center [396, 151] width 457 height 27
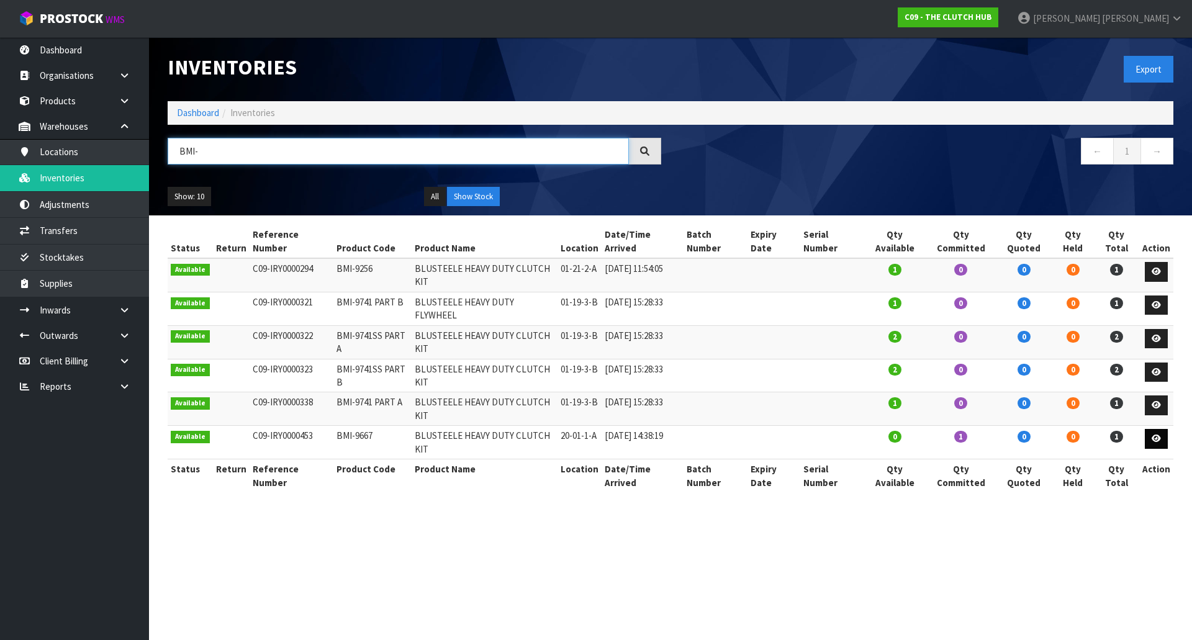
type input "BMI-"
click at [1156, 435] on icon at bounding box center [1156, 439] width 9 height 8
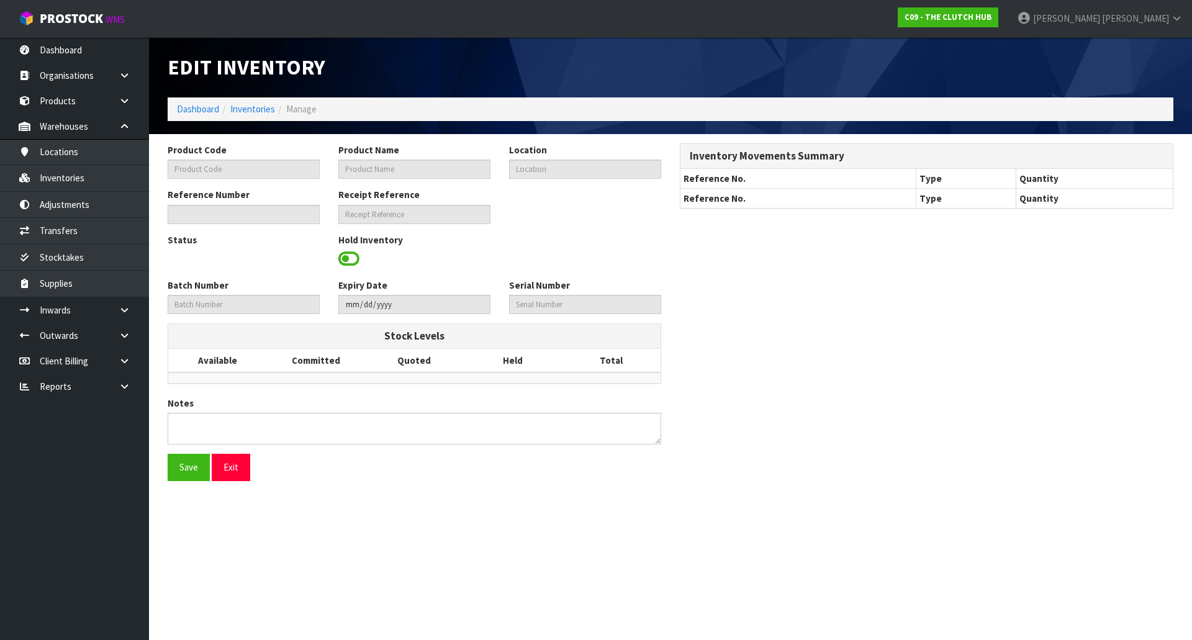
type input "BMI-9667"
type input "BLUSTEELE HEAVY DUTY CLUTCH KIT"
type input "20-01-1-A"
type input "C09-IRY0000453"
type input "C09-REC0000174"
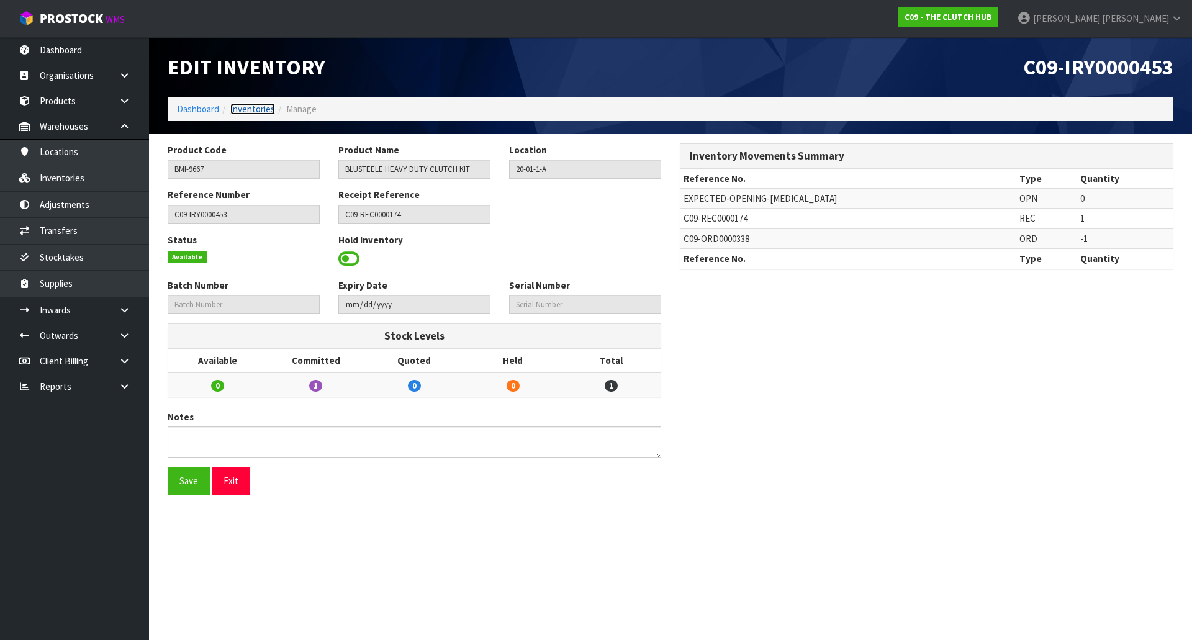
click at [255, 106] on link "Inventories" at bounding box center [252, 109] width 45 height 12
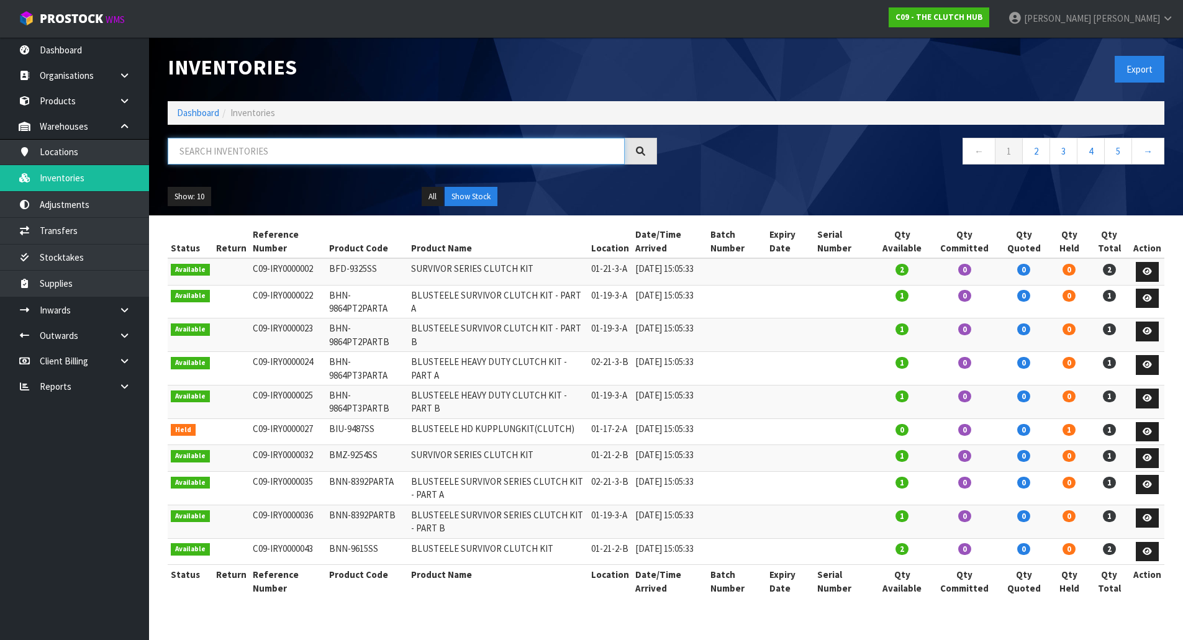
click at [470, 159] on input "text" at bounding box center [396, 151] width 457 height 27
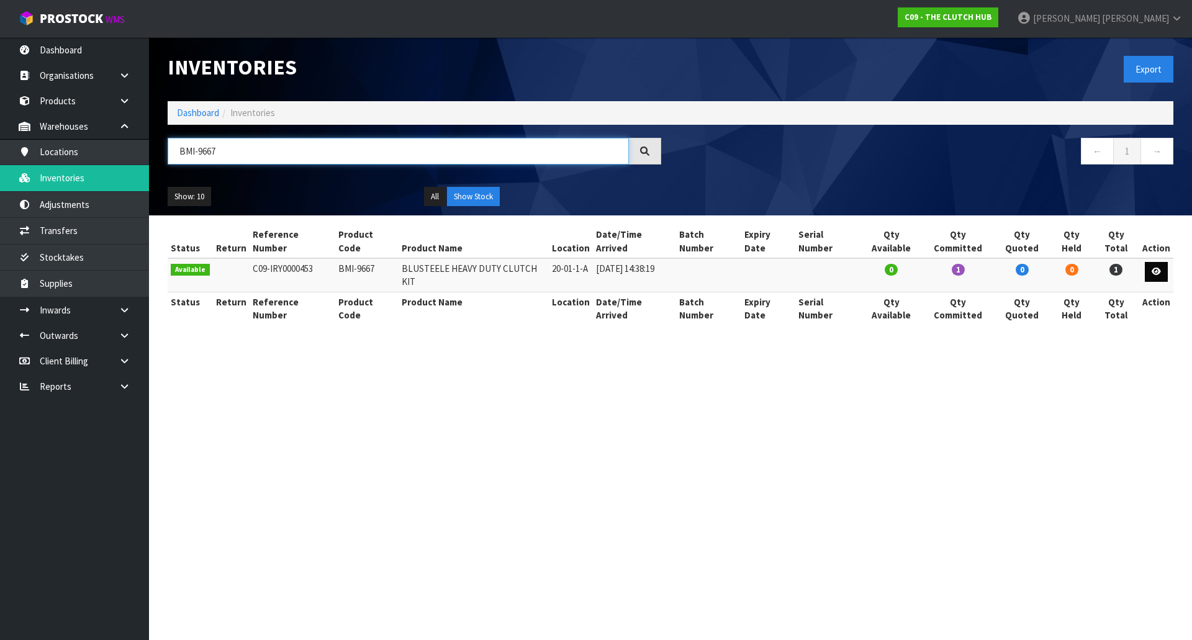
type input "BMI-9667"
click at [1152, 262] on link at bounding box center [1156, 272] width 23 height 20
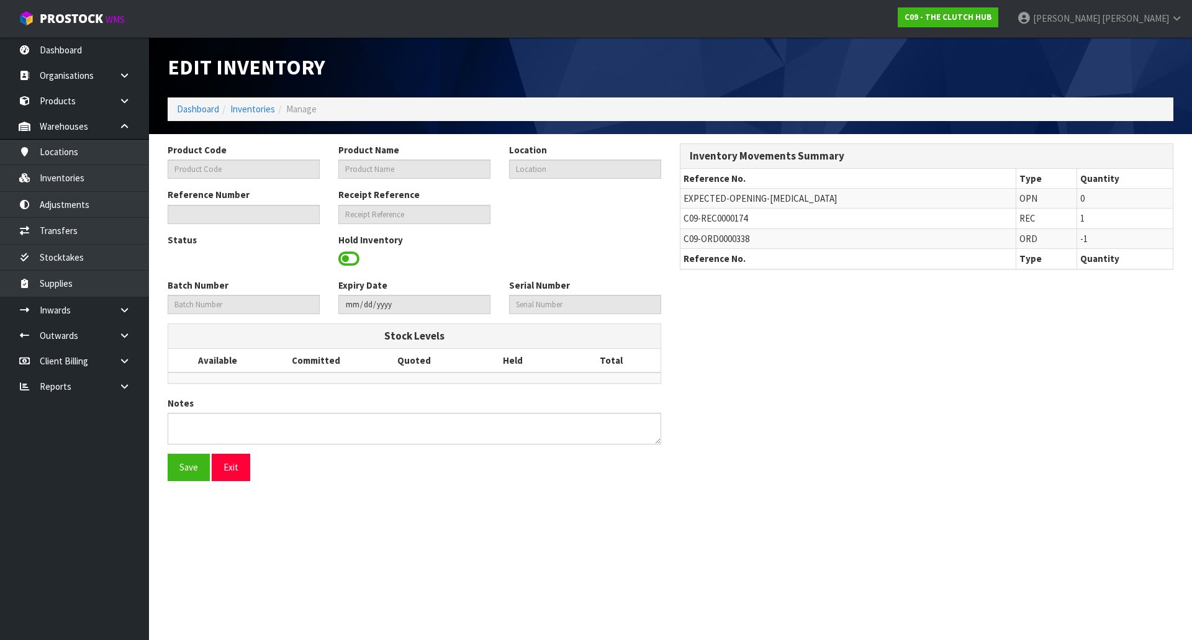
type input "BMI-9667"
type input "BLUSTEELE HEAVY DUTY CLUTCH KIT"
type input "20-01-1-A"
type input "C09-IRY0000453"
type input "C09-REC0000174"
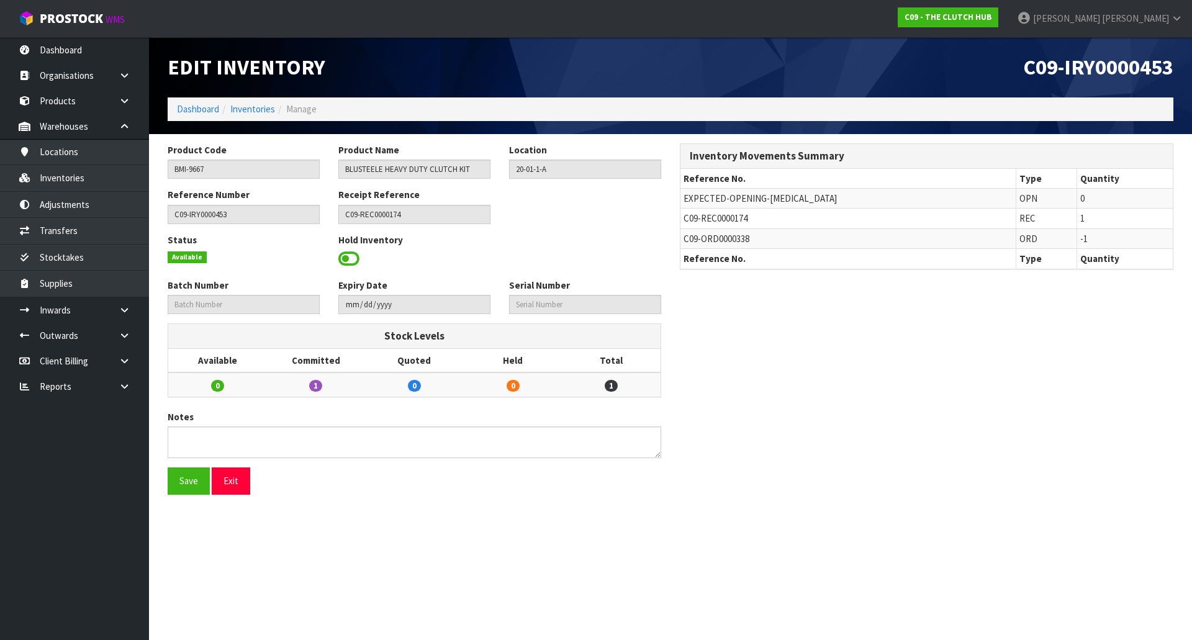
click at [589, 233] on div "Status Available Hold Inventory" at bounding box center [414, 255] width 512 height 45
drag, startPoint x: 764, startPoint y: 220, endPoint x: 679, endPoint y: 220, distance: 85.1
click at [679, 220] on div "Inventory Movements Summary Reference No. Type Quantity EXPECTED-OPENING-BAL OP…" at bounding box center [927, 212] width 512 height 139
click at [687, 220] on span "C09-REC0000174" at bounding box center [716, 218] width 64 height 12
drag, startPoint x: 682, startPoint y: 218, endPoint x: 762, endPoint y: 212, distance: 80.3
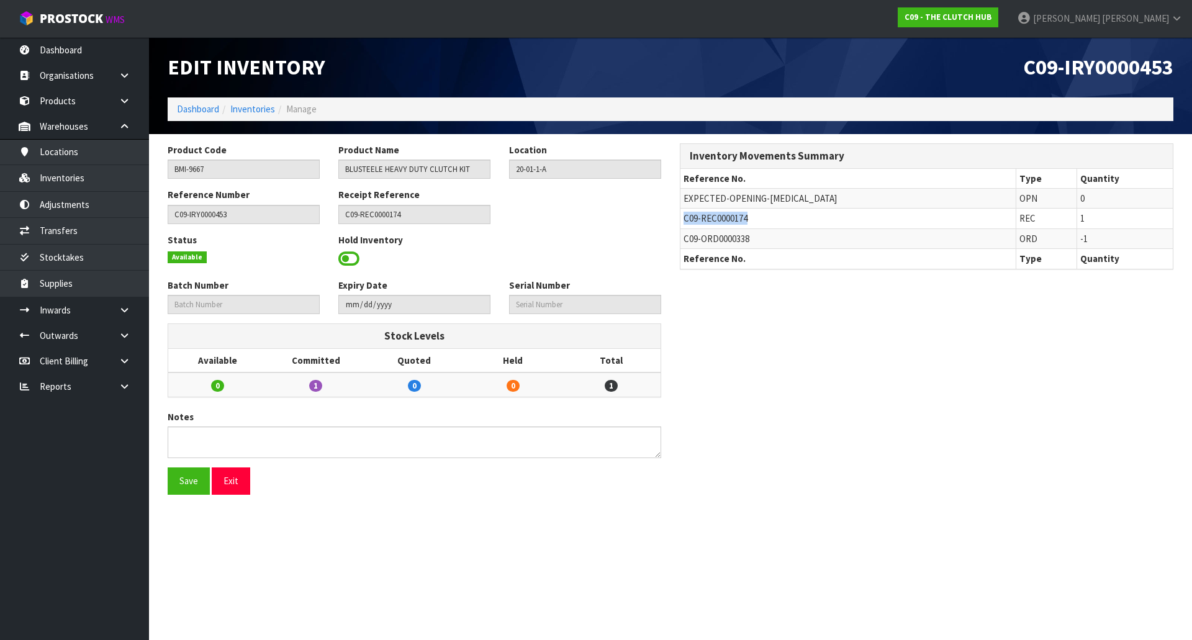
click at [762, 212] on td "C09-REC0000174" at bounding box center [847, 219] width 335 height 20
copy span "C09-REC0000174"
click at [629, 216] on div "Reference Number C09-IRY0000453 Receipt Reference C09-REC0000174" at bounding box center [414, 210] width 512 height 45
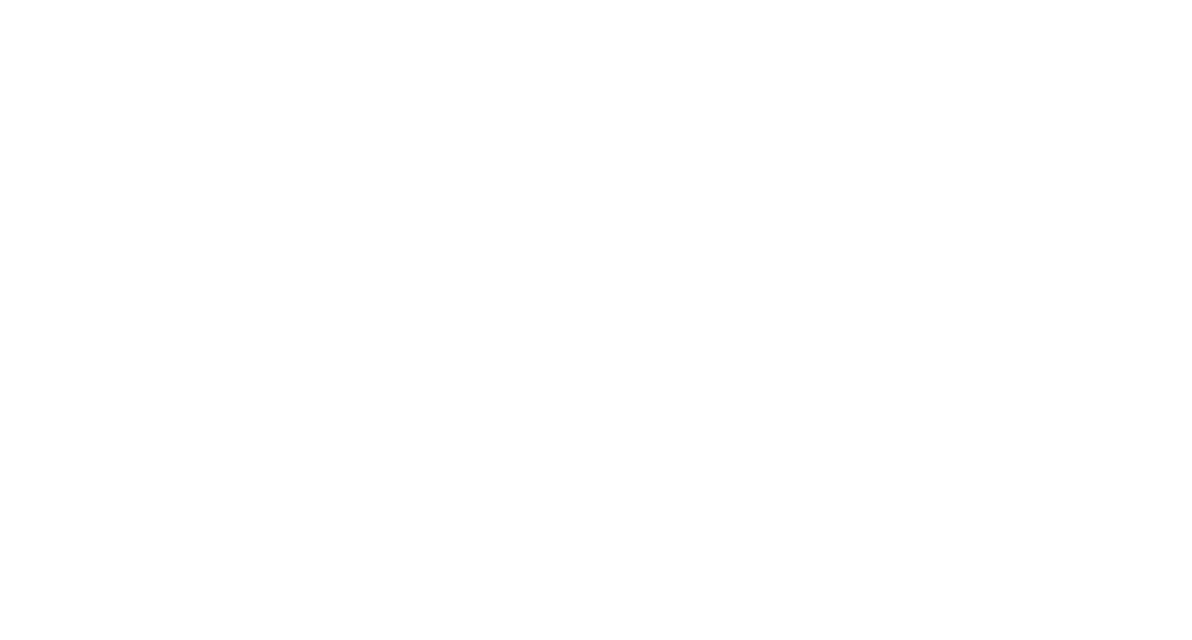
type input "BMI-9667"
type input "BLUSTEELE HEAVY DUTY CLUTCH KIT"
type input "20-01-1-A"
type input "C09-IRY0000453"
type input "C09-REC0000174"
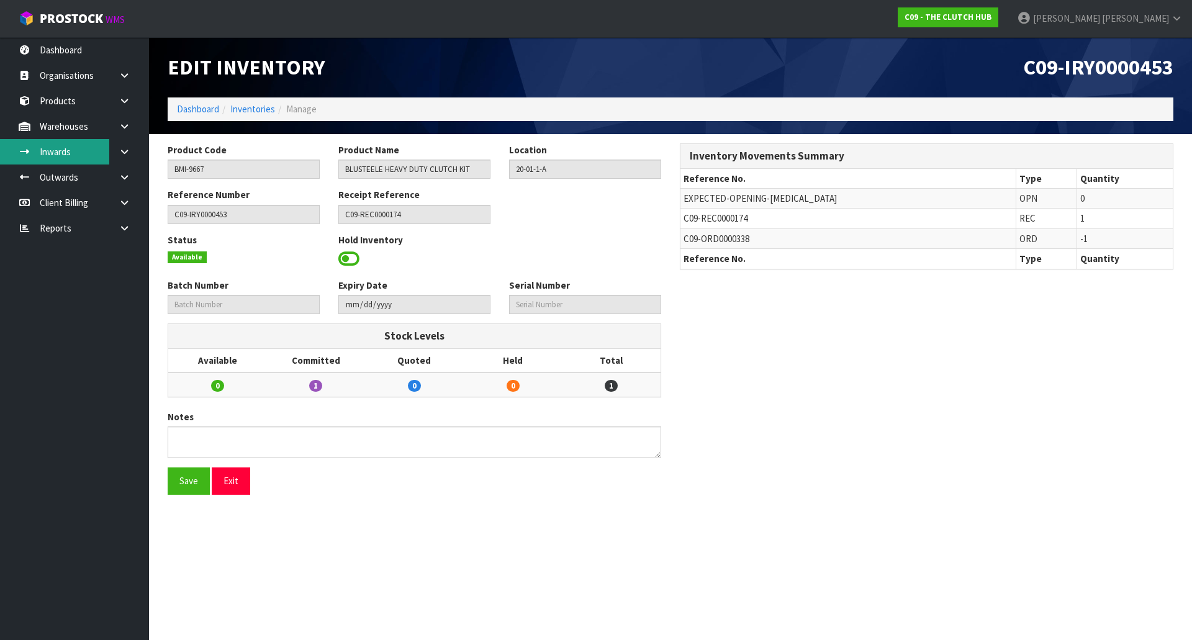
click at [75, 155] on link "Inwards" at bounding box center [74, 151] width 149 height 25
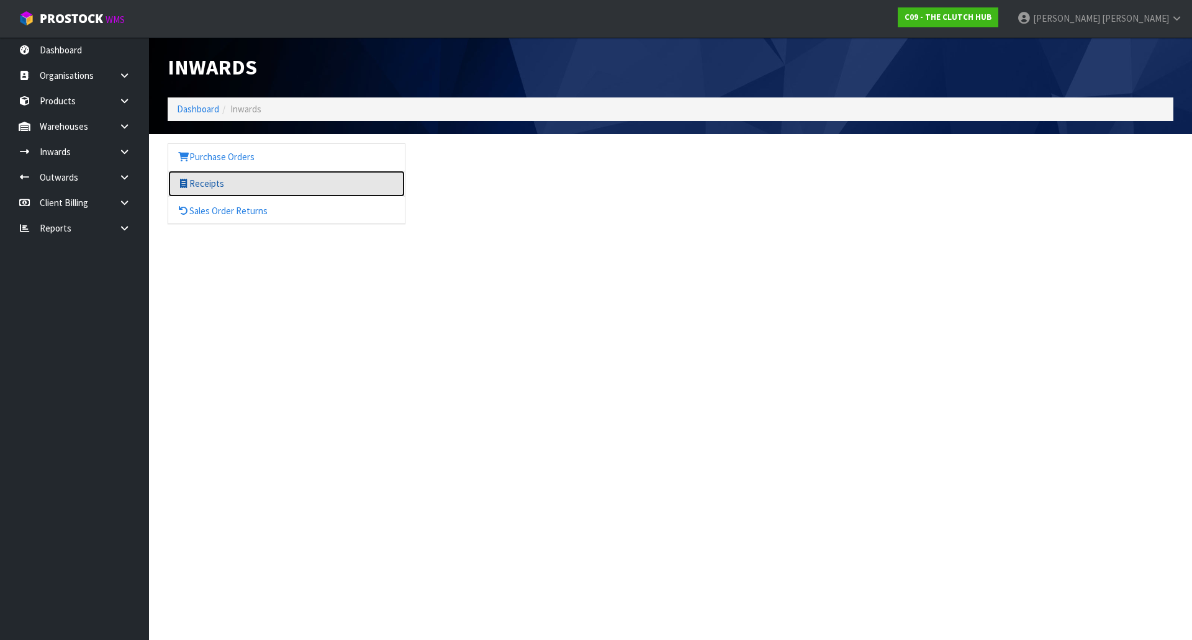
click at [208, 176] on link "Receipts" at bounding box center [286, 183] width 237 height 25
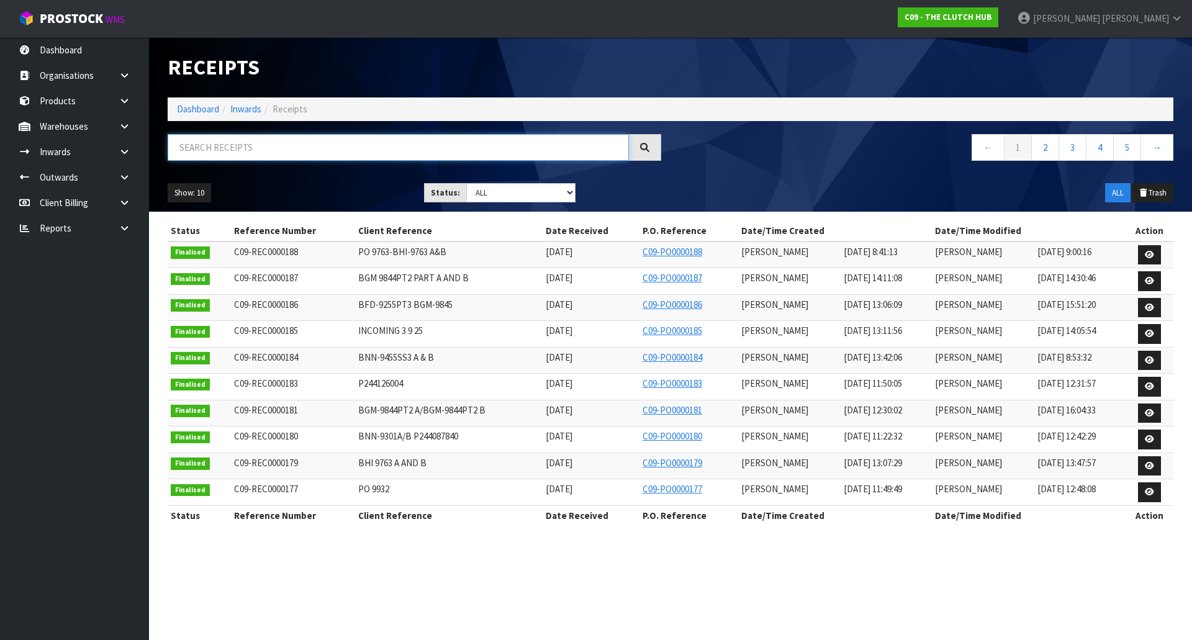
click at [312, 153] on input "text" at bounding box center [398, 147] width 461 height 27
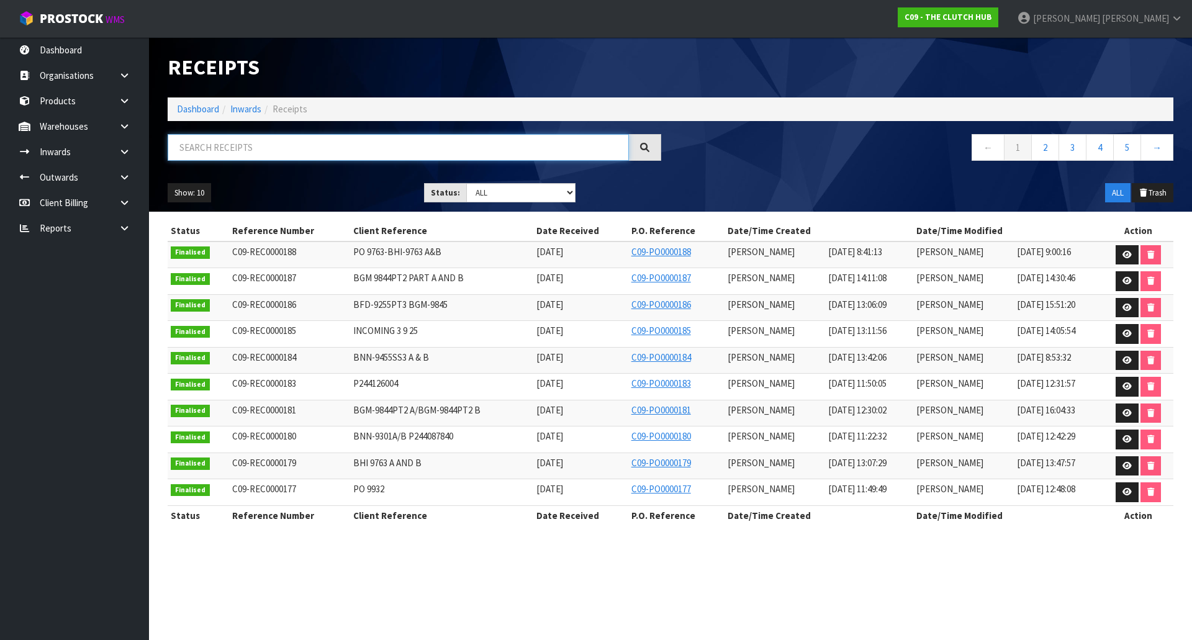
paste input "C09-REC0000174"
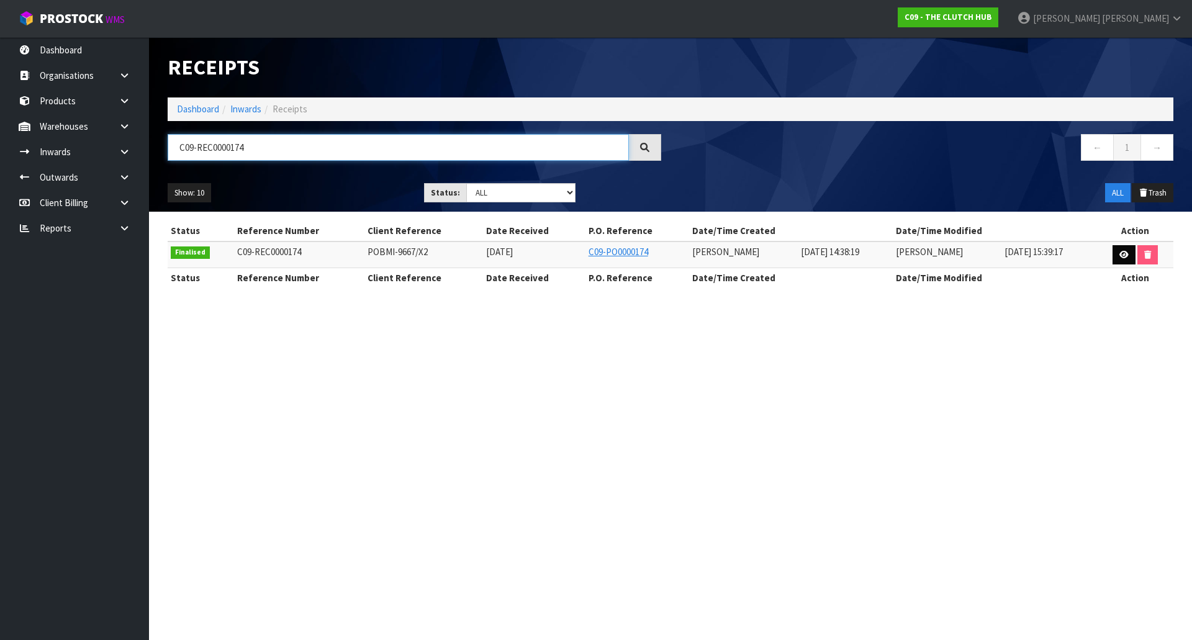
type input "C09-REC0000174"
click at [1124, 250] on link at bounding box center [1124, 255] width 23 height 20
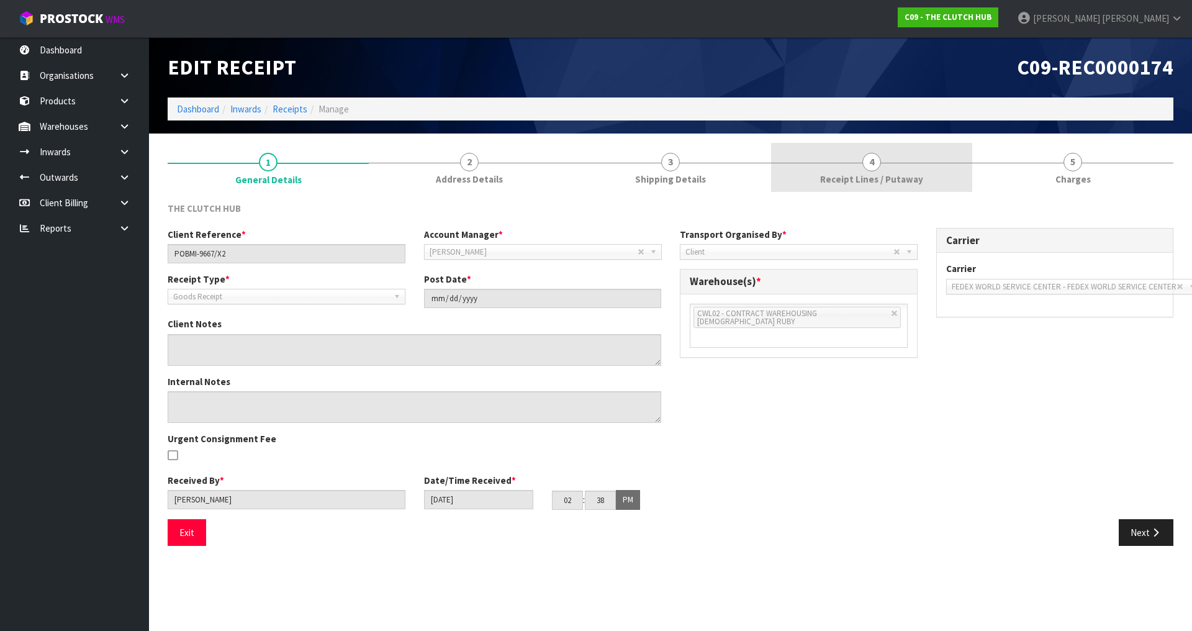
click at [857, 168] on link "4 Receipt Lines / Putaway" at bounding box center [871, 167] width 201 height 49
